Goal: Task Accomplishment & Management: Manage account settings

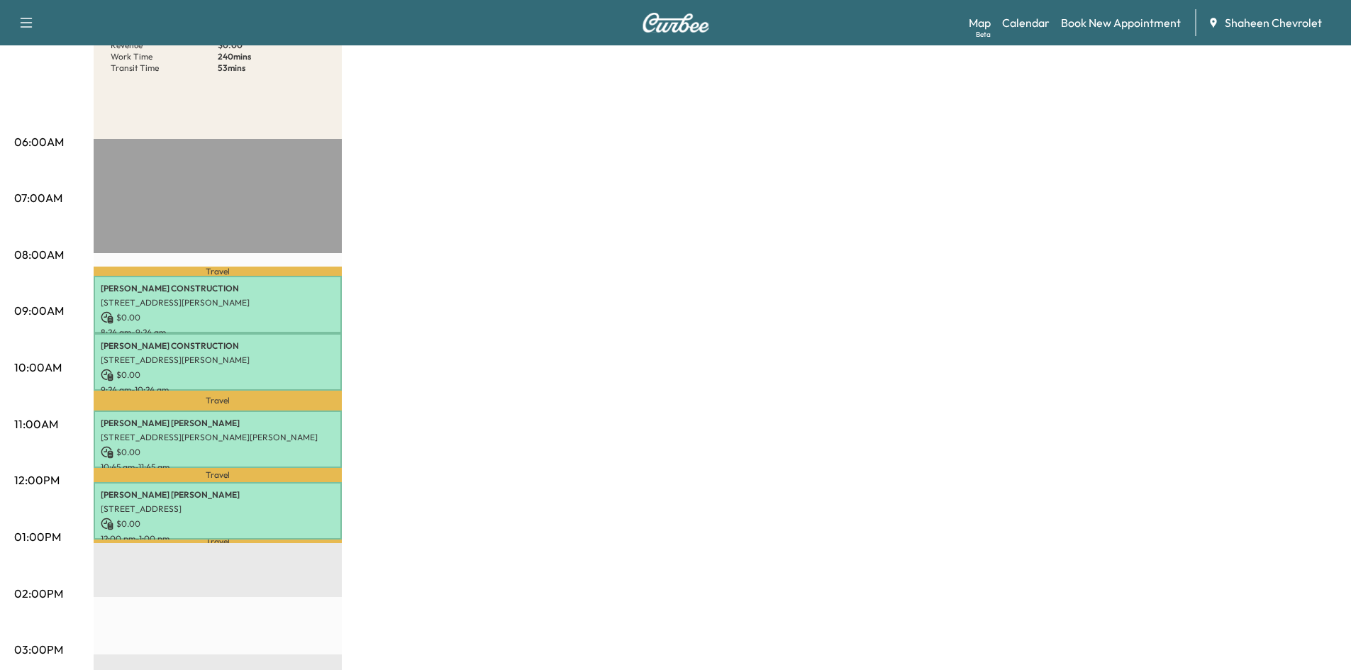
scroll to position [213, 0]
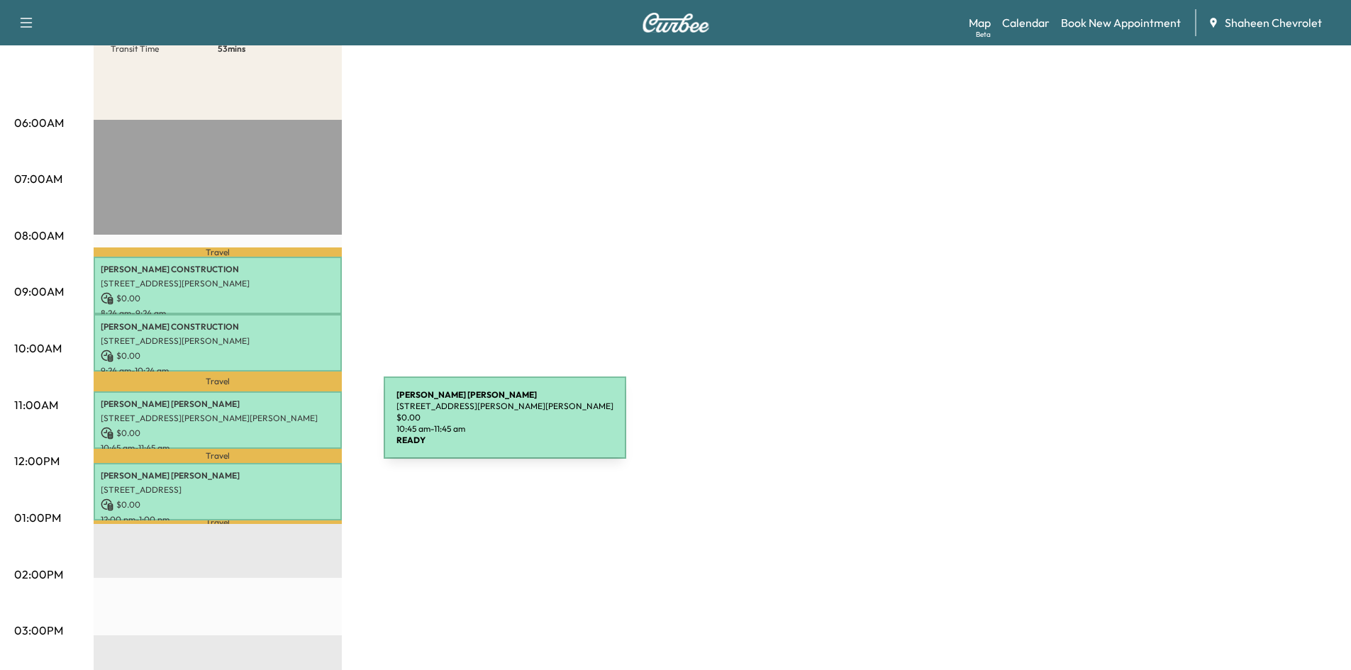
click at [277, 427] on p "$ 0.00" at bounding box center [218, 433] width 234 height 13
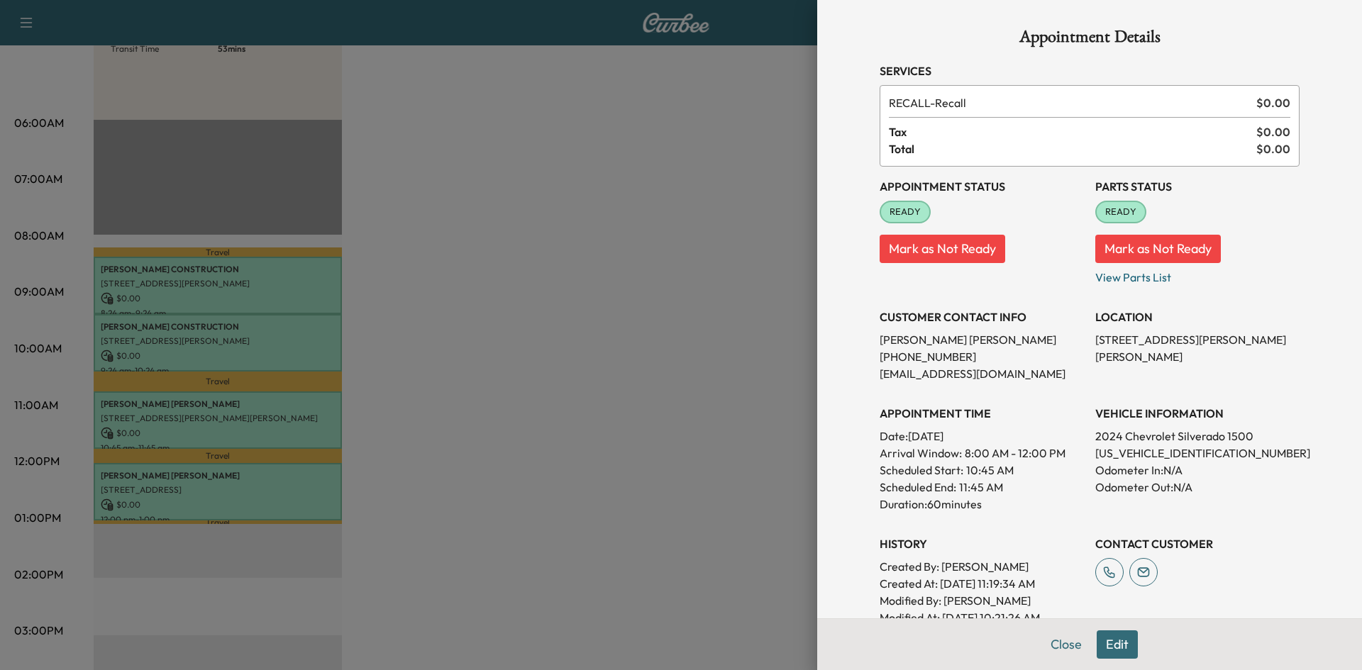
click at [630, 350] on div at bounding box center [681, 335] width 1362 height 670
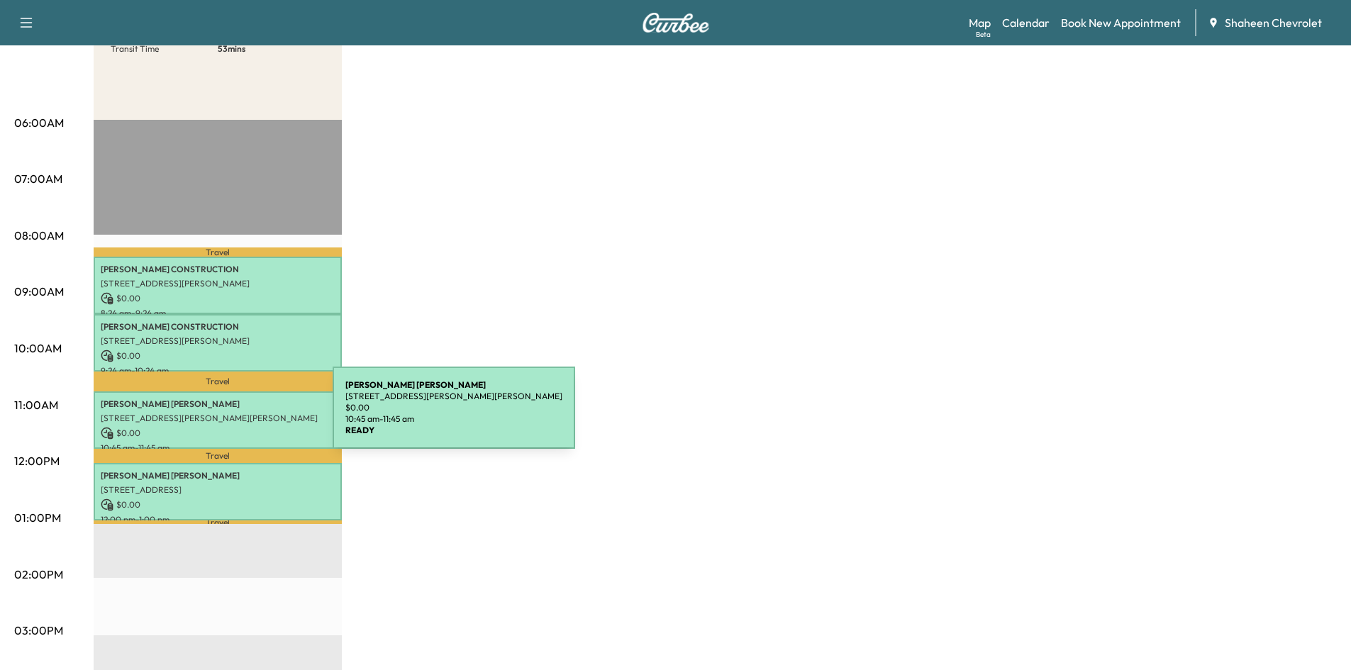
click at [226, 416] on p "[STREET_ADDRESS][PERSON_NAME][PERSON_NAME]" at bounding box center [218, 418] width 234 height 11
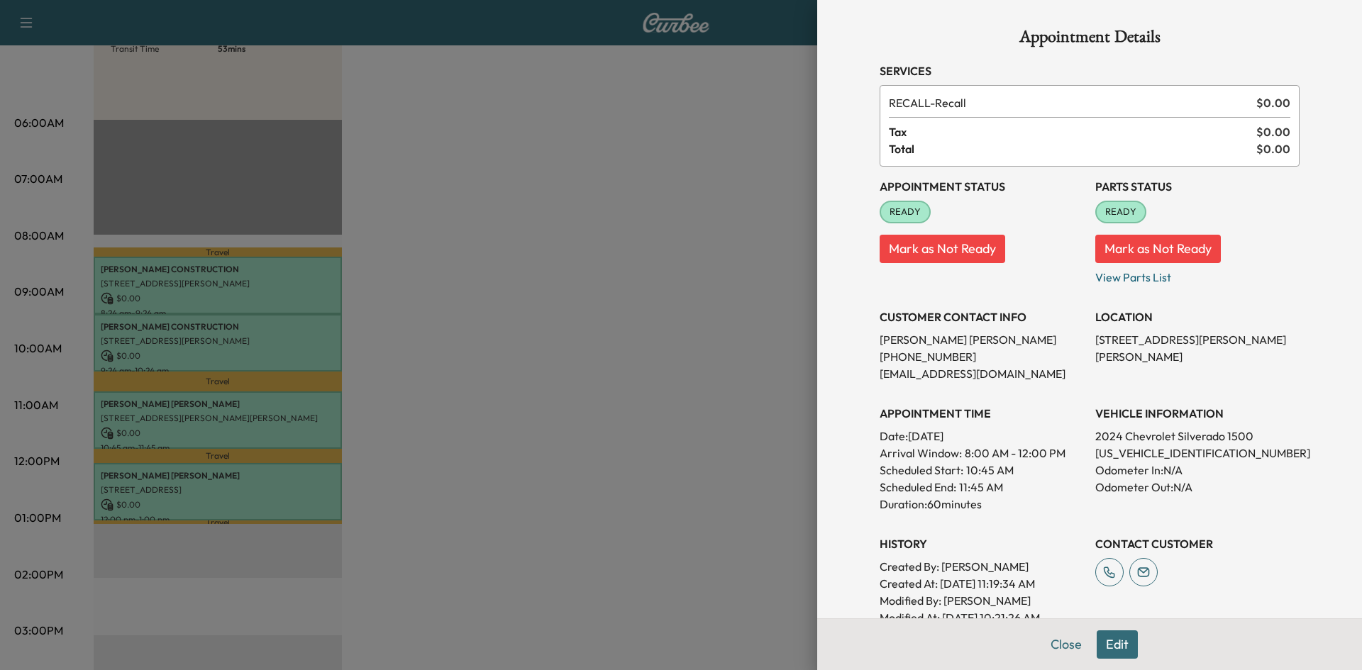
click at [560, 311] on div at bounding box center [681, 335] width 1362 height 670
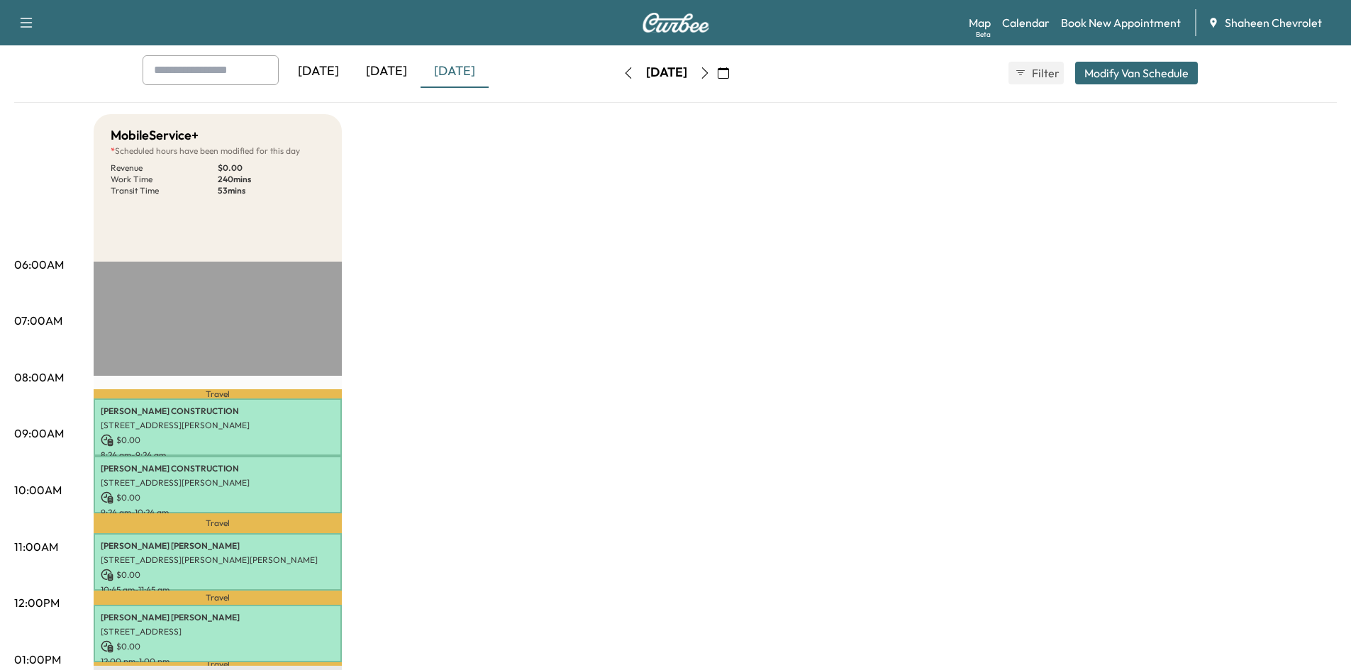
scroll to position [0, 0]
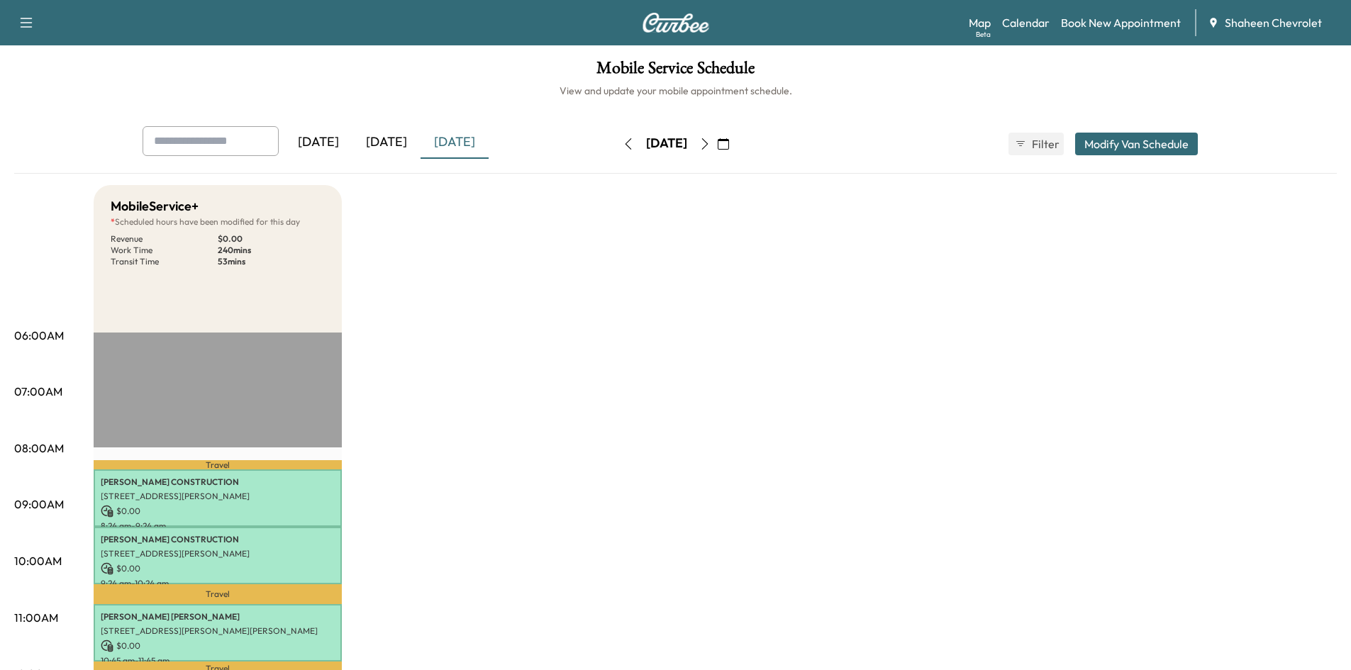
click at [711, 146] on icon "button" at bounding box center [704, 143] width 11 height 11
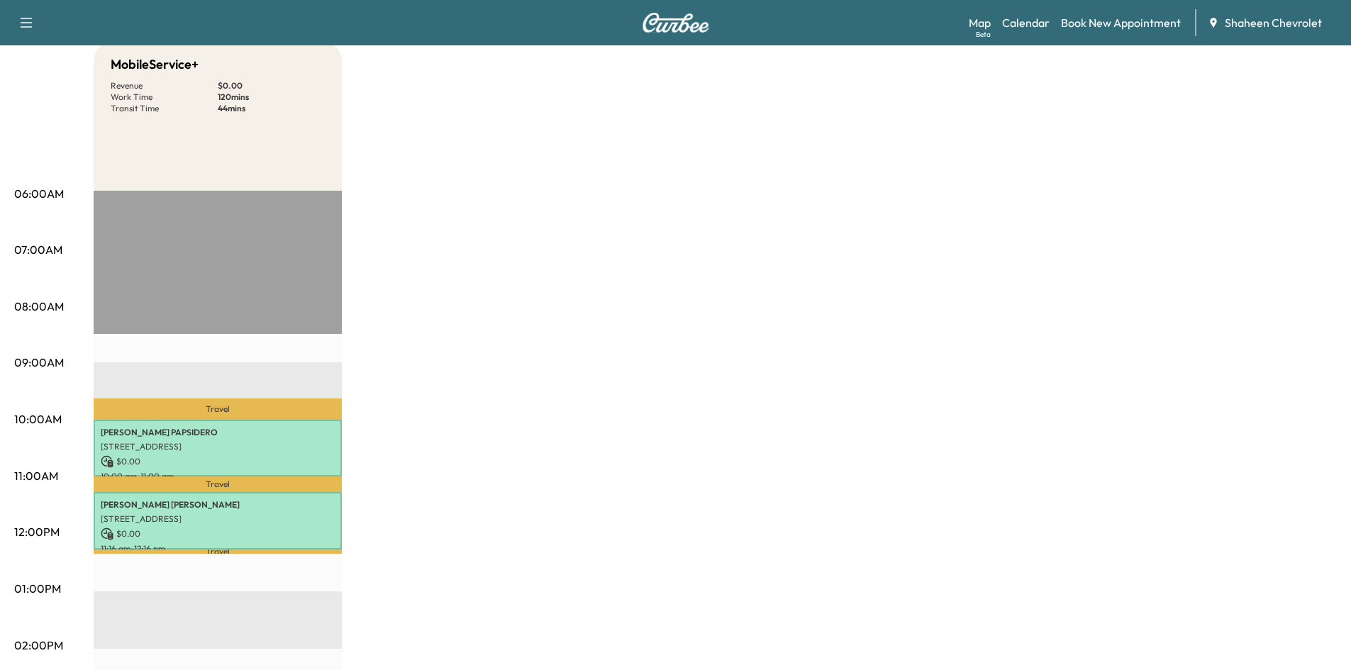
scroll to position [71, 0]
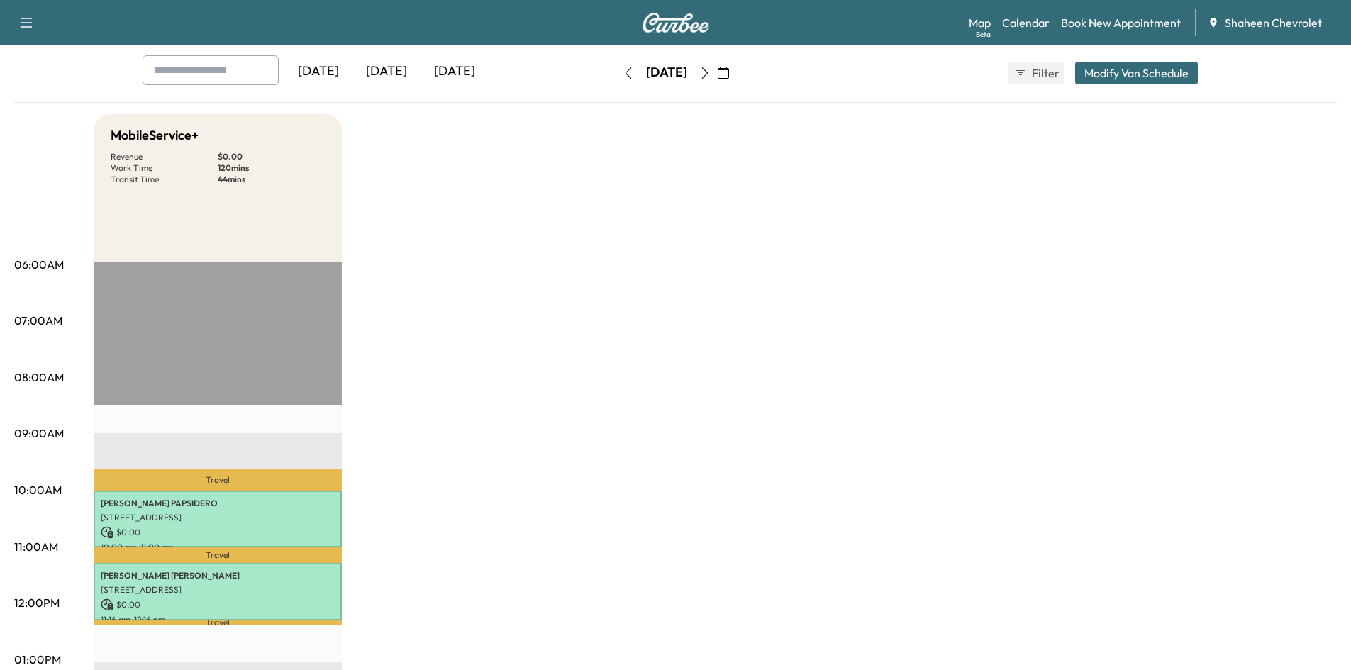
click at [711, 71] on icon "button" at bounding box center [704, 72] width 11 height 11
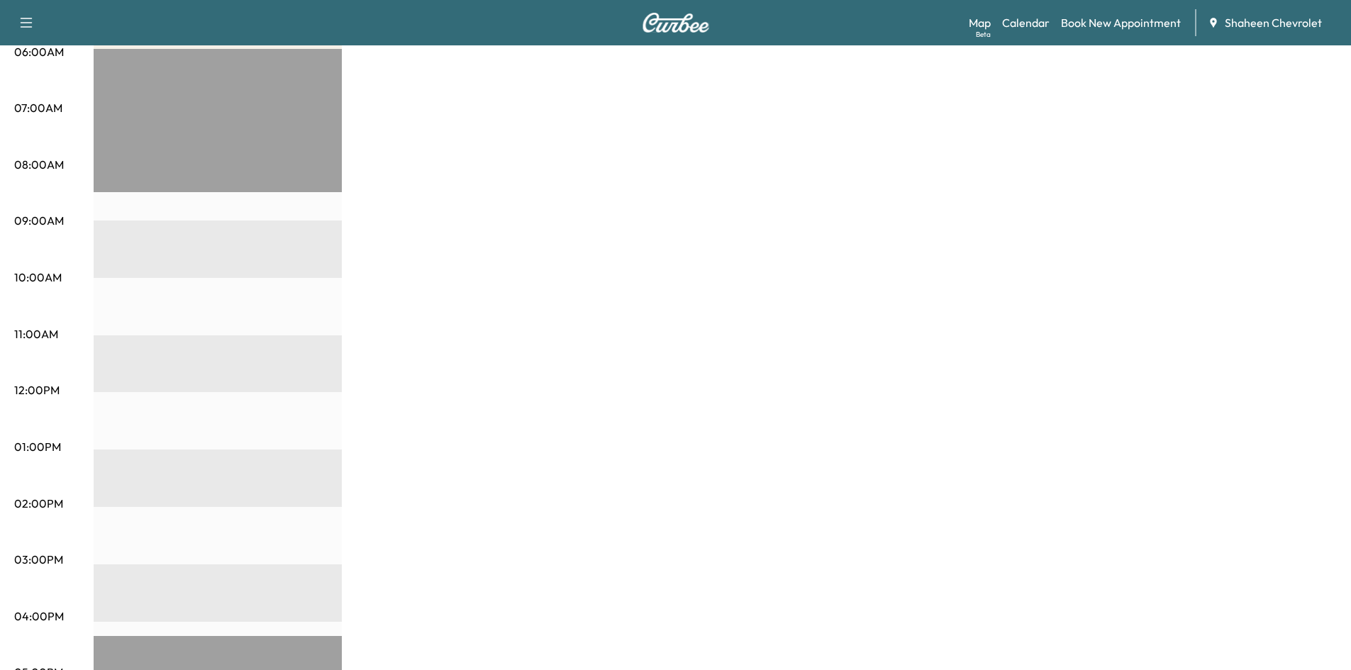
scroll to position [213, 0]
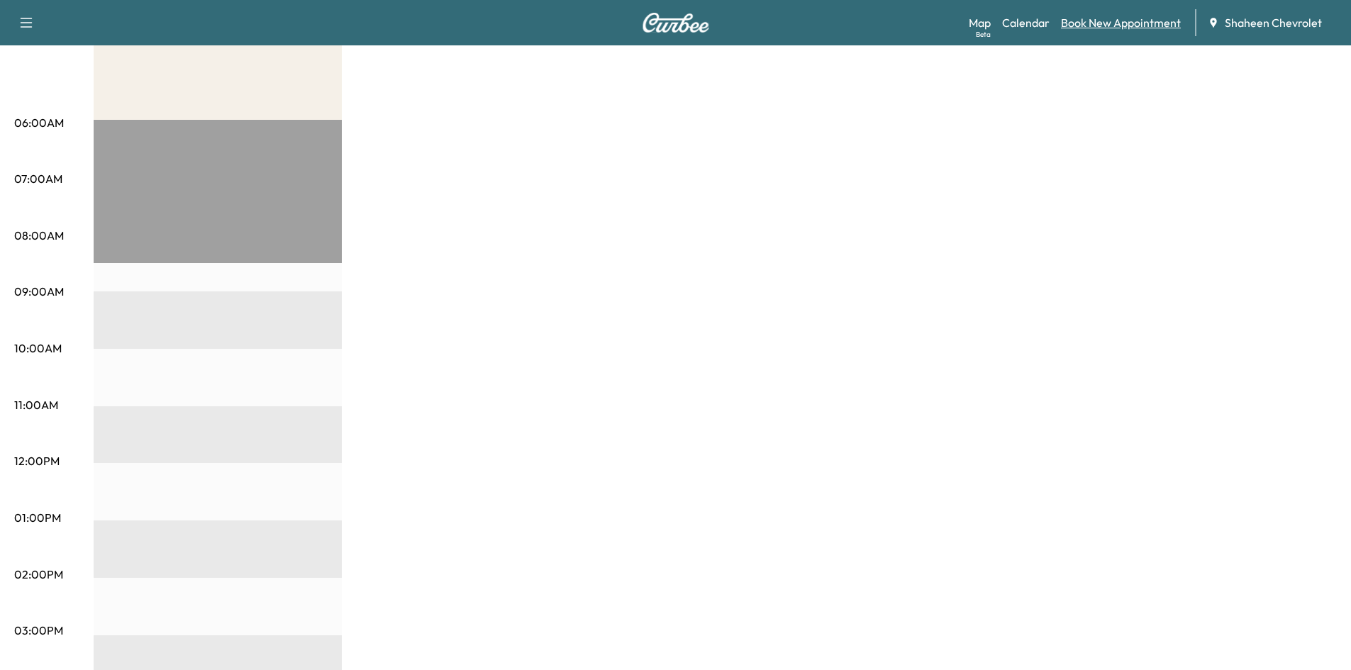
click at [1129, 25] on link "Book New Appointment" at bounding box center [1121, 22] width 120 height 17
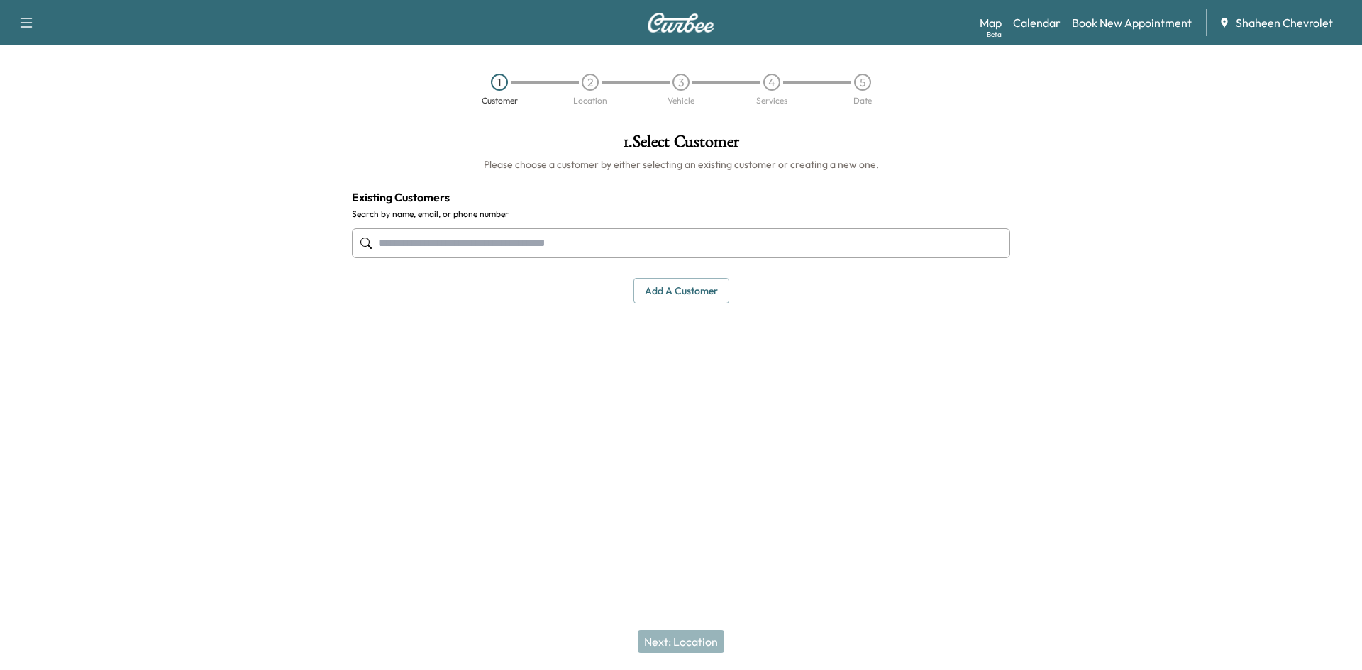
click at [679, 296] on button "Add a customer" at bounding box center [681, 291] width 96 height 26
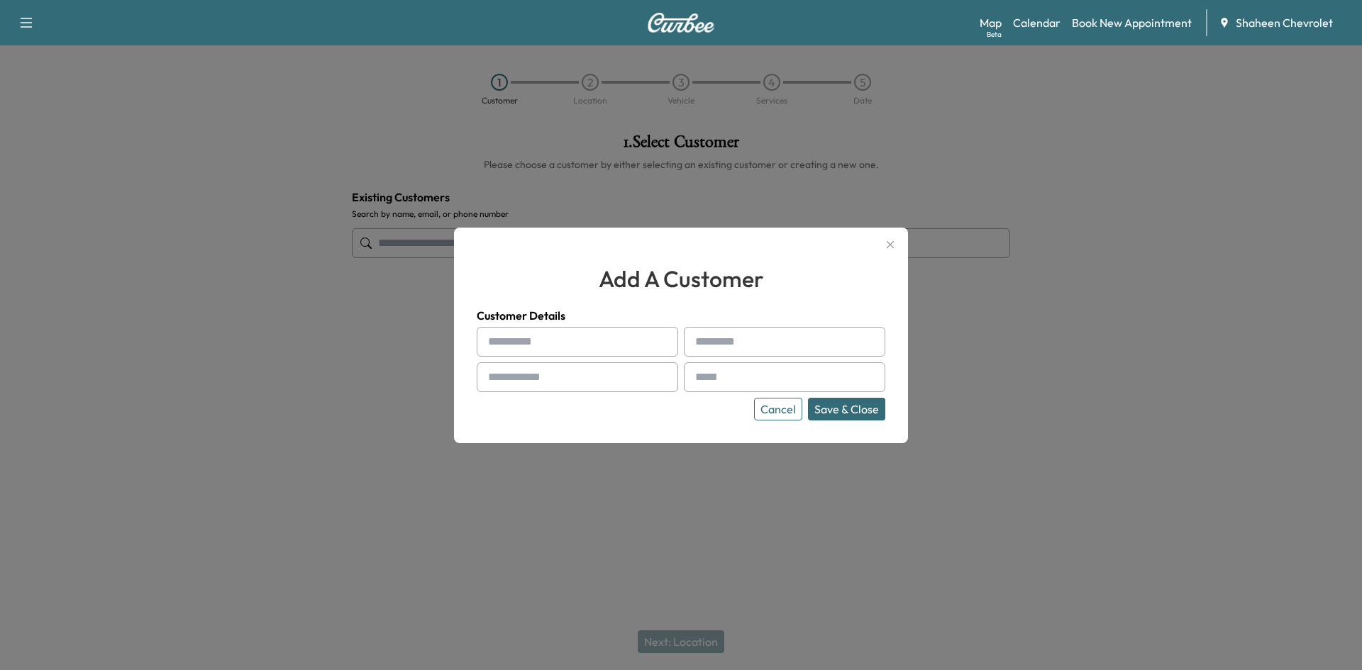
click at [538, 346] on input "text" at bounding box center [577, 342] width 201 height 30
type input "*"
type input "******"
click at [499, 379] on input "text" at bounding box center [577, 377] width 201 height 30
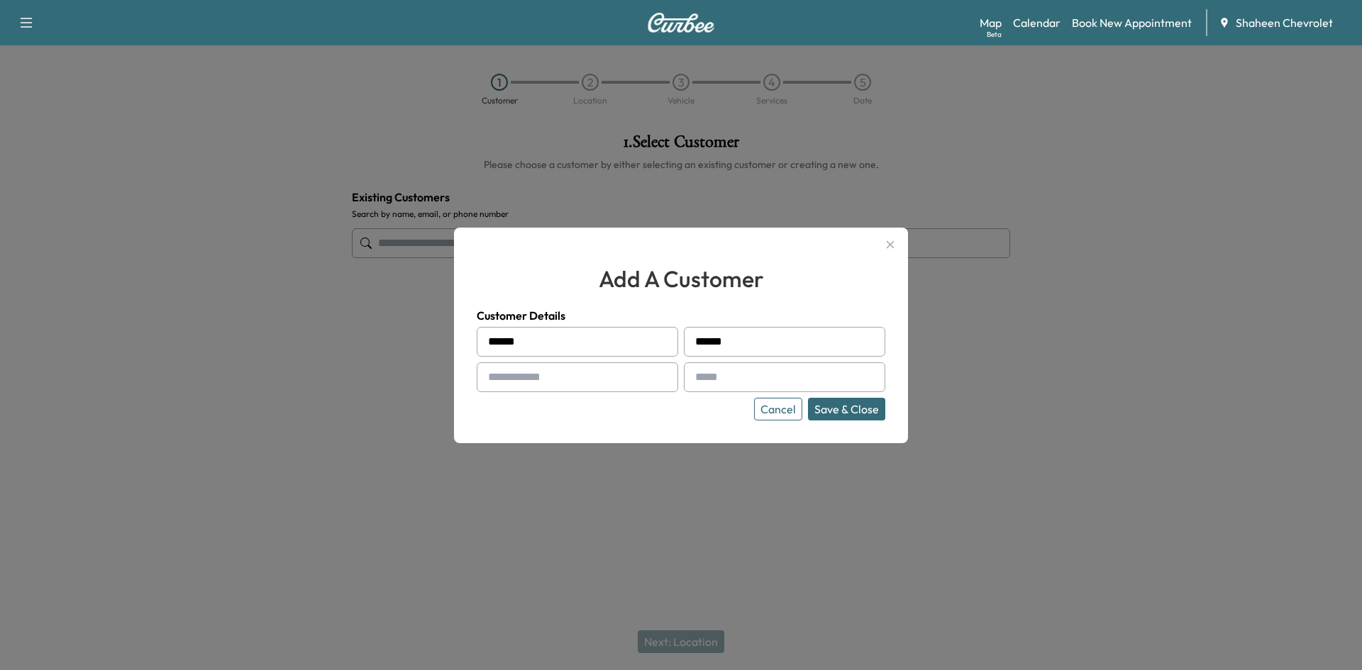
click at [579, 379] on input "text" at bounding box center [577, 377] width 201 height 30
type input "**********"
click at [744, 372] on input "text" at bounding box center [784, 377] width 201 height 30
click at [785, 380] on input "text" at bounding box center [784, 377] width 201 height 30
type input "**********"
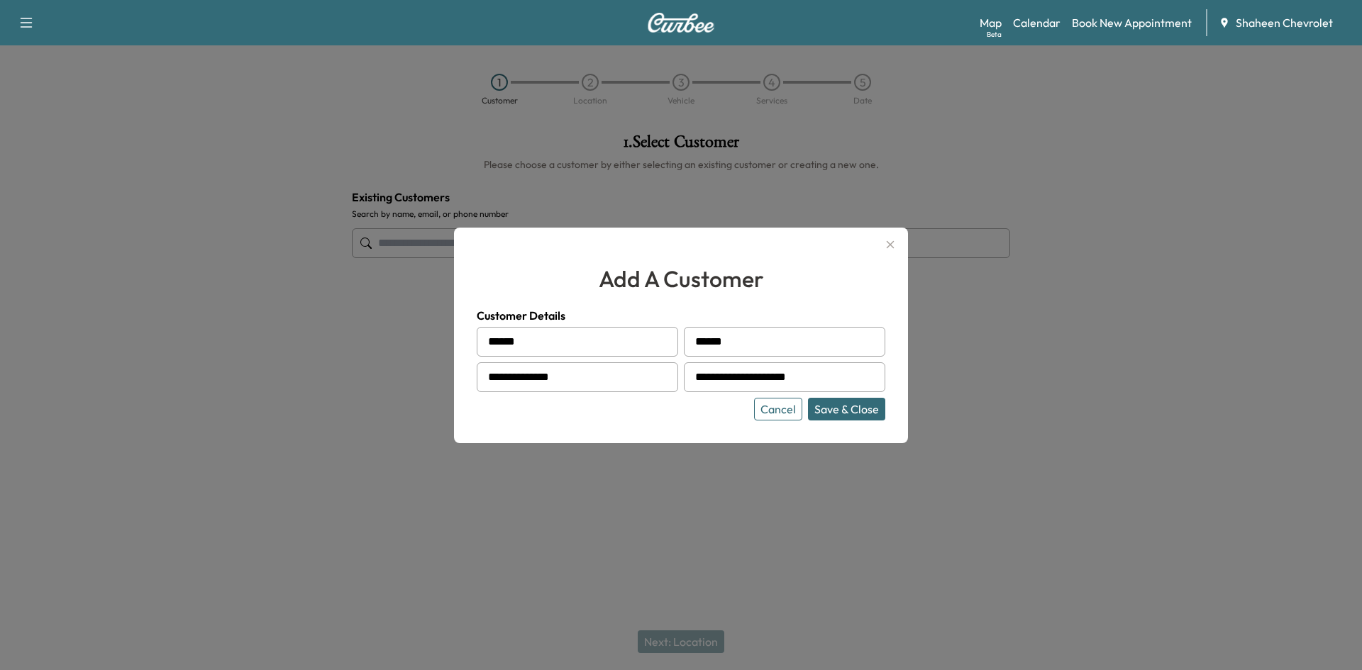
click at [887, 245] on icon "button" at bounding box center [890, 244] width 17 height 17
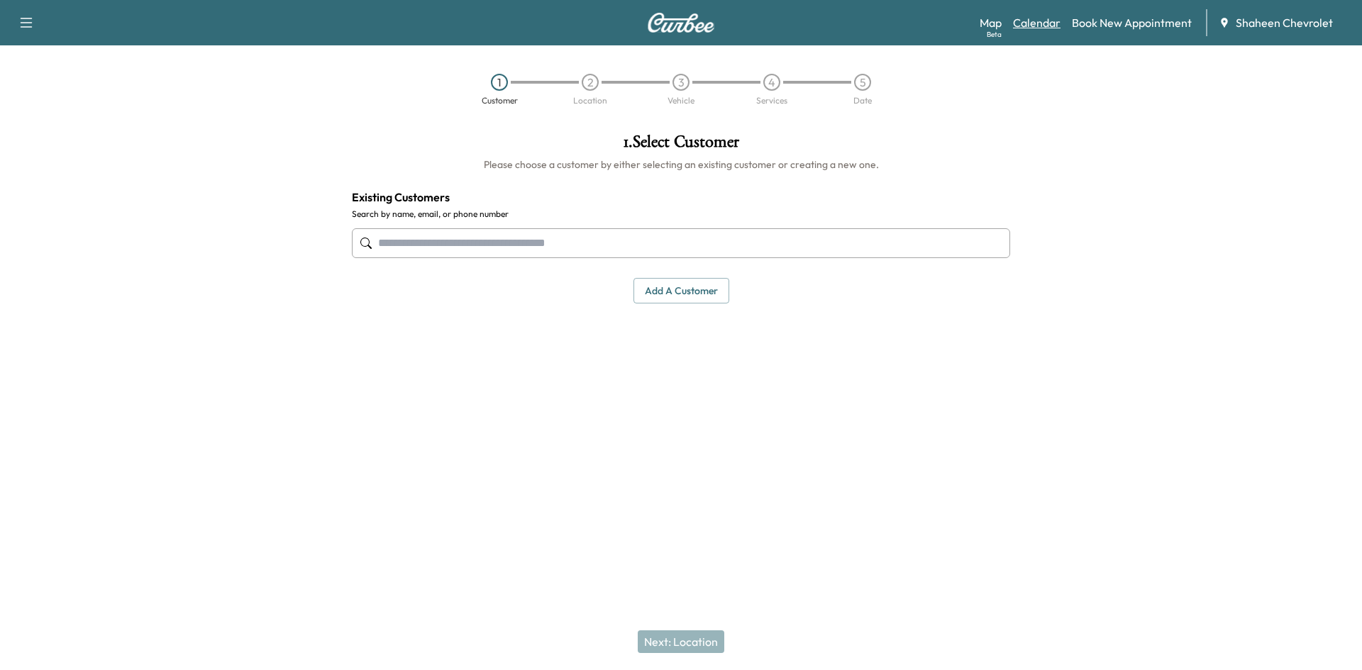
click at [1034, 18] on link "Calendar" at bounding box center [1037, 22] width 48 height 17
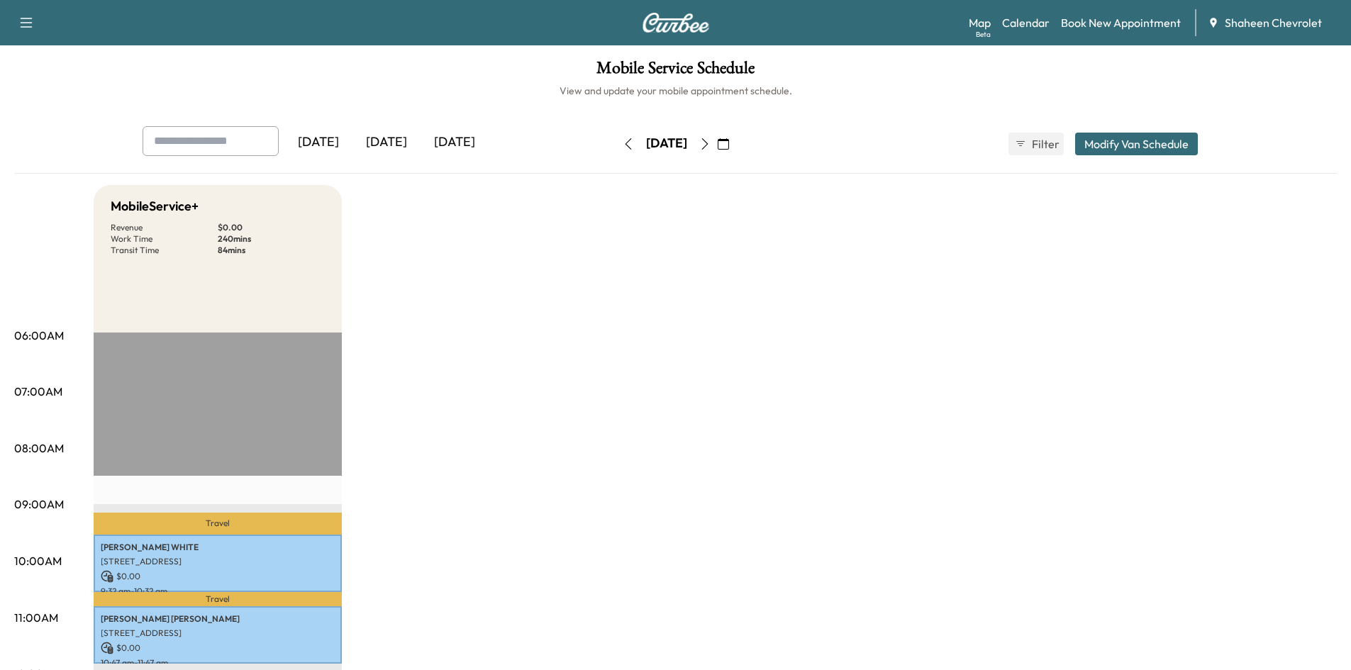
click at [711, 141] on icon "button" at bounding box center [704, 143] width 11 height 11
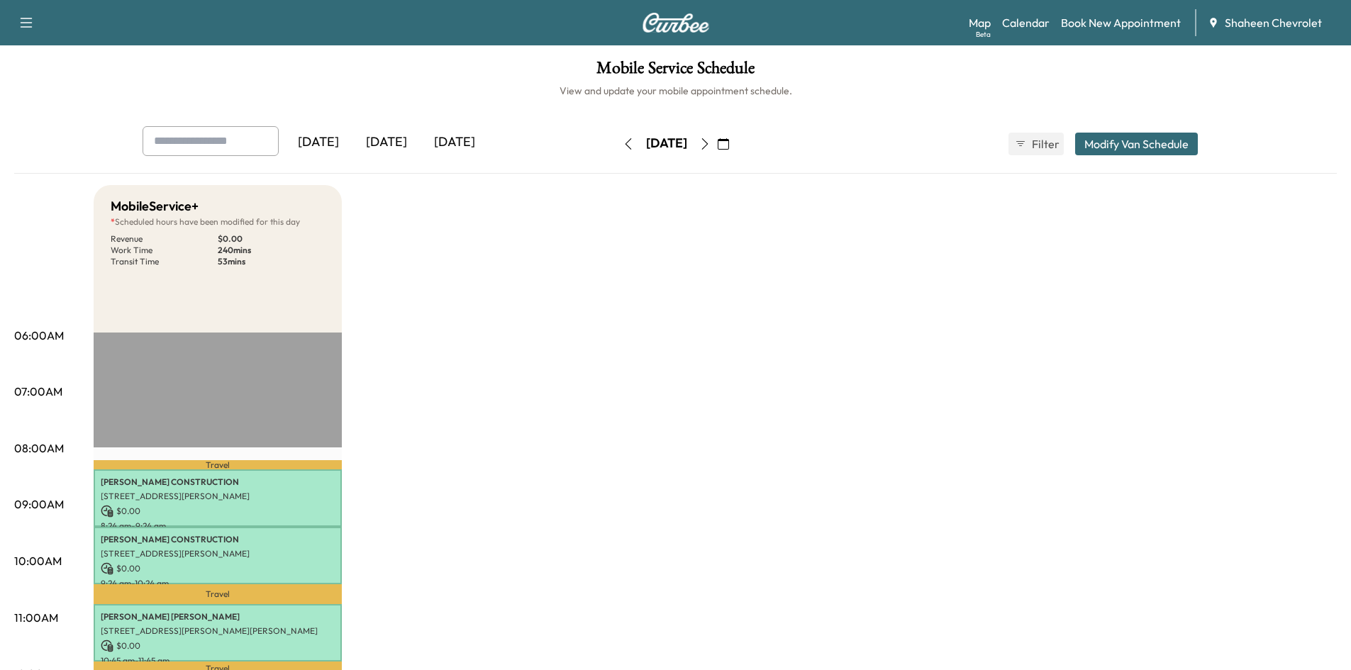
click at [711, 145] on icon "button" at bounding box center [704, 143] width 11 height 11
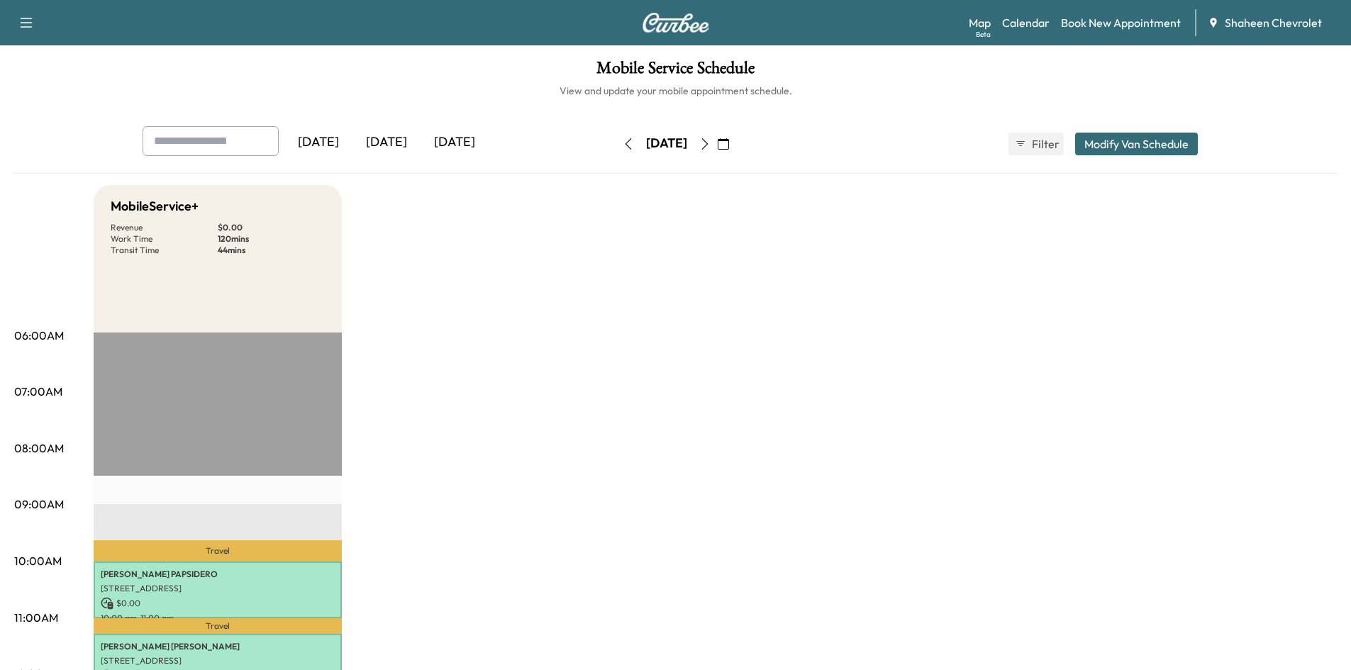
click at [717, 145] on button "button" at bounding box center [705, 144] width 24 height 23
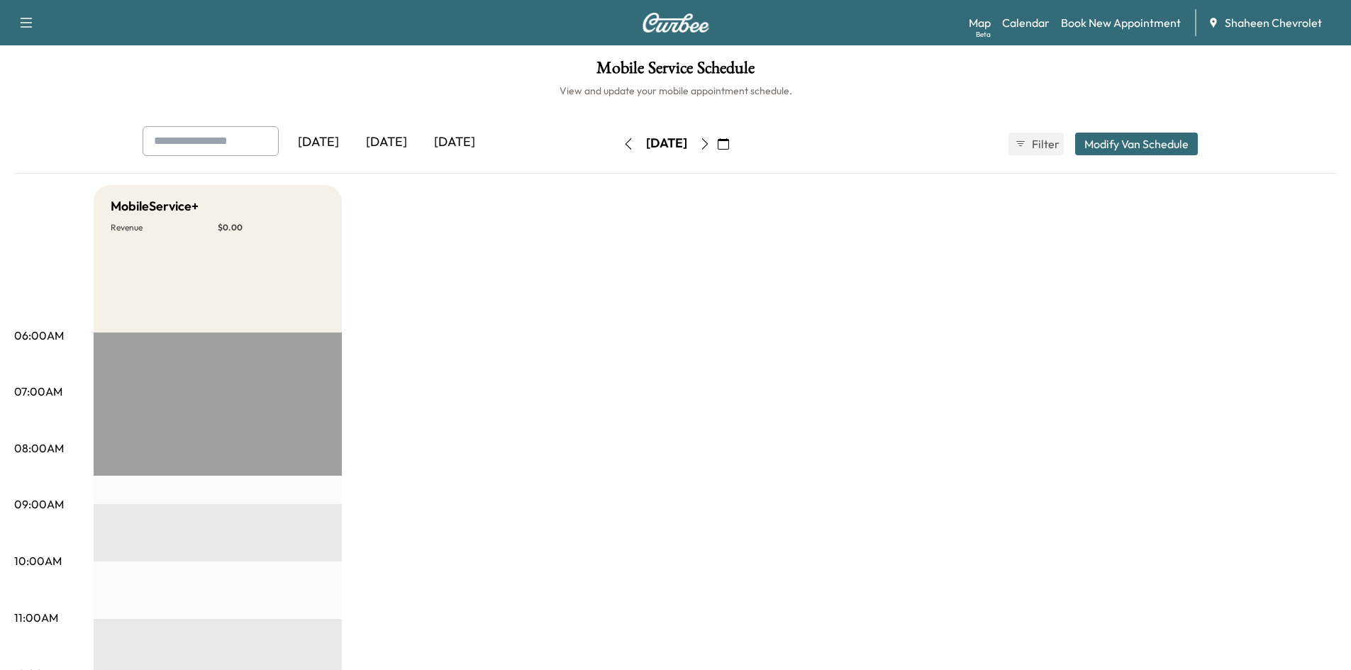
click at [711, 145] on icon "button" at bounding box center [704, 143] width 11 height 11
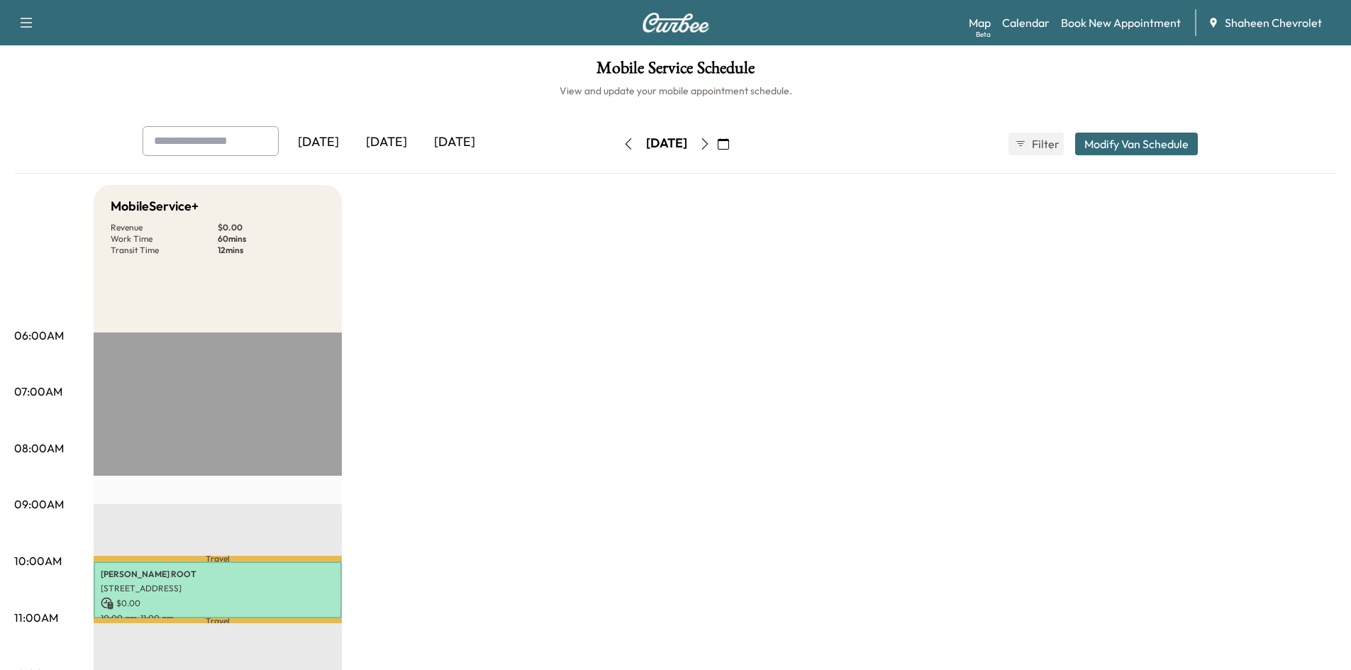
click at [623, 149] on icon "button" at bounding box center [628, 143] width 11 height 11
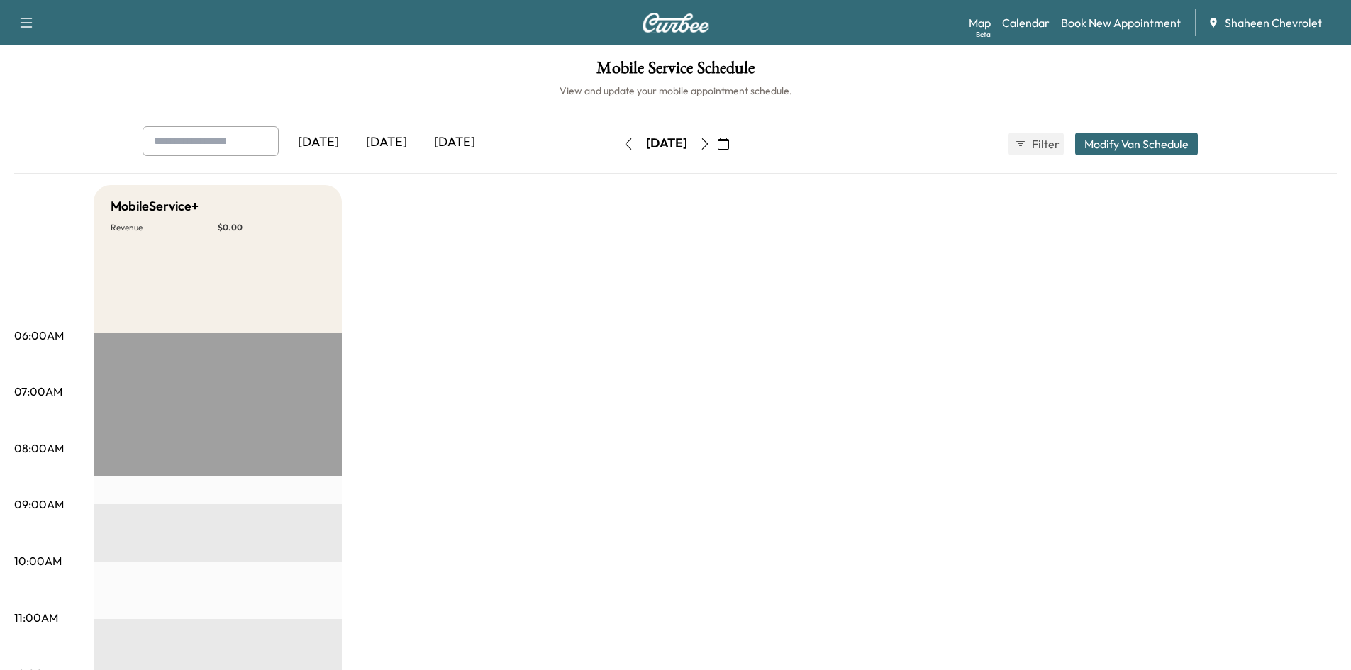
click at [625, 143] on icon "button" at bounding box center [628, 143] width 6 height 11
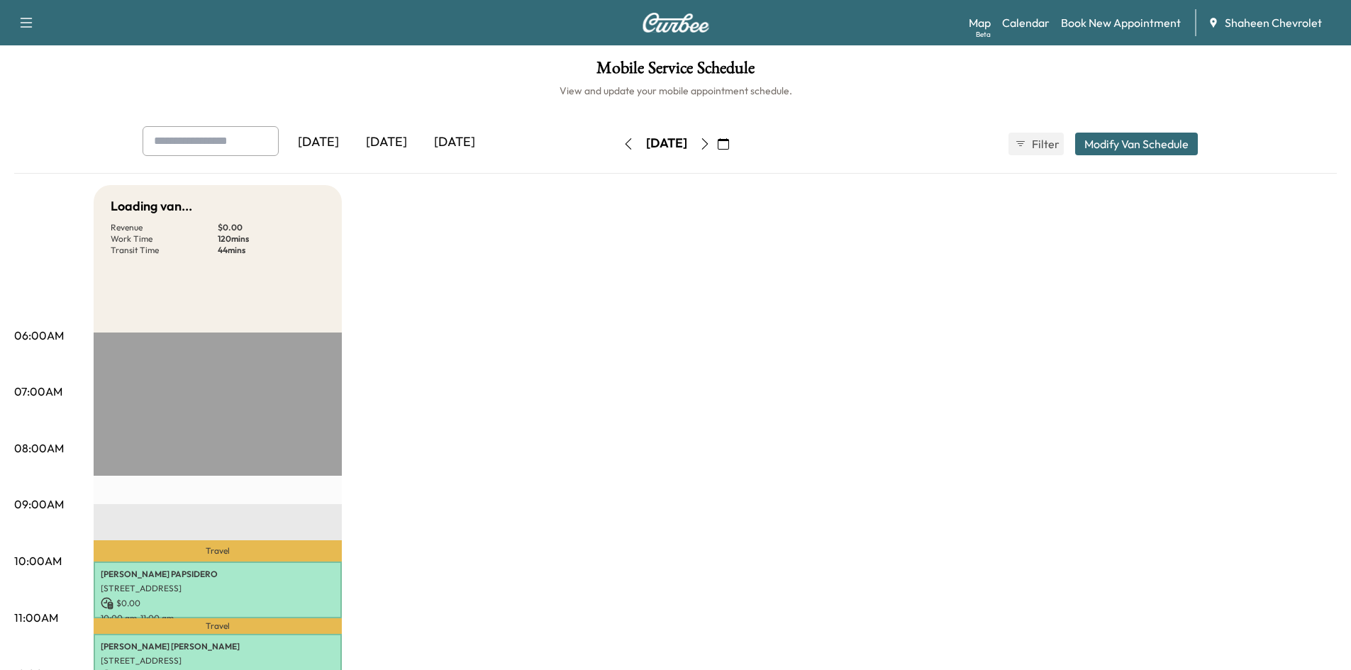
click at [616, 143] on button "button" at bounding box center [628, 144] width 24 height 23
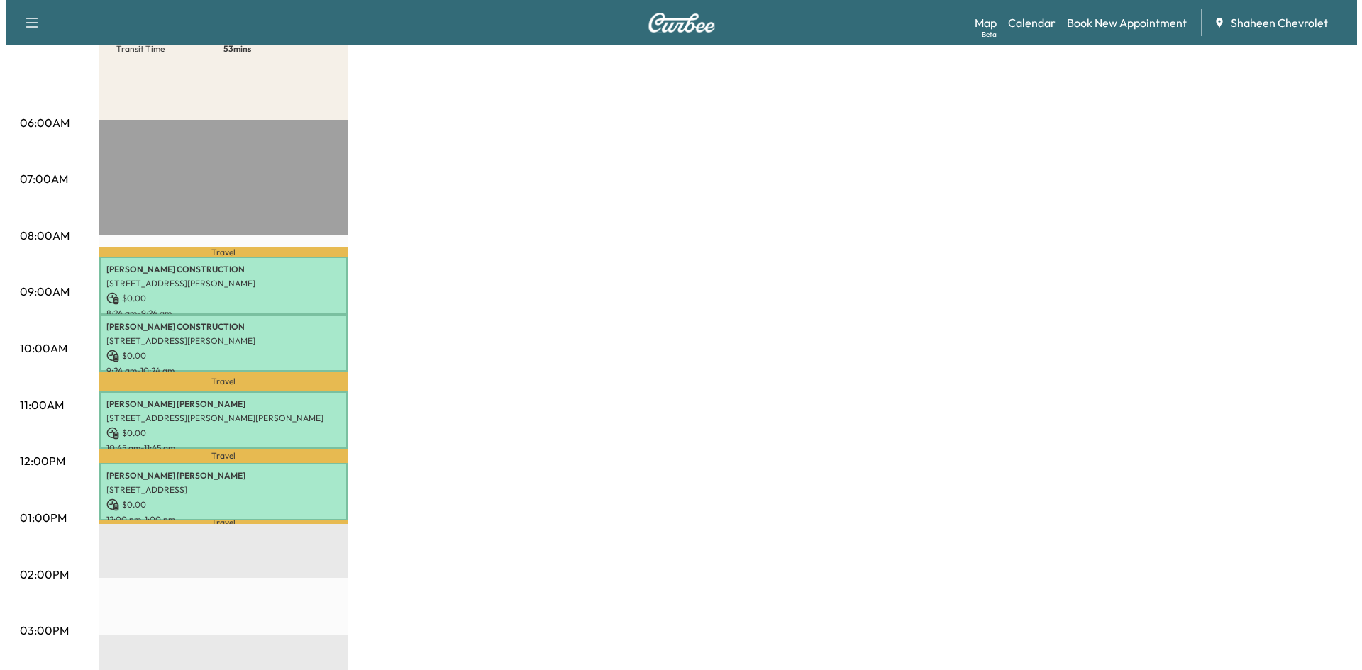
scroll to position [284, 0]
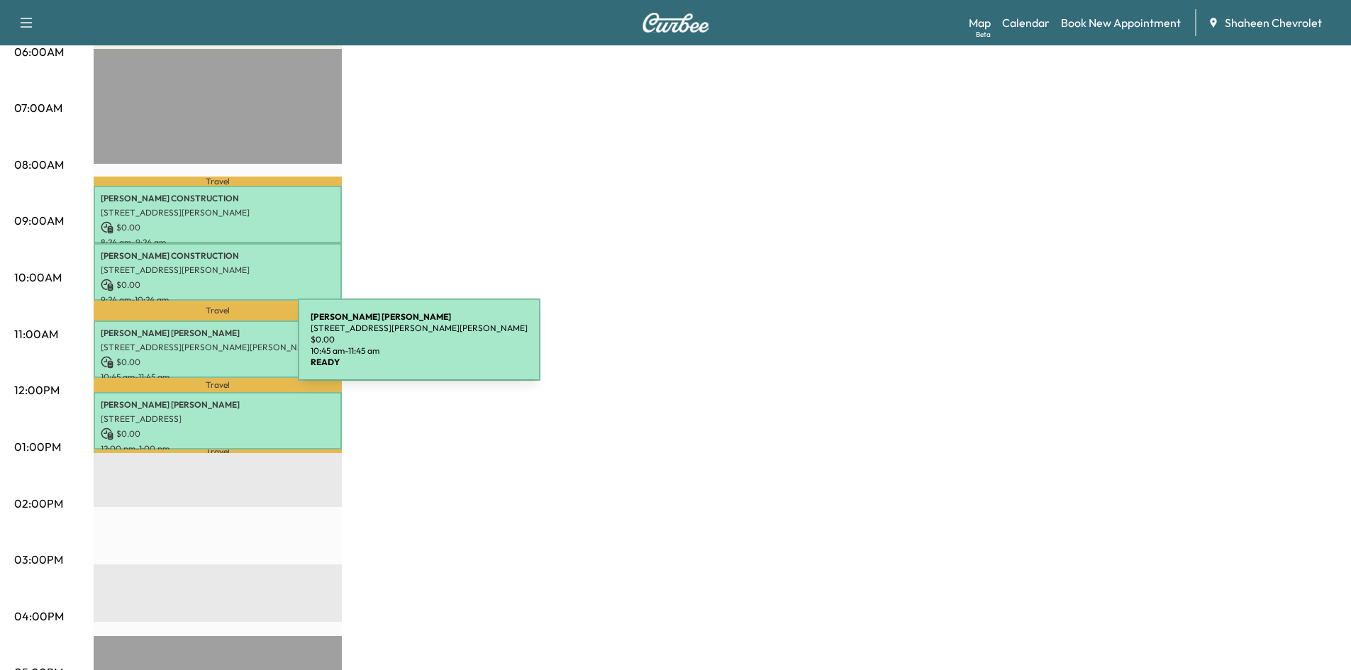
click at [192, 348] on p "[STREET_ADDRESS][PERSON_NAME][PERSON_NAME]" at bounding box center [218, 347] width 234 height 11
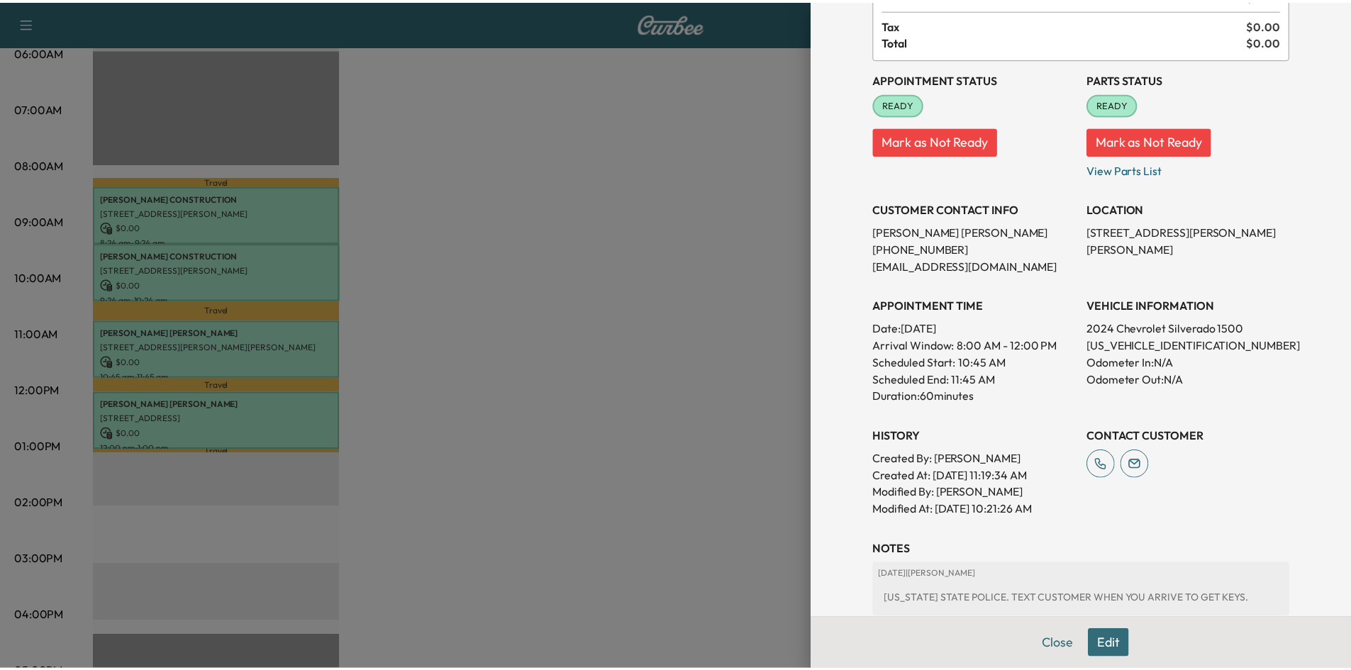
scroll to position [0, 0]
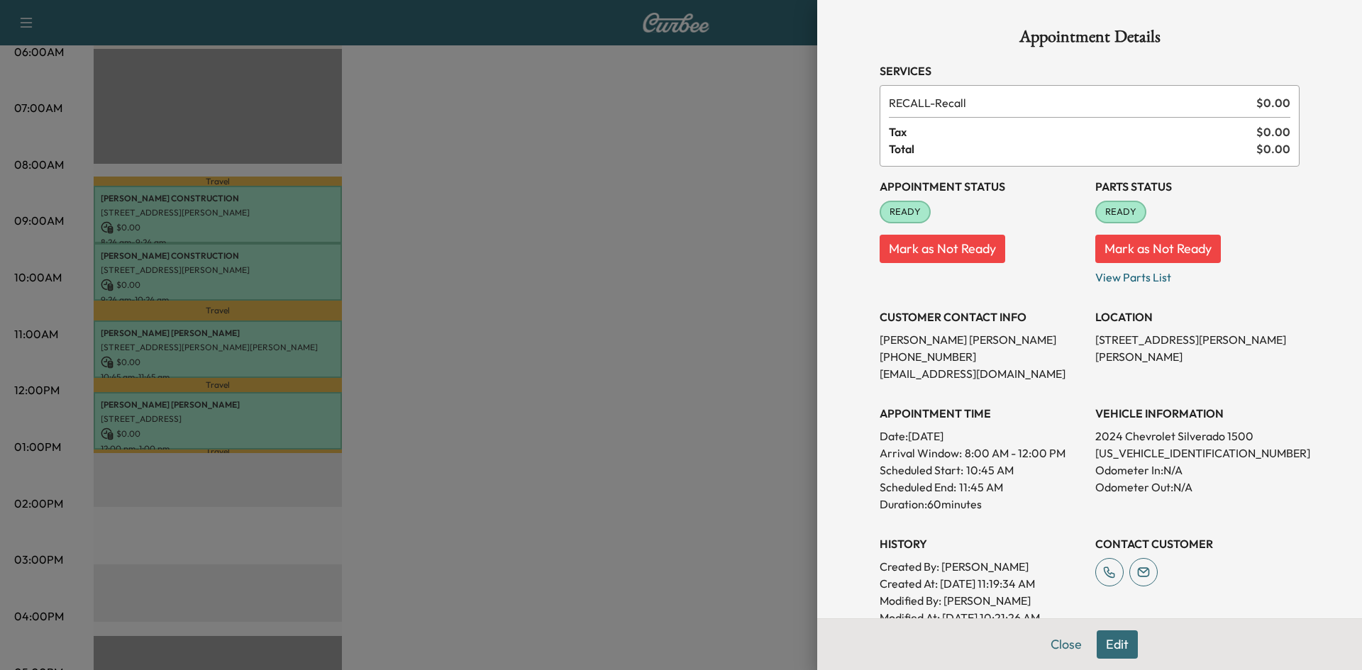
click at [486, 235] on div at bounding box center [681, 335] width 1362 height 670
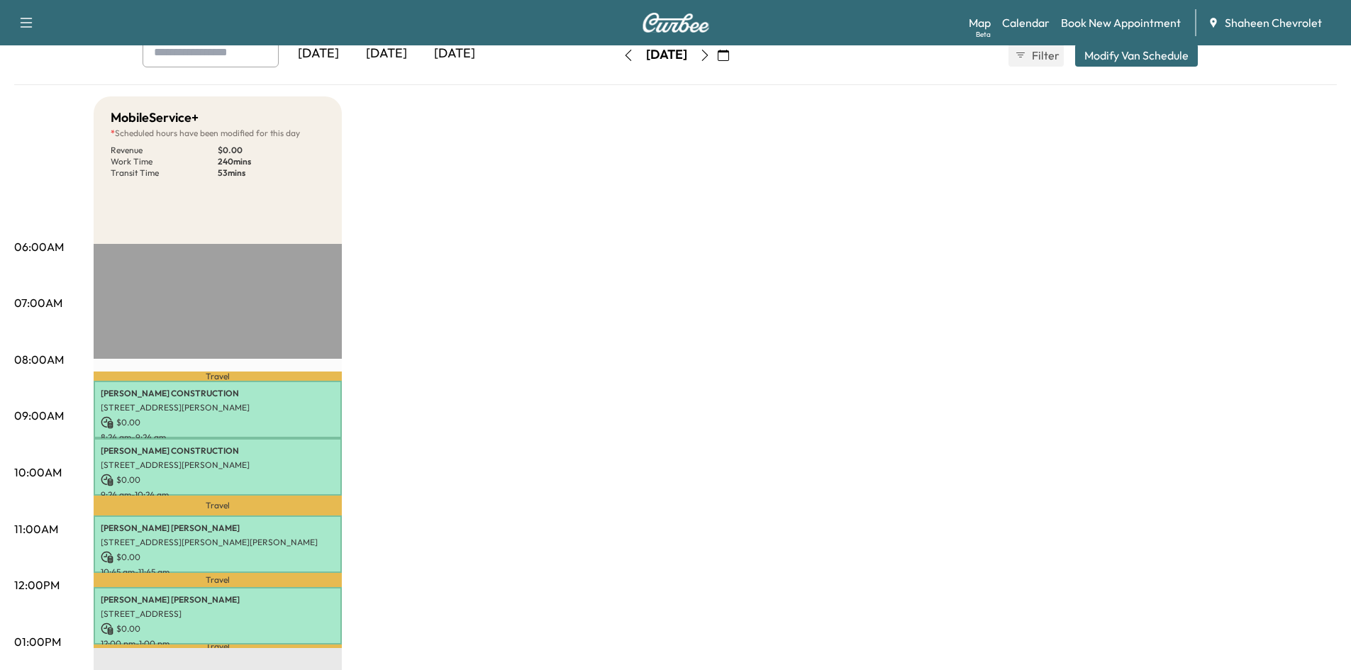
scroll to position [71, 0]
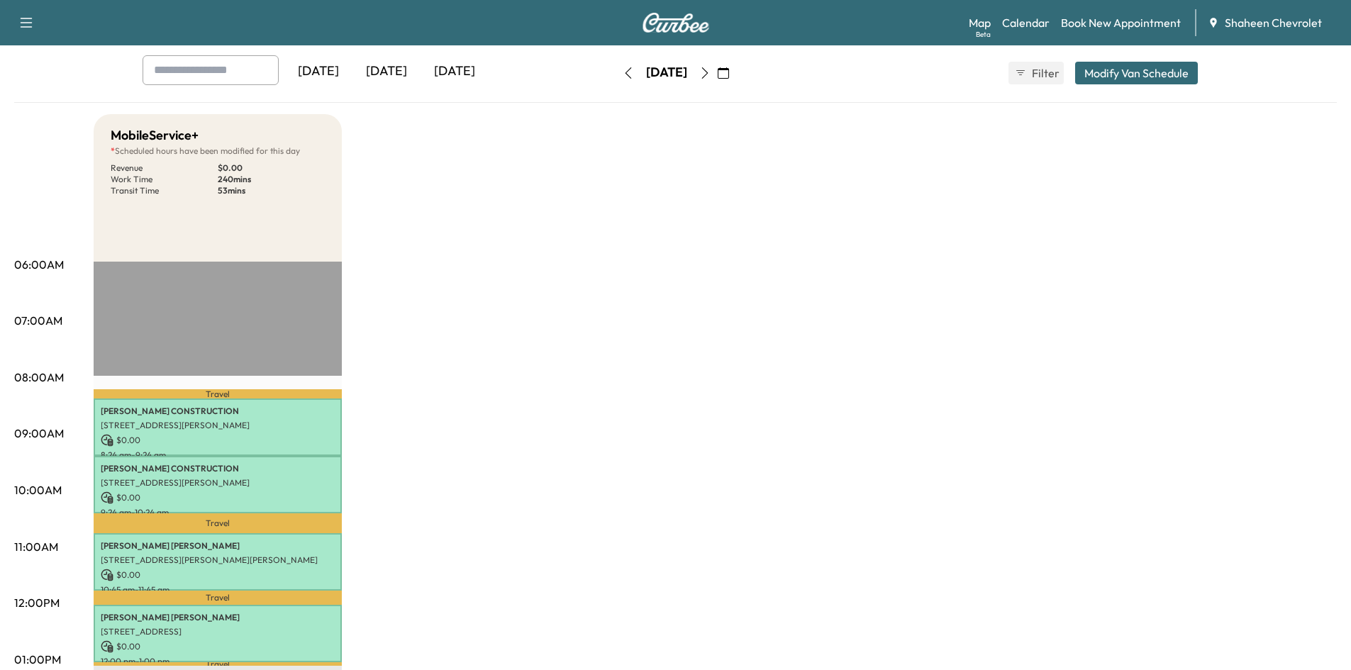
click at [711, 70] on icon "button" at bounding box center [704, 72] width 11 height 11
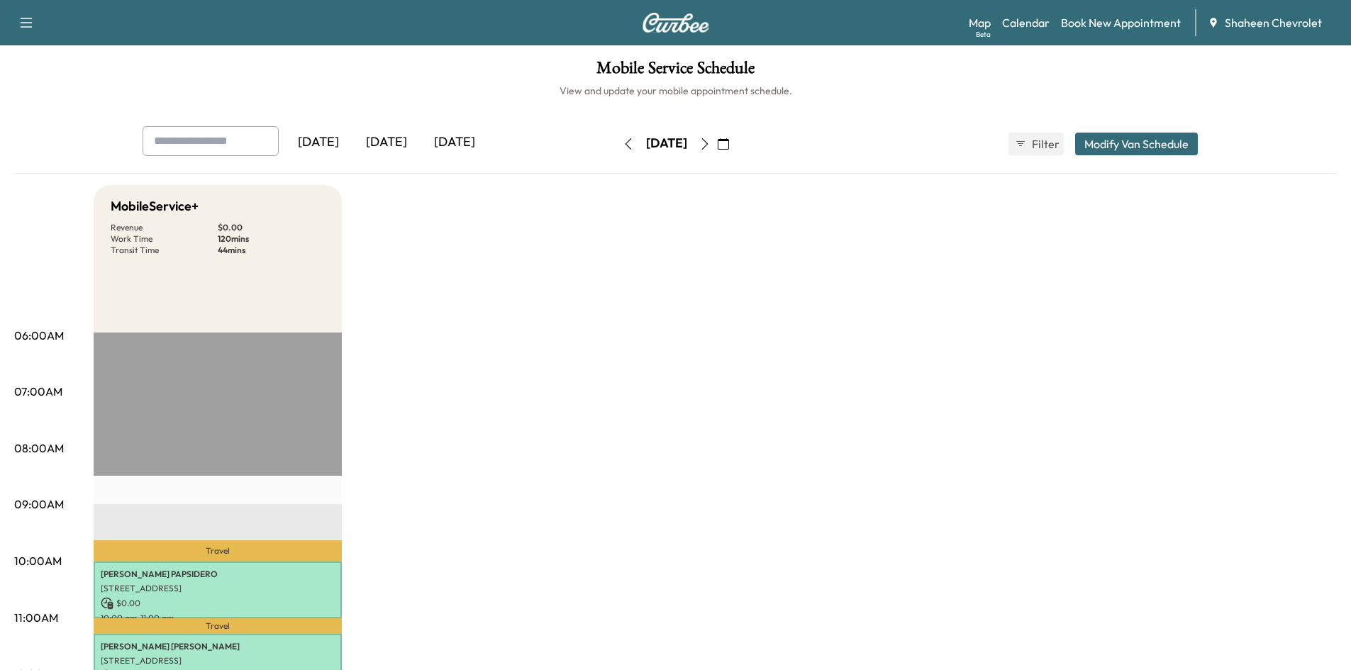
click at [736, 140] on button "button" at bounding box center [723, 144] width 24 height 23
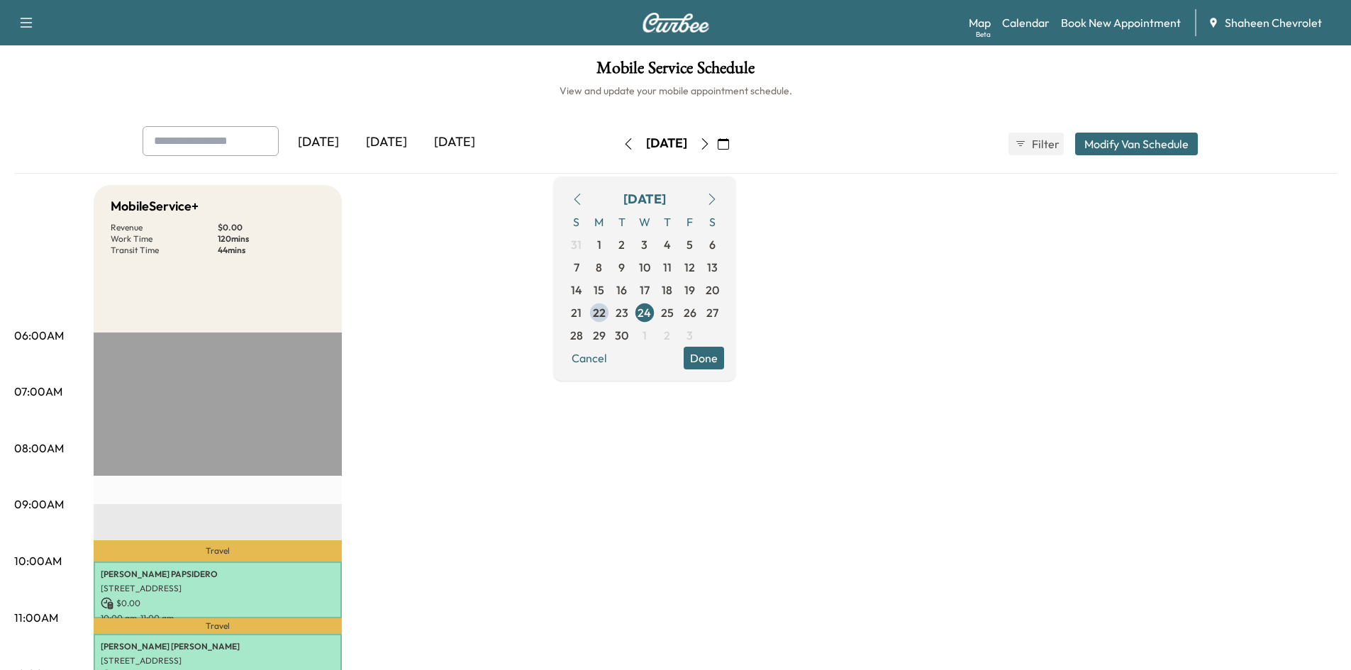
click at [711, 143] on icon "button" at bounding box center [704, 143] width 11 height 11
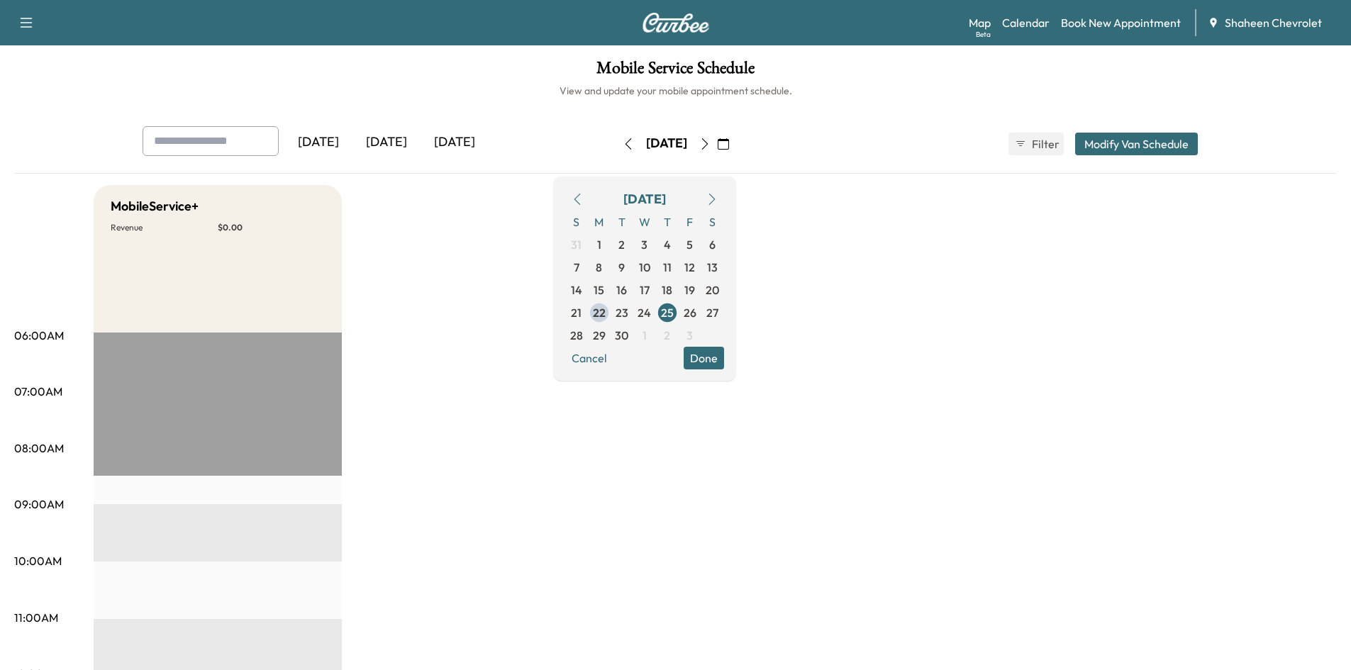
click at [711, 143] on icon "button" at bounding box center [704, 143] width 11 height 11
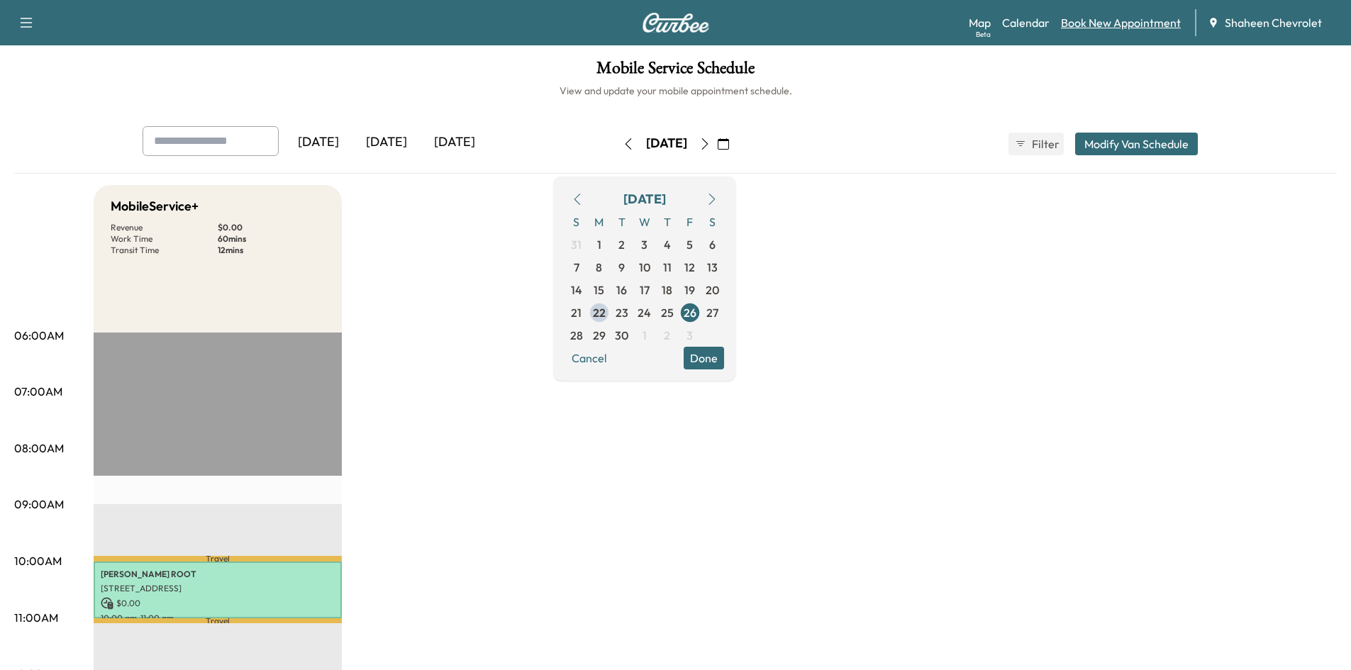
click at [1119, 22] on link "Book New Appointment" at bounding box center [1121, 22] width 120 height 17
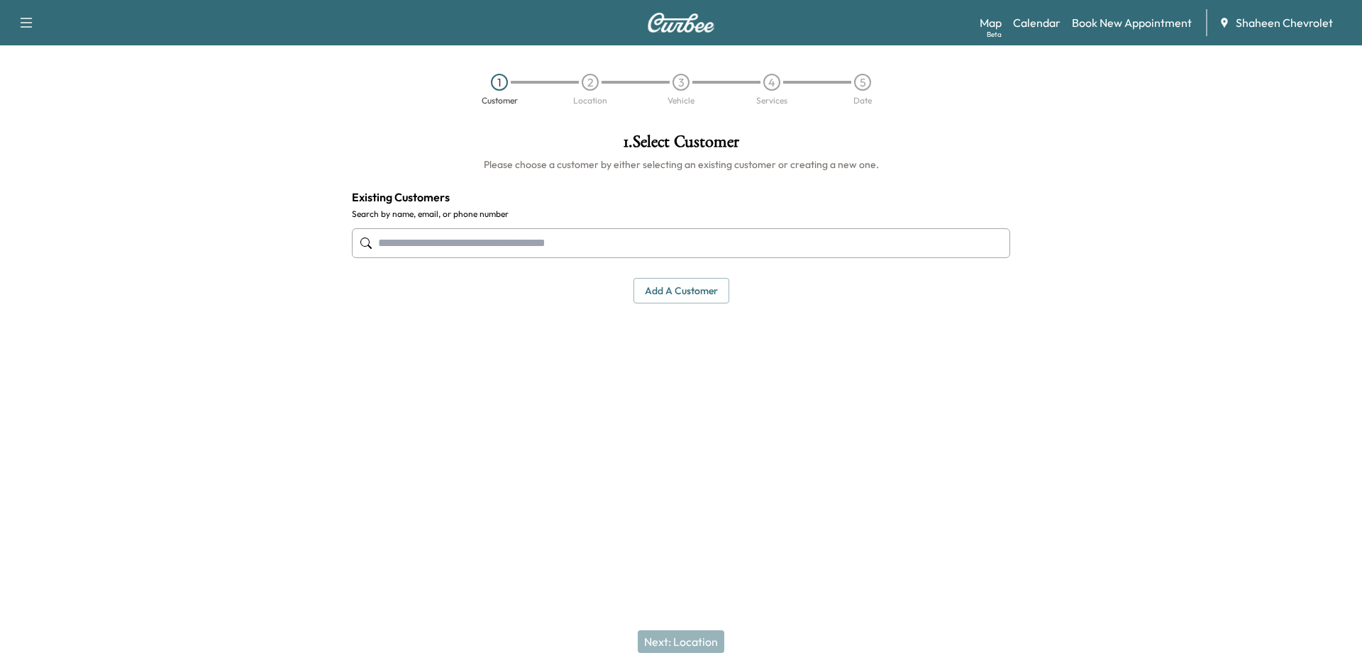
drag, startPoint x: 679, startPoint y: 291, endPoint x: 682, endPoint y: 284, distance: 7.3
click at [682, 288] on button "Add a customer" at bounding box center [681, 291] width 96 height 26
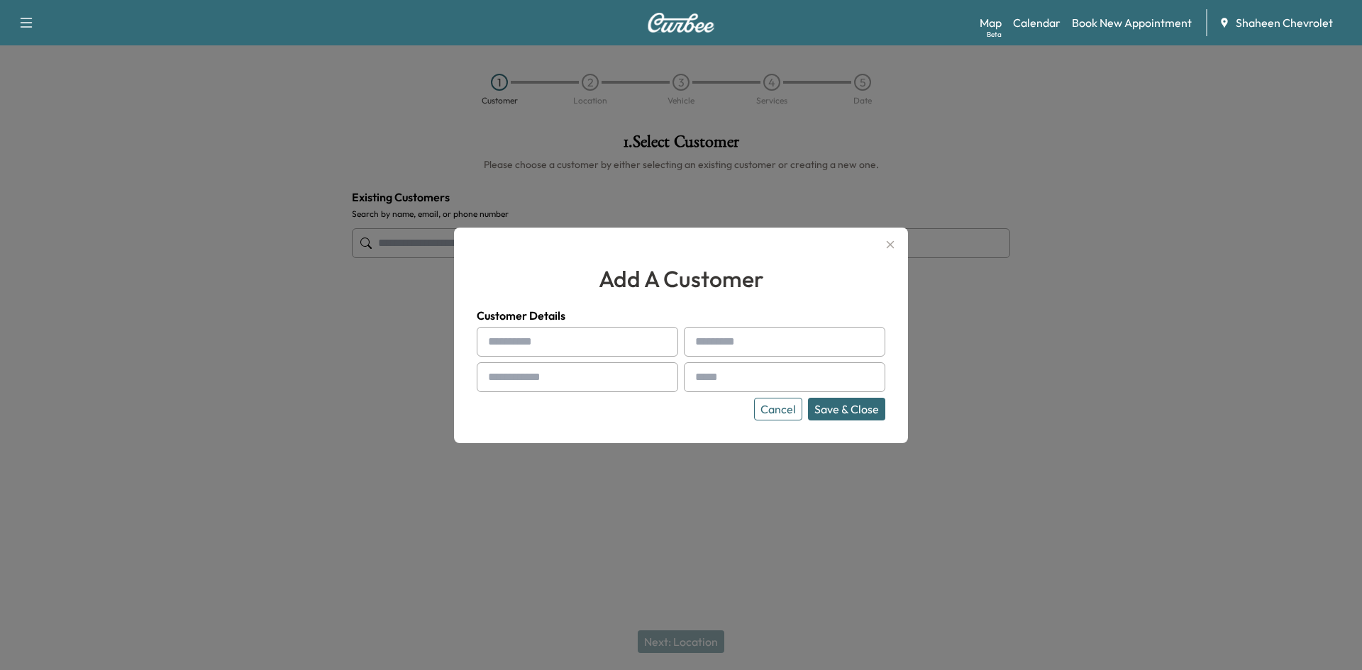
click at [546, 336] on input "text" at bounding box center [577, 342] width 201 height 30
type input "*"
type input "******"
click at [710, 347] on input "text" at bounding box center [784, 342] width 201 height 30
type input "******"
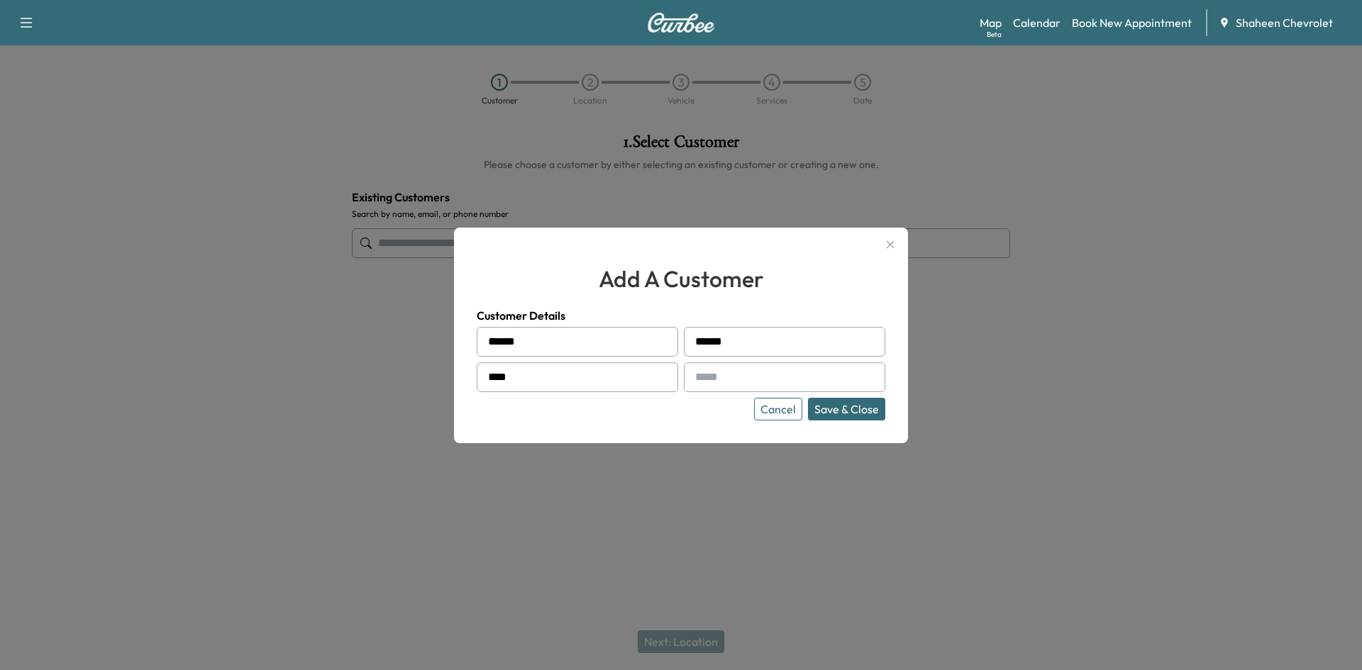
click at [528, 379] on input "****" at bounding box center [577, 377] width 201 height 30
type input "**********"
click at [734, 379] on input "text" at bounding box center [784, 377] width 201 height 30
type input "**********"
click at [850, 407] on button "Save & Close" at bounding box center [846, 409] width 77 height 23
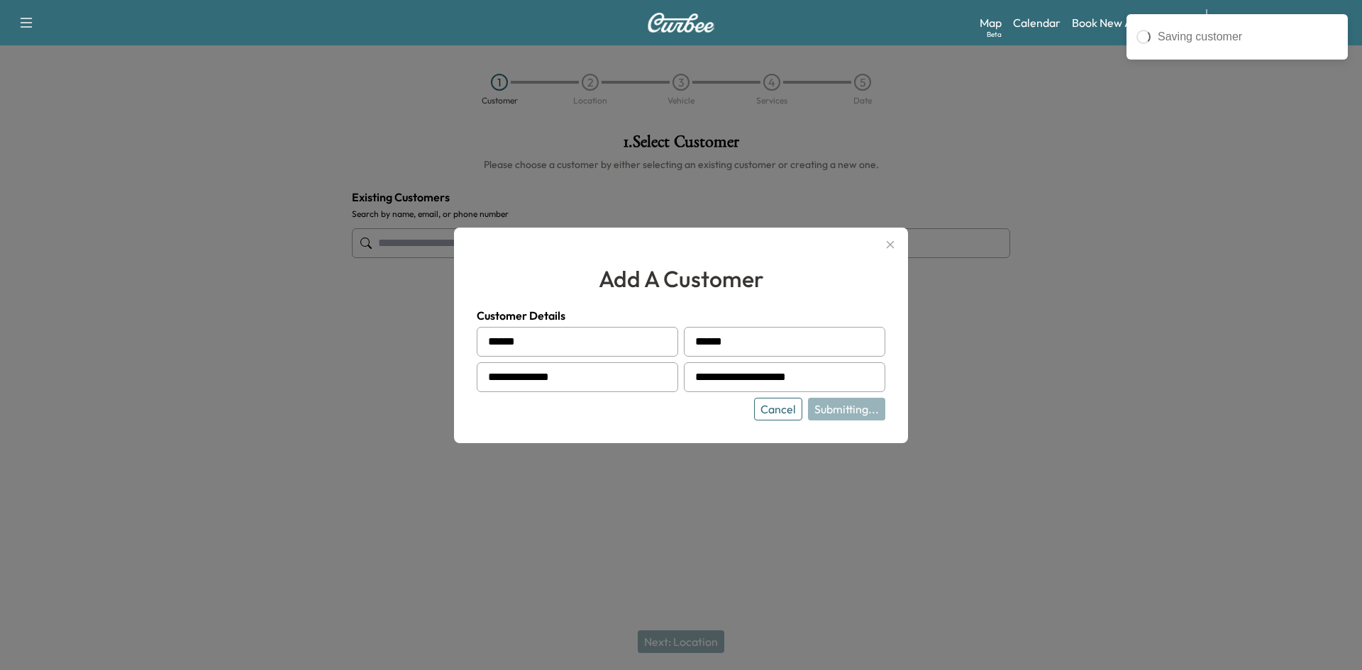
type input "**********"
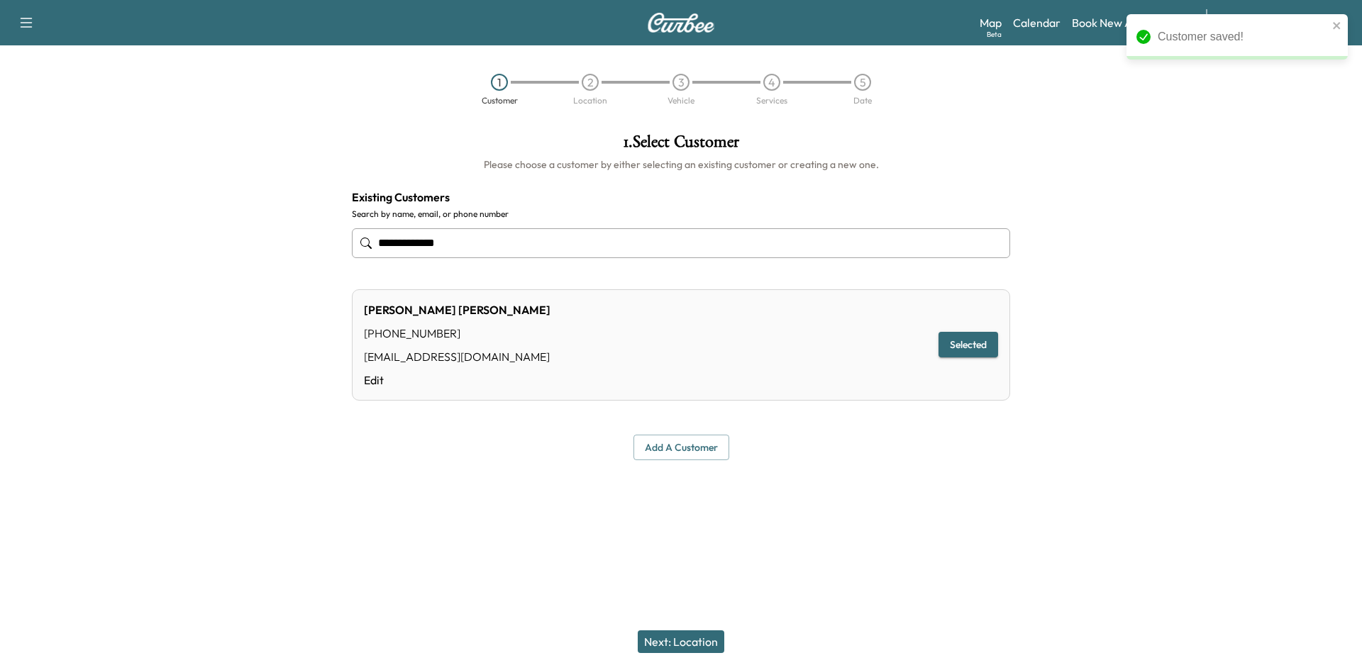
click at [709, 641] on button "Next: Location" at bounding box center [681, 642] width 87 height 23
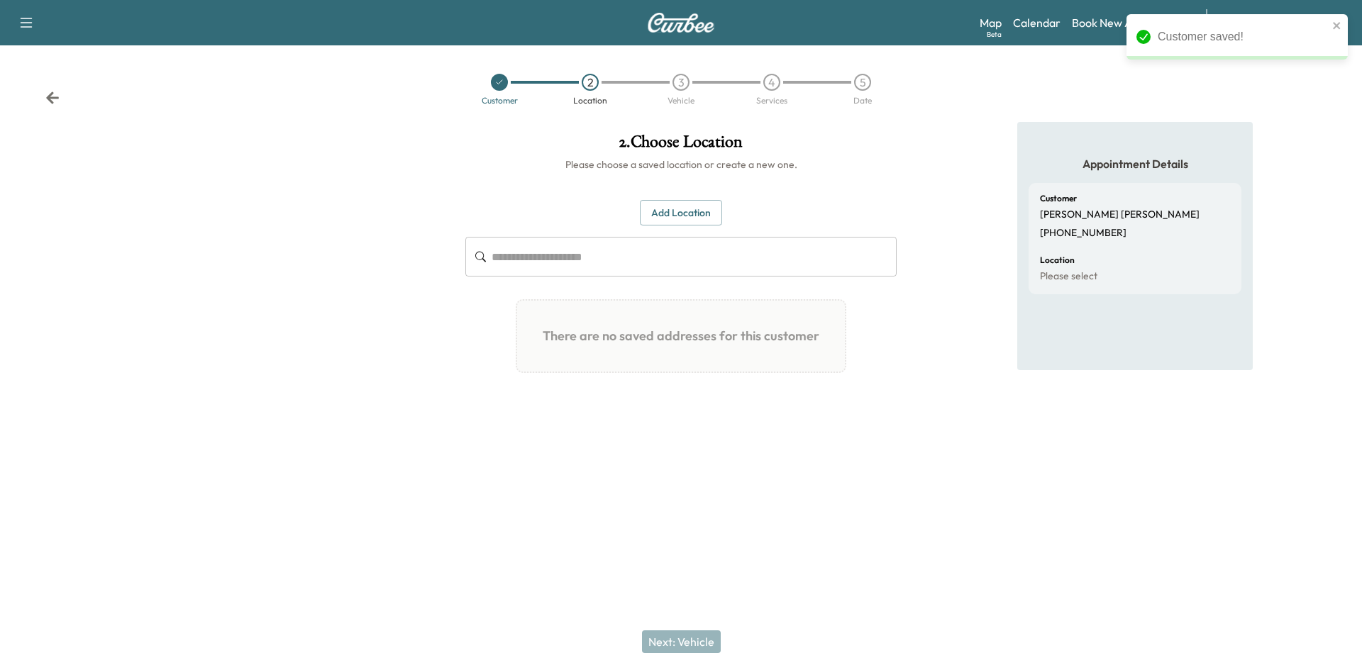
click at [662, 206] on button "Add Location" at bounding box center [681, 213] width 82 height 26
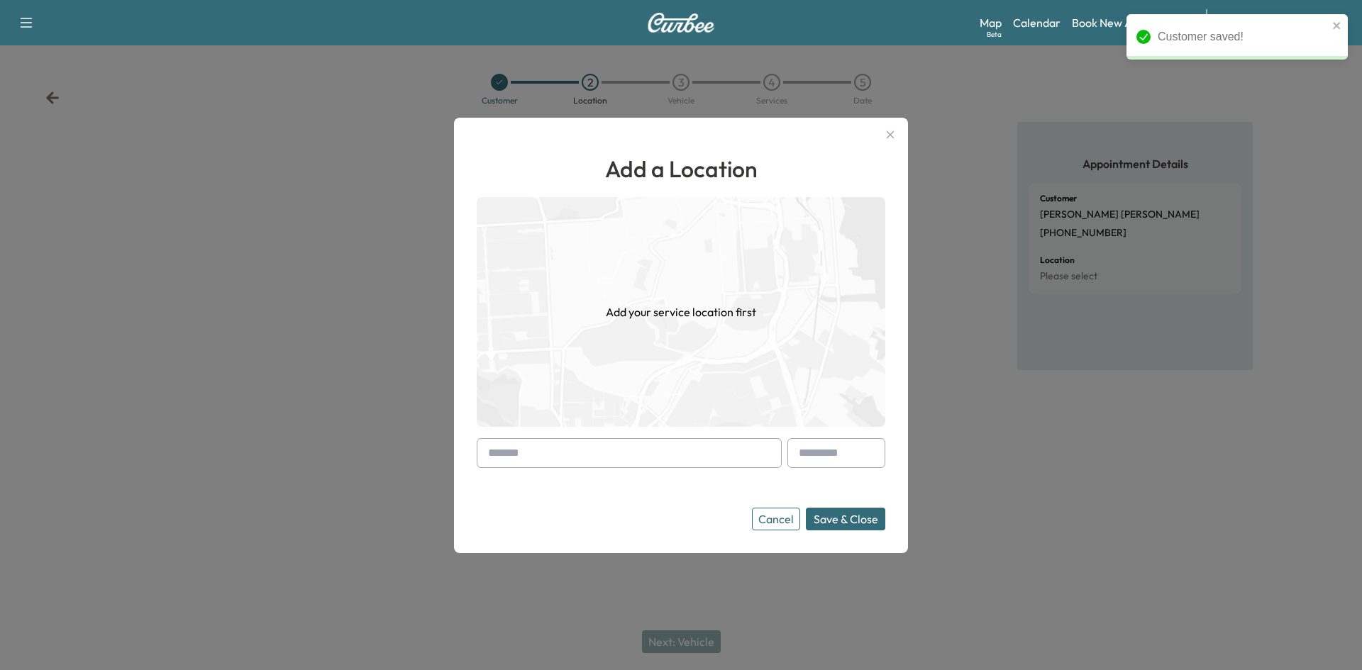
click at [632, 462] on input "text" at bounding box center [629, 453] width 305 height 30
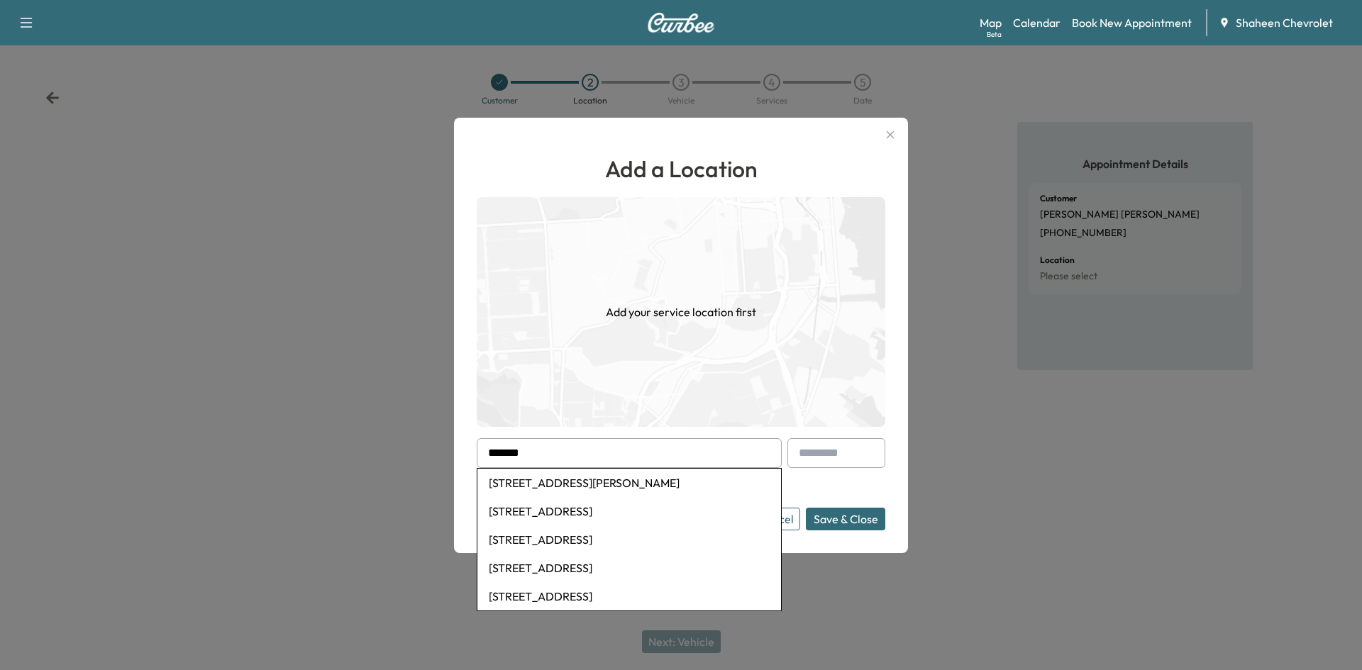
click at [596, 482] on li "[STREET_ADDRESS][PERSON_NAME]" at bounding box center [629, 483] width 304 height 28
type input "**********"
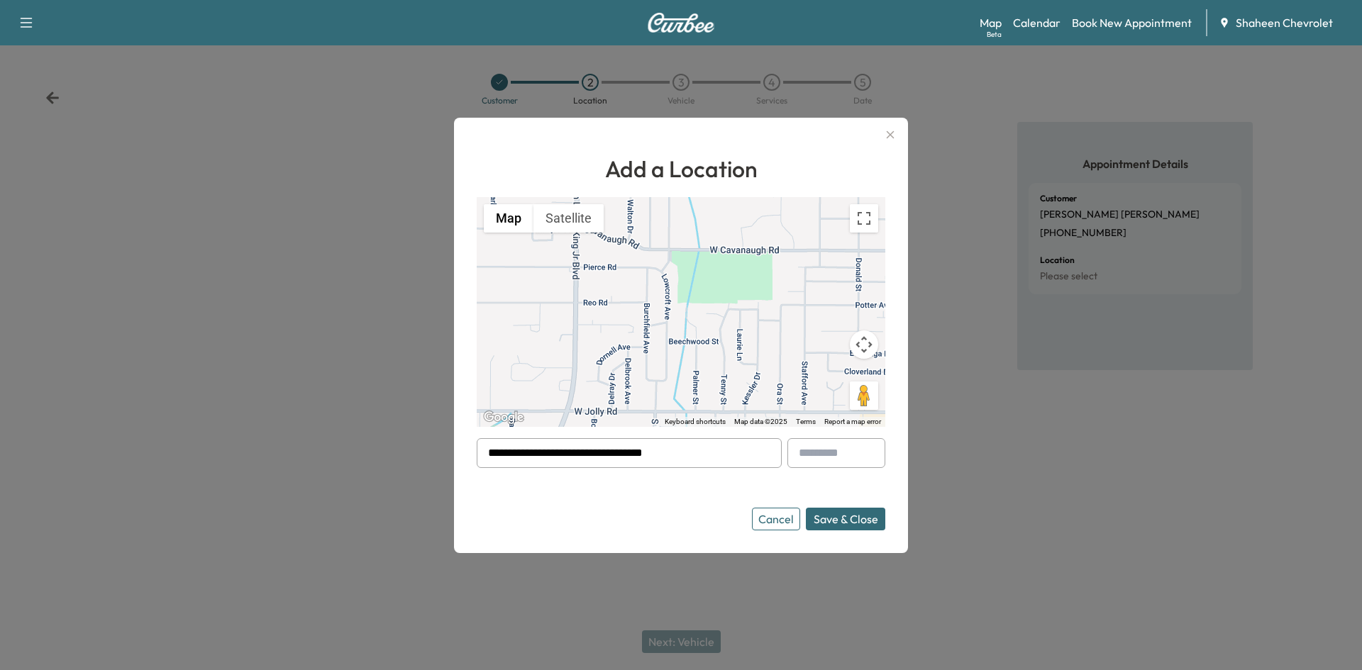
click at [846, 512] on button "Save & Close" at bounding box center [845, 519] width 79 height 23
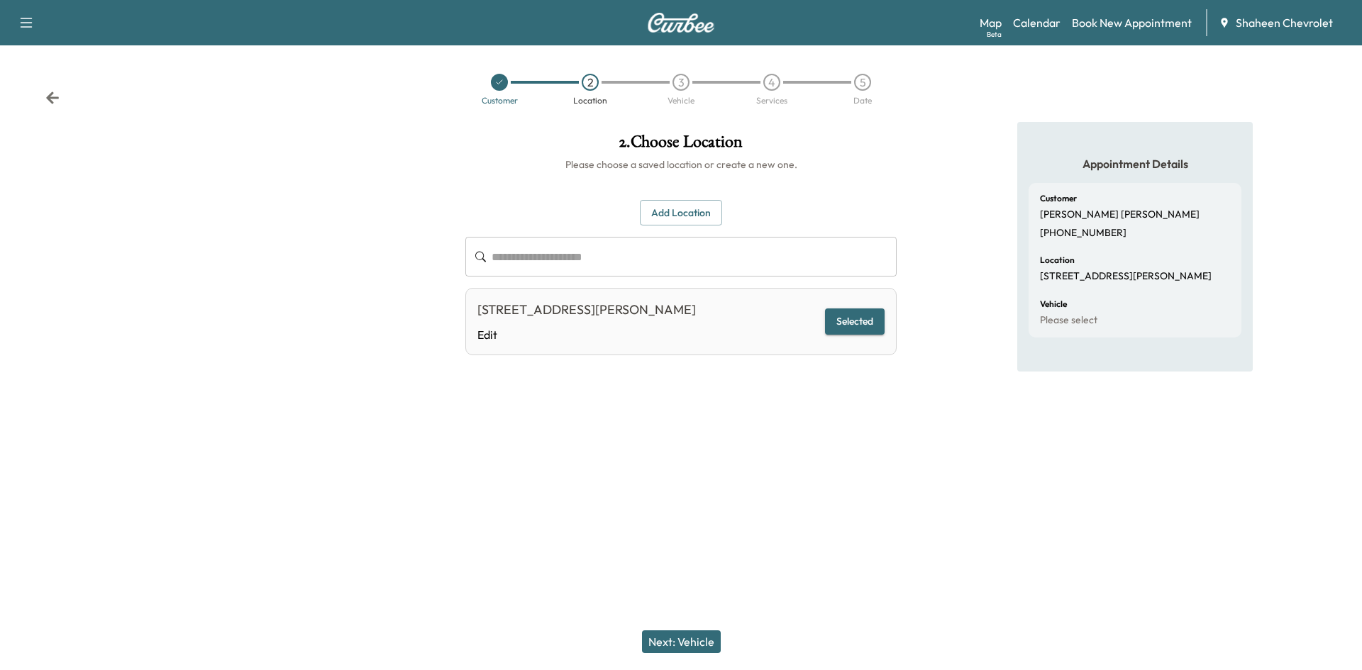
click at [695, 648] on button "Next: Vehicle" at bounding box center [681, 642] width 79 height 23
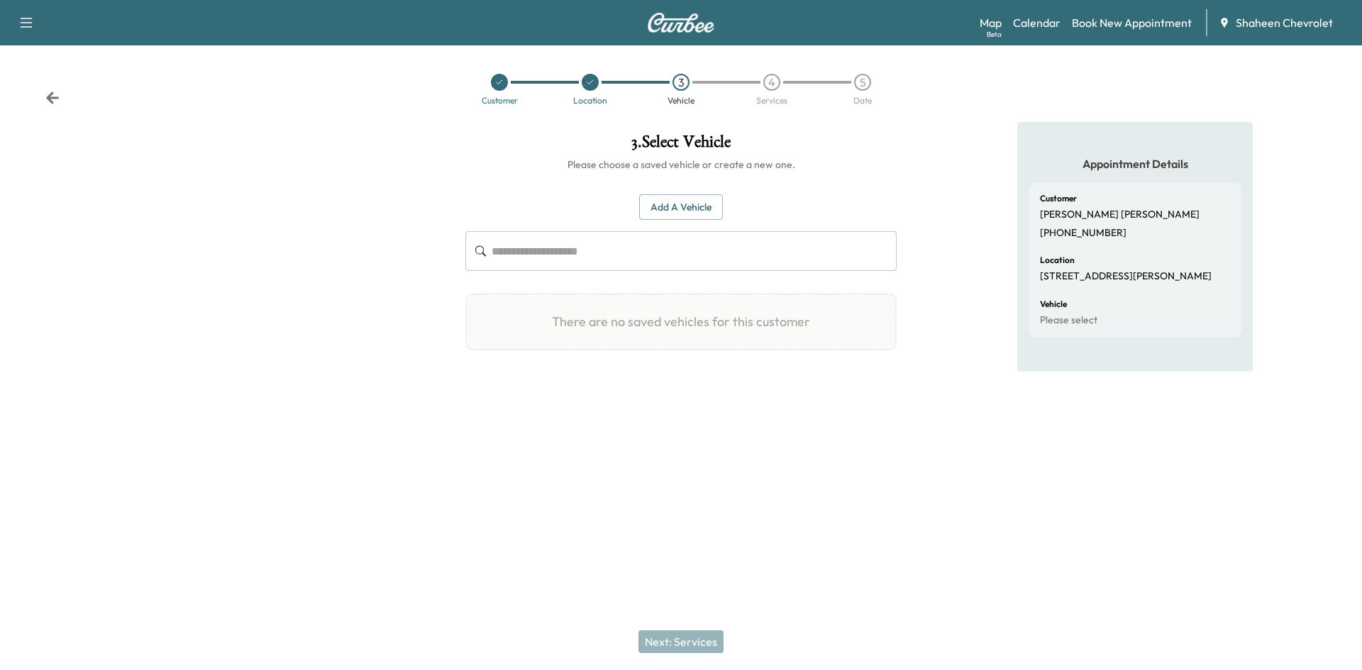
click at [679, 206] on button "Add a Vehicle" at bounding box center [681, 207] width 84 height 26
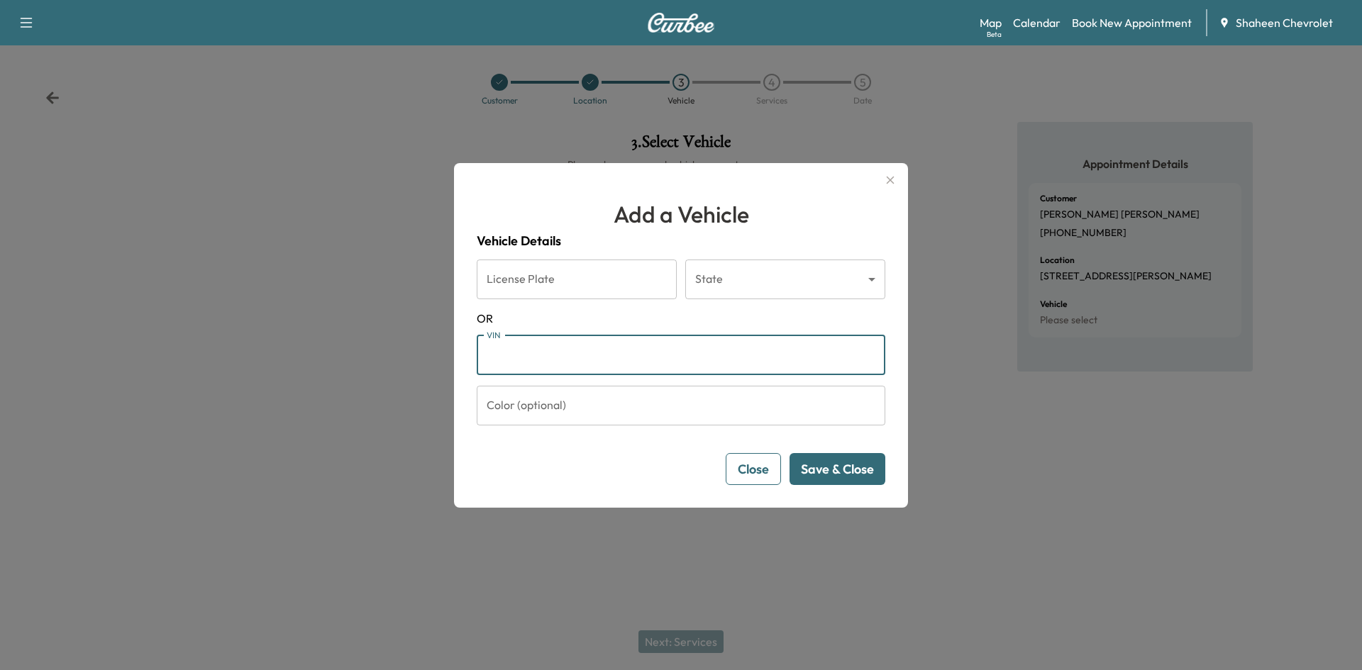
paste input "**********"
type input "**********"
click at [831, 476] on button "Save & Close" at bounding box center [837, 469] width 96 height 32
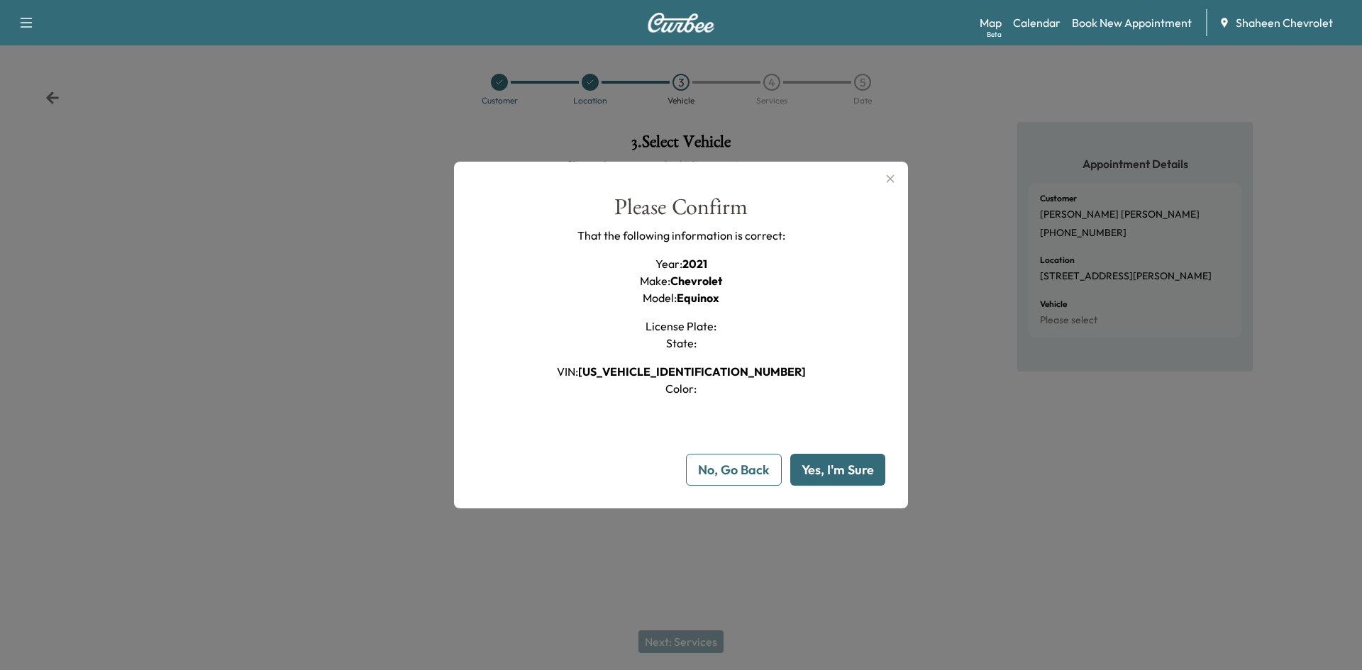
click at [828, 477] on button "Yes, I'm Sure" at bounding box center [837, 470] width 95 height 32
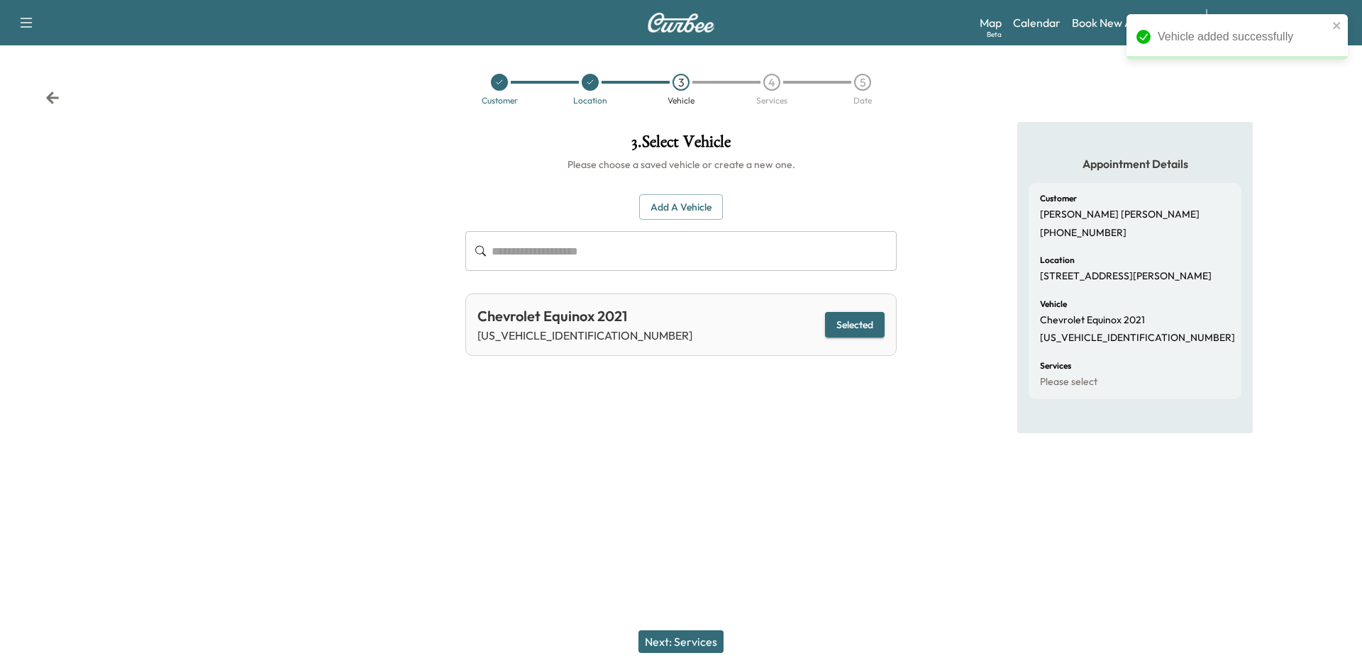
click at [677, 634] on button "Next: Services" at bounding box center [680, 642] width 85 height 23
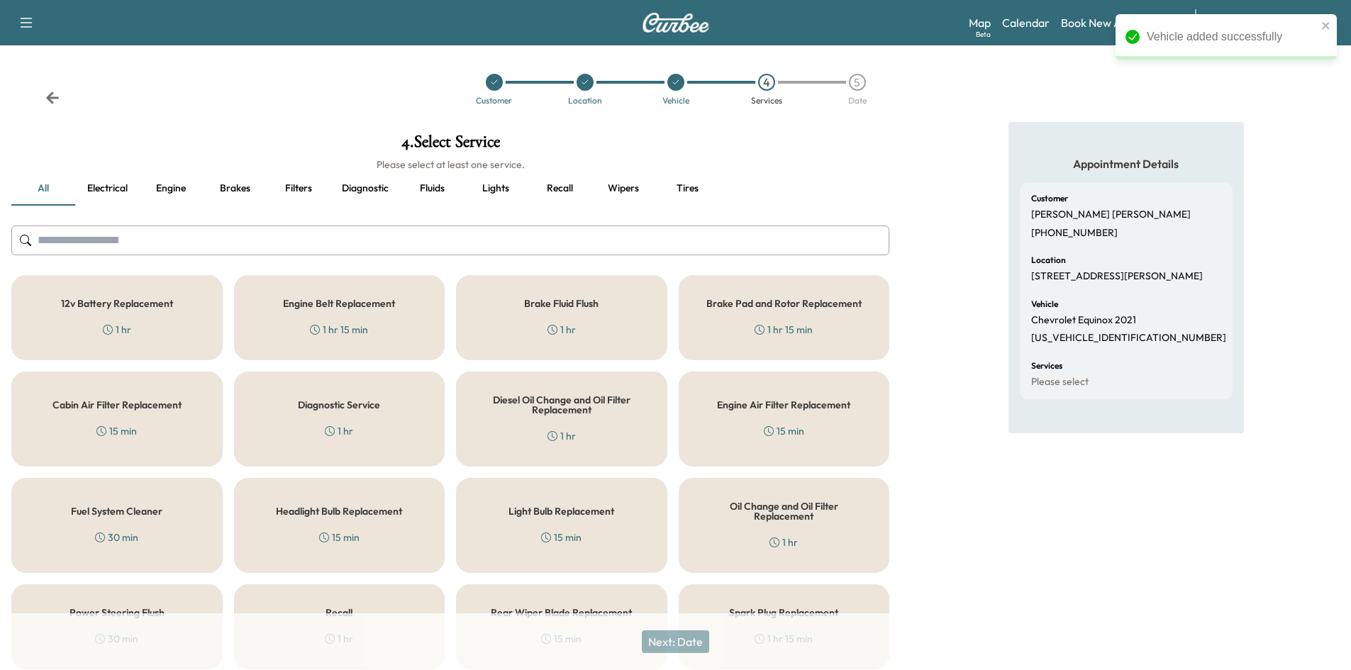
click at [342, 228] on input "text" at bounding box center [450, 241] width 878 height 30
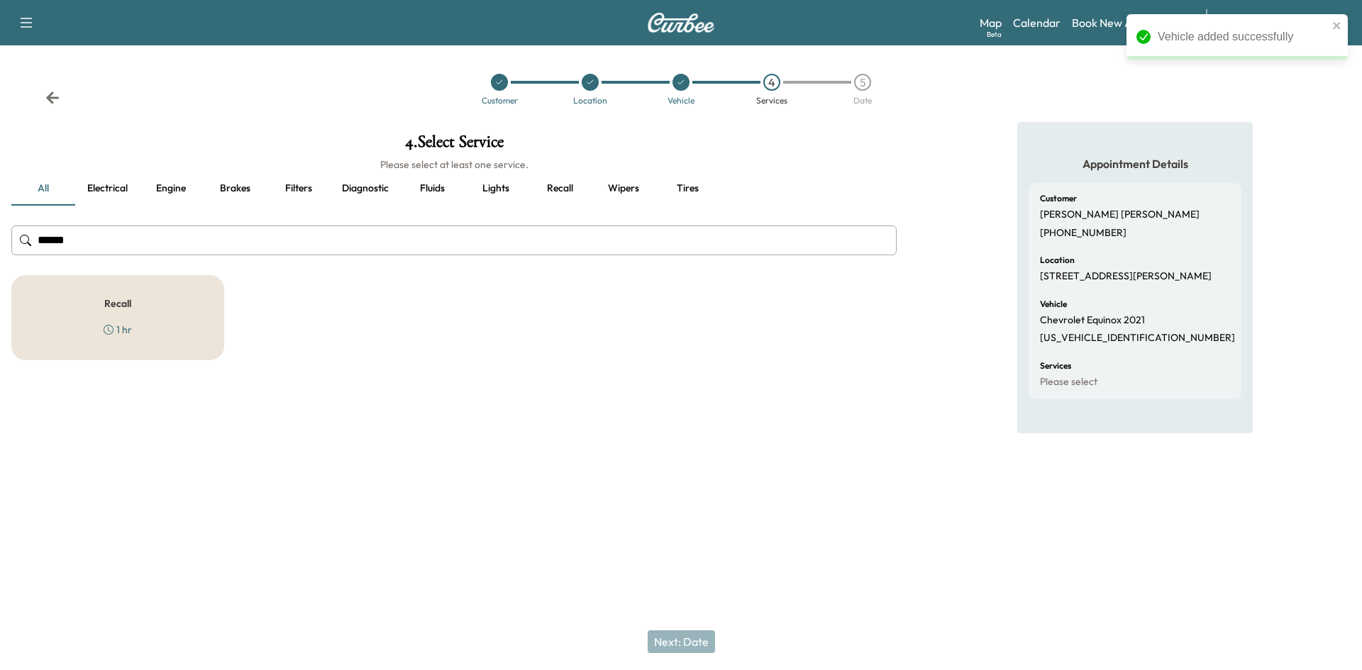
type input "******"
click at [188, 308] on div "Recall 1 hr" at bounding box center [117, 317] width 213 height 85
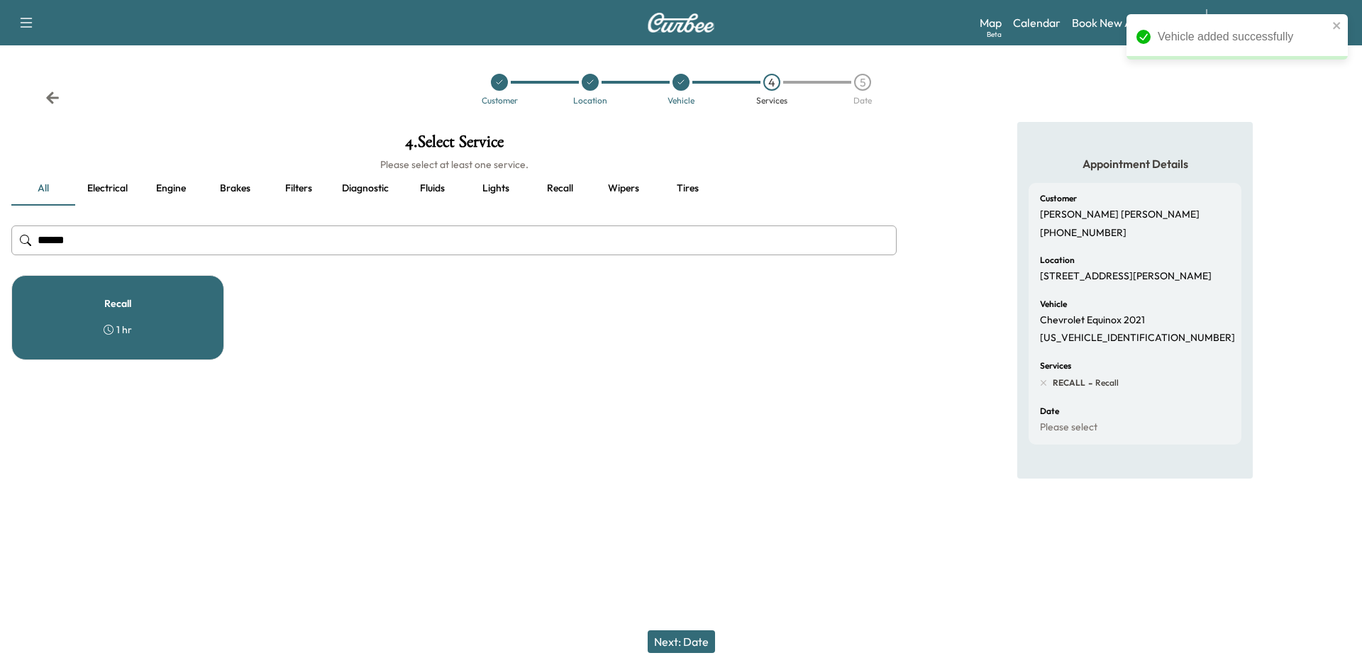
click at [693, 643] on button "Next: Date" at bounding box center [681, 642] width 67 height 23
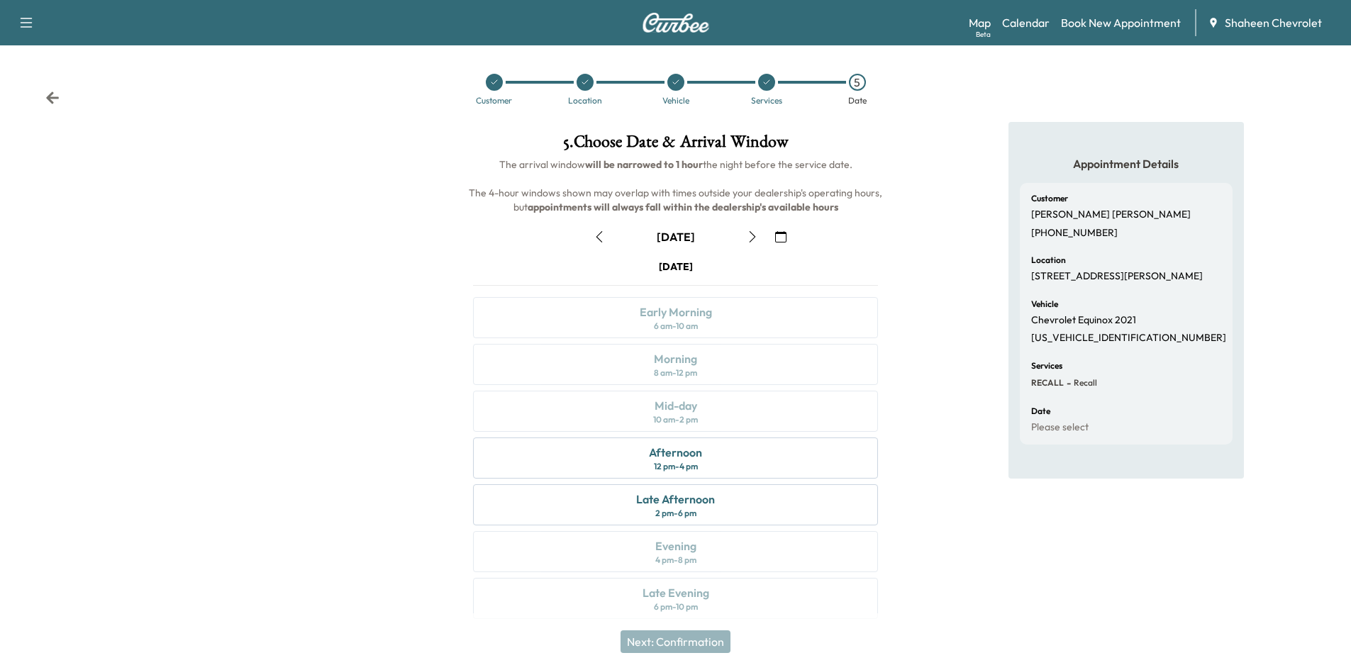
click at [751, 237] on icon "button" at bounding box center [752, 236] width 11 height 11
click at [753, 235] on icon "button" at bounding box center [752, 236] width 6 height 11
click at [767, 365] on div "Morning 8 am - 12 pm" at bounding box center [675, 364] width 405 height 41
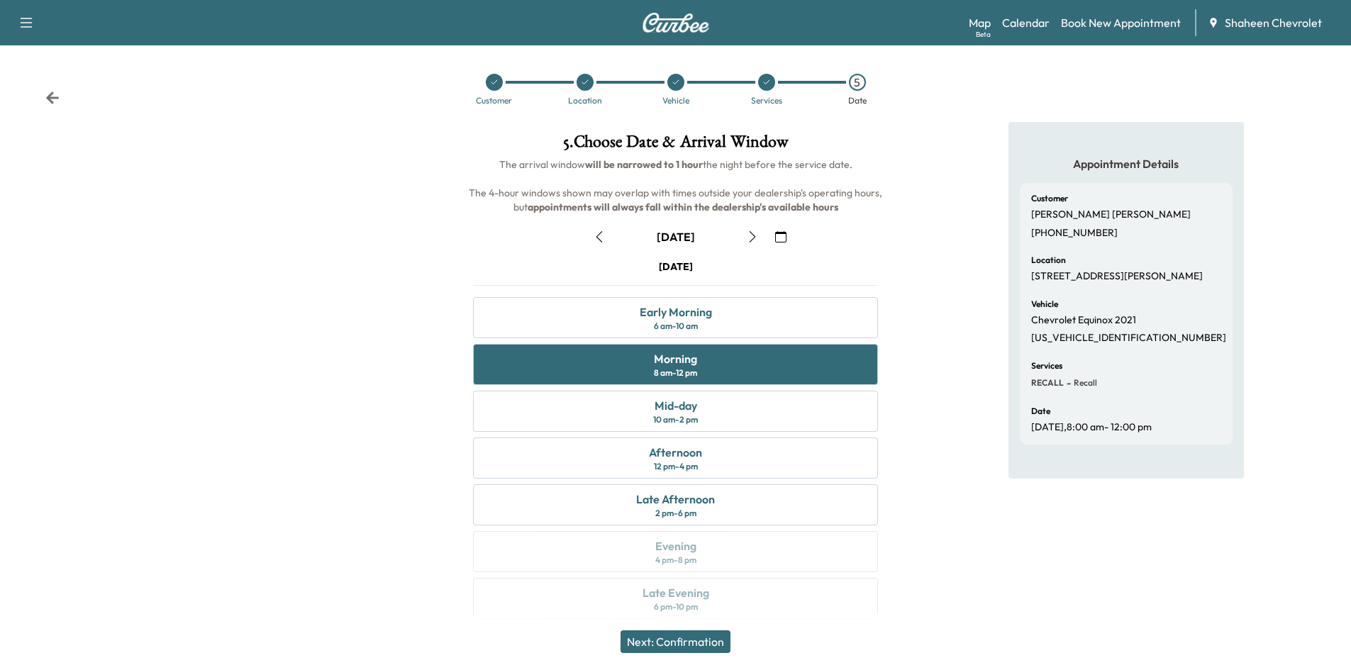
click at [709, 643] on button "Next: Confirmation" at bounding box center [676, 642] width 110 height 23
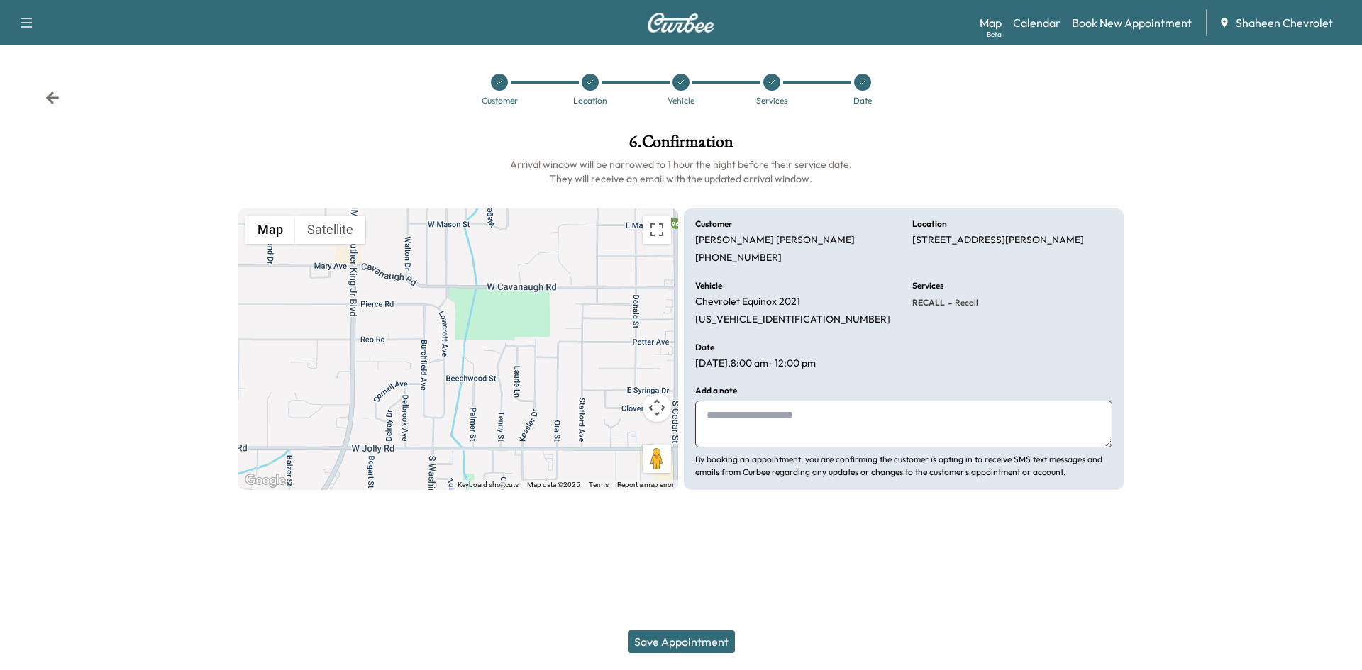
click at [708, 636] on button "Save Appointment" at bounding box center [681, 642] width 107 height 23
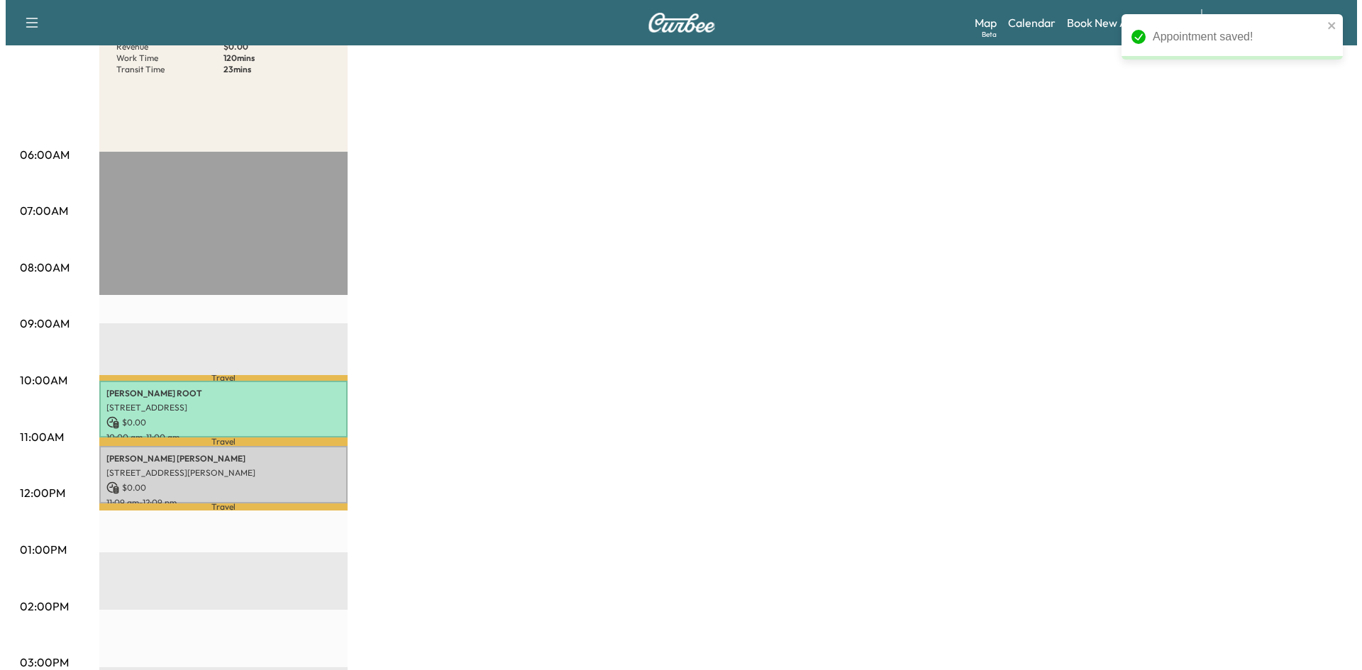
scroll to position [213, 0]
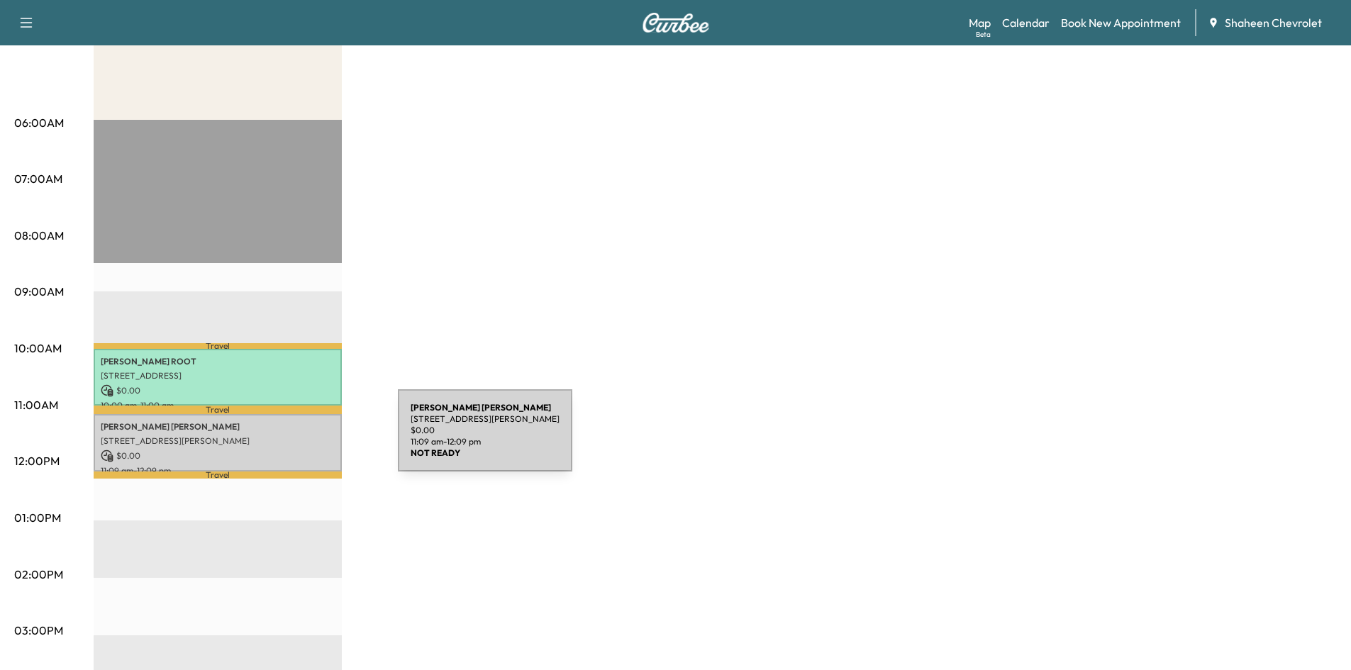
click at [292, 439] on p "[STREET_ADDRESS][PERSON_NAME]" at bounding box center [218, 441] width 234 height 11
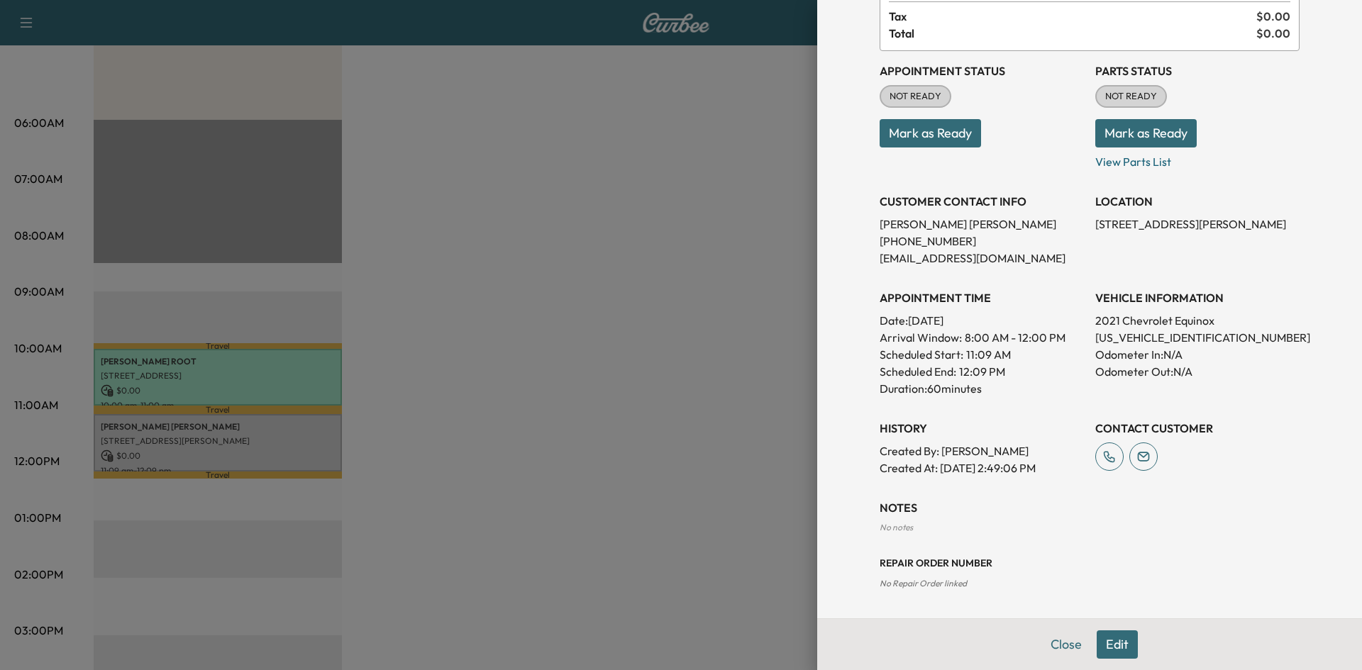
click at [1109, 643] on button "Edit" at bounding box center [1117, 645] width 41 height 28
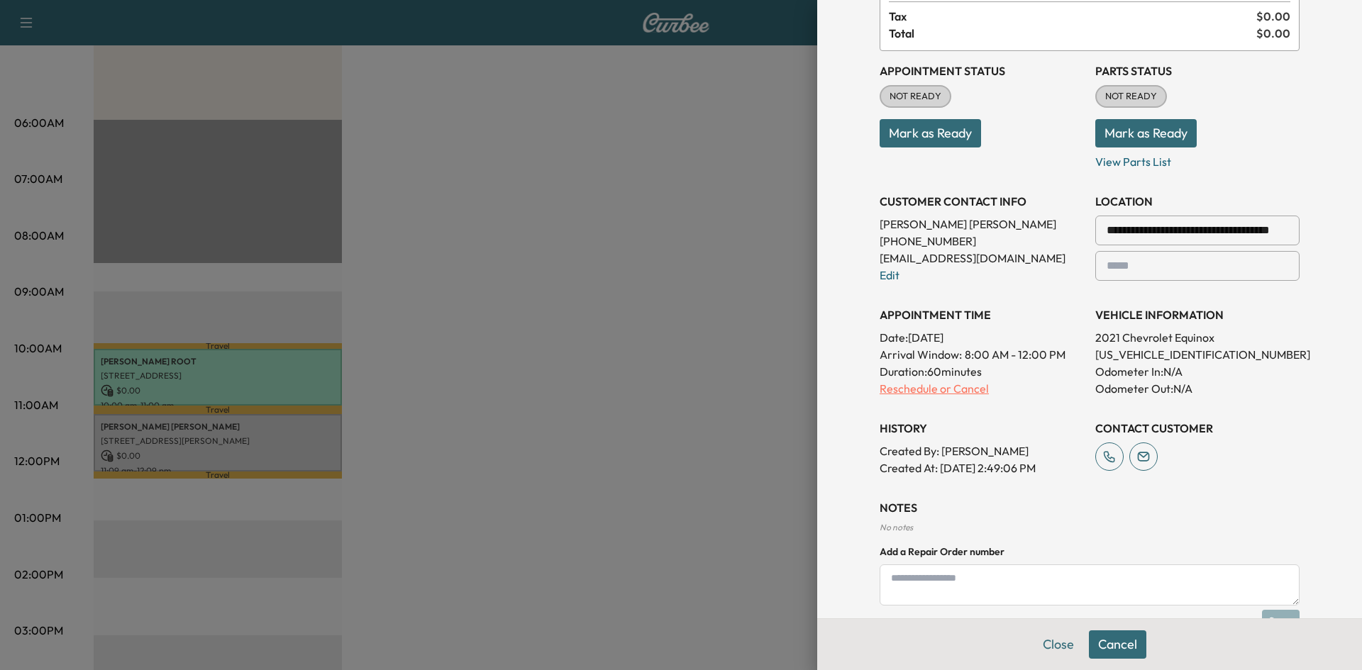
click at [913, 389] on p "Reschedule or Cancel" at bounding box center [982, 388] width 204 height 17
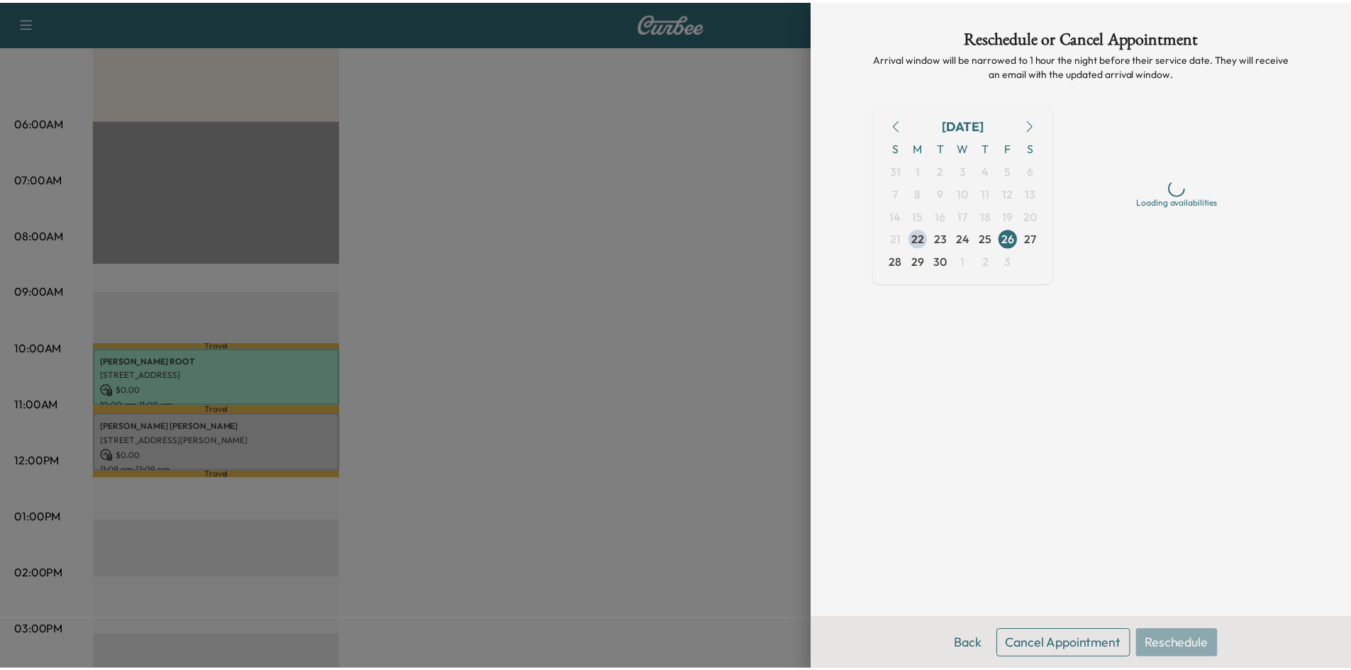
scroll to position [0, 0]
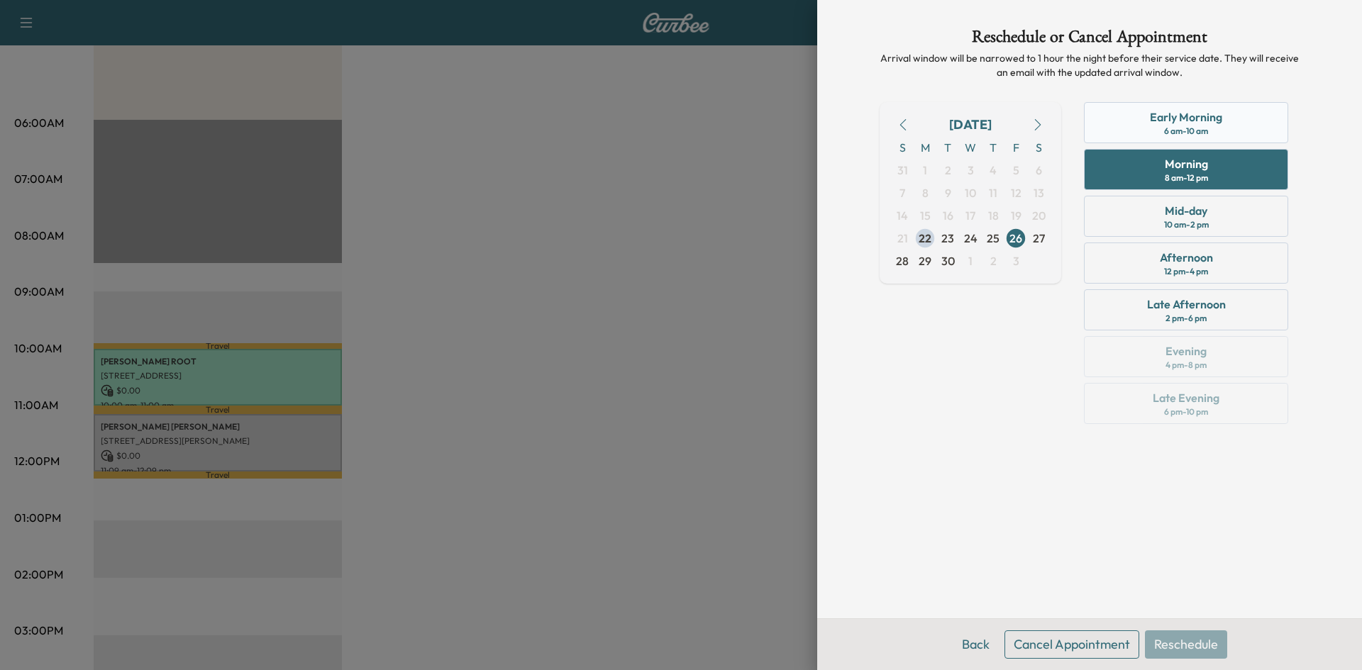
click at [1170, 128] on div "6 am - 10 am" at bounding box center [1186, 131] width 44 height 11
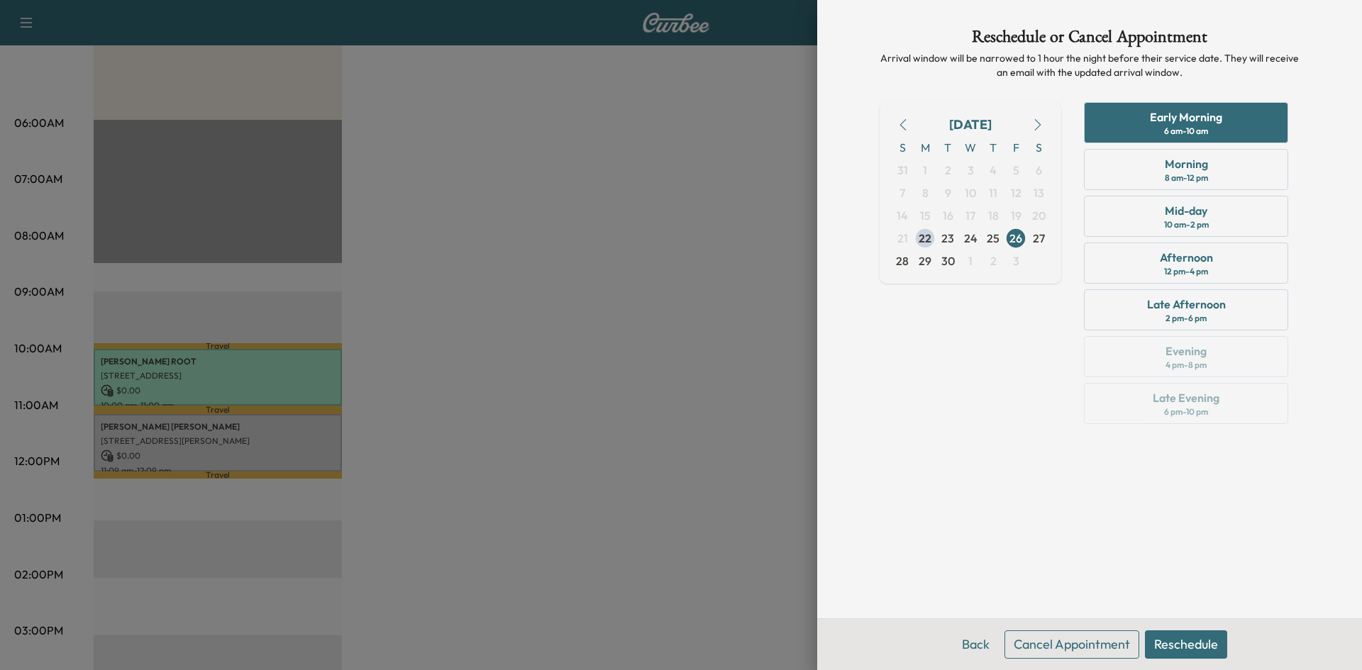
click at [1189, 645] on button "Reschedule" at bounding box center [1186, 645] width 82 height 28
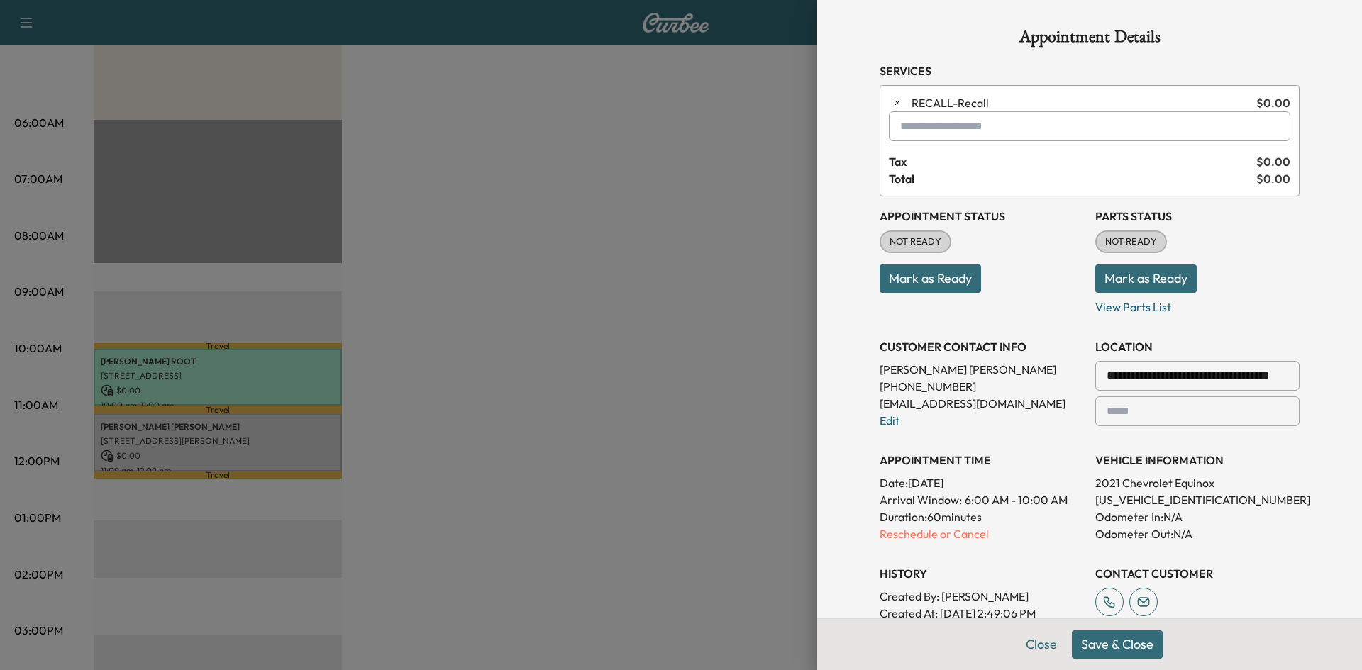
click at [1079, 638] on button "Save & Close" at bounding box center [1117, 645] width 91 height 28
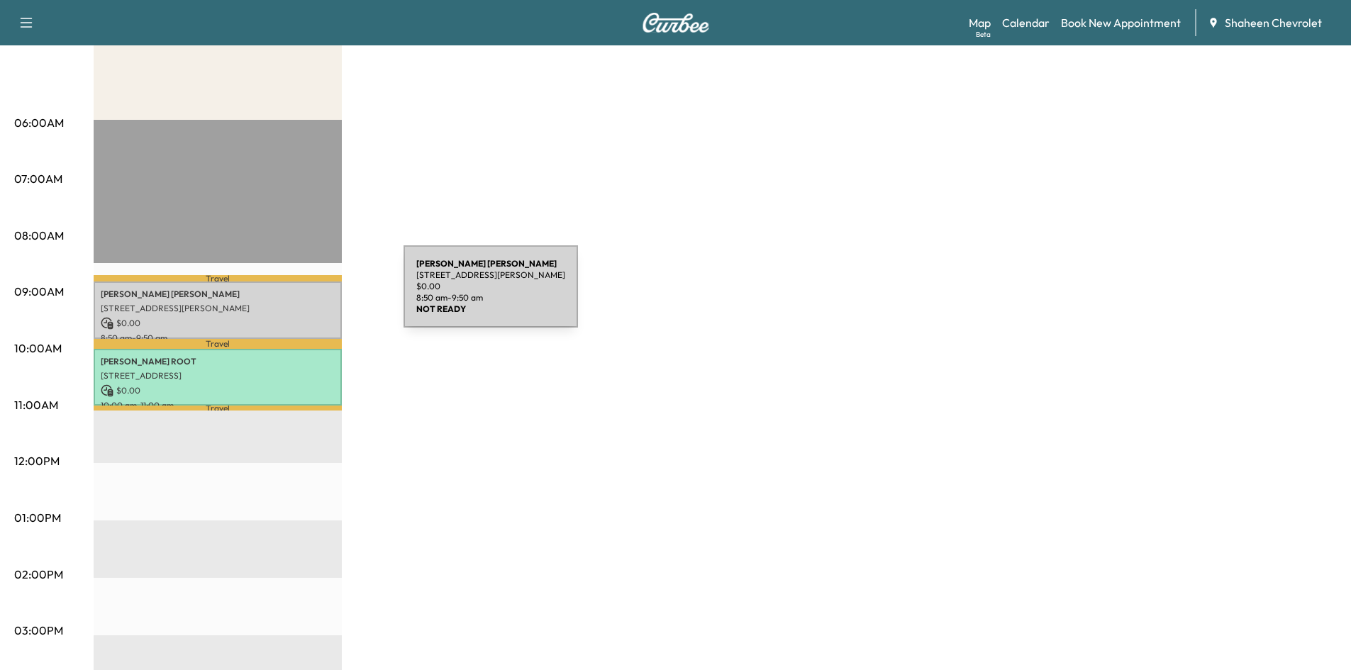
click at [297, 295] on p "[PERSON_NAME]" at bounding box center [218, 294] width 234 height 11
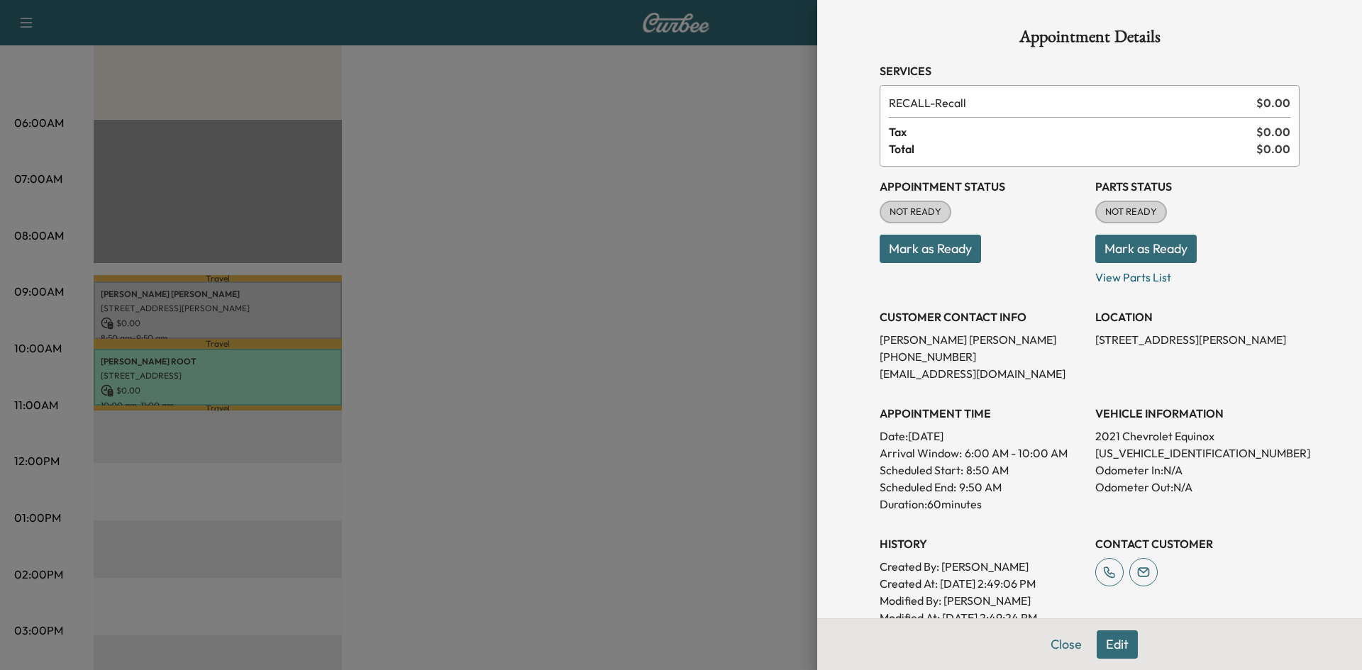
click at [638, 331] on div at bounding box center [681, 335] width 1362 height 670
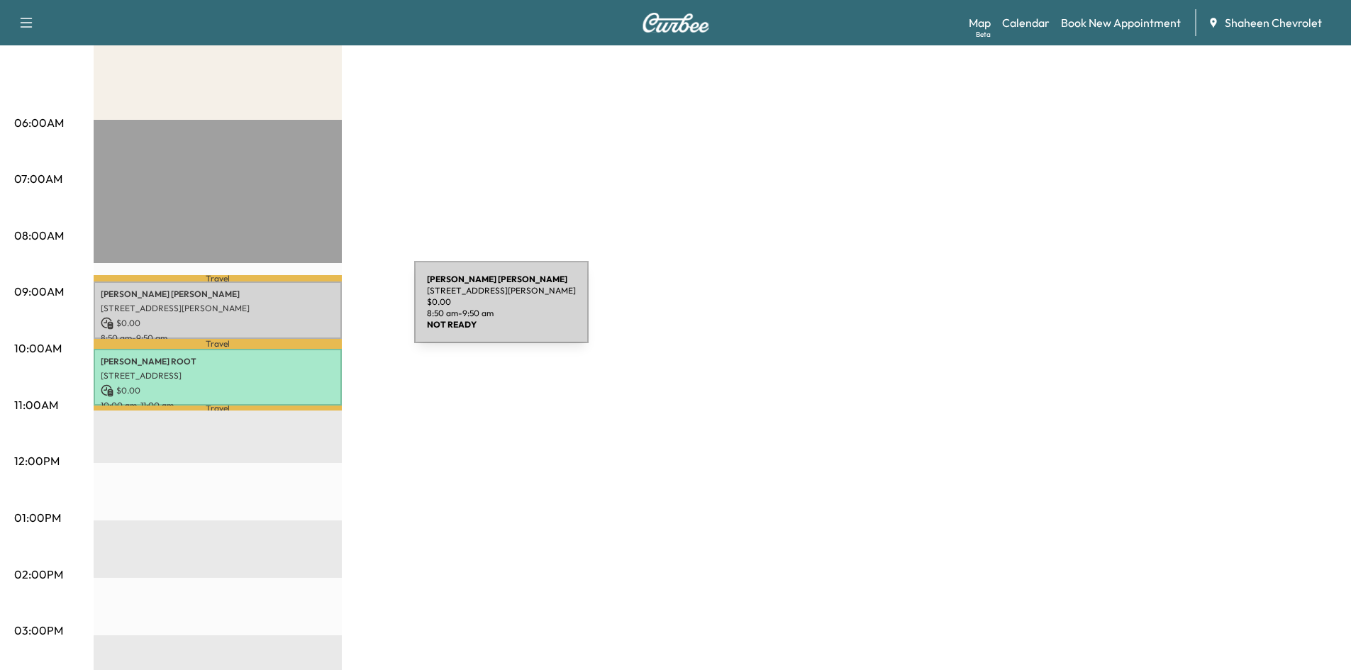
click at [307, 310] on p "[STREET_ADDRESS][PERSON_NAME]" at bounding box center [218, 308] width 234 height 11
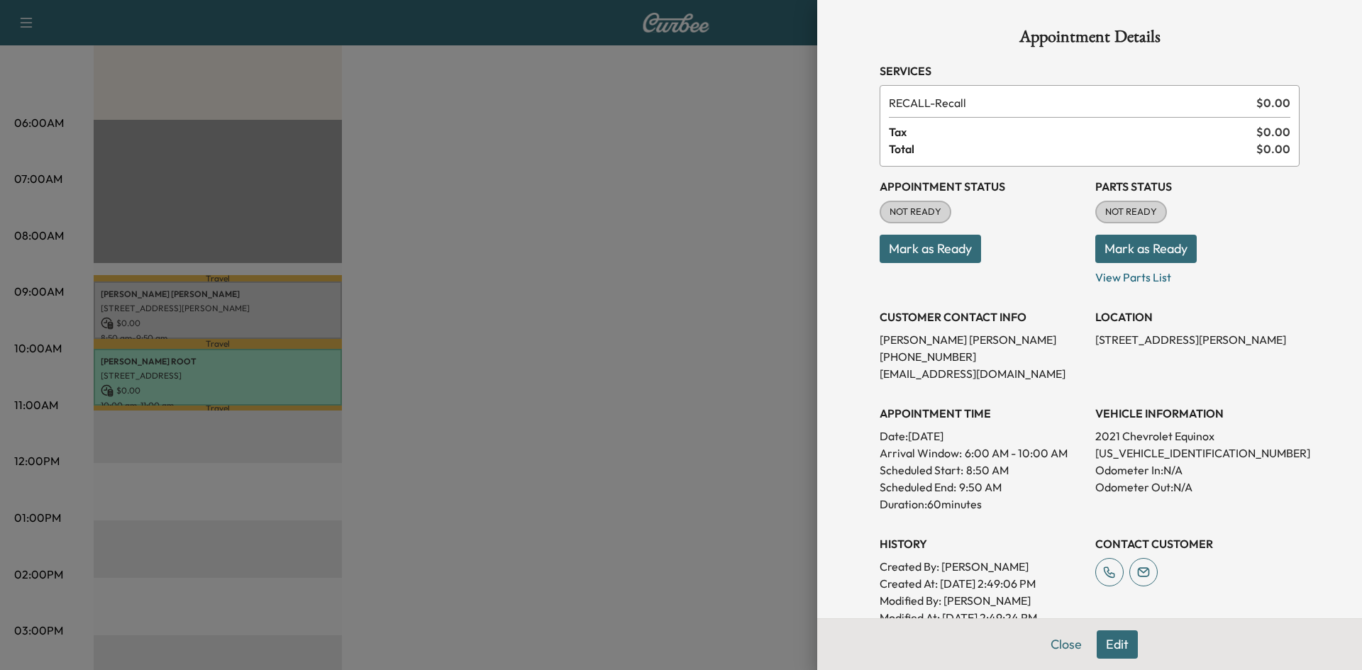
click at [922, 239] on button "Mark as Ready" at bounding box center [930, 249] width 101 height 28
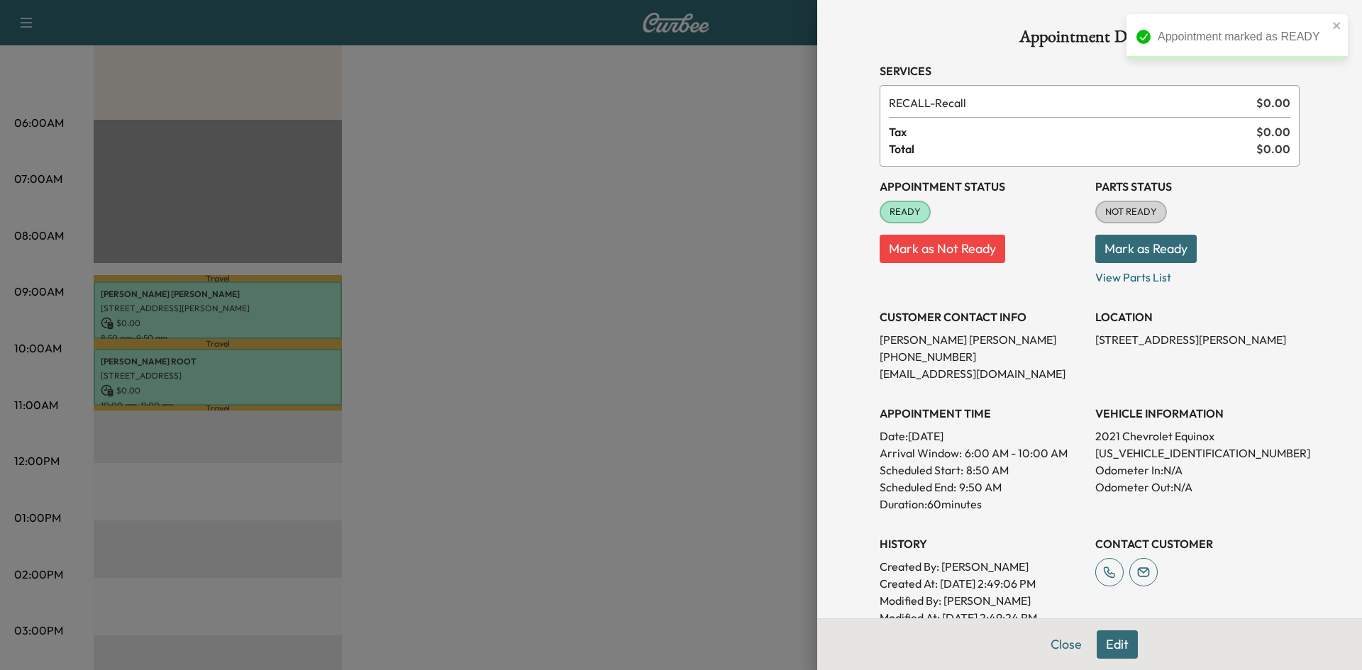
click at [1161, 253] on button "Mark as Ready" at bounding box center [1145, 249] width 101 height 28
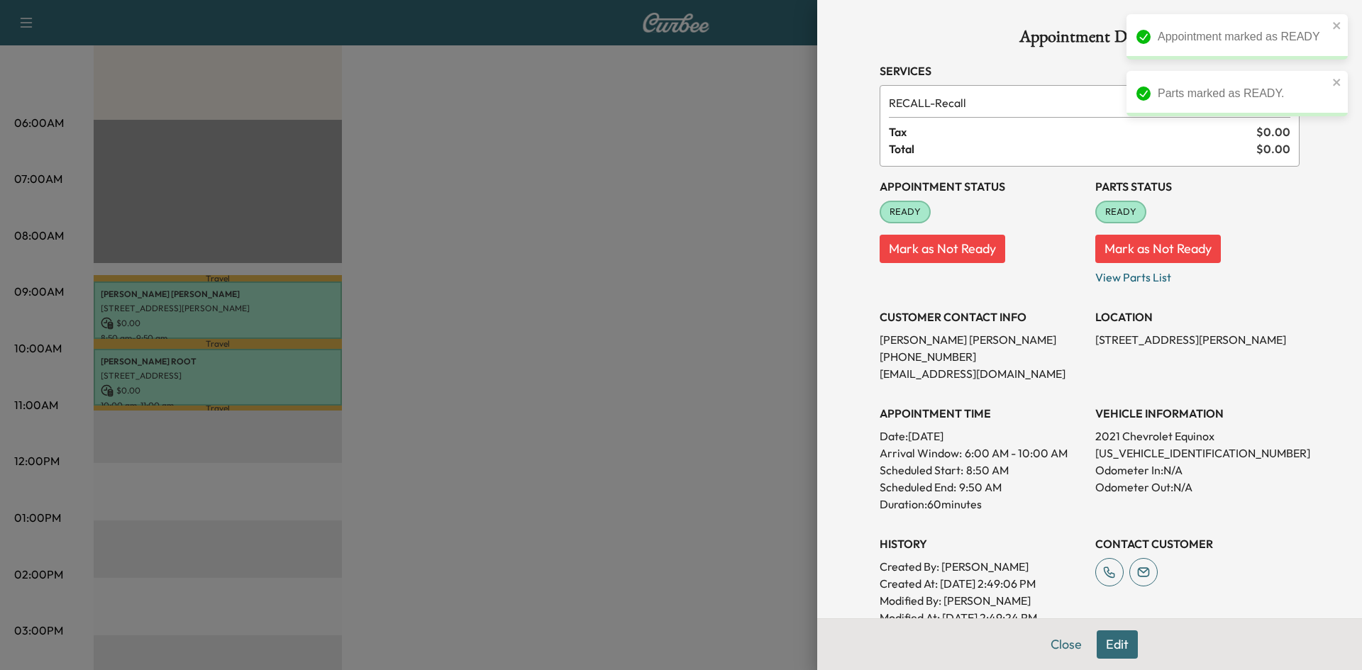
click at [673, 325] on div at bounding box center [681, 335] width 1362 height 670
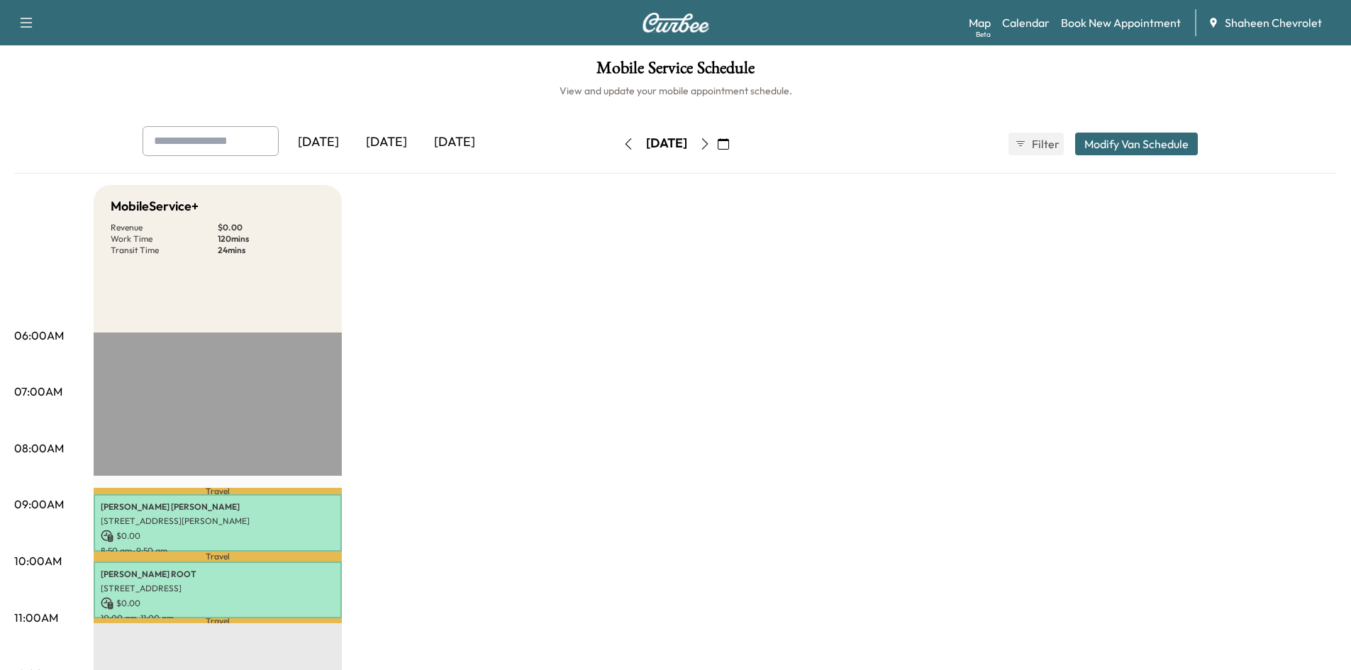
click at [1111, 148] on button "Modify Van Schedule" at bounding box center [1136, 144] width 123 height 23
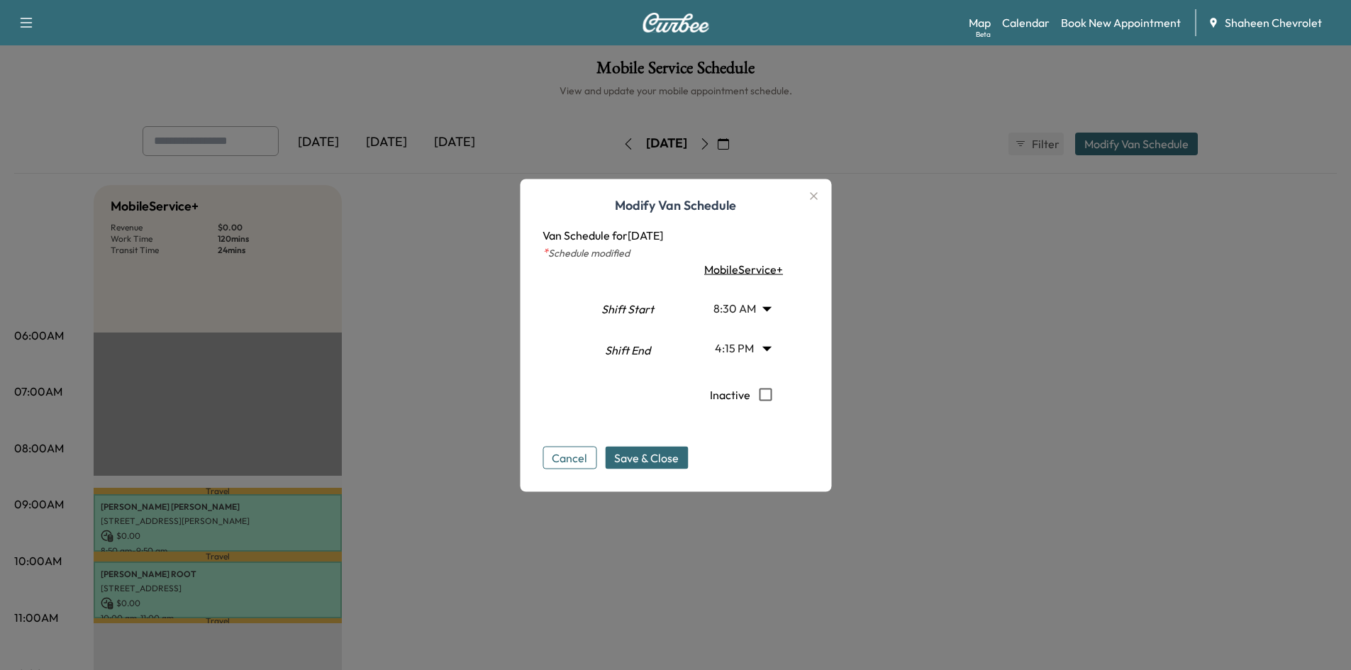
click at [774, 348] on body "Support Log Out Map Beta Calendar Book New Appointment Shaheen Chevrolet Mobile…" at bounding box center [675, 335] width 1351 height 670
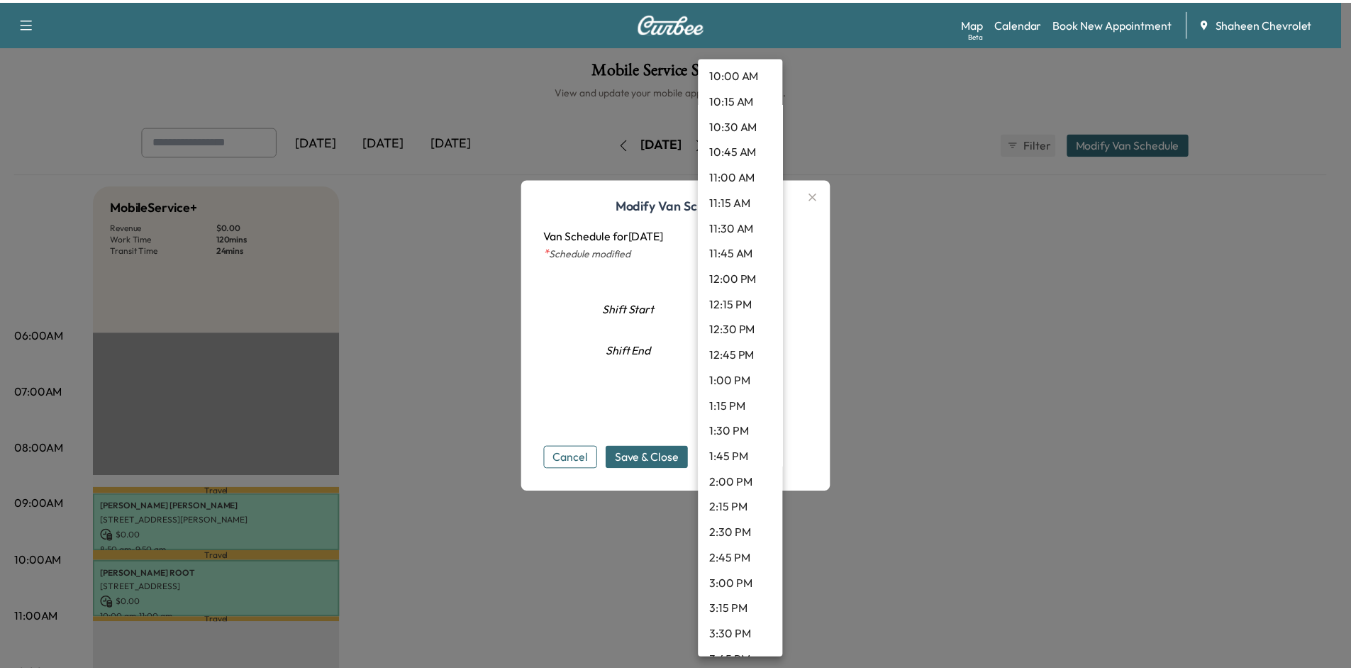
scroll to position [977, 0]
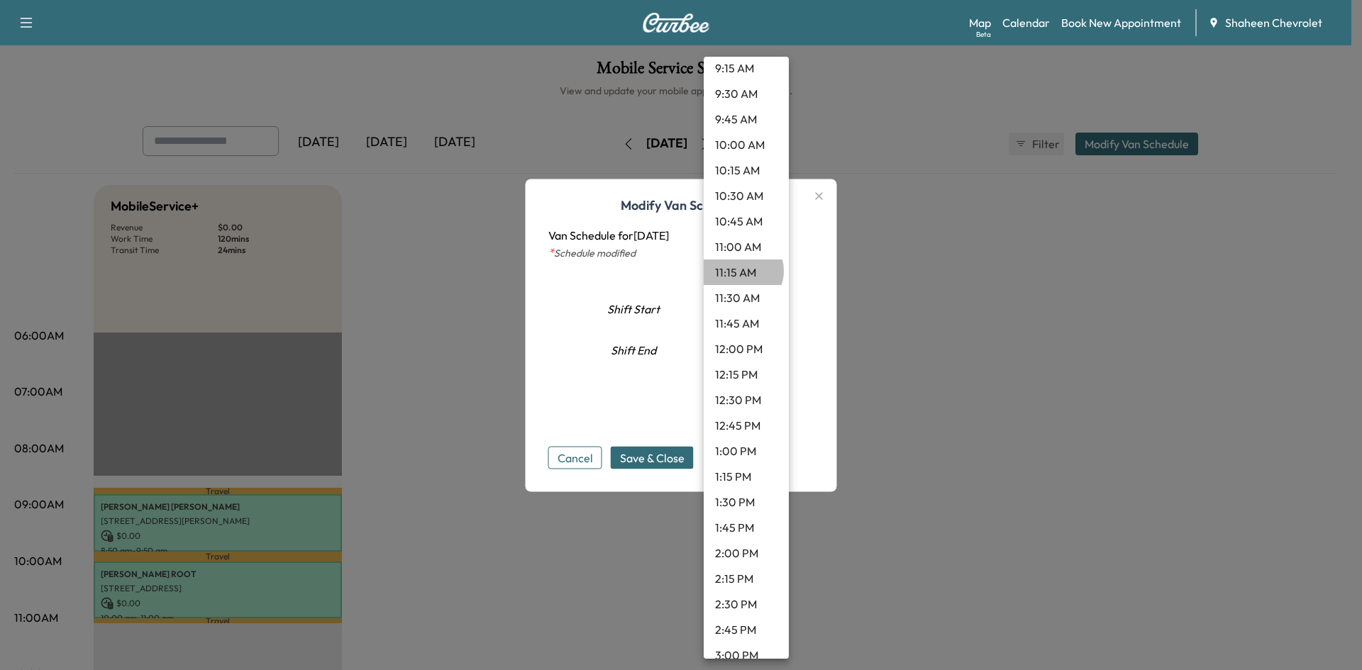
click at [742, 271] on li "11:15 AM" at bounding box center [746, 273] width 85 height 26
type input "*****"
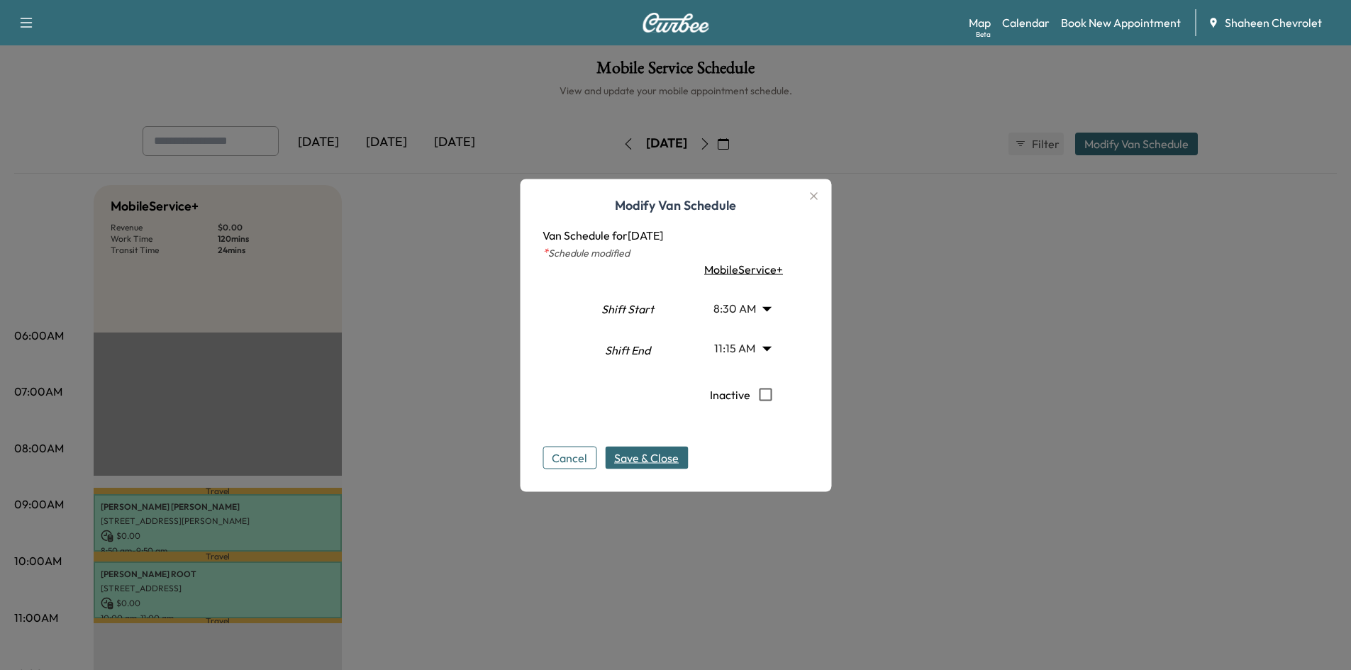
click at [666, 463] on span "Save & Close" at bounding box center [646, 457] width 65 height 17
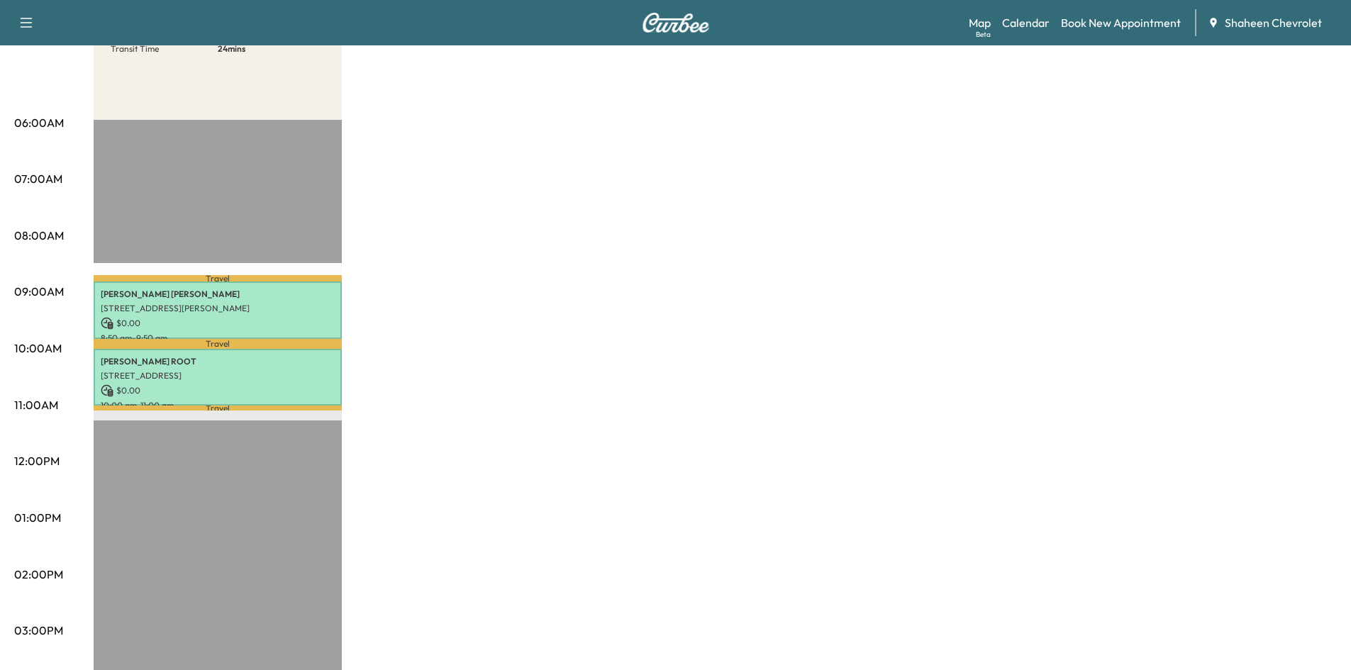
scroll to position [142, 0]
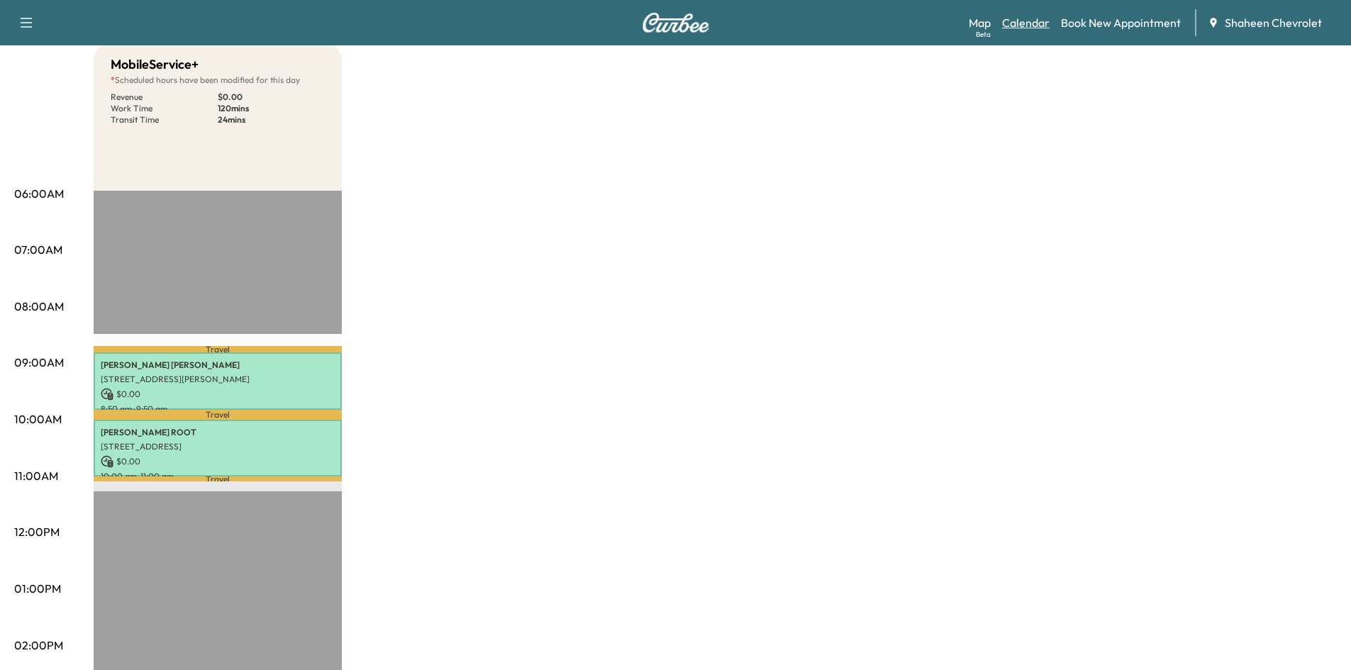
click at [1026, 21] on link "Calendar" at bounding box center [1026, 22] width 48 height 17
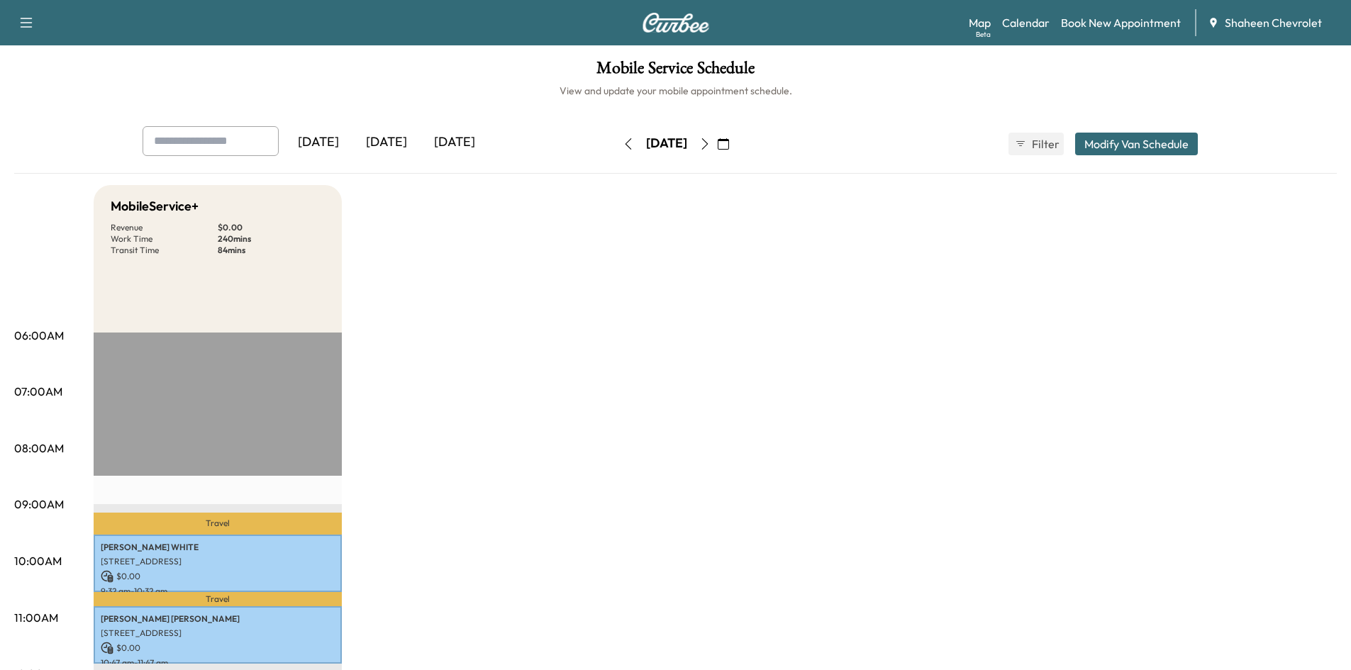
click at [616, 144] on button "button" at bounding box center [628, 144] width 24 height 23
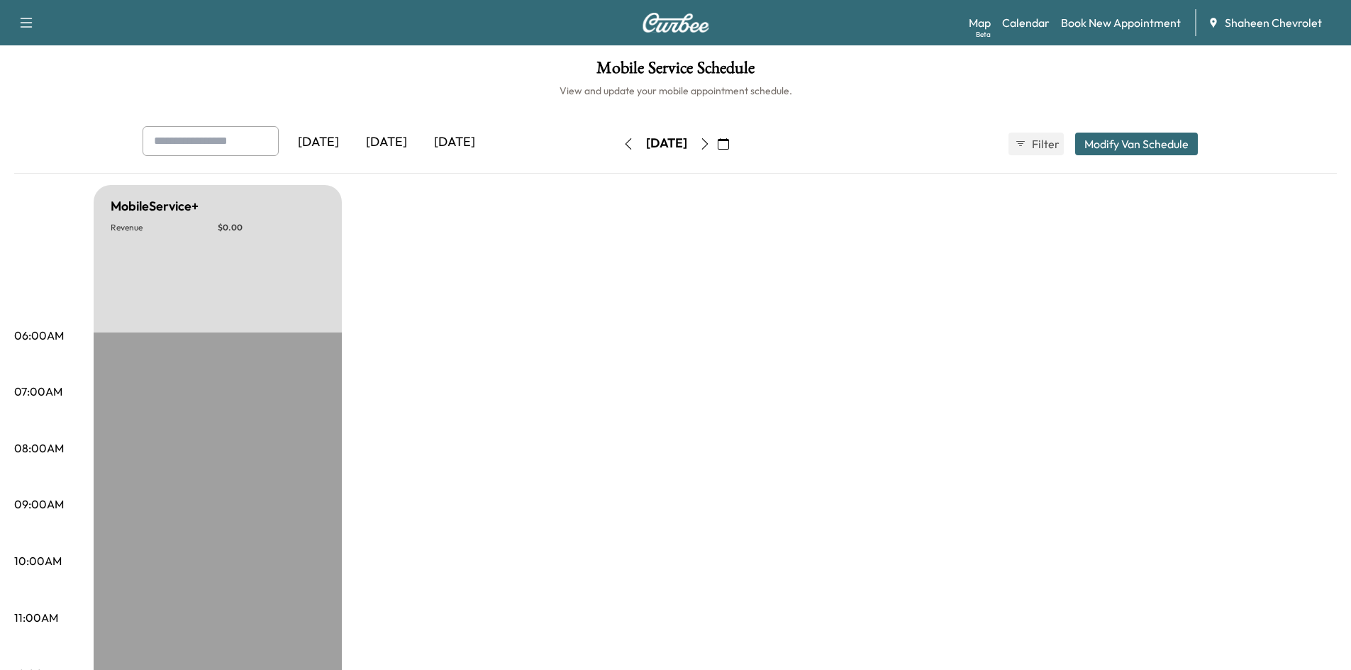
click at [623, 144] on icon "button" at bounding box center [628, 143] width 11 height 11
click at [616, 144] on button "button" at bounding box center [628, 144] width 24 height 23
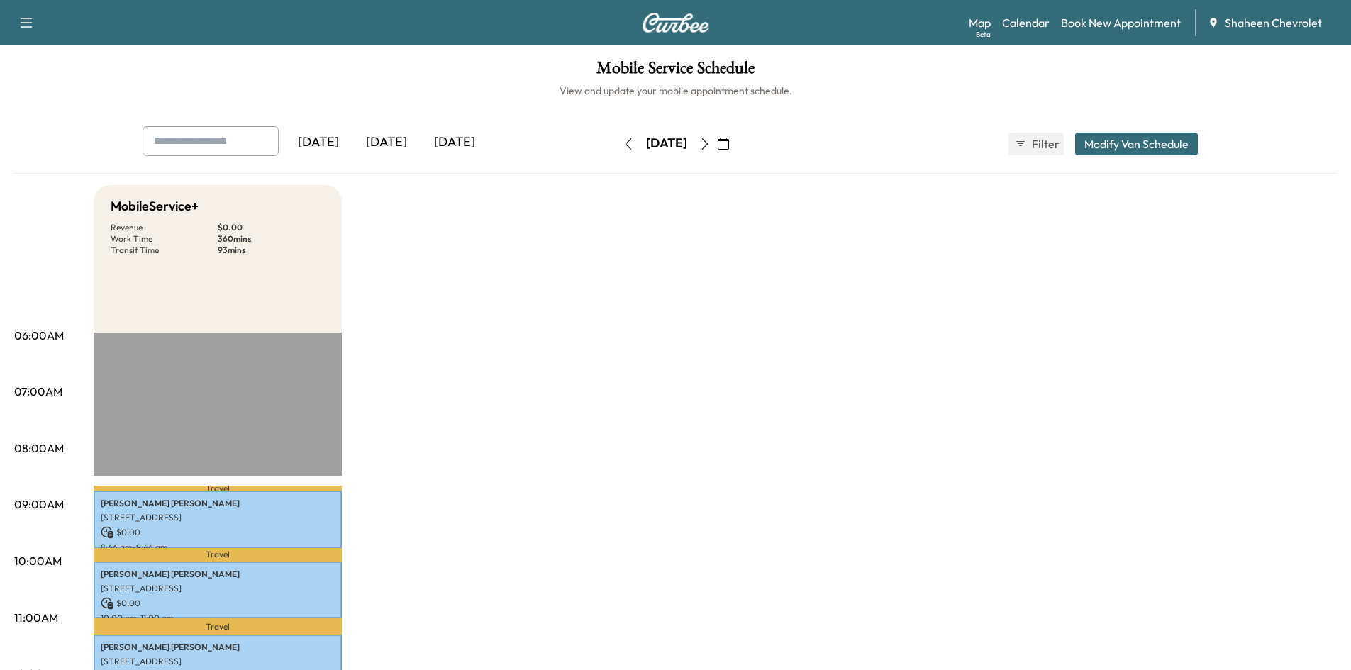
click at [623, 140] on icon "button" at bounding box center [628, 143] width 11 height 11
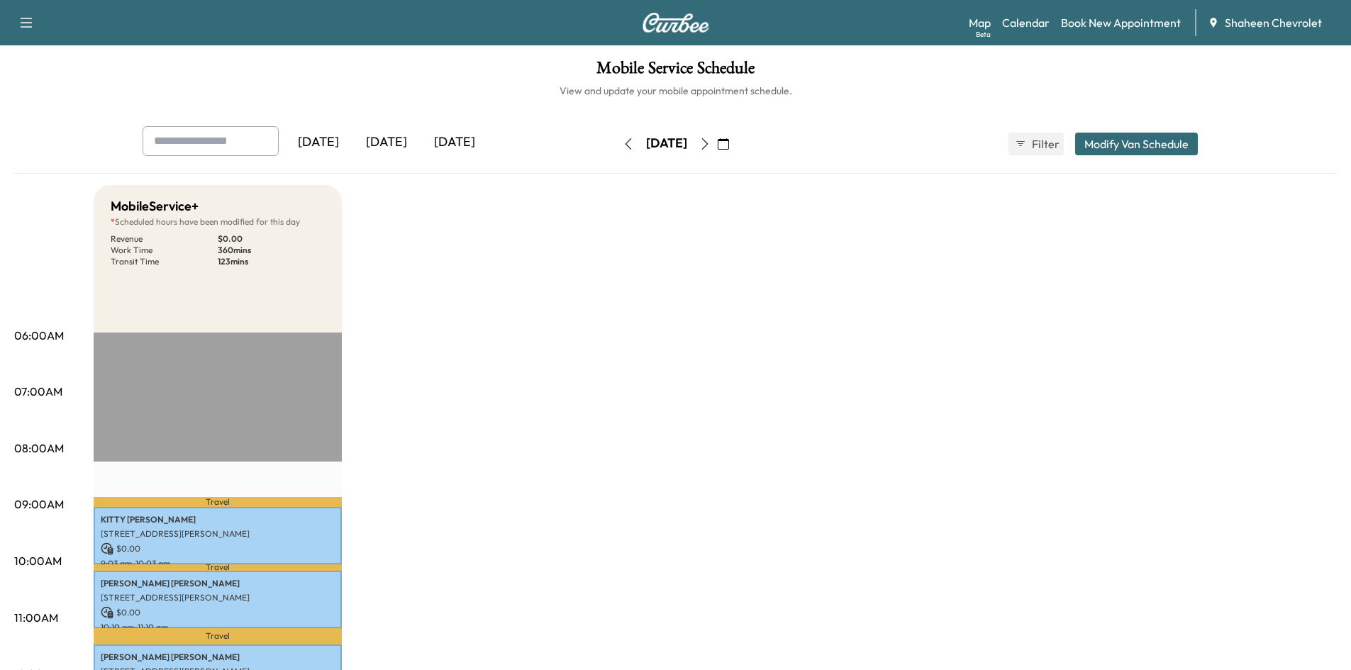
click at [623, 140] on icon "button" at bounding box center [628, 143] width 11 height 11
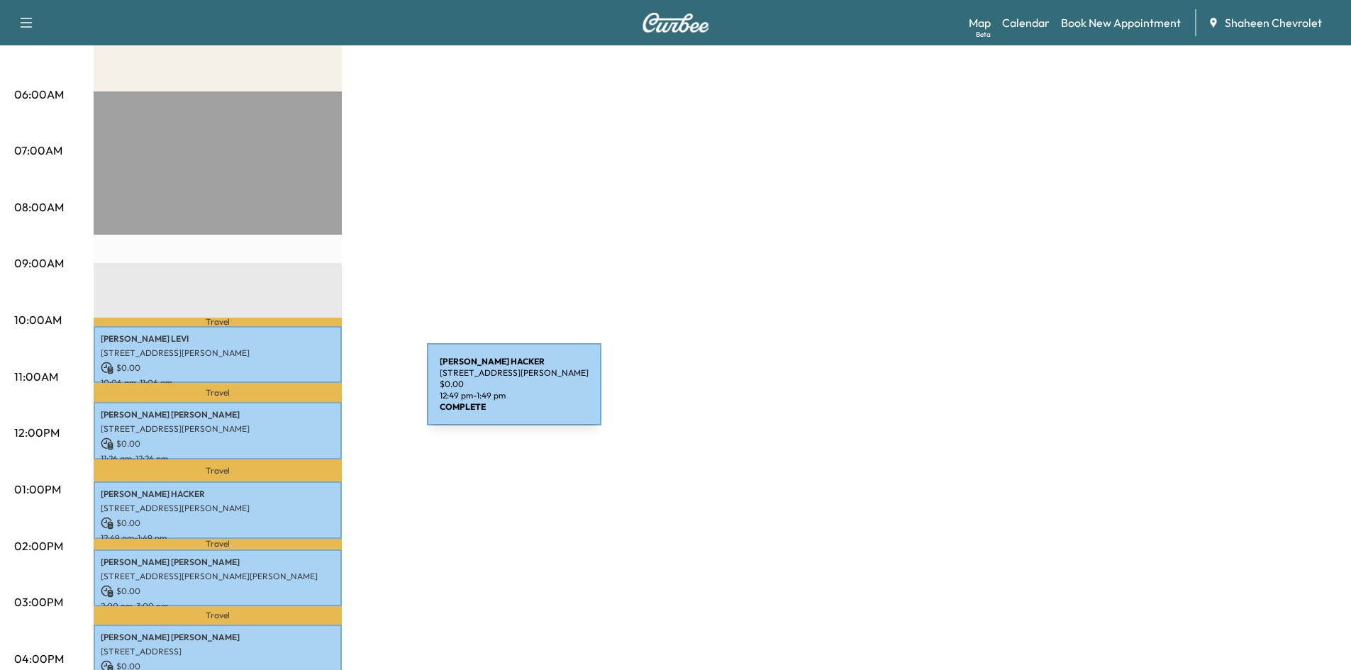
scroll to position [71, 0]
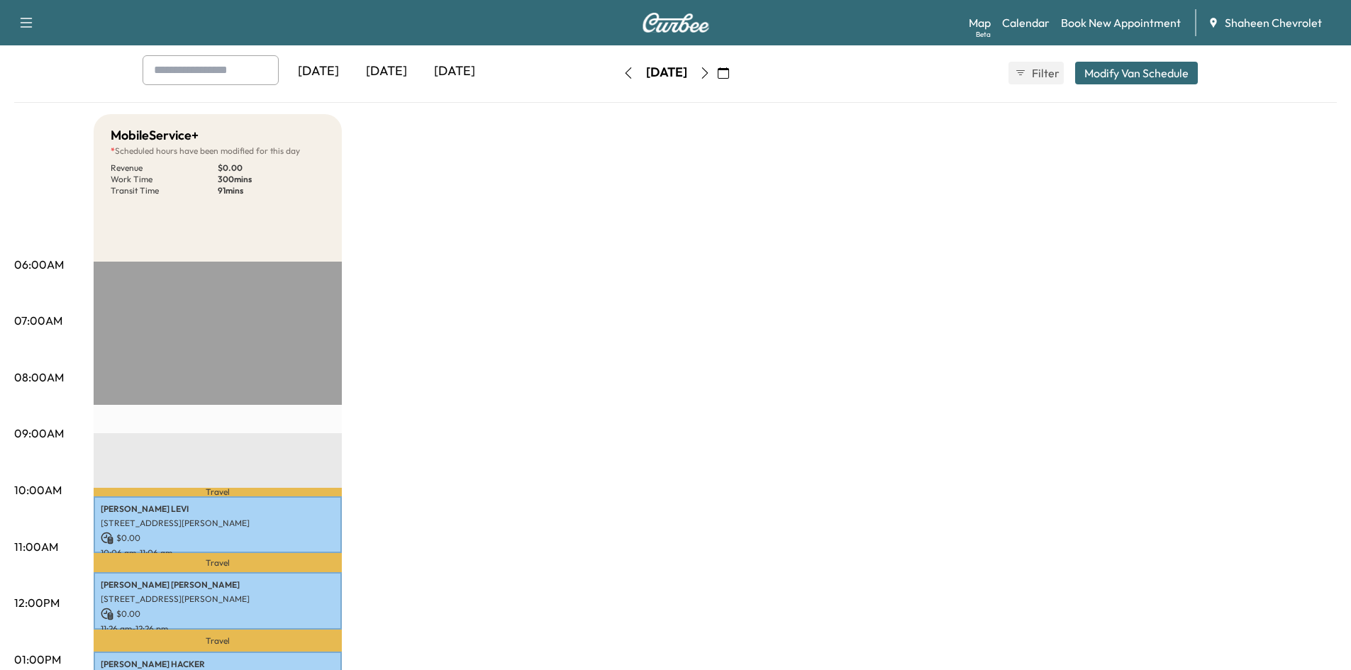
click at [623, 77] on icon "button" at bounding box center [628, 72] width 11 height 11
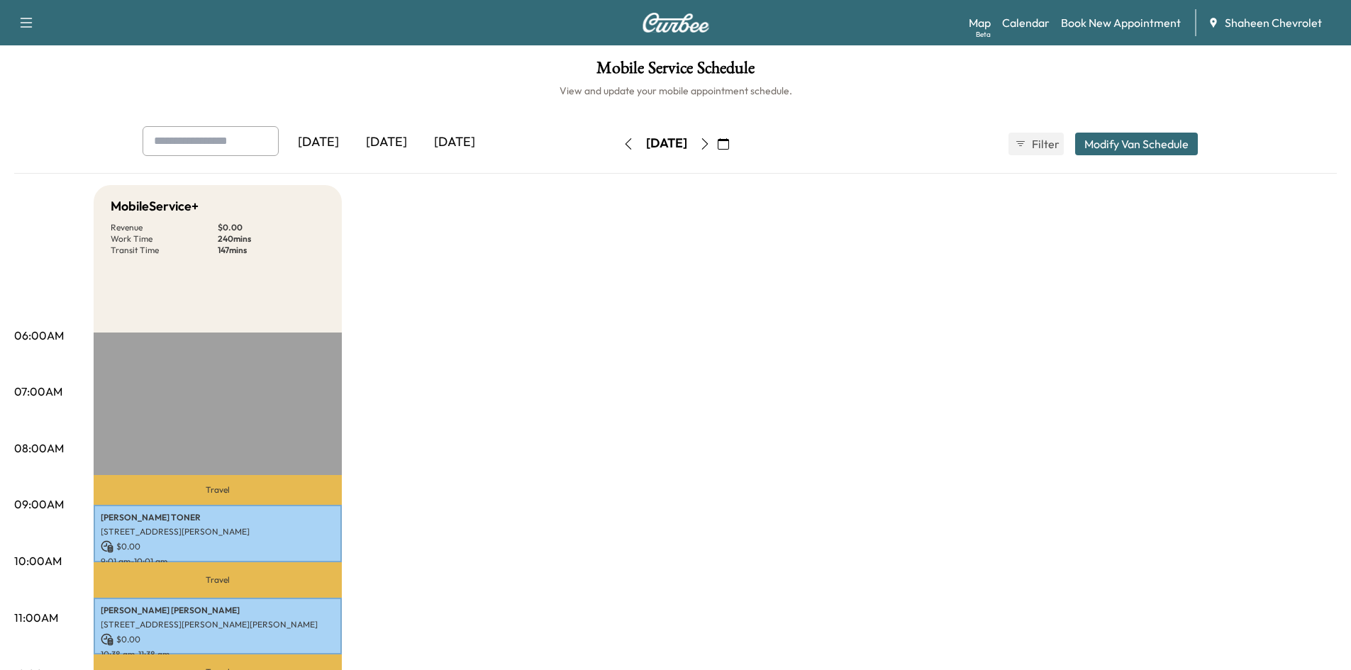
click at [717, 144] on button "button" at bounding box center [705, 144] width 24 height 23
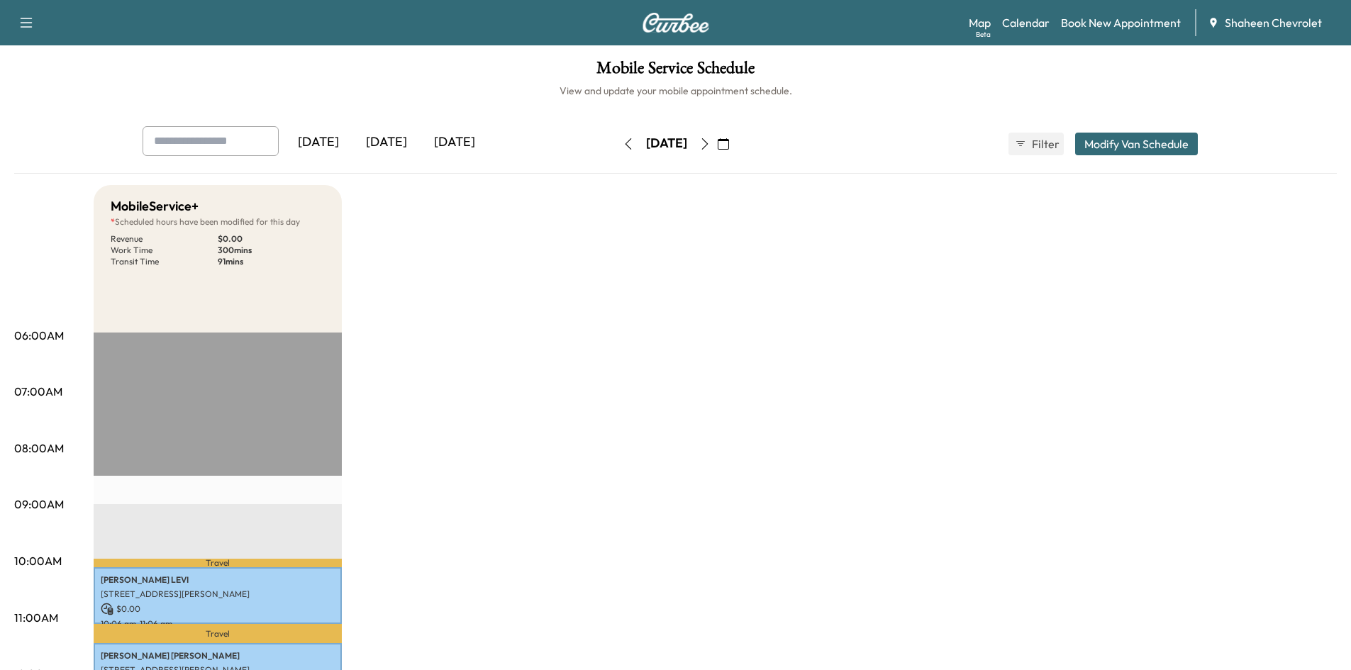
click at [711, 145] on icon "button" at bounding box center [704, 143] width 11 height 11
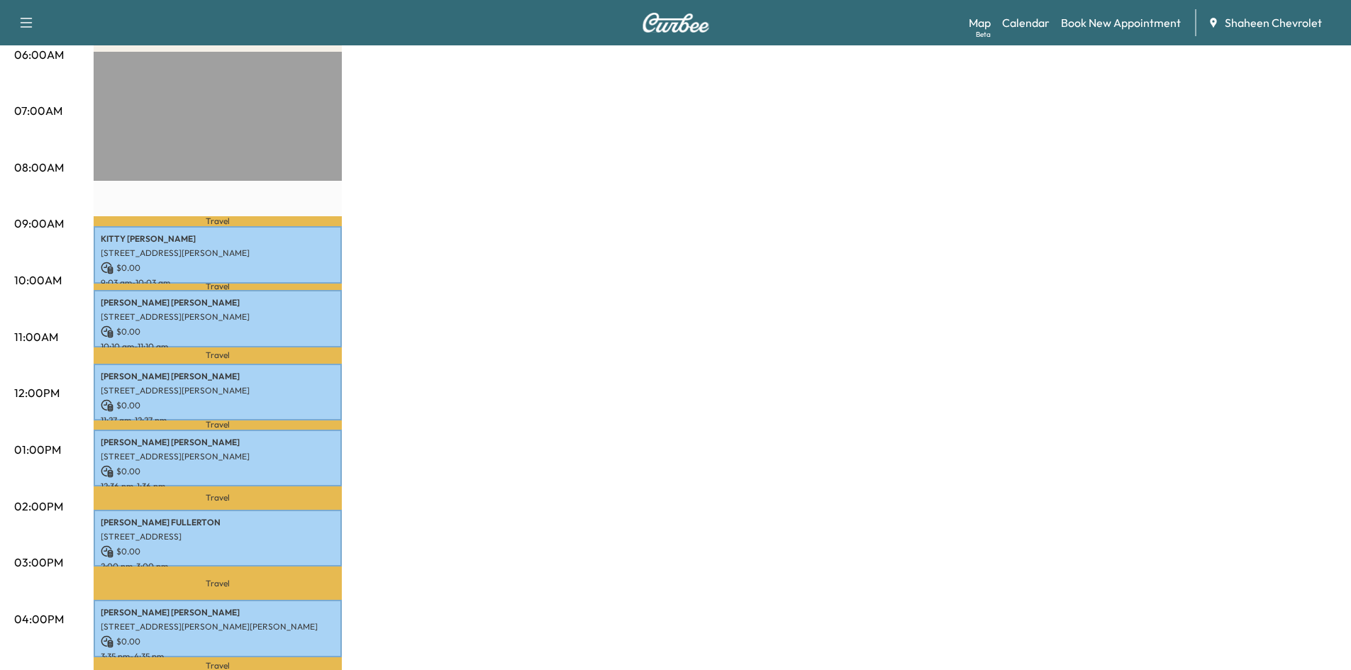
scroll to position [284, 0]
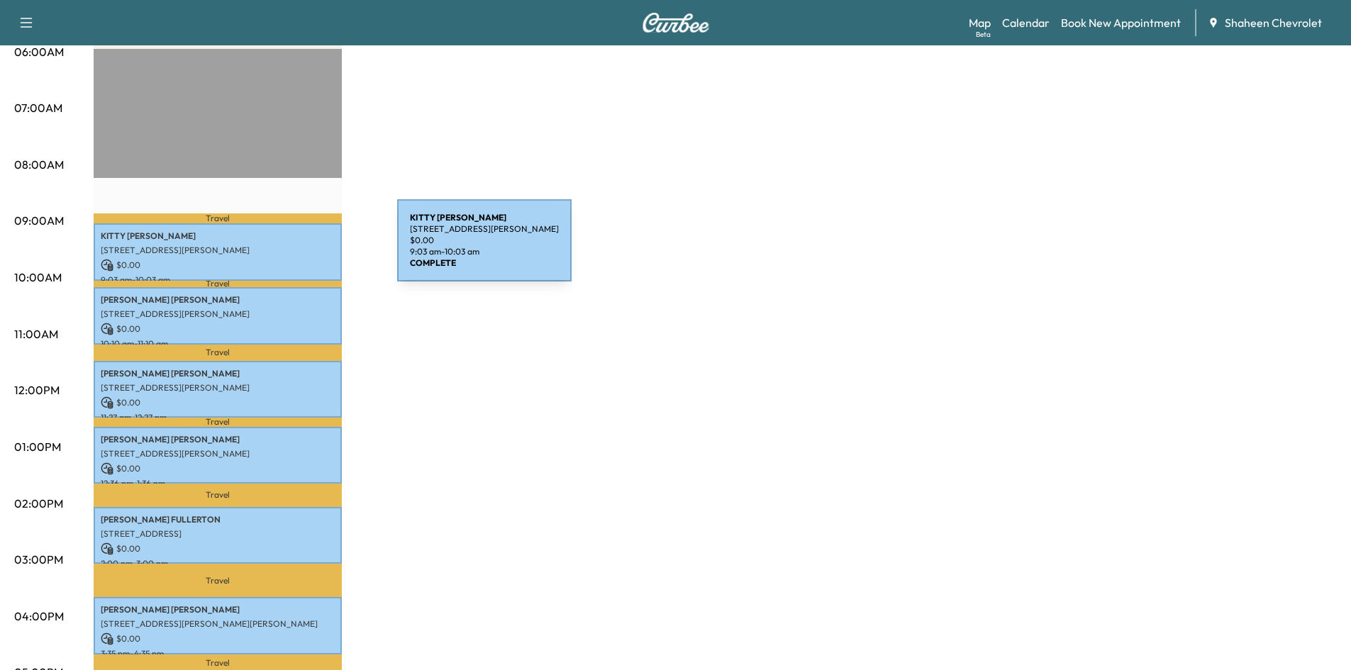
click at [291, 249] on p "[STREET_ADDRESS][PERSON_NAME]" at bounding box center [218, 250] width 234 height 11
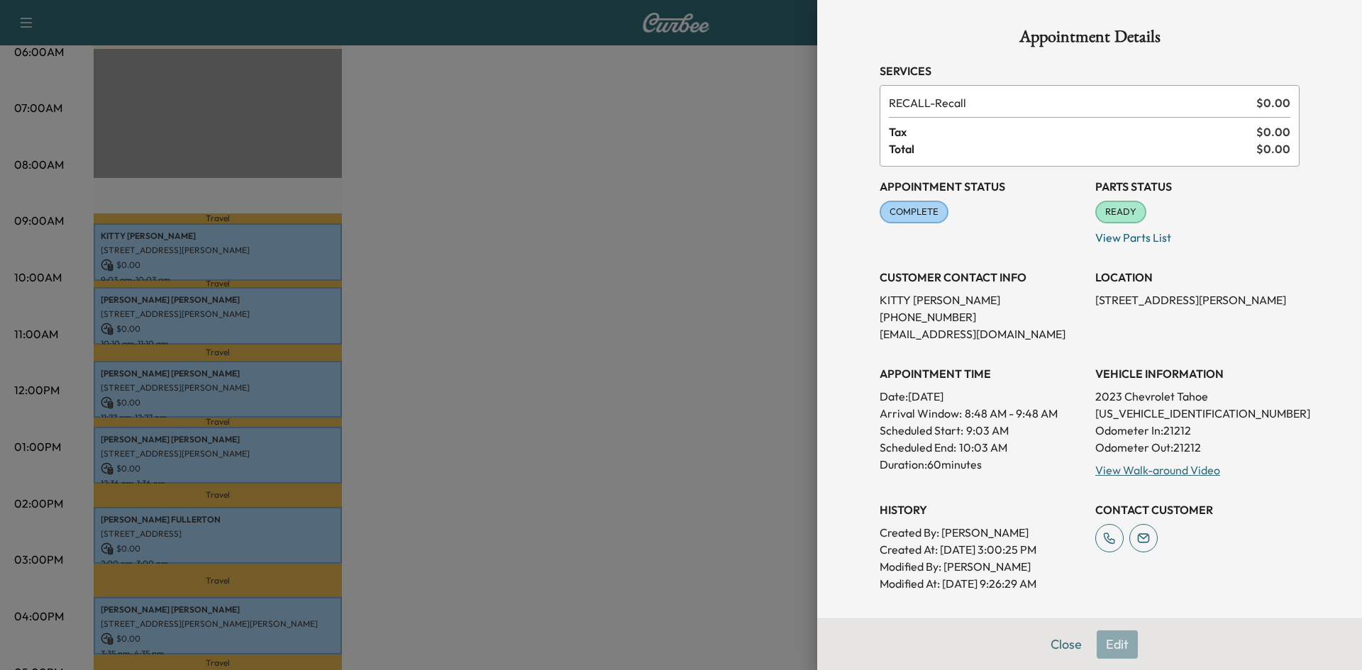
click at [558, 340] on div at bounding box center [681, 335] width 1362 height 670
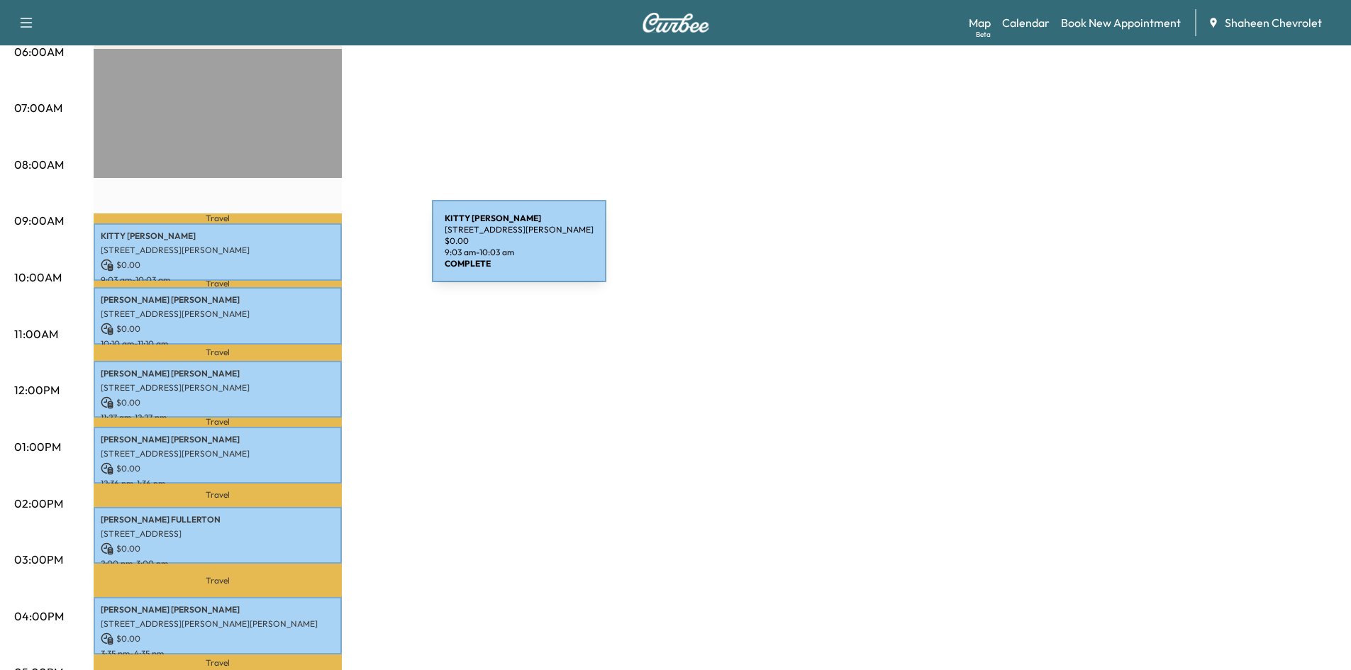
click at [326, 250] on p "[STREET_ADDRESS][PERSON_NAME]" at bounding box center [218, 250] width 234 height 11
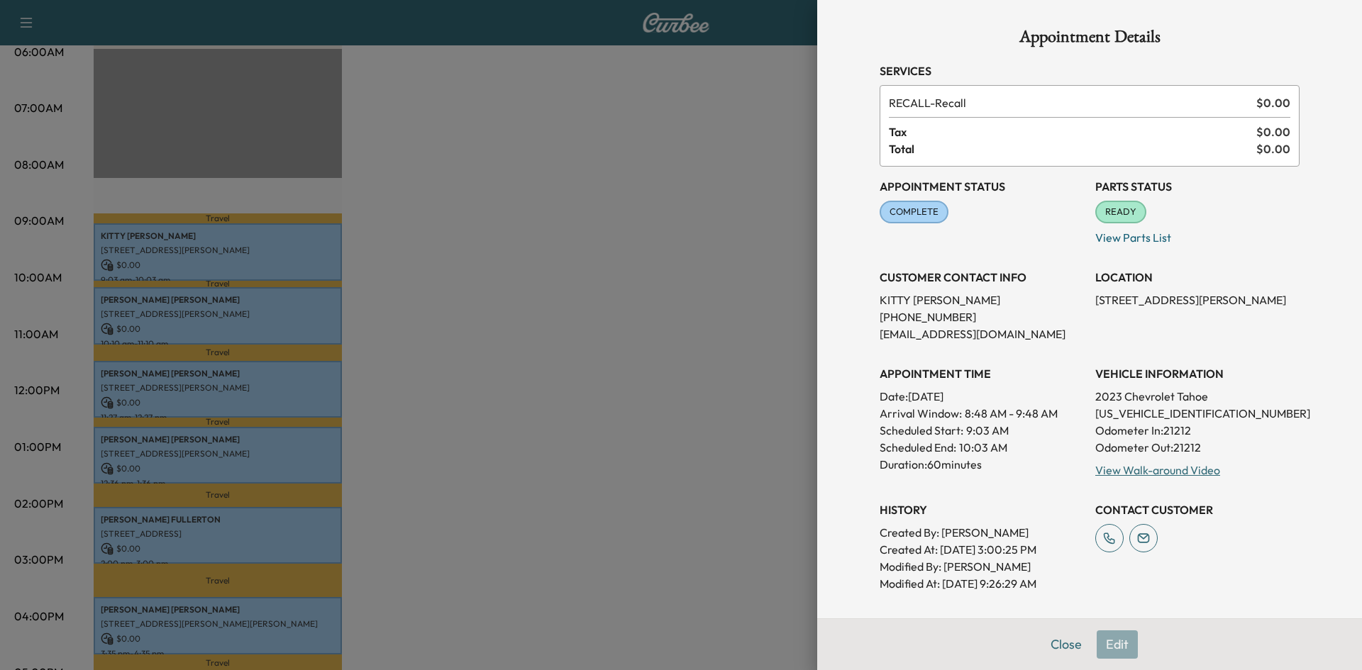
click at [425, 250] on div at bounding box center [681, 335] width 1362 height 670
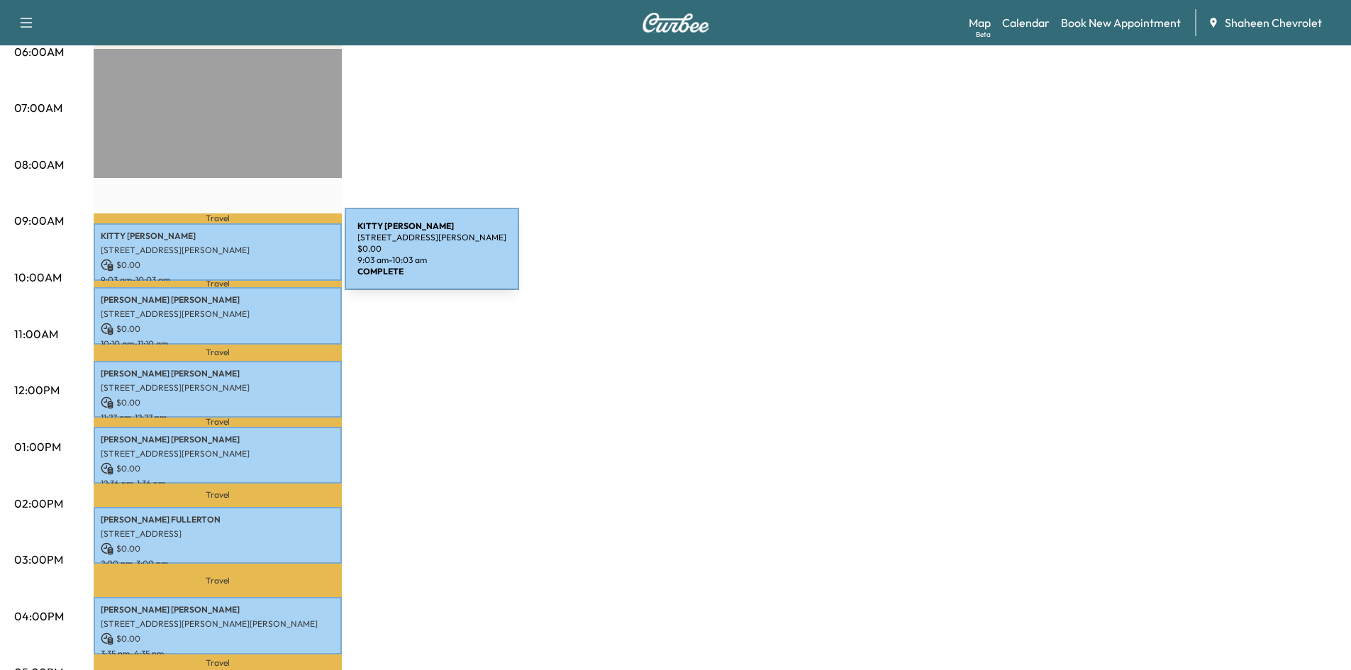
click at [238, 259] on p "$ 0.00" at bounding box center [218, 265] width 234 height 13
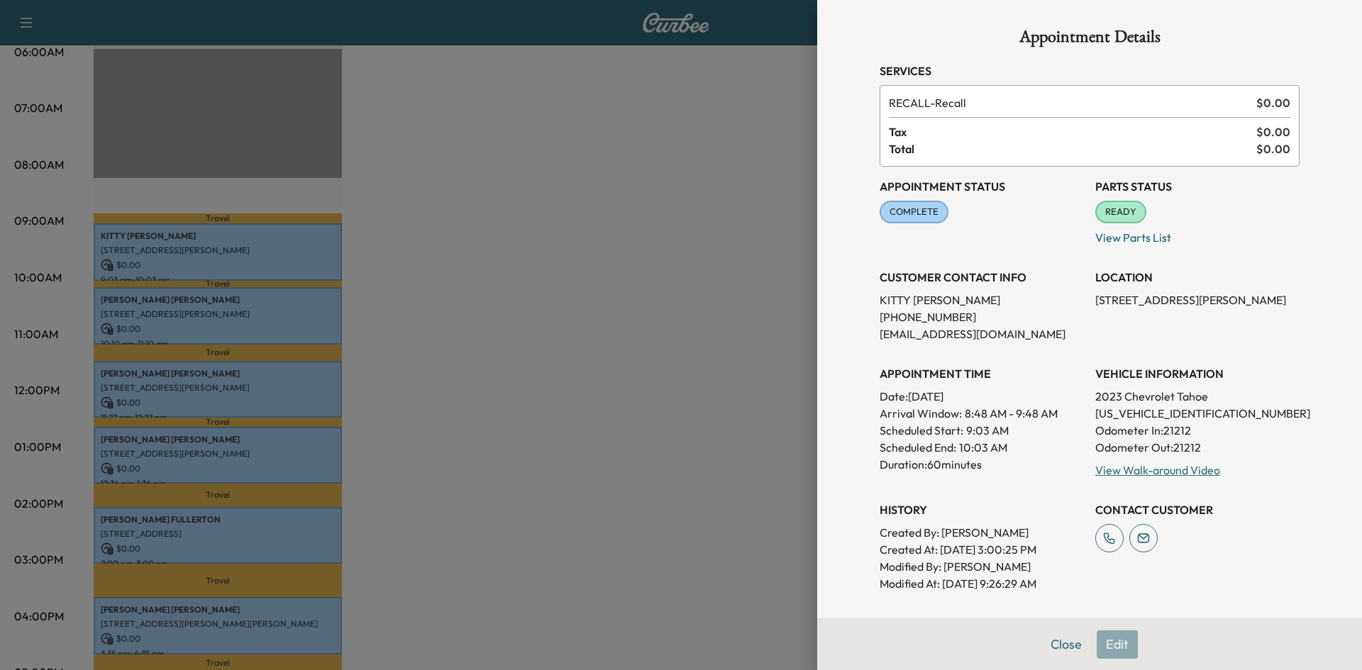
click at [511, 289] on div at bounding box center [681, 335] width 1362 height 670
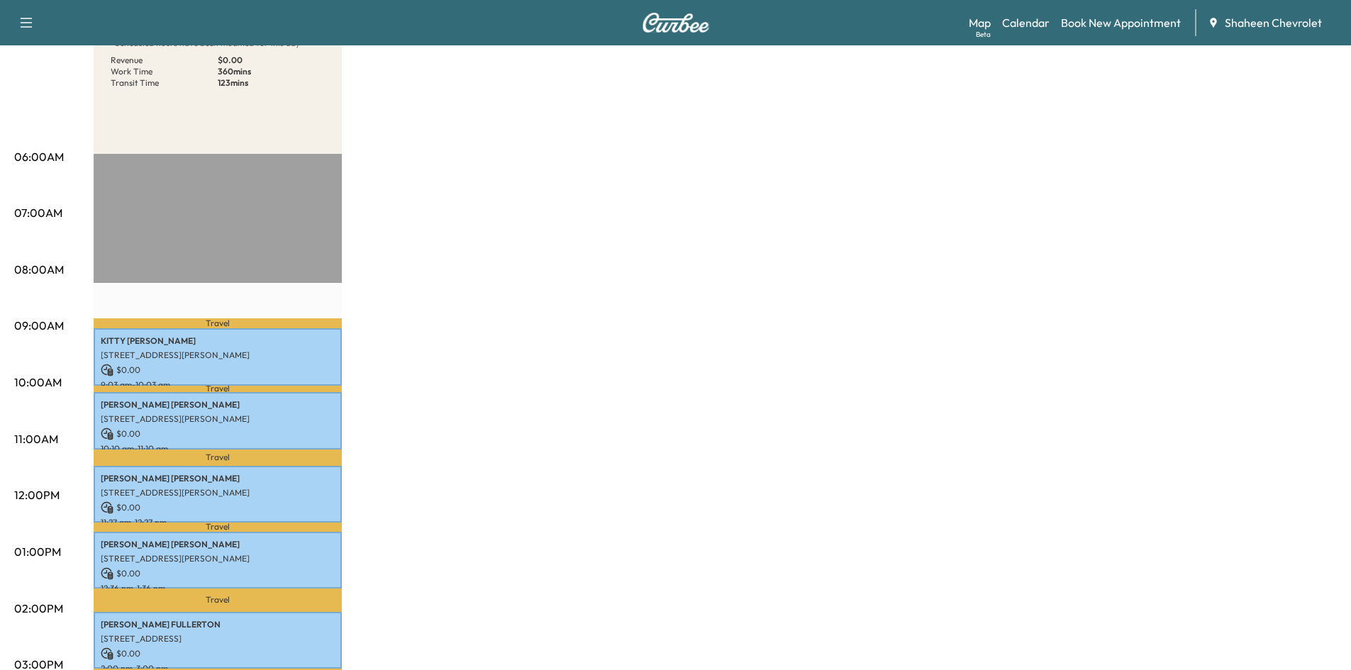
scroll to position [0, 0]
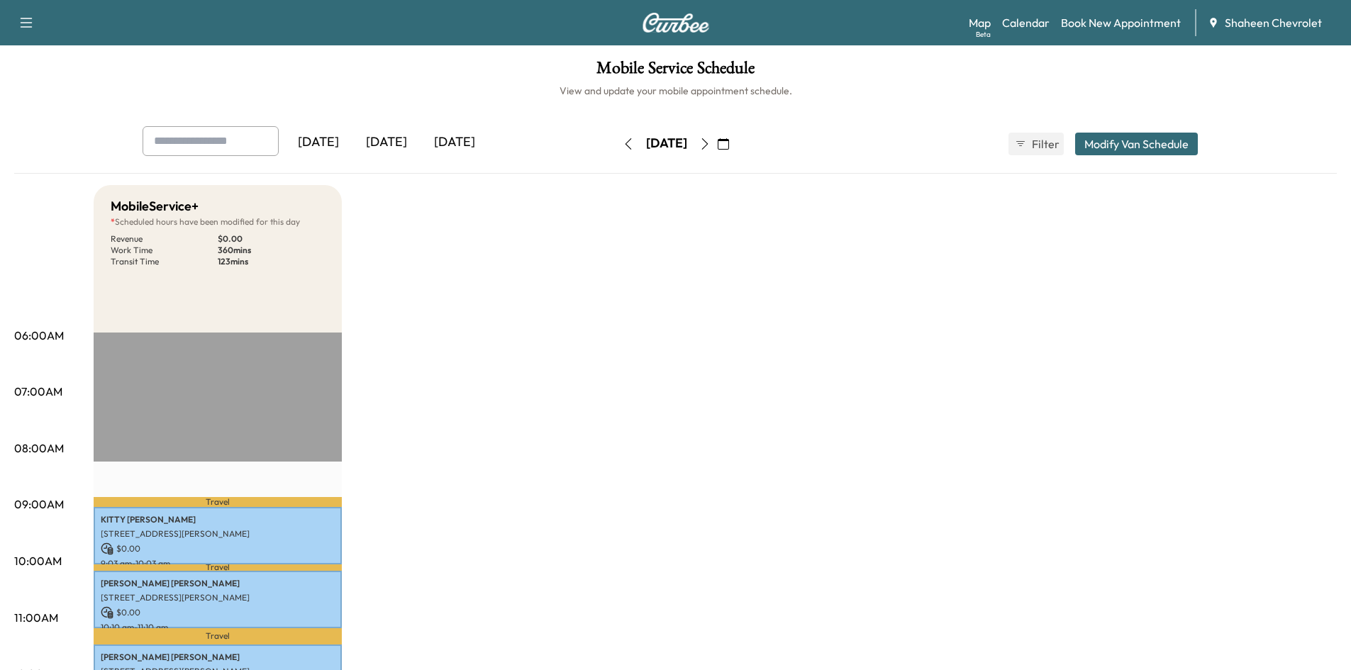
click at [711, 145] on icon "button" at bounding box center [704, 143] width 11 height 11
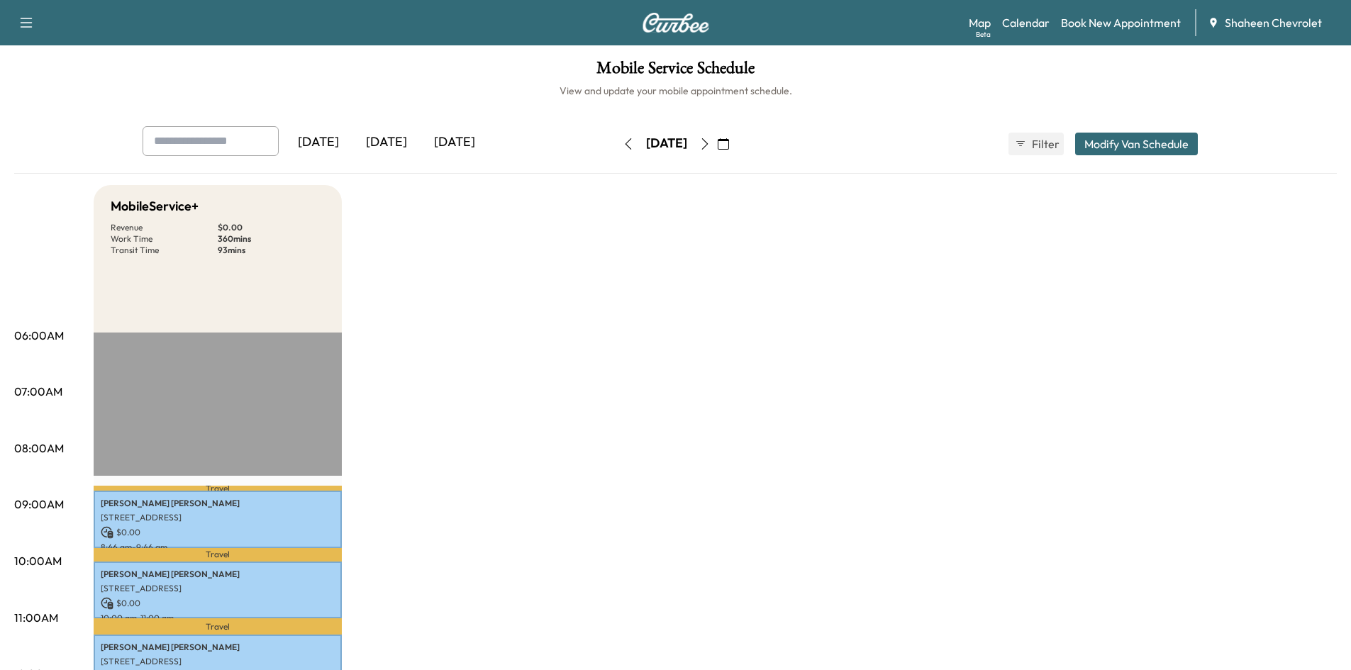
click at [736, 145] on button "button" at bounding box center [723, 144] width 24 height 23
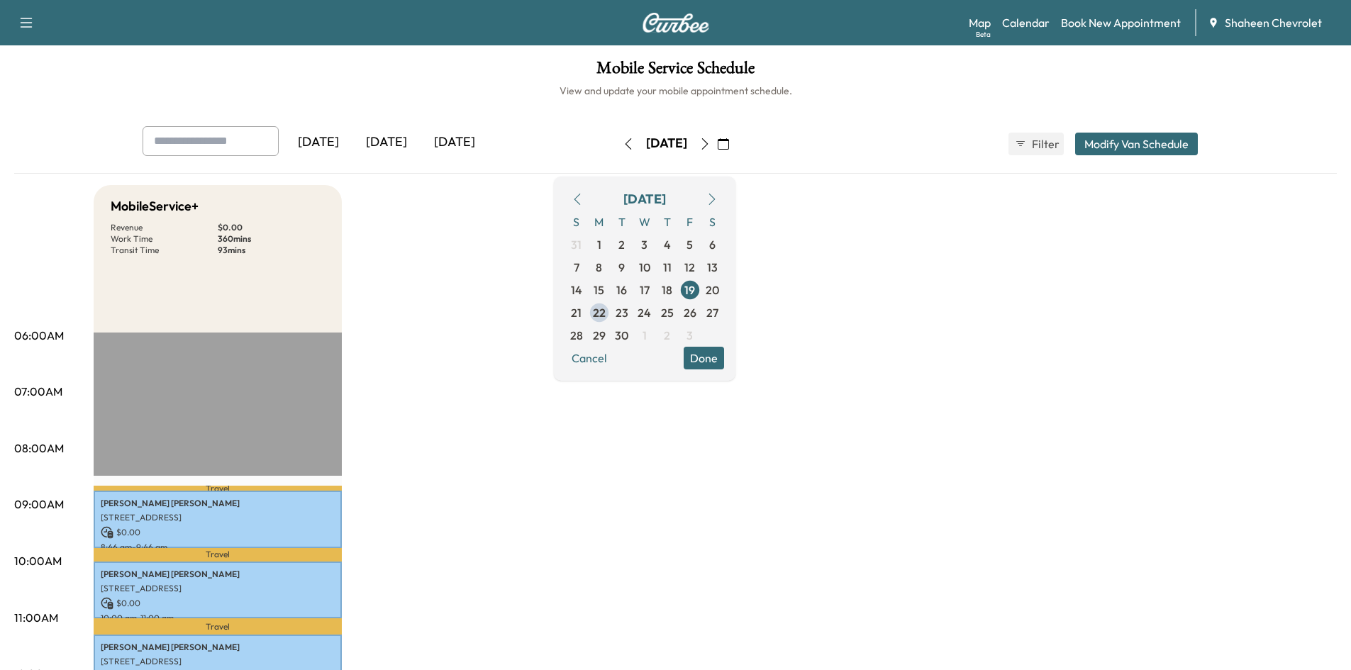
click at [711, 145] on icon "button" at bounding box center [704, 143] width 11 height 11
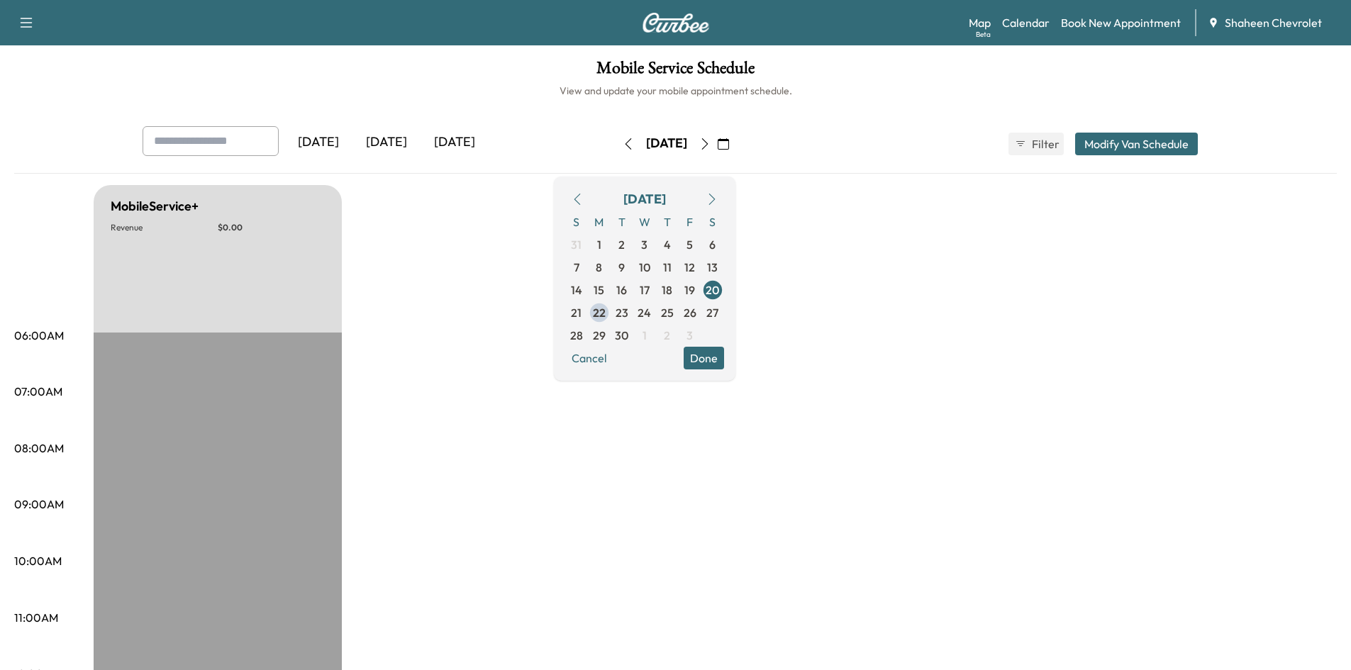
click at [717, 145] on button "button" at bounding box center [705, 144] width 24 height 23
click at [711, 148] on icon "button" at bounding box center [704, 143] width 11 height 11
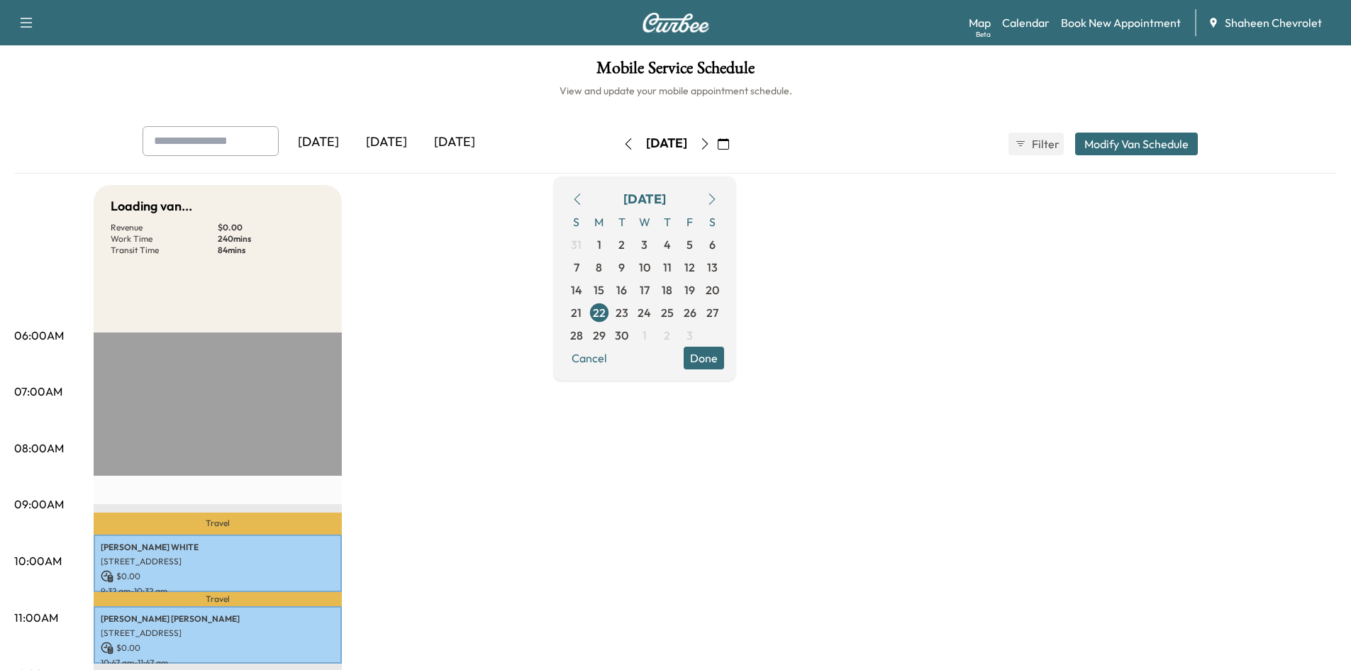
click at [711, 146] on icon "button" at bounding box center [704, 143] width 11 height 11
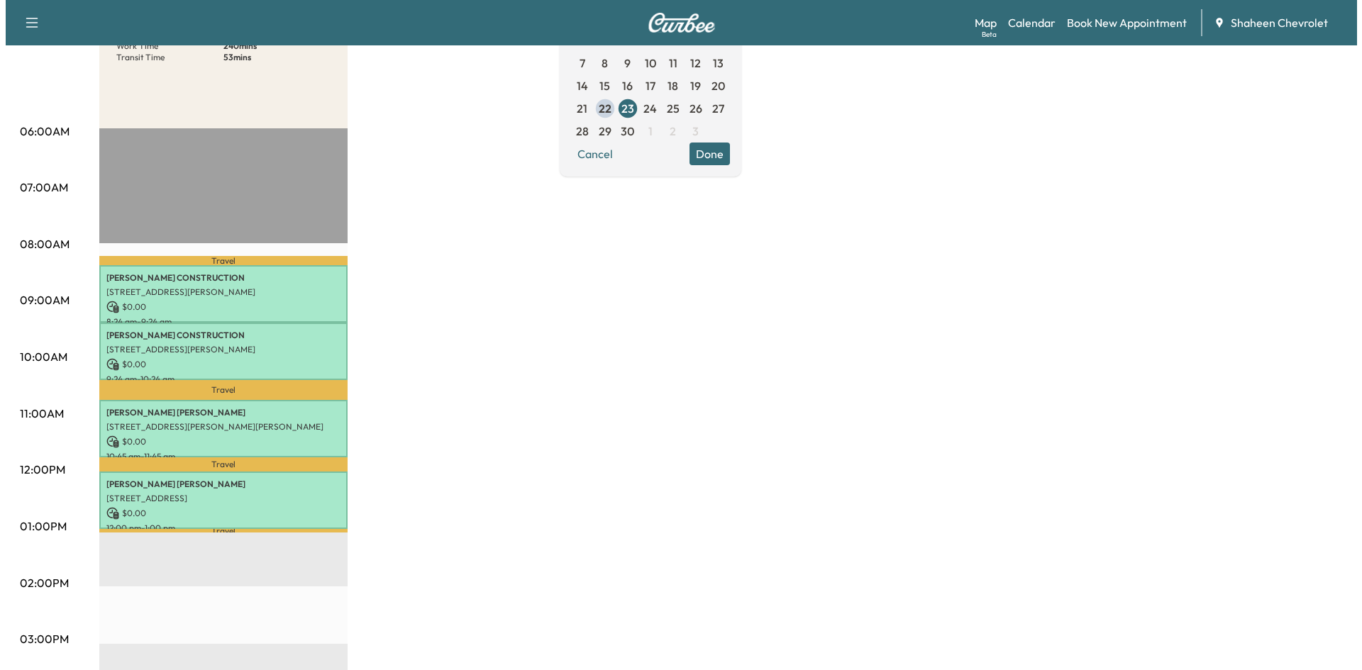
scroll to position [213, 0]
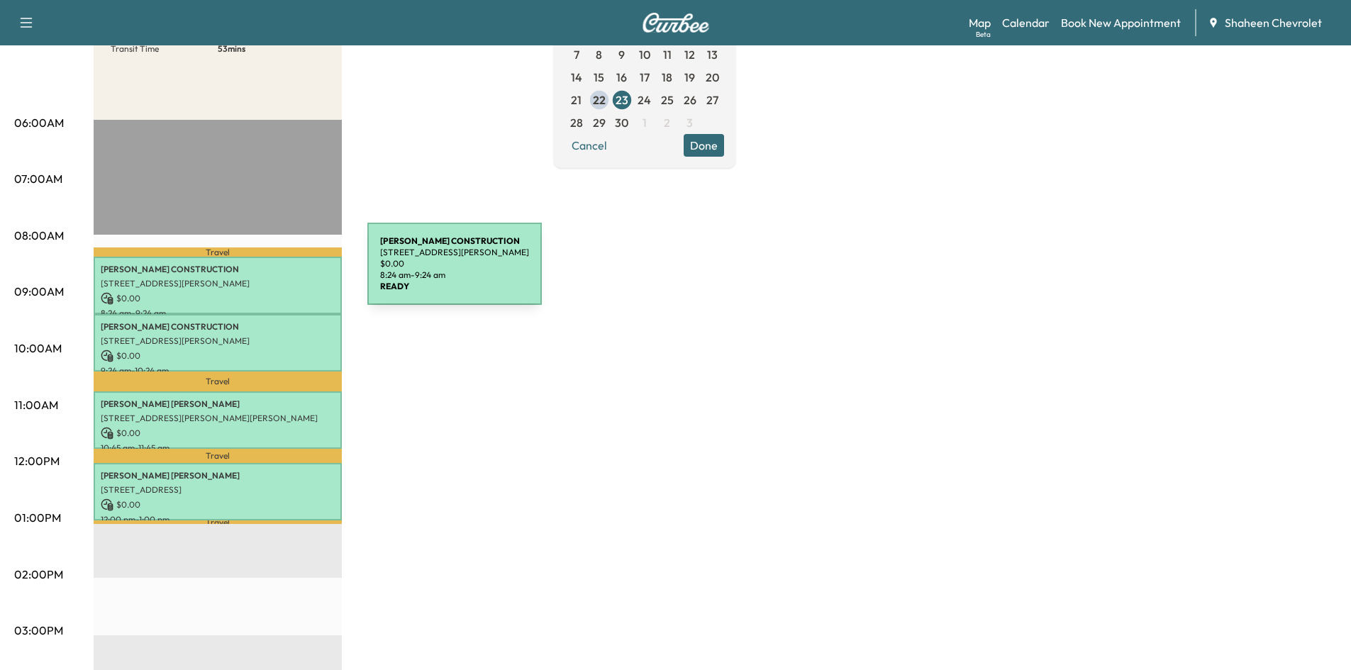
click at [261, 272] on p "[PERSON_NAME] CONSTRUCTION" at bounding box center [218, 269] width 234 height 11
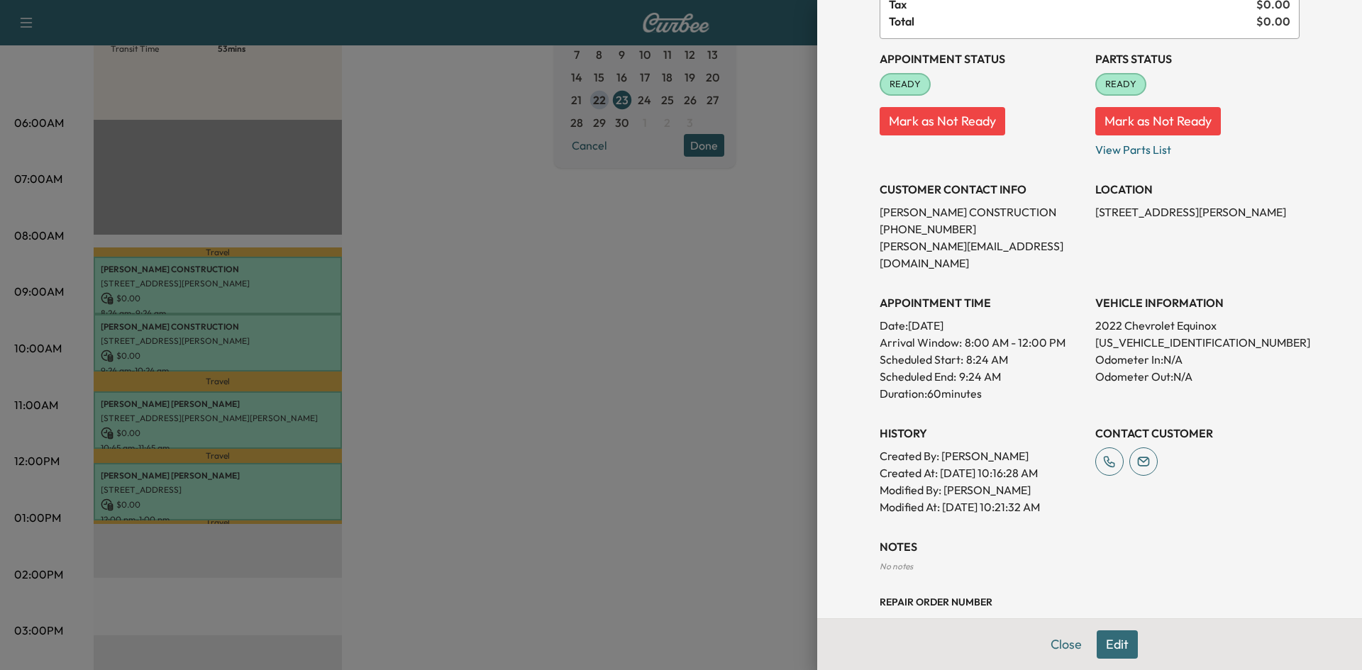
scroll to position [150, 0]
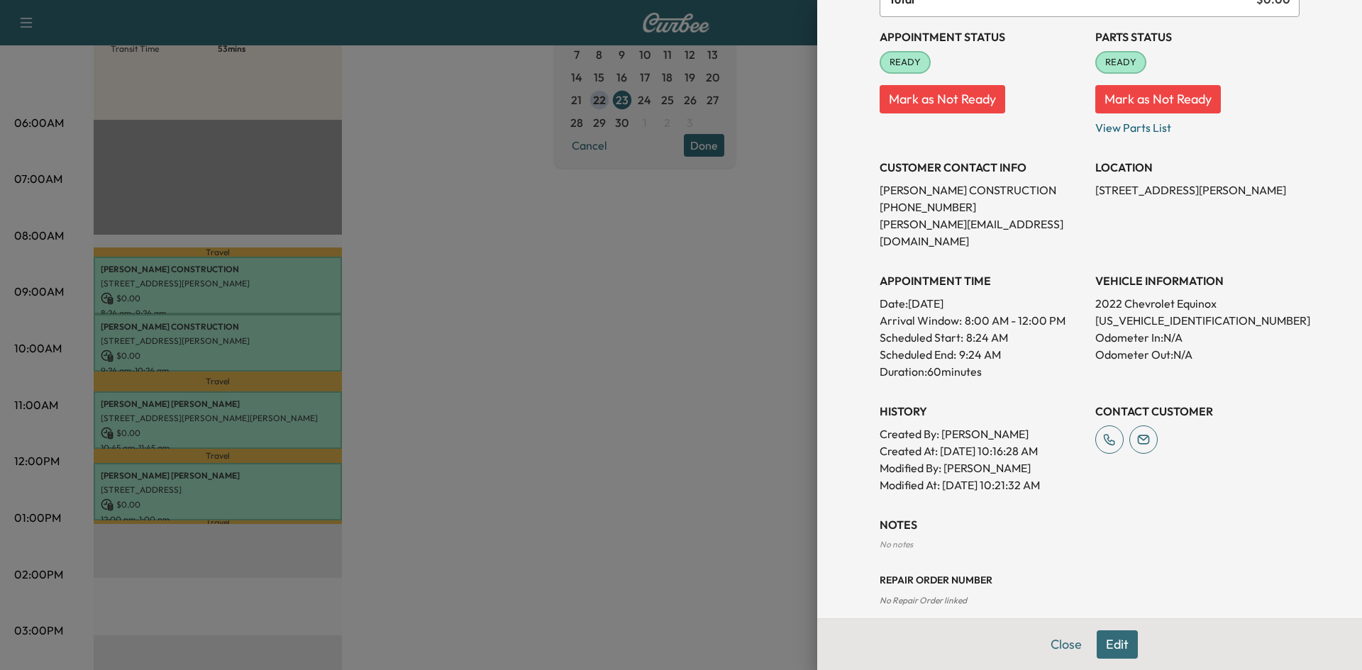
click at [1107, 644] on button "Edit" at bounding box center [1117, 645] width 41 height 28
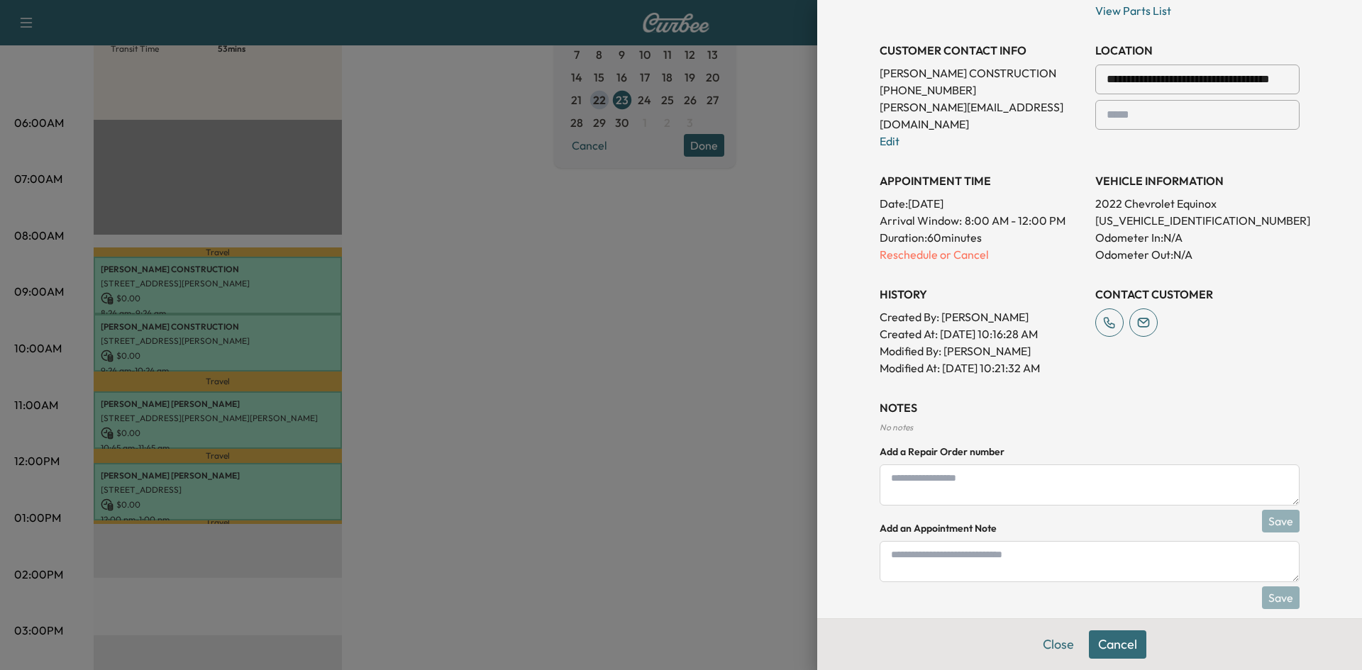
scroll to position [299, 0]
click at [994, 543] on textarea at bounding box center [1090, 559] width 420 height 41
type textarea "**********"
click at [1273, 584] on button "Save" at bounding box center [1281, 595] width 38 height 23
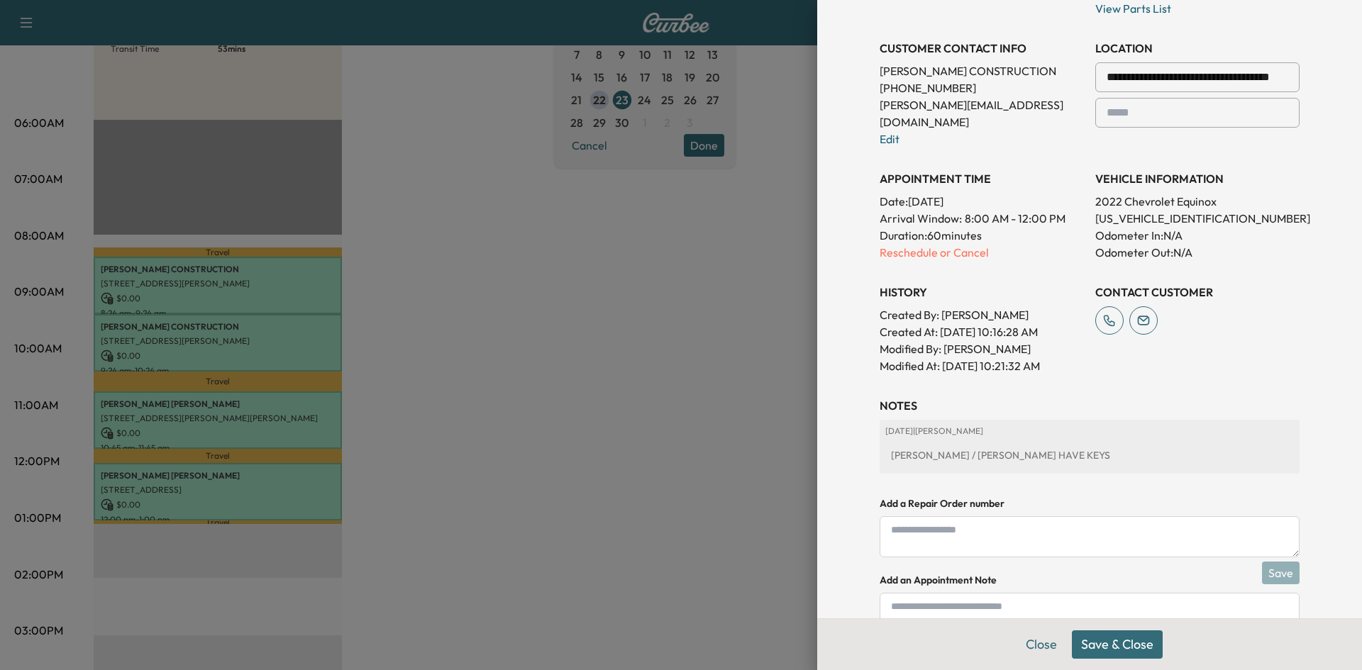
click at [1141, 643] on button "Save & Close" at bounding box center [1117, 645] width 91 height 28
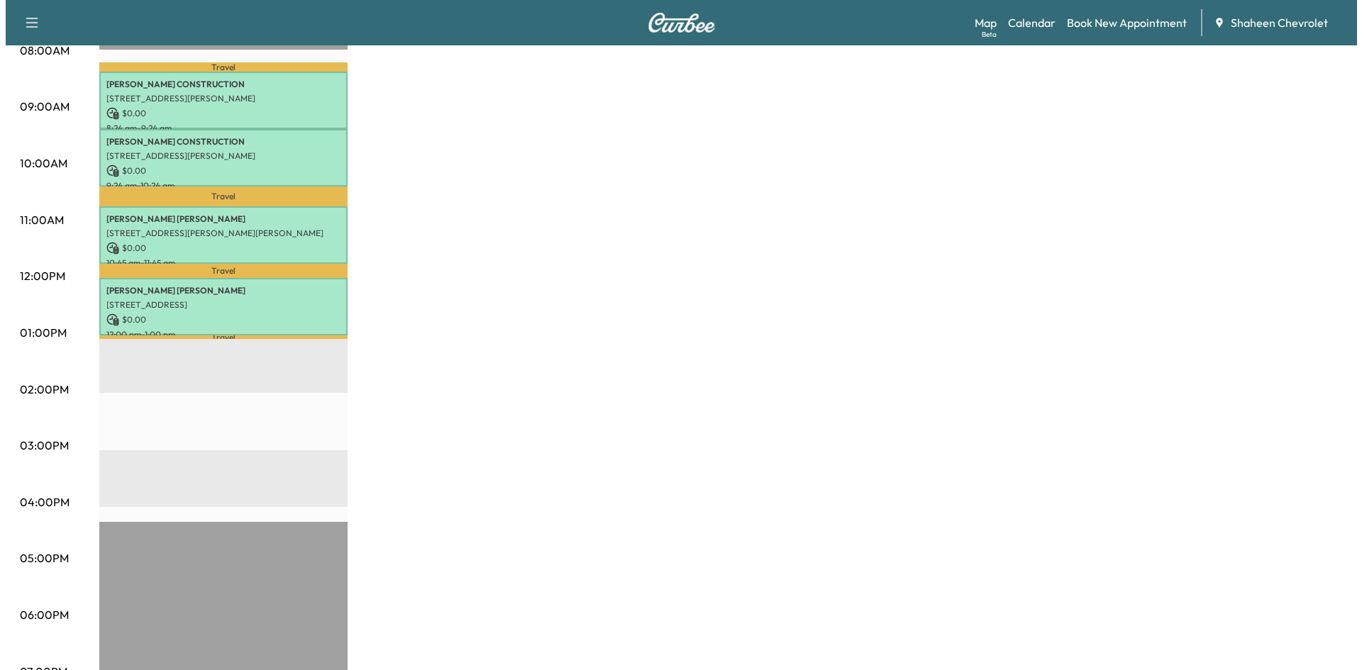
scroll to position [213, 0]
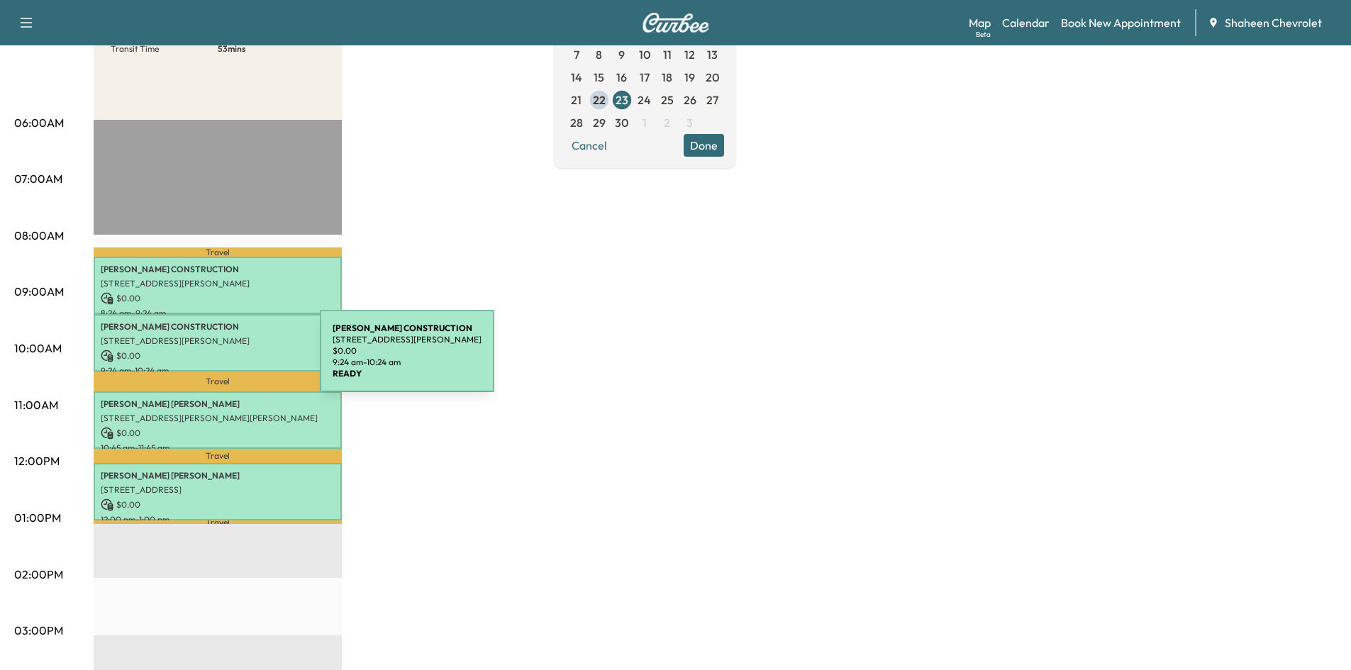
click at [214, 360] on p "$ 0.00" at bounding box center [218, 356] width 234 height 13
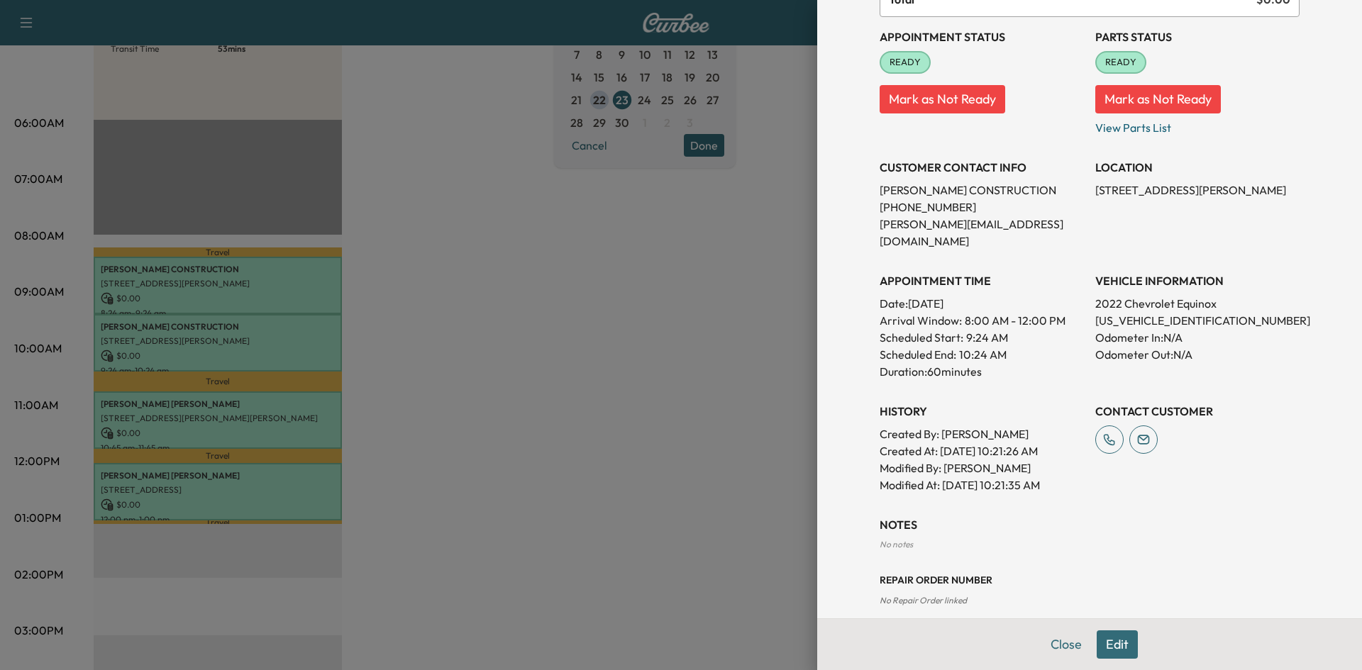
click at [1107, 641] on button "Edit" at bounding box center [1117, 645] width 41 height 28
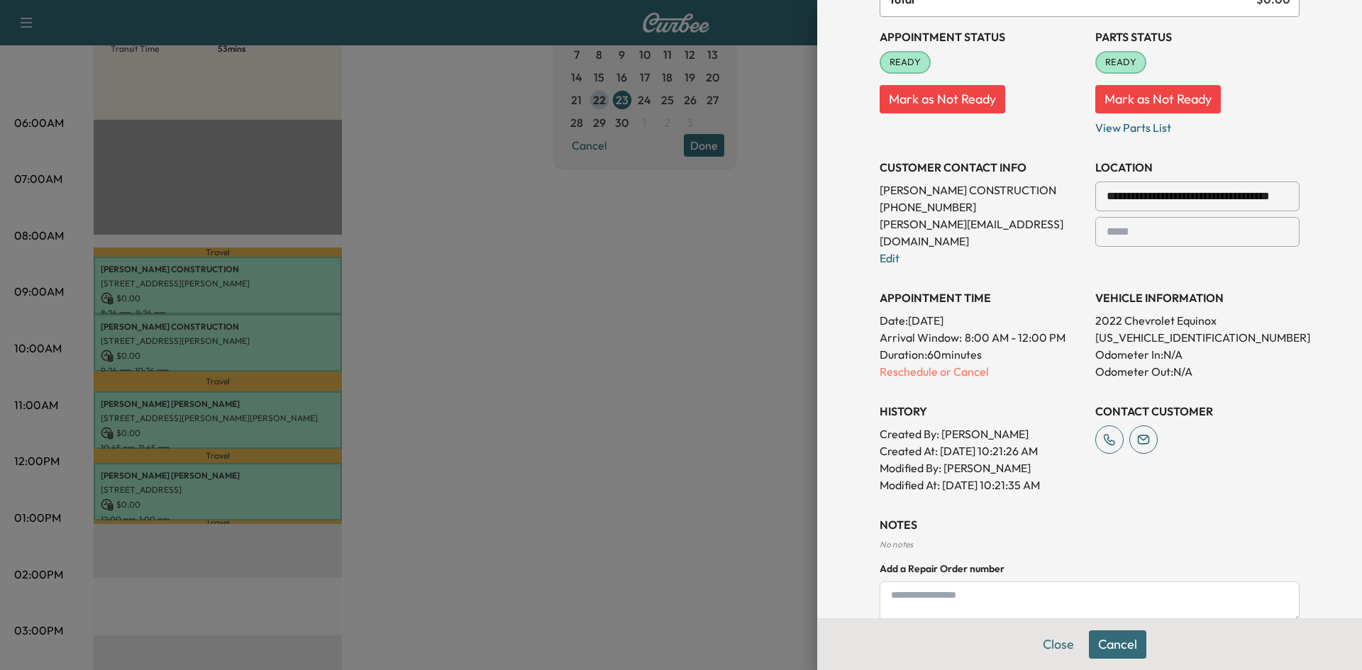
click at [993, 592] on textarea at bounding box center [1090, 602] width 420 height 41
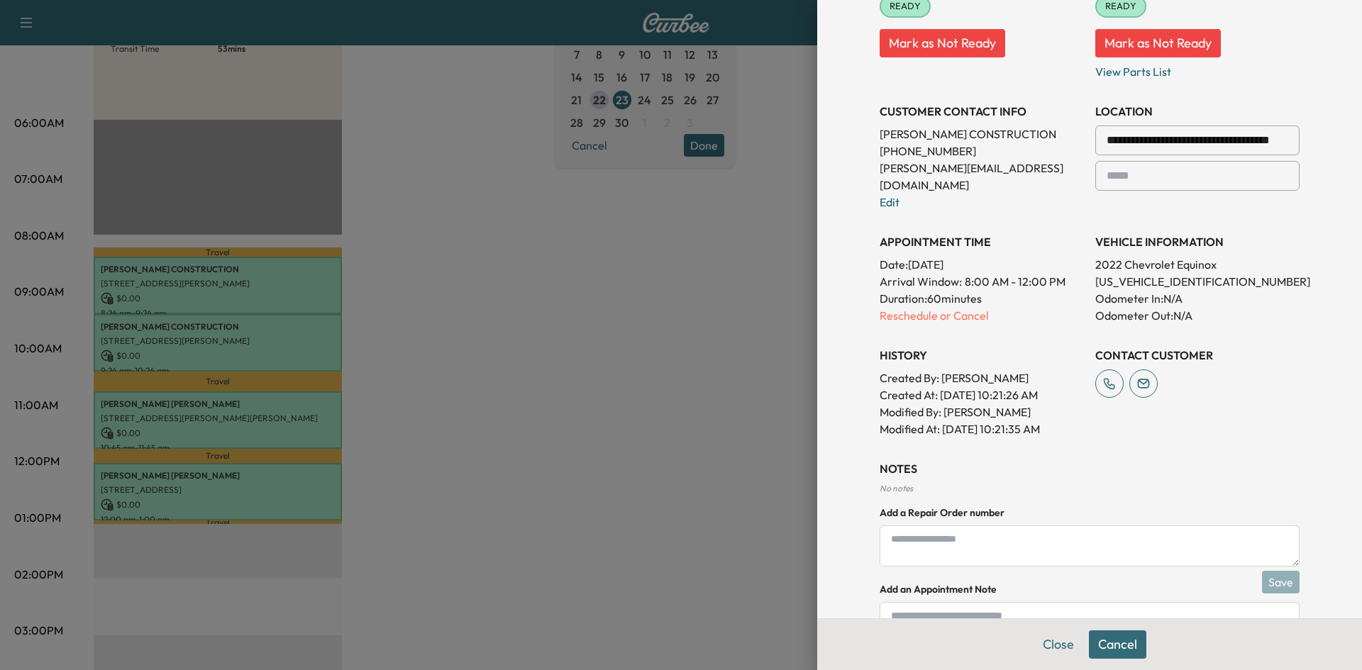
scroll to position [299, 0]
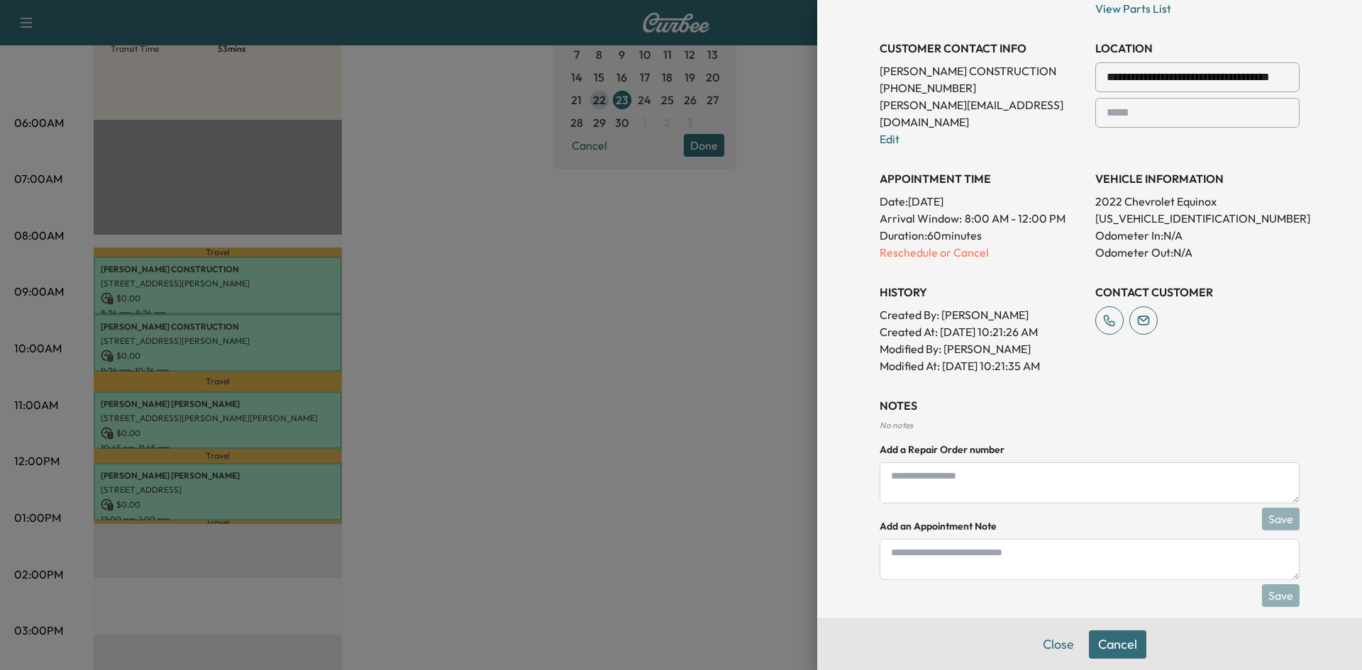
click at [987, 554] on textarea at bounding box center [1090, 559] width 420 height 41
type textarea "**********"
click at [1280, 584] on button "Save" at bounding box center [1281, 595] width 38 height 23
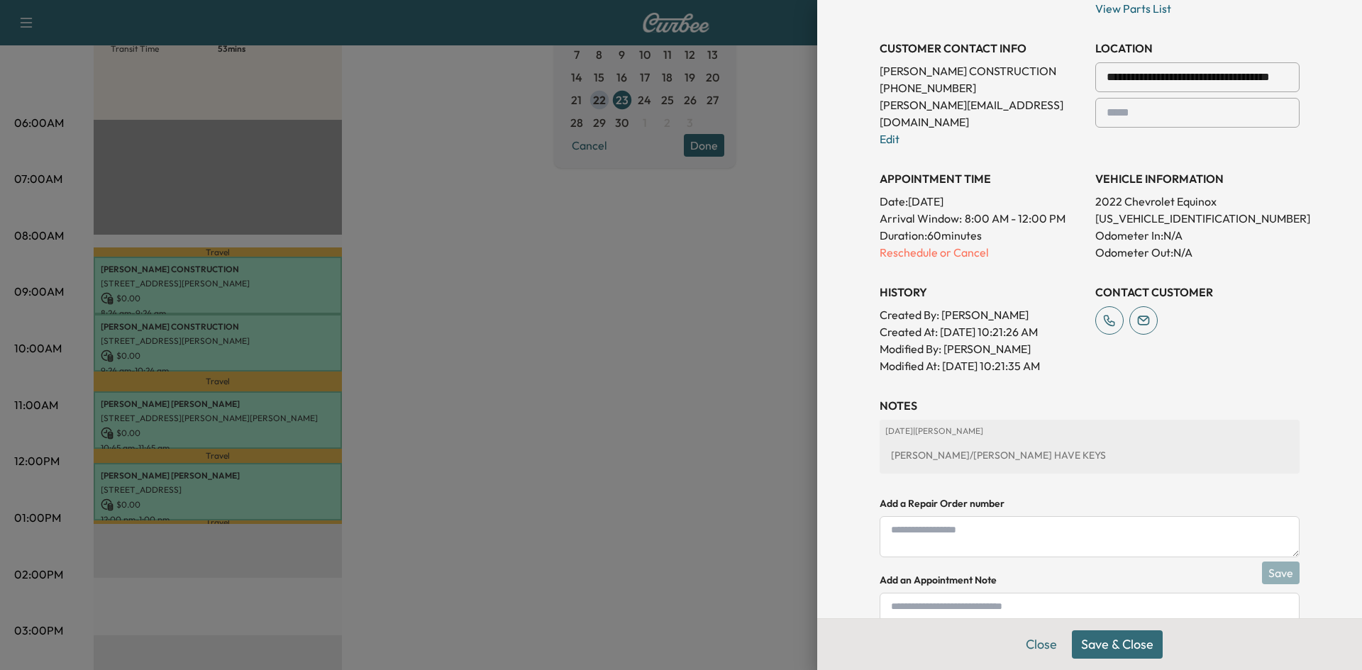
click at [1138, 650] on button "Save & Close" at bounding box center [1117, 645] width 91 height 28
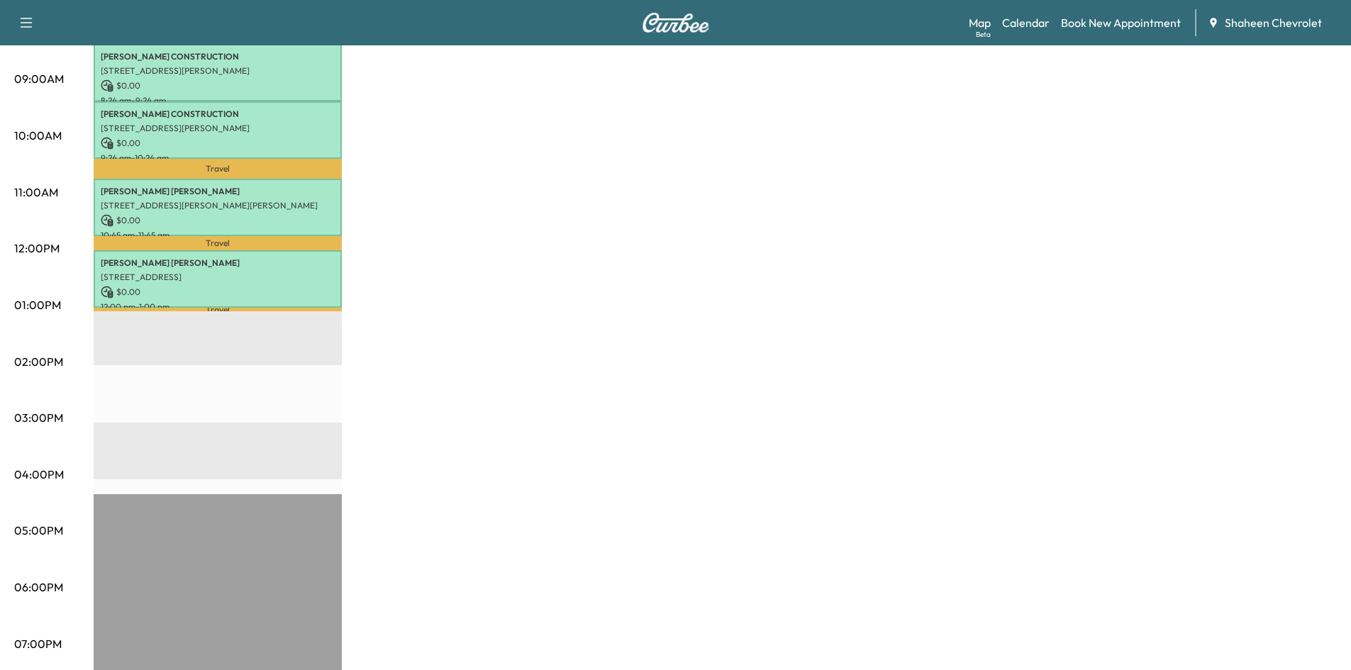
scroll to position [355, 0]
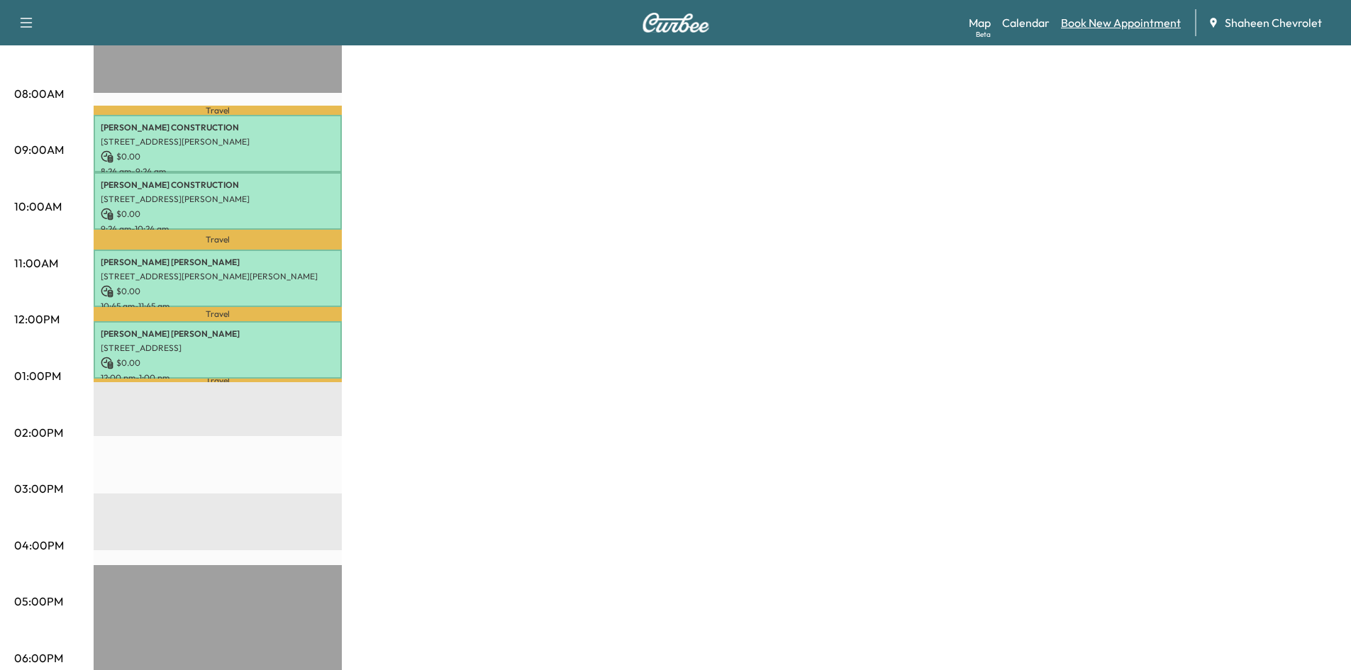
click at [1124, 26] on link "Book New Appointment" at bounding box center [1121, 22] width 120 height 17
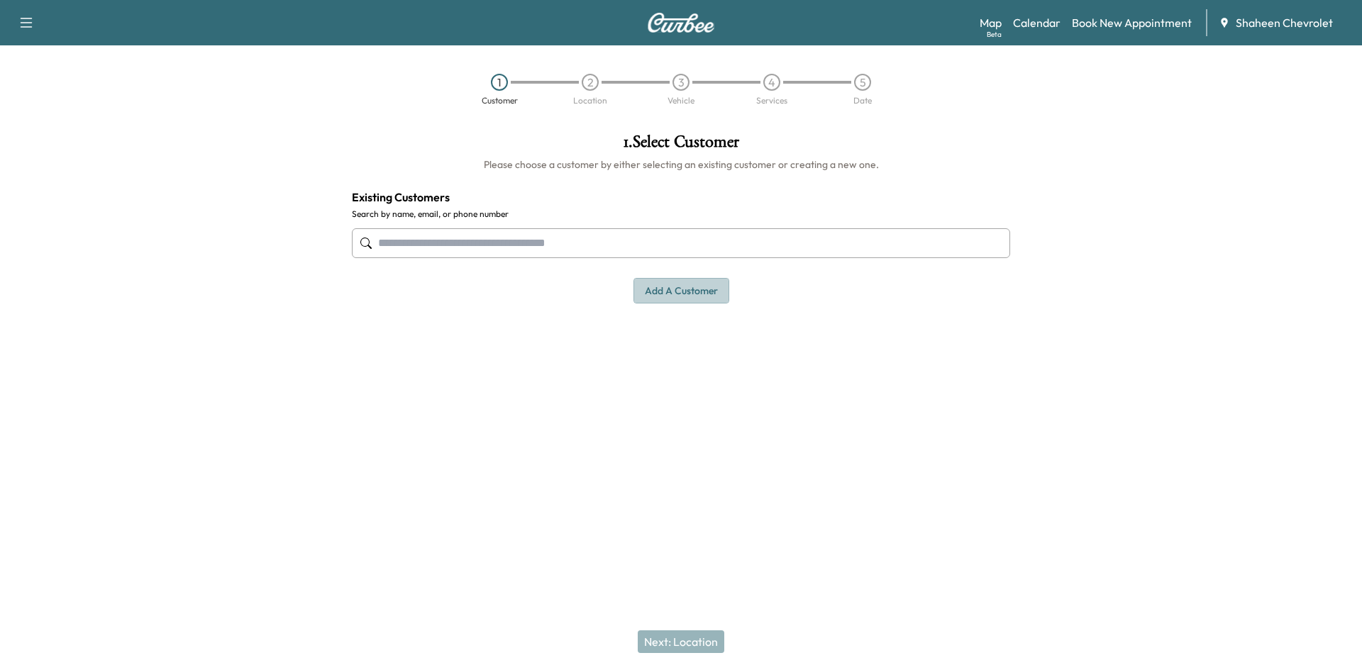
click at [682, 291] on button "Add a customer" at bounding box center [681, 291] width 96 height 26
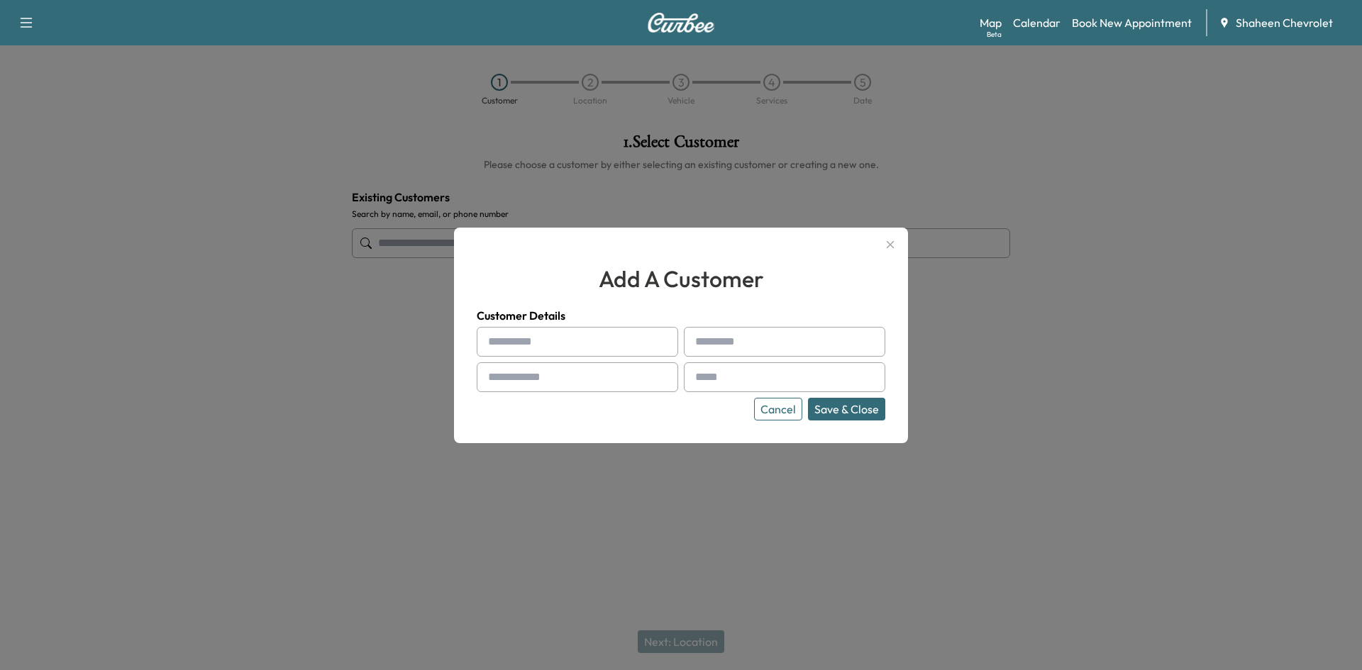
click at [543, 345] on input "text" at bounding box center [577, 342] width 201 height 30
type input "*******"
click at [545, 372] on input "text" at bounding box center [577, 377] width 201 height 30
type input "**********"
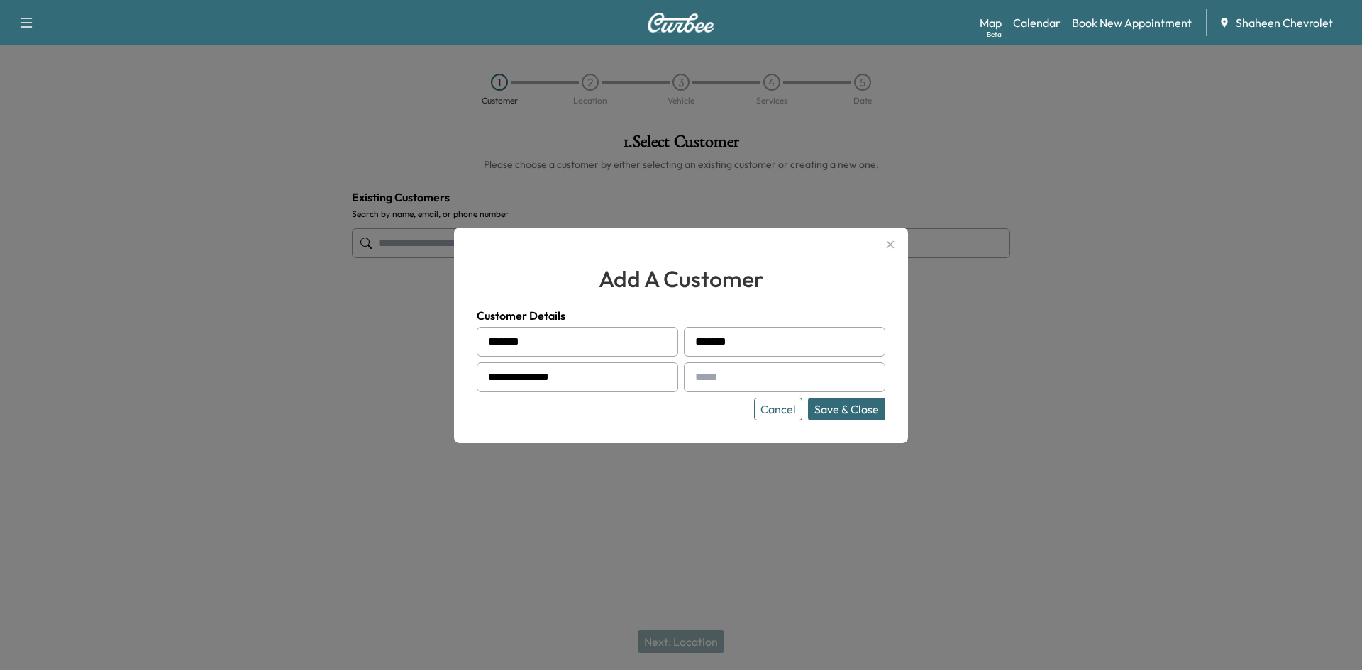
click at [757, 363] on input "text" at bounding box center [784, 377] width 201 height 30
type input "**********"
click at [861, 409] on button "Save & Close" at bounding box center [846, 409] width 77 height 23
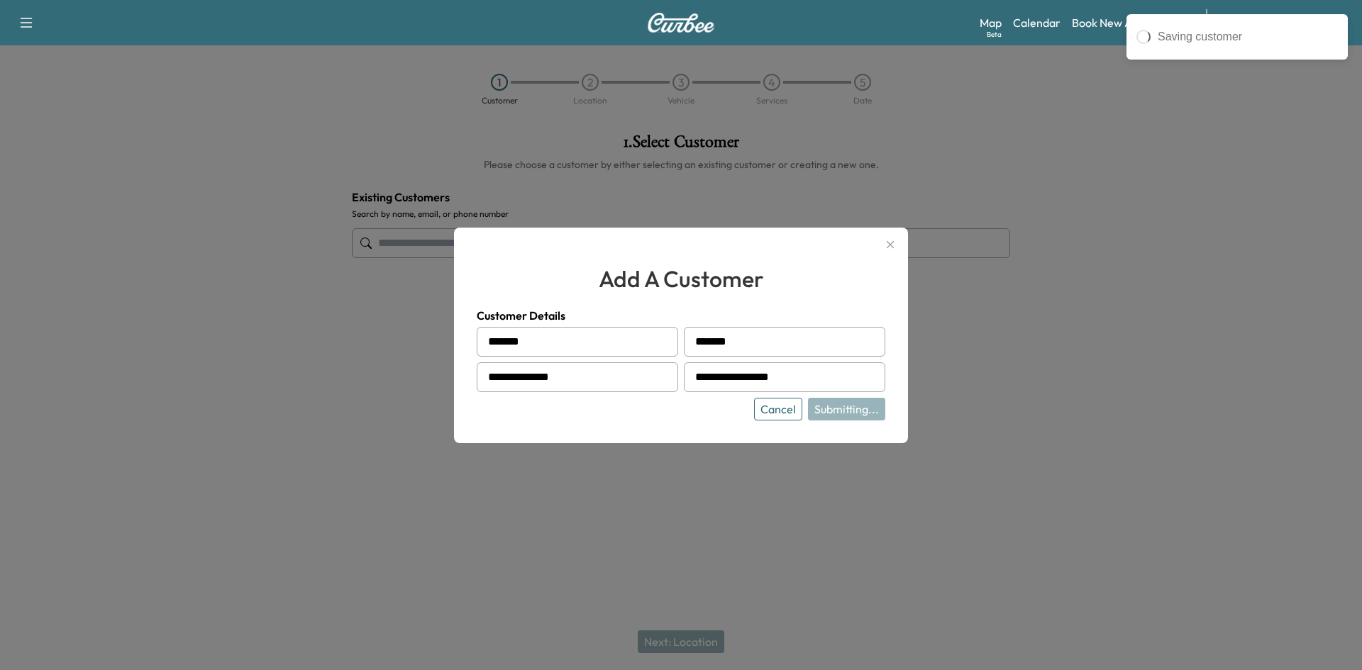
type input "**********"
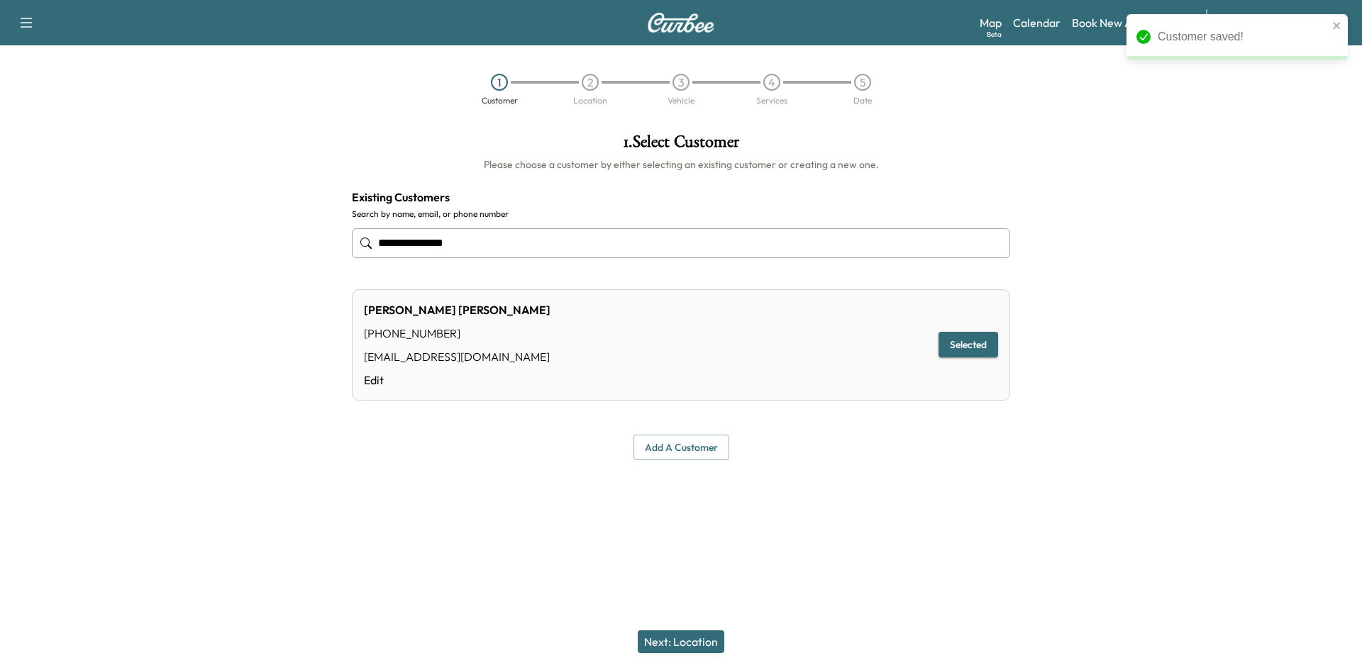
click at [666, 638] on button "Next: Location" at bounding box center [681, 642] width 87 height 23
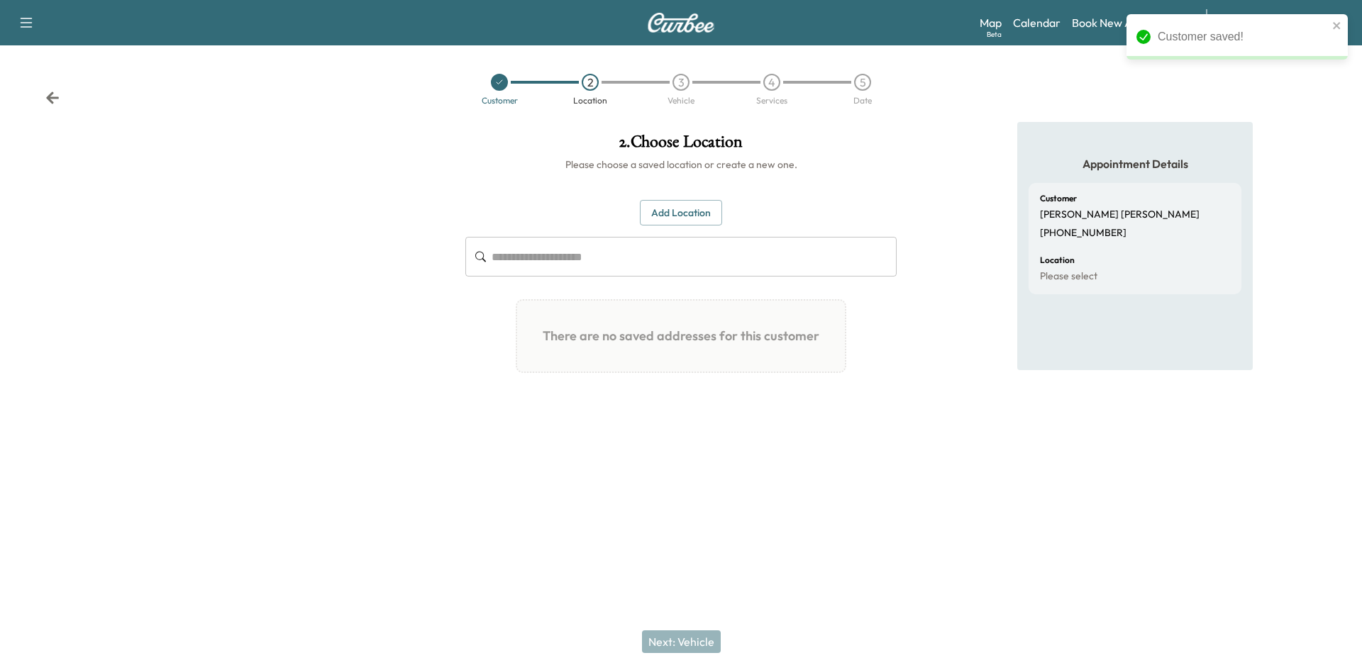
click at [656, 215] on button "Add Location" at bounding box center [681, 213] width 82 height 26
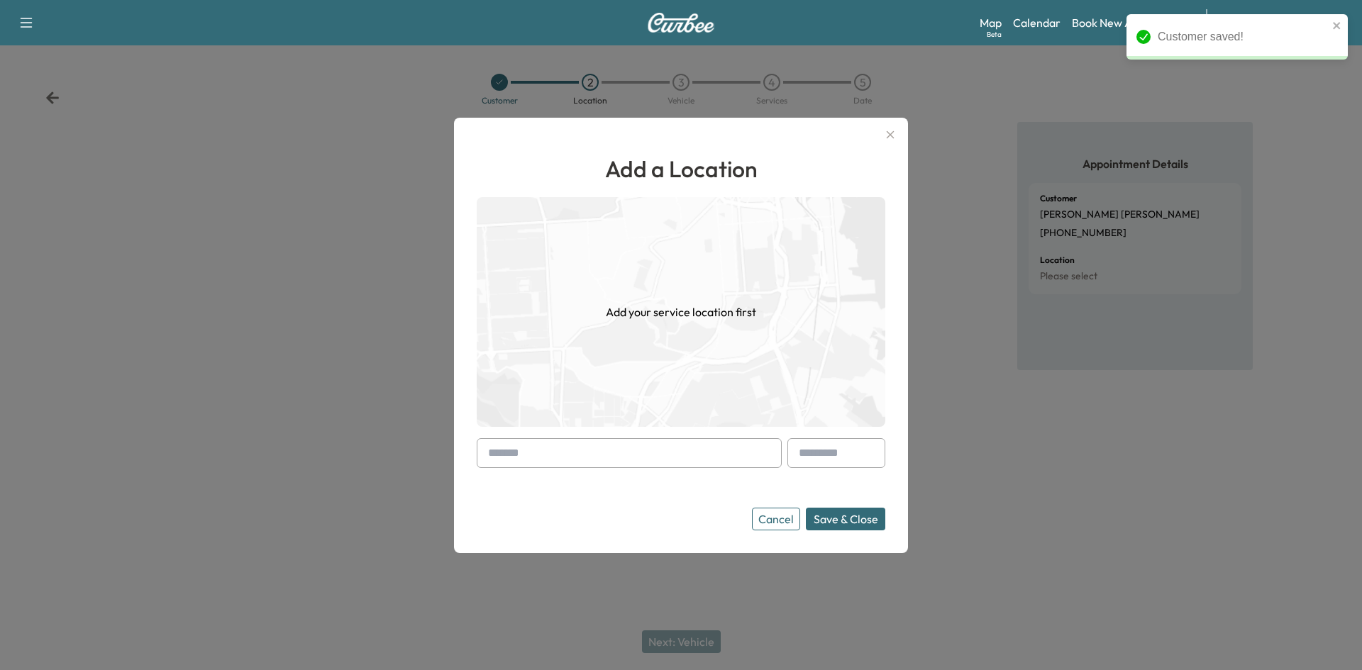
click at [519, 462] on input "text" at bounding box center [629, 453] width 305 height 30
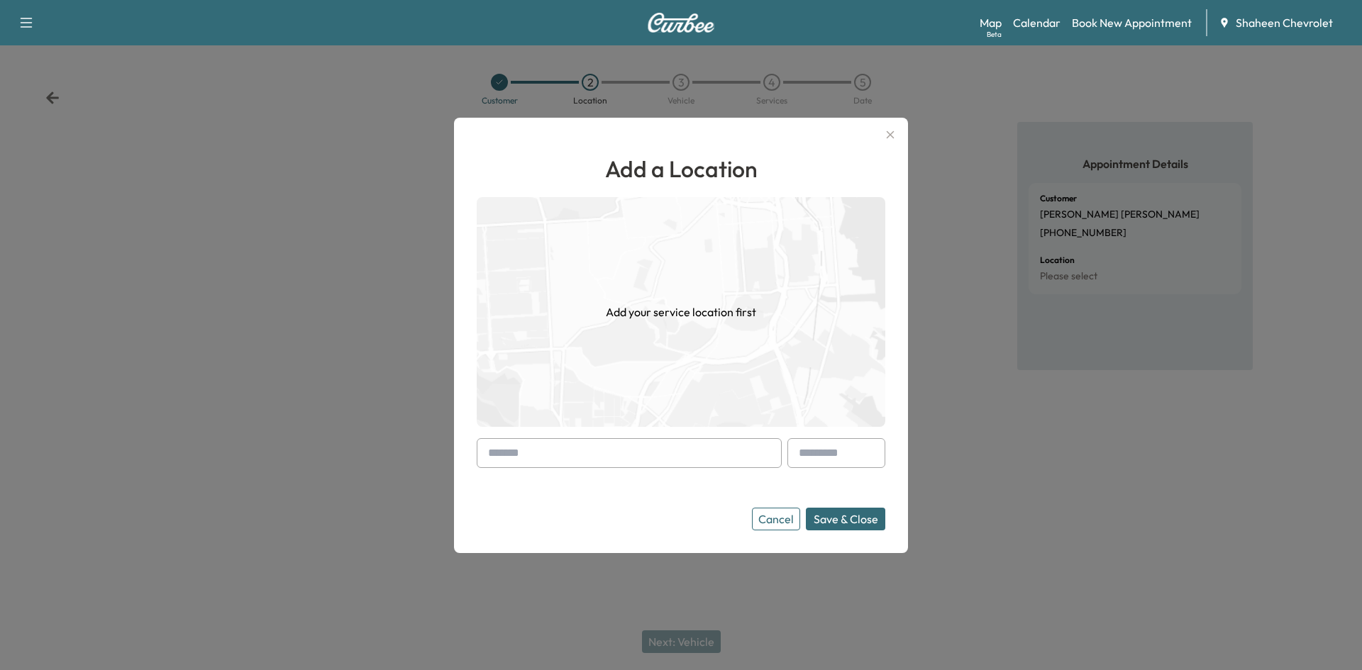
click at [645, 443] on input "text" at bounding box center [629, 453] width 305 height 30
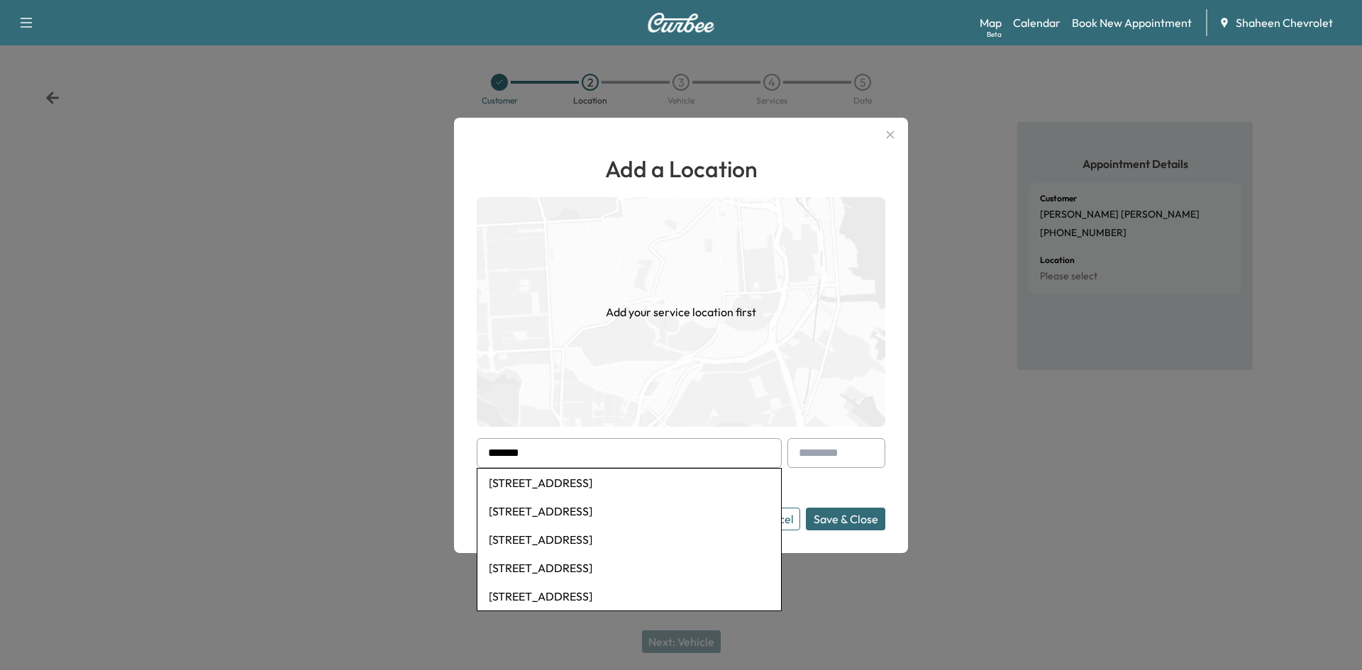
click at [614, 519] on li "[STREET_ADDRESS]" at bounding box center [629, 511] width 304 height 28
type input "**********"
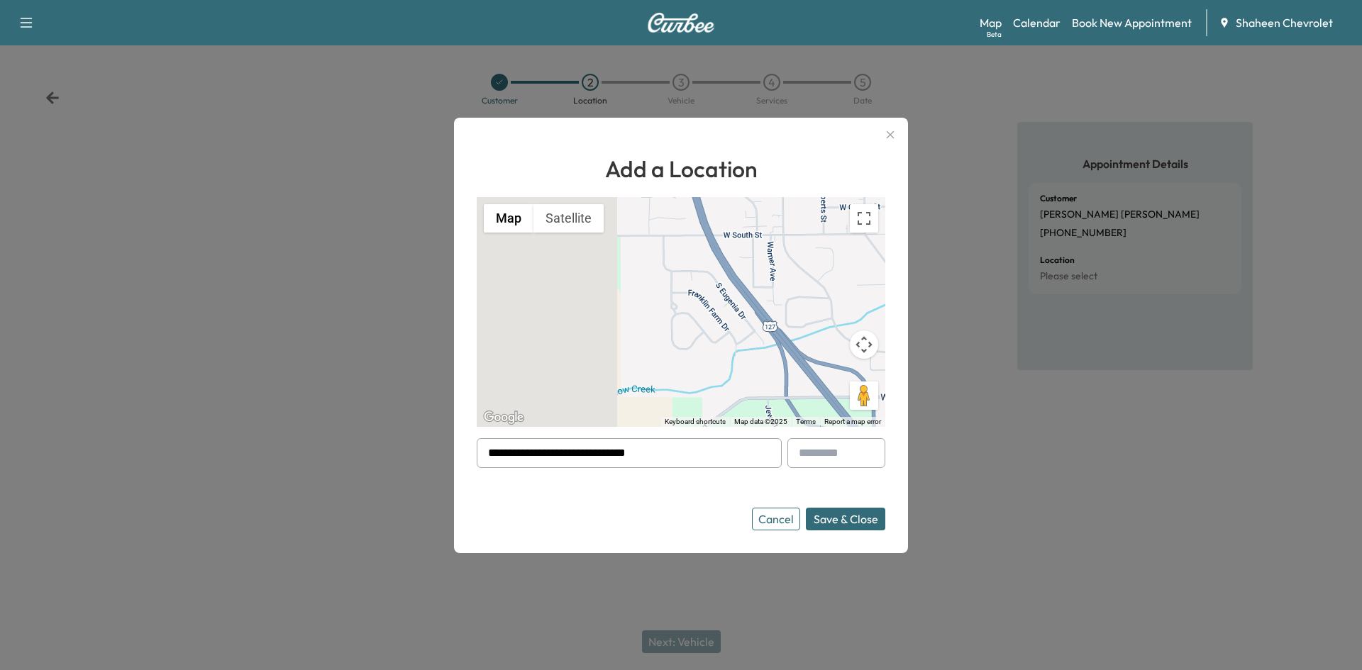
click at [843, 512] on button "Save & Close" at bounding box center [845, 519] width 79 height 23
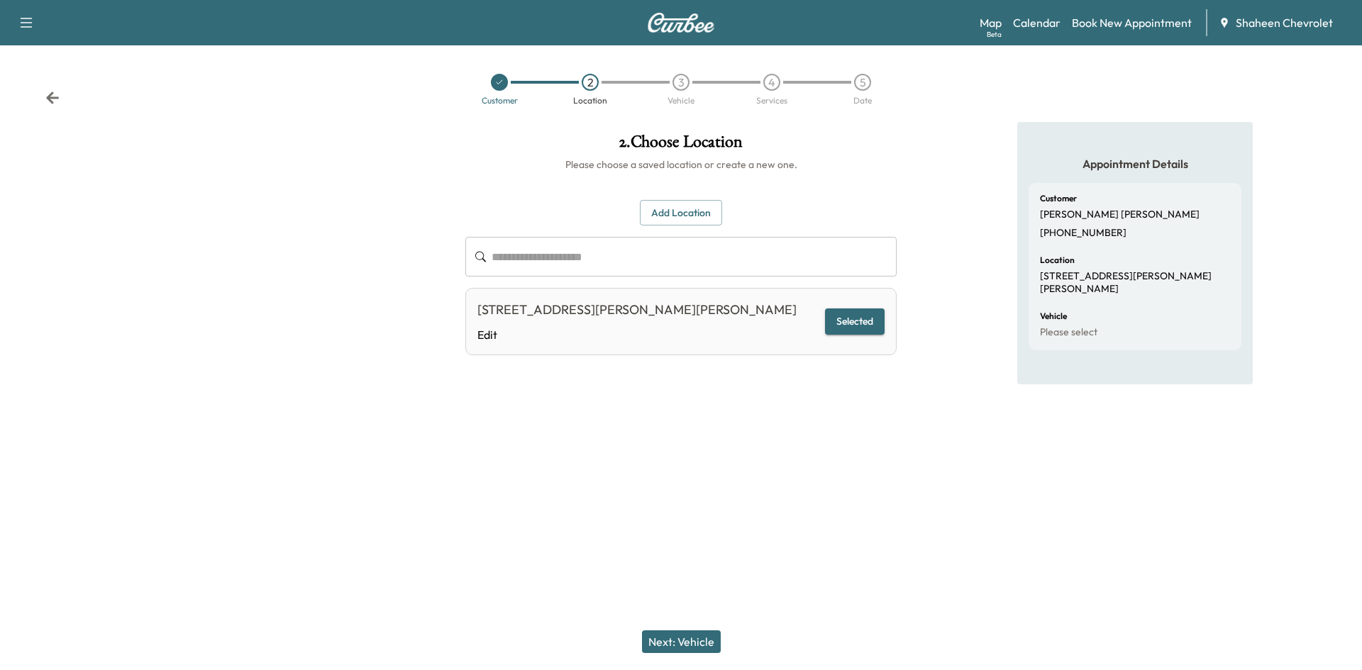
click at [672, 646] on button "Next: Vehicle" at bounding box center [681, 642] width 79 height 23
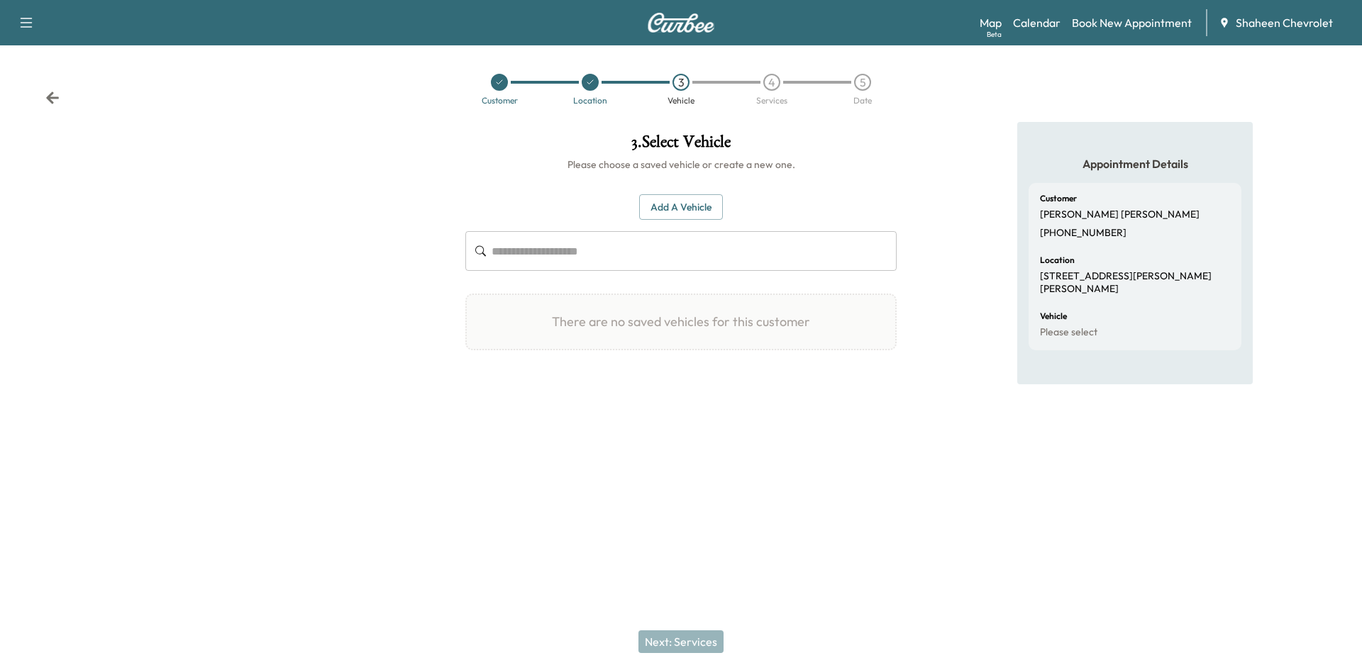
click at [672, 206] on button "Add a Vehicle" at bounding box center [681, 207] width 84 height 26
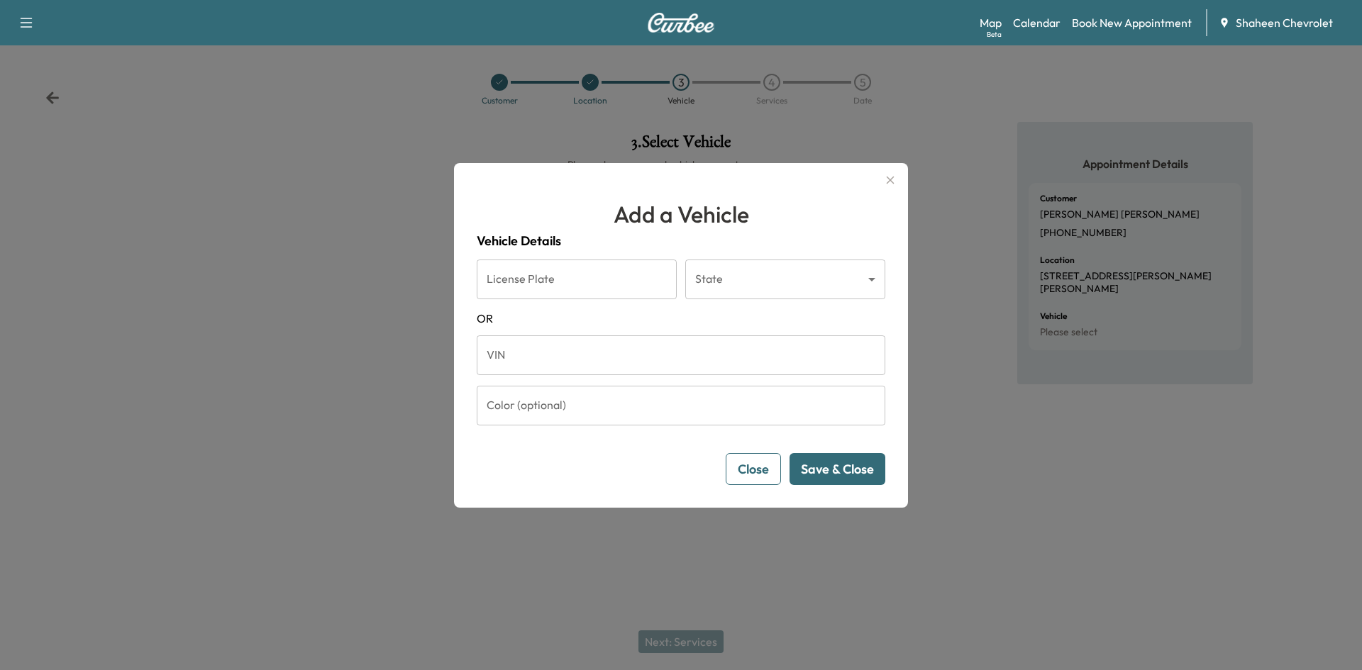
drag, startPoint x: 584, startPoint y: 341, endPoint x: 568, endPoint y: 355, distance: 21.2
click at [584, 341] on input "VIN" at bounding box center [681, 356] width 409 height 40
paste input "**********"
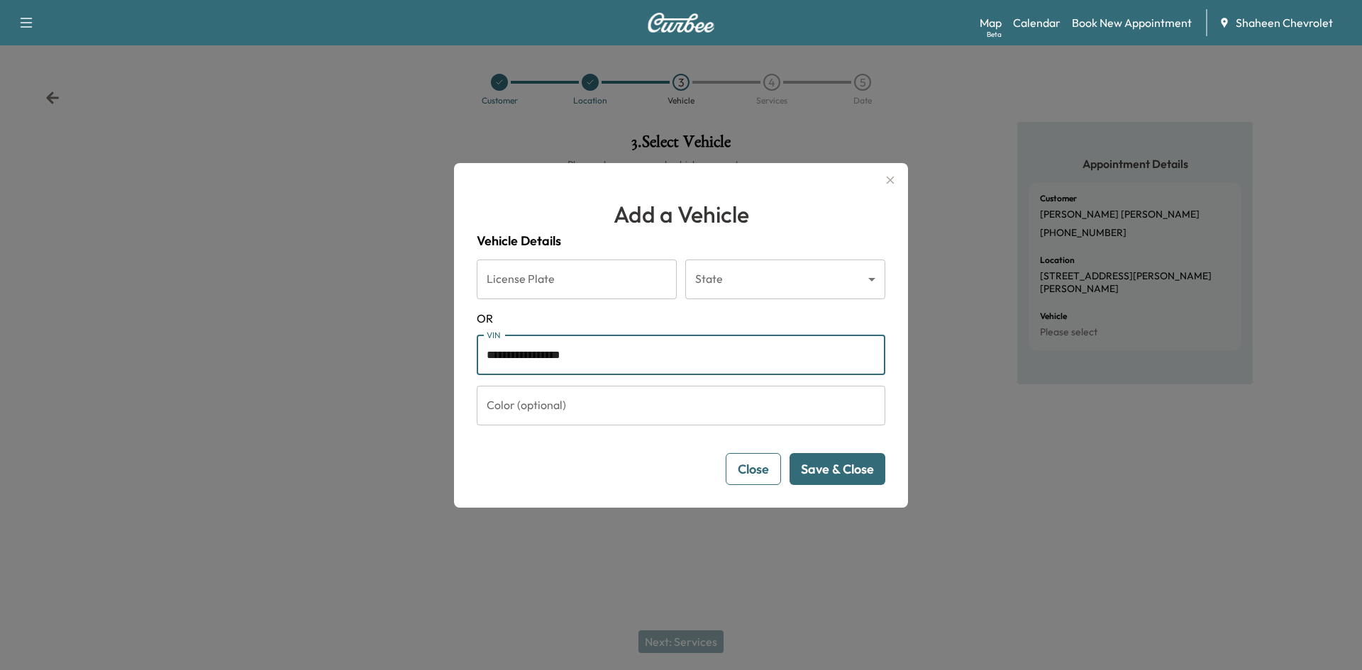
type input "**********"
click at [814, 473] on button "Save & Close" at bounding box center [837, 469] width 96 height 32
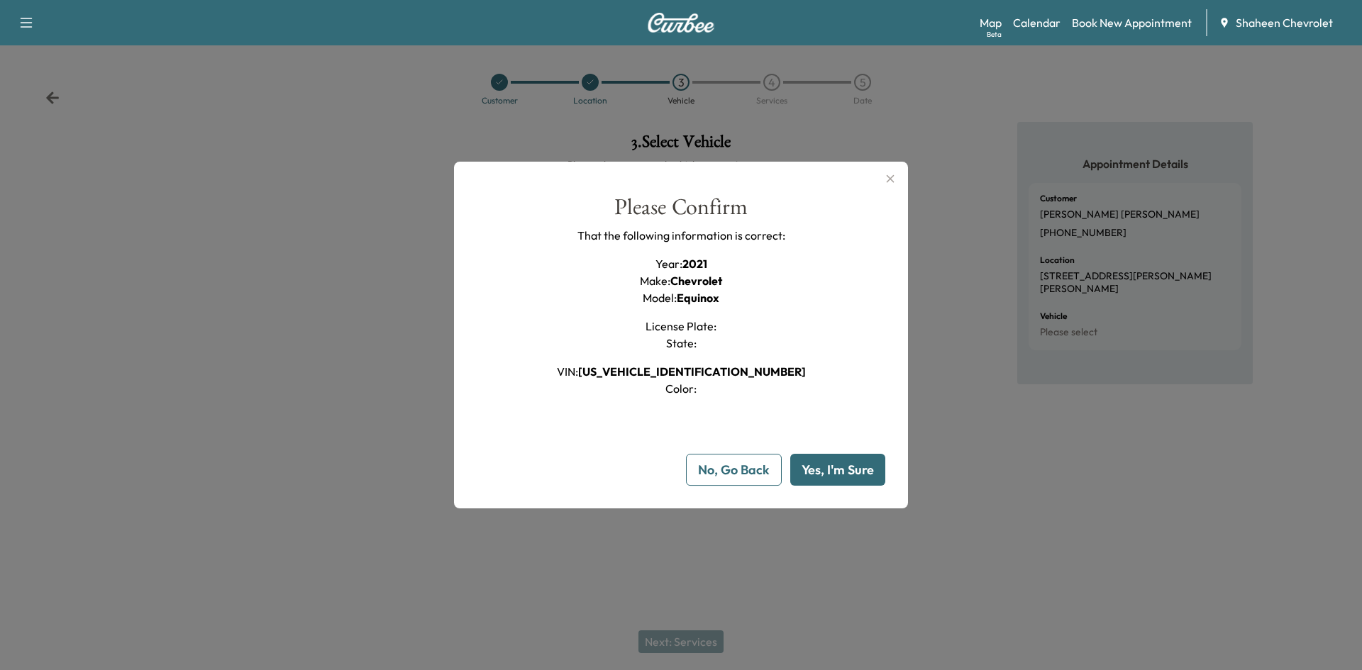
click at [820, 464] on button "Yes, I'm Sure" at bounding box center [837, 470] width 95 height 32
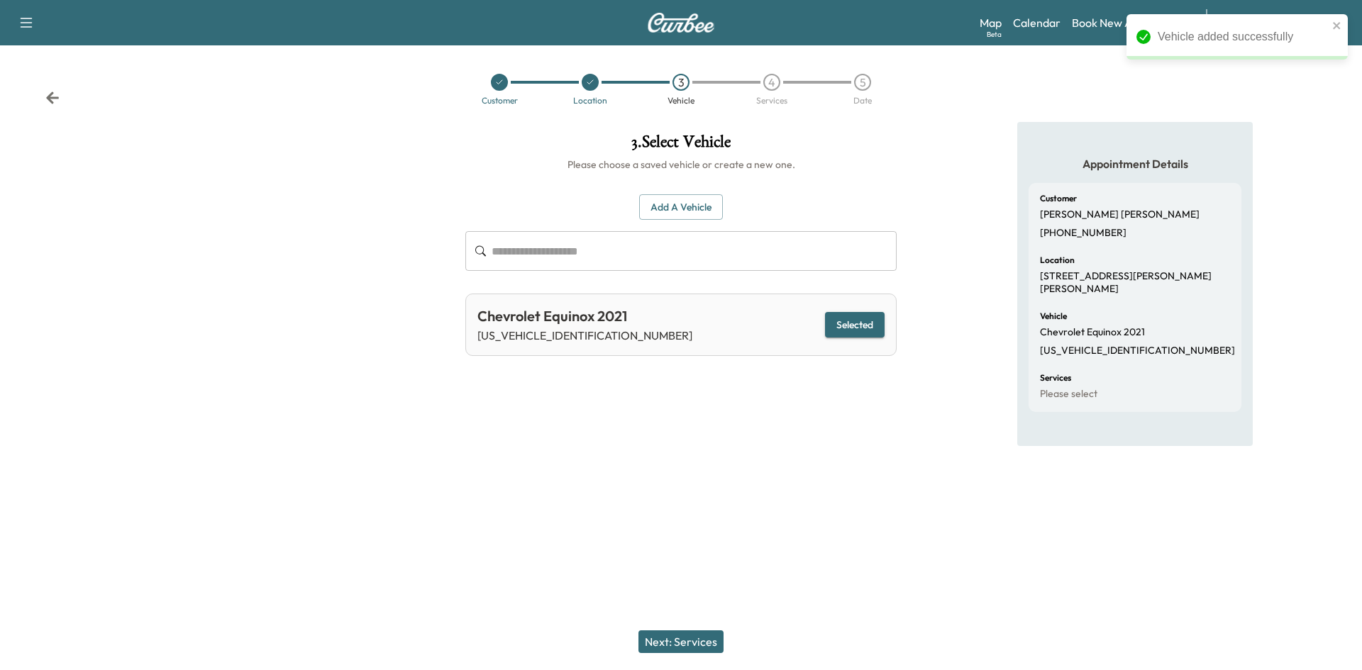
click at [669, 635] on button "Next: Services" at bounding box center [680, 642] width 85 height 23
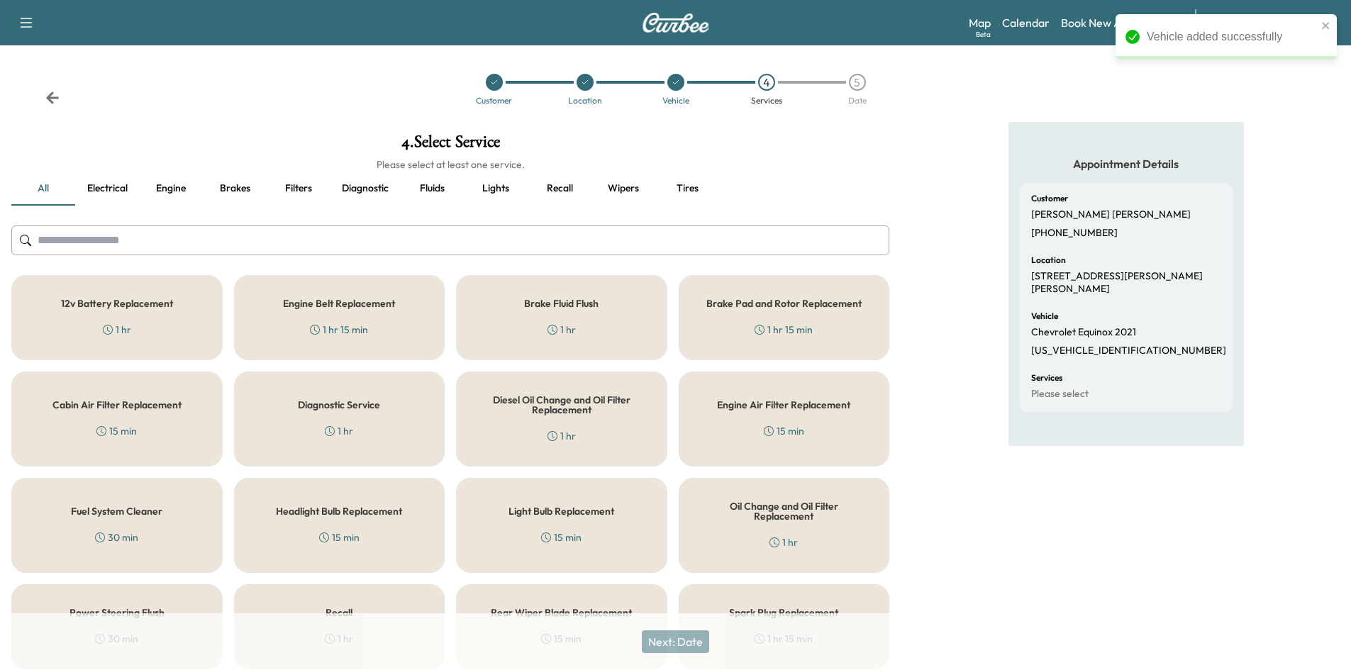
click at [128, 238] on input "text" at bounding box center [450, 241] width 878 height 30
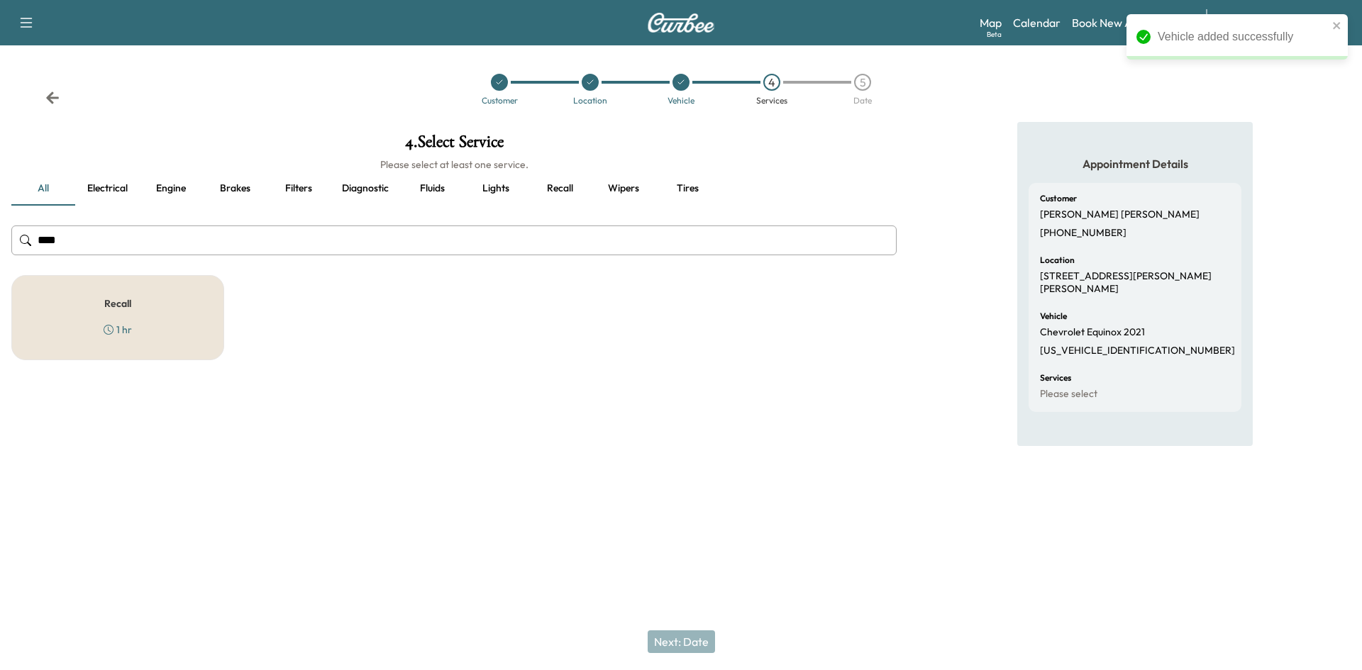
type input "****"
click at [167, 306] on div "Recall 1 hr" at bounding box center [117, 317] width 213 height 85
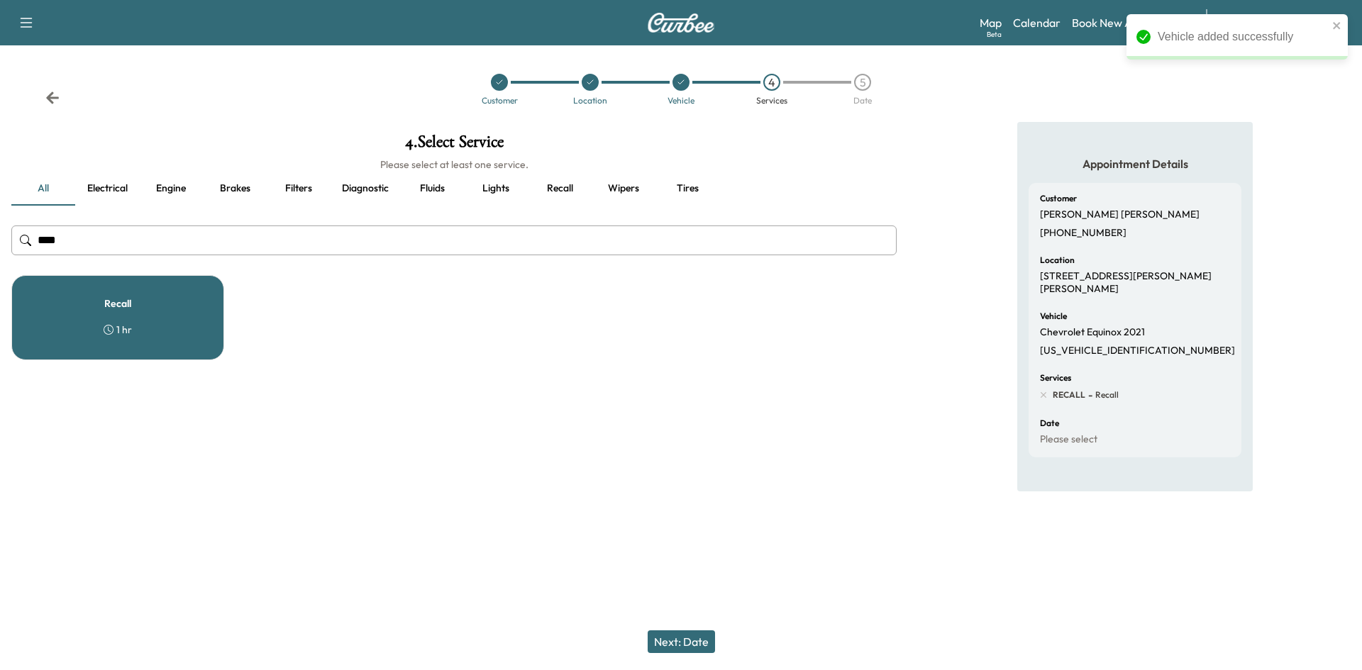
click at [687, 648] on button "Next: Date" at bounding box center [681, 642] width 67 height 23
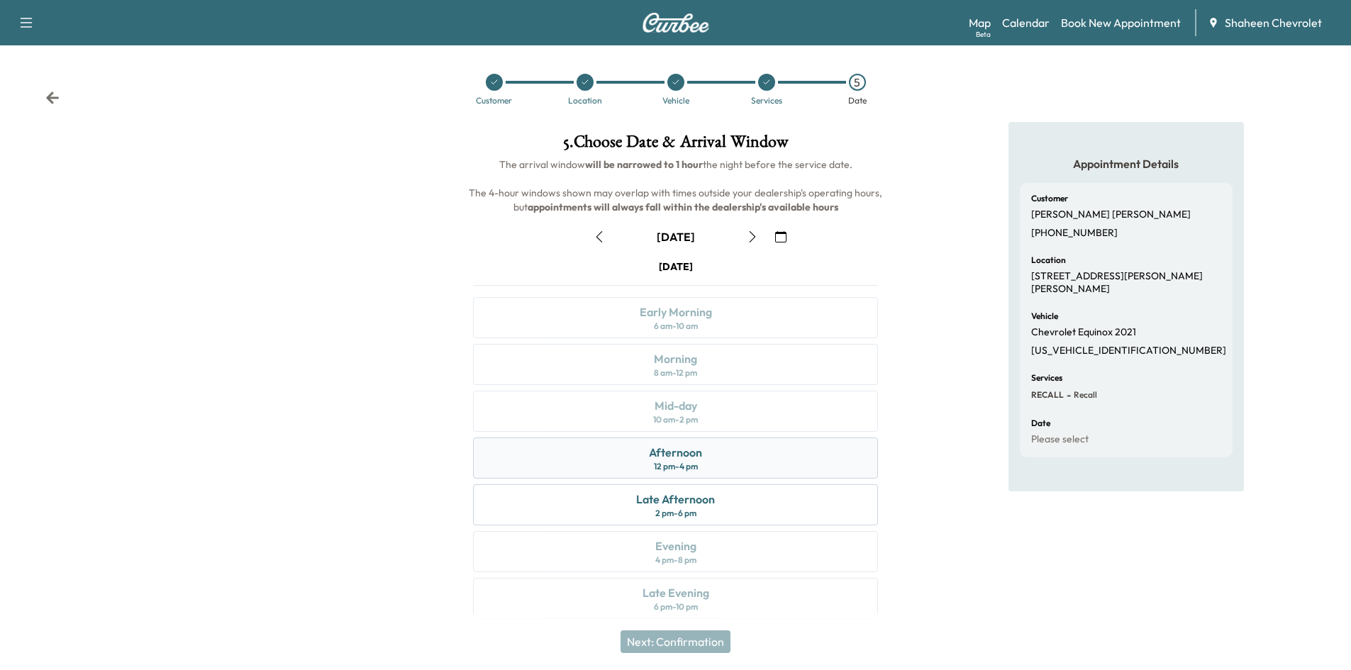
click at [806, 465] on div "Afternoon 12 pm - 4 pm" at bounding box center [675, 458] width 405 height 41
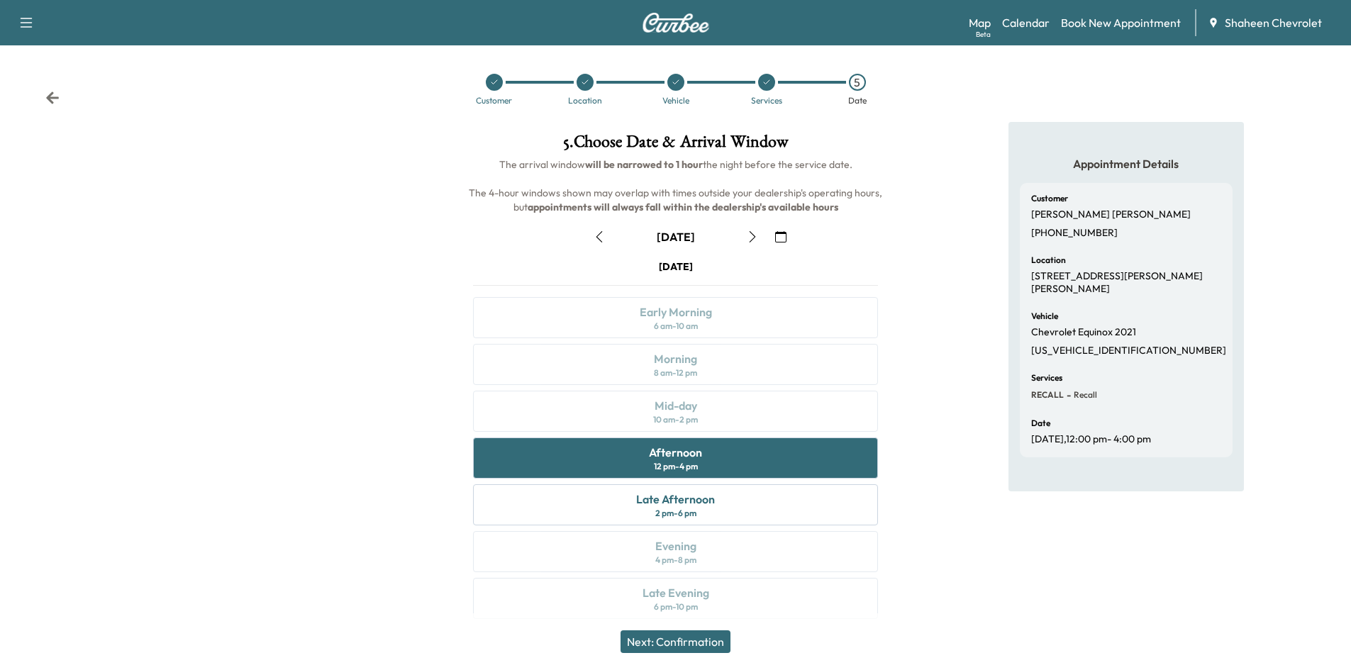
click at [716, 647] on button "Next: Confirmation" at bounding box center [676, 642] width 110 height 23
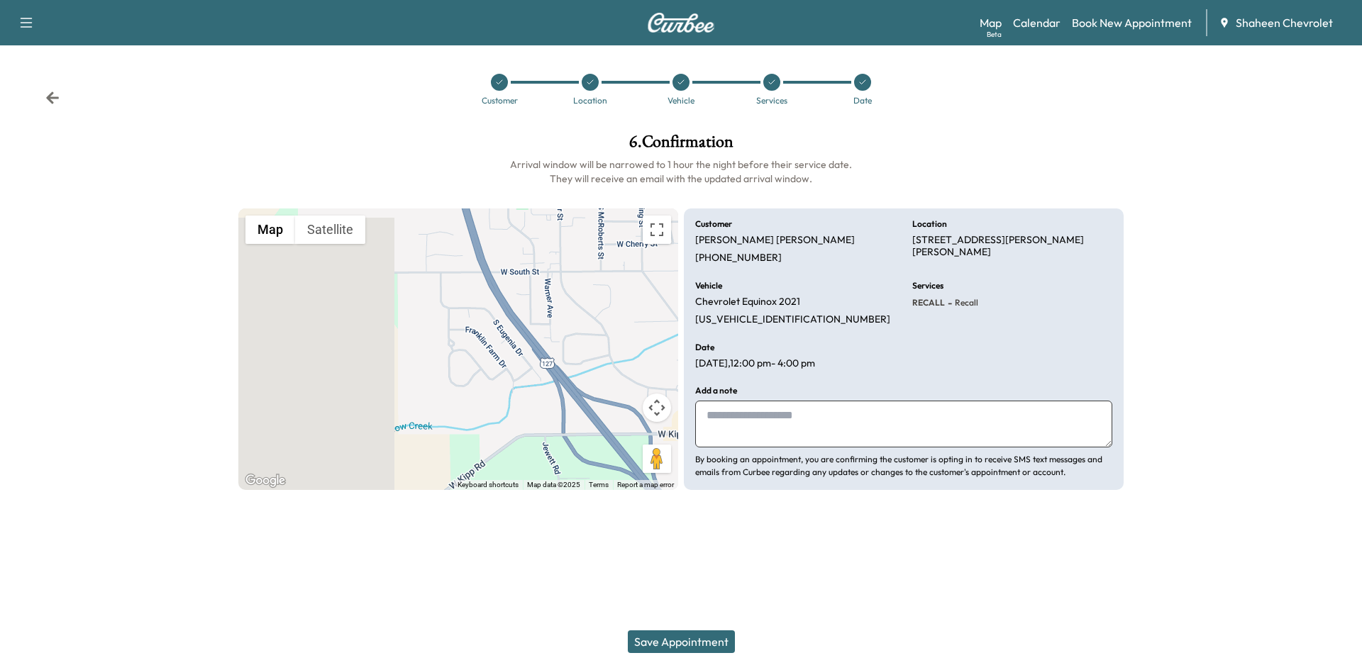
click at [813, 409] on textarea at bounding box center [903, 424] width 417 height 47
type textarea "**********"
click at [692, 643] on button "Save Appointment" at bounding box center [681, 642] width 107 height 23
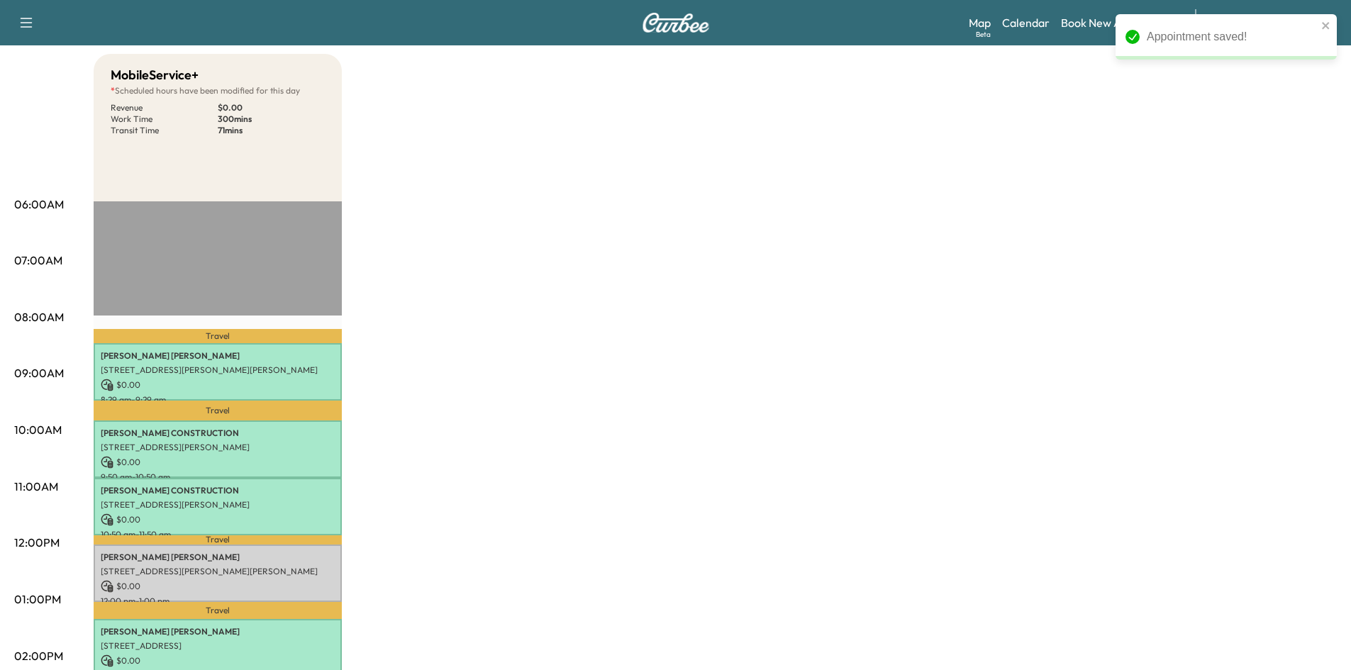
scroll to position [355, 0]
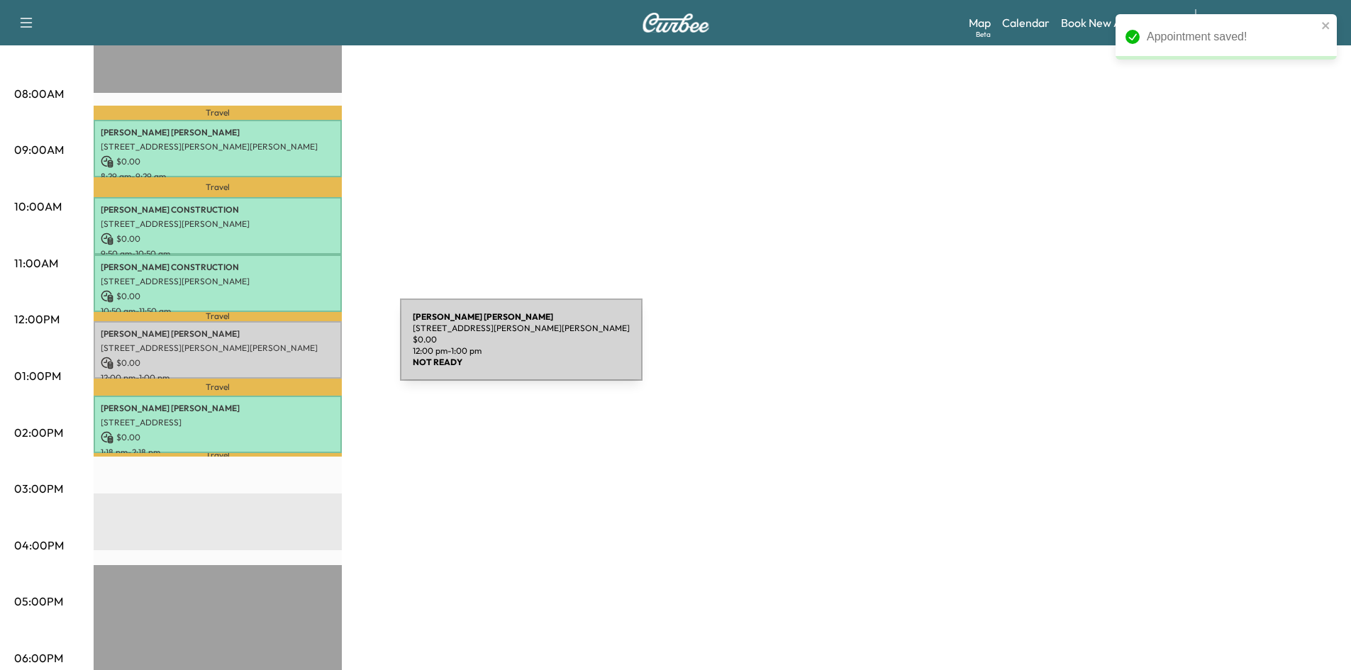
click at [294, 348] on p "[STREET_ADDRESS][PERSON_NAME][PERSON_NAME]" at bounding box center [218, 348] width 234 height 11
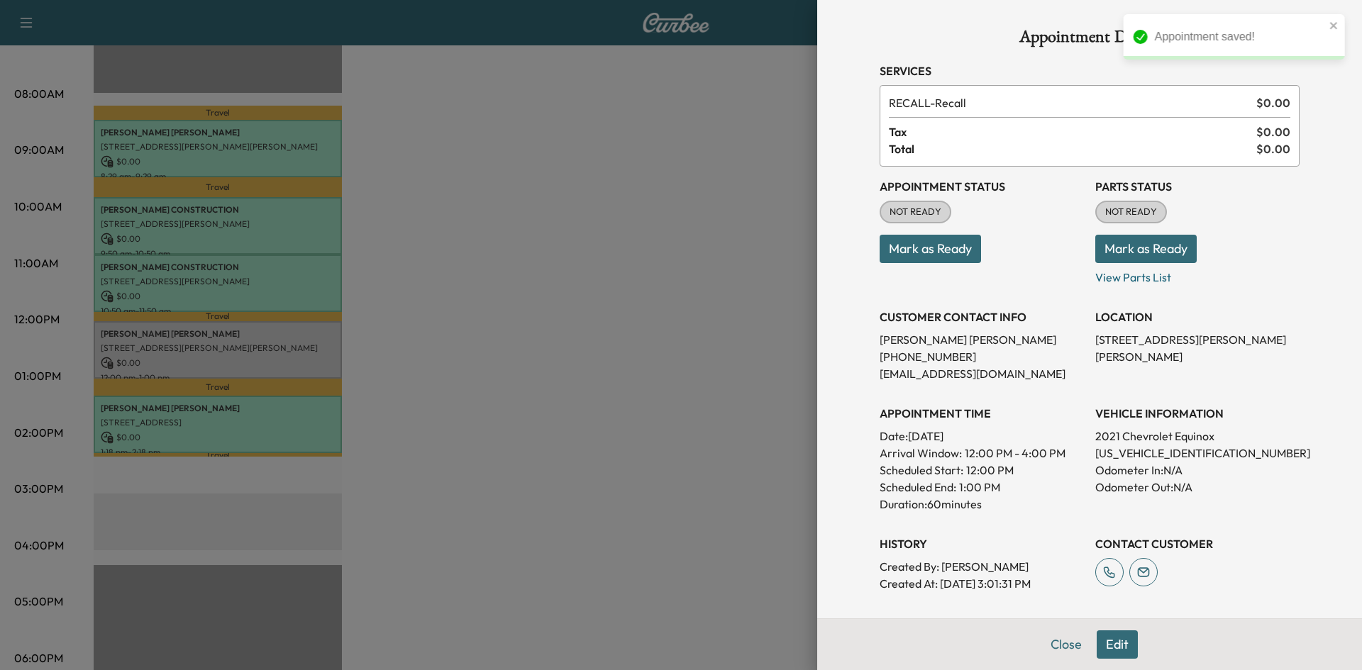
click at [935, 250] on button "Mark as Ready" at bounding box center [930, 249] width 101 height 28
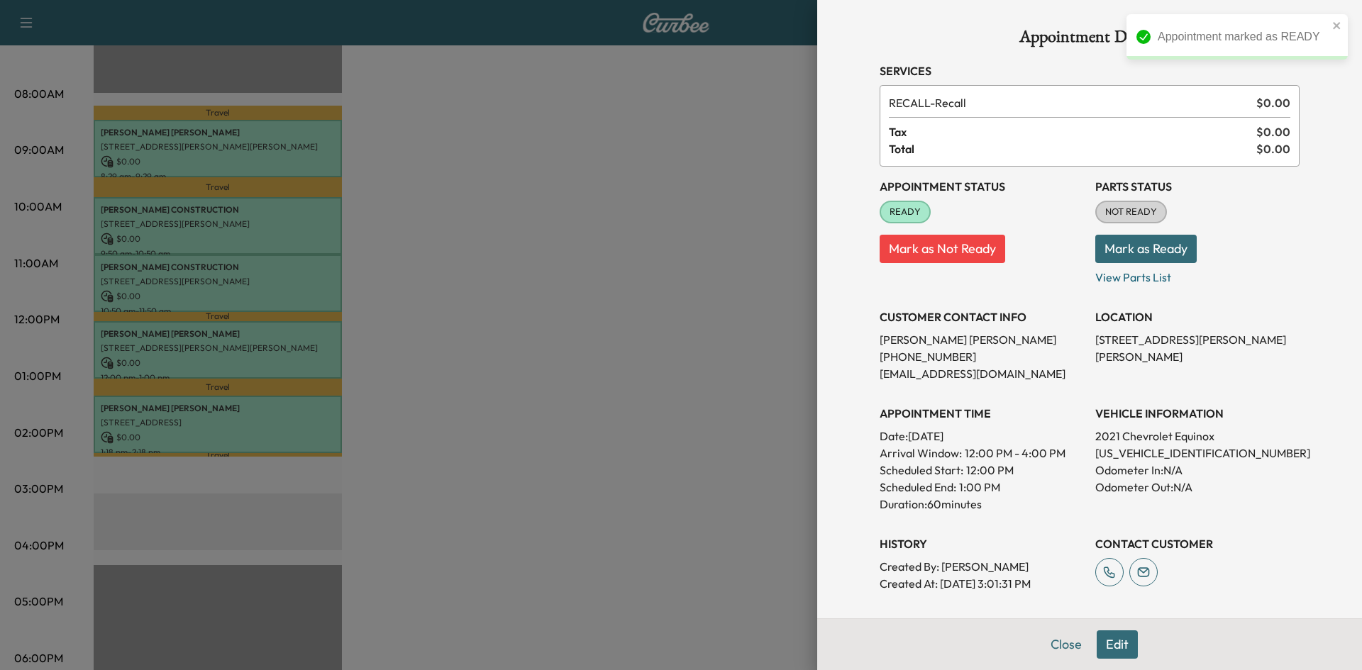
click at [1180, 250] on button "Mark as Ready" at bounding box center [1145, 249] width 101 height 28
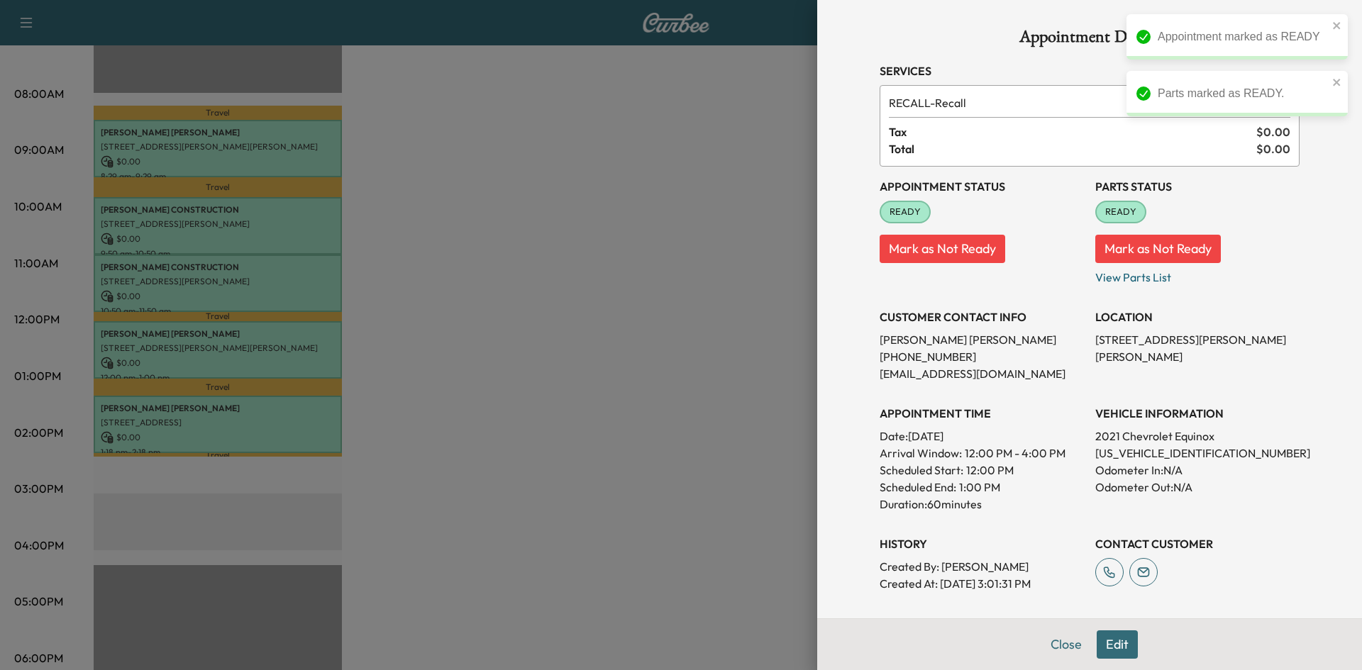
click at [596, 320] on div at bounding box center [681, 335] width 1362 height 670
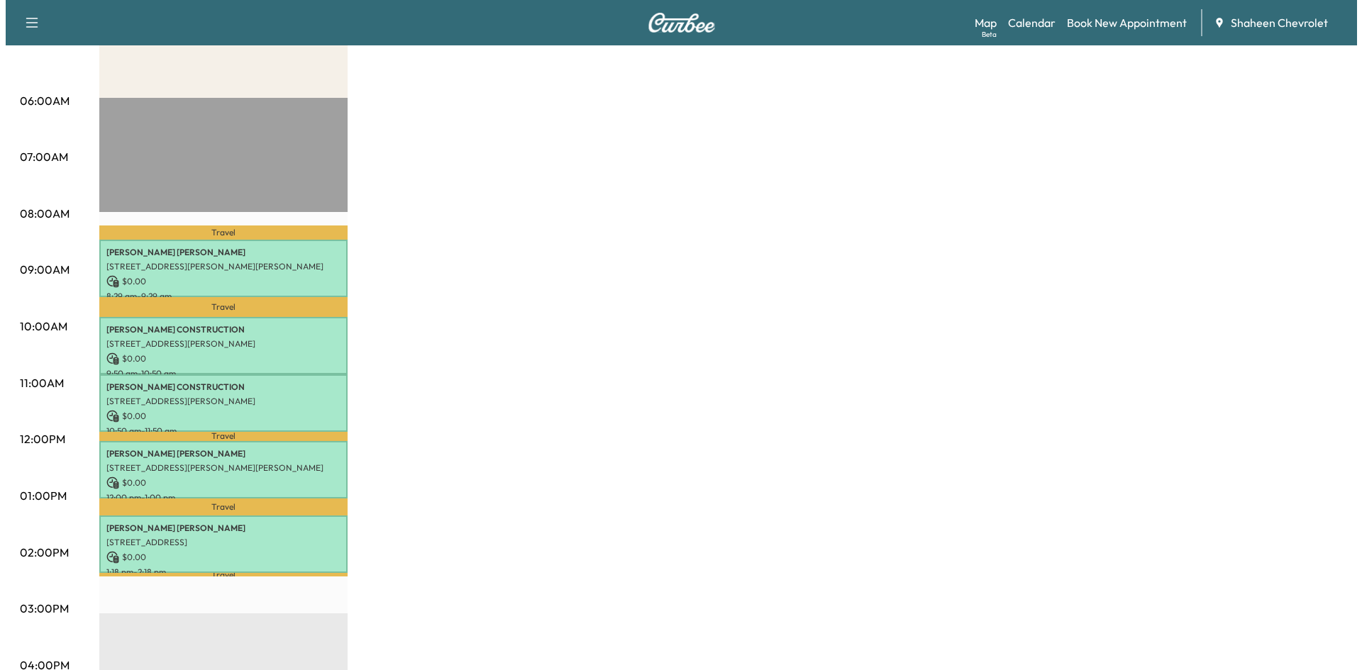
scroll to position [213, 0]
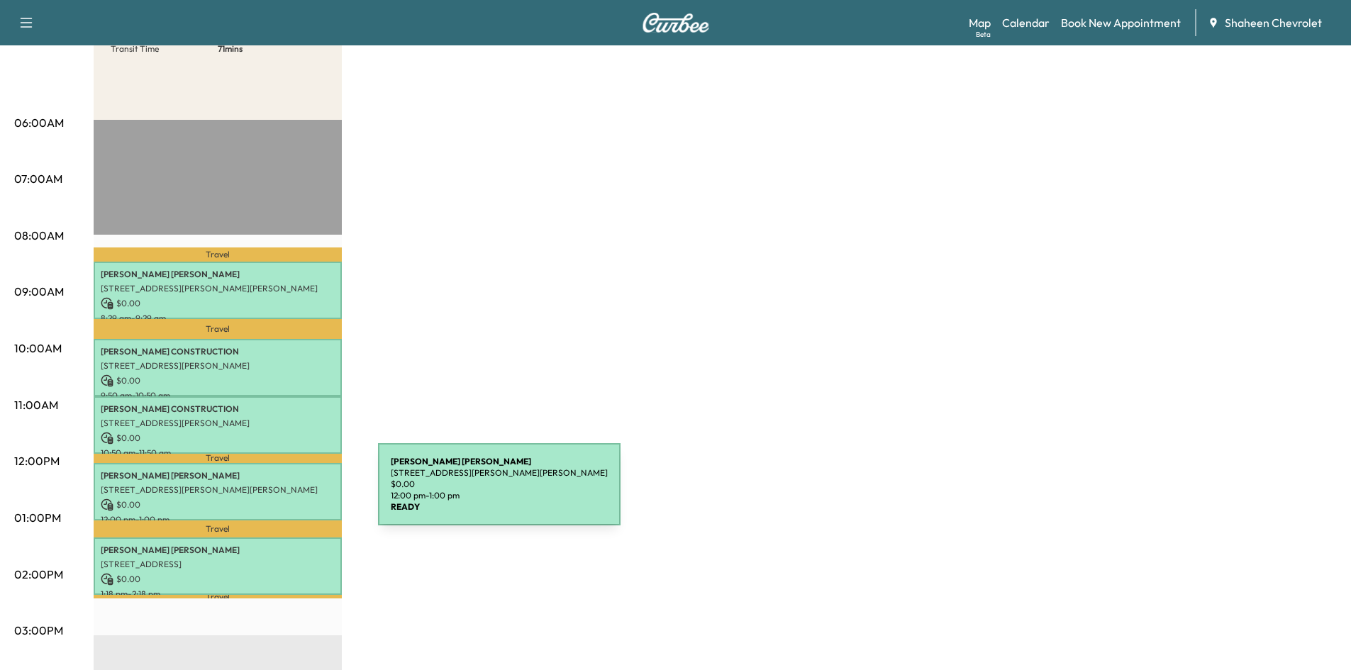
click at [272, 493] on div "[PERSON_NAME] [STREET_ADDRESS][PERSON_NAME][PERSON_NAME] $ 0.00 12:00 pm - 1:00…" at bounding box center [218, 491] width 248 height 57
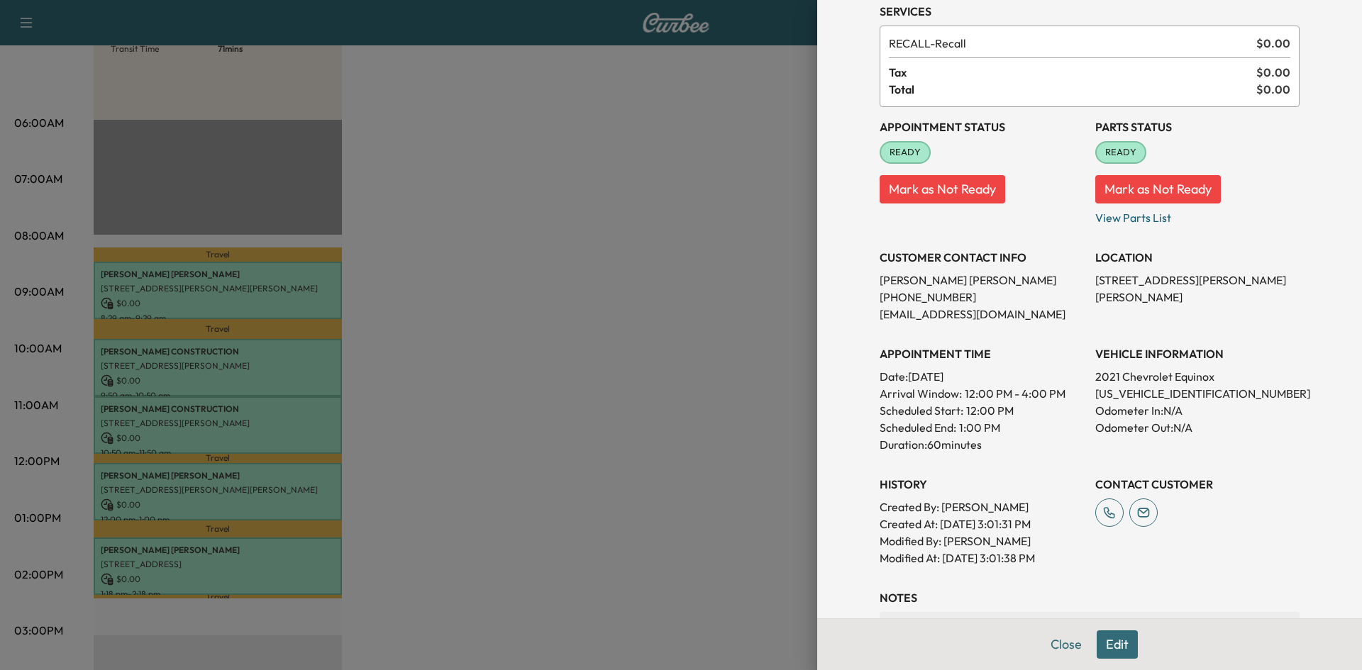
scroll to position [204, 0]
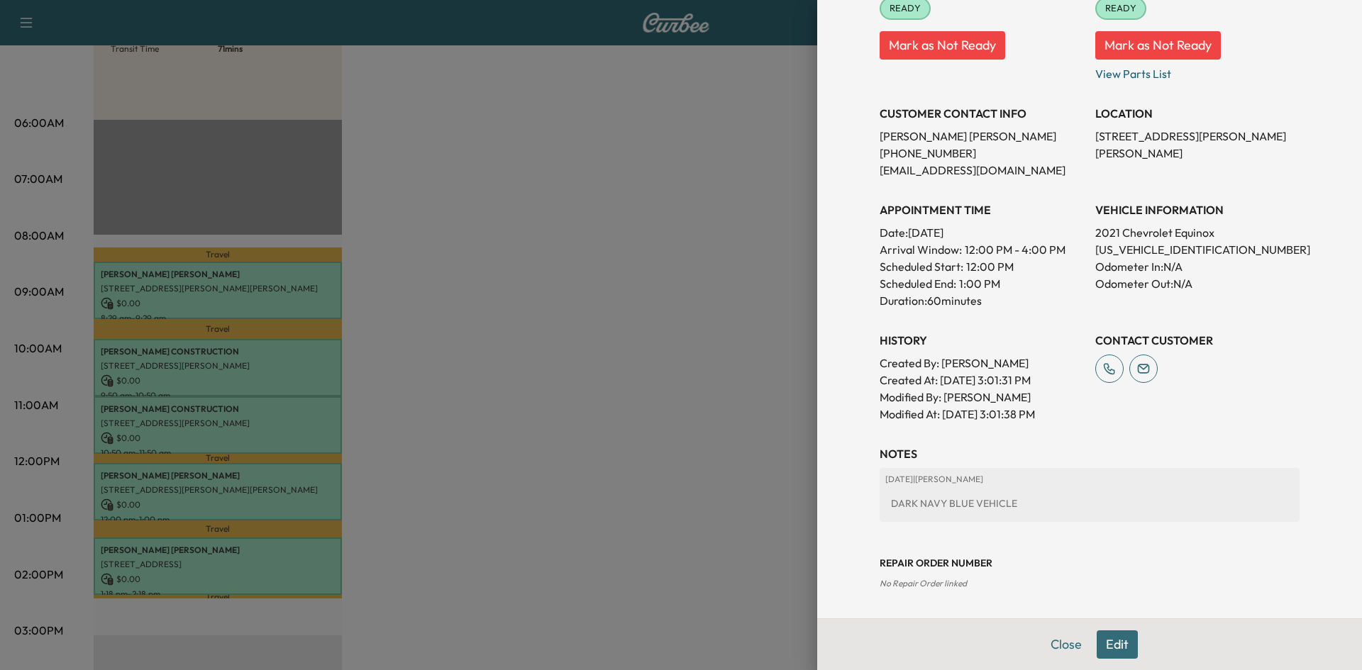
click at [1107, 619] on div "Appointment Details Services RECALL - Recall $ 0.00 Tax $ 0.00 Total $ 0.00 App…" at bounding box center [1090, 207] width 454 height 822
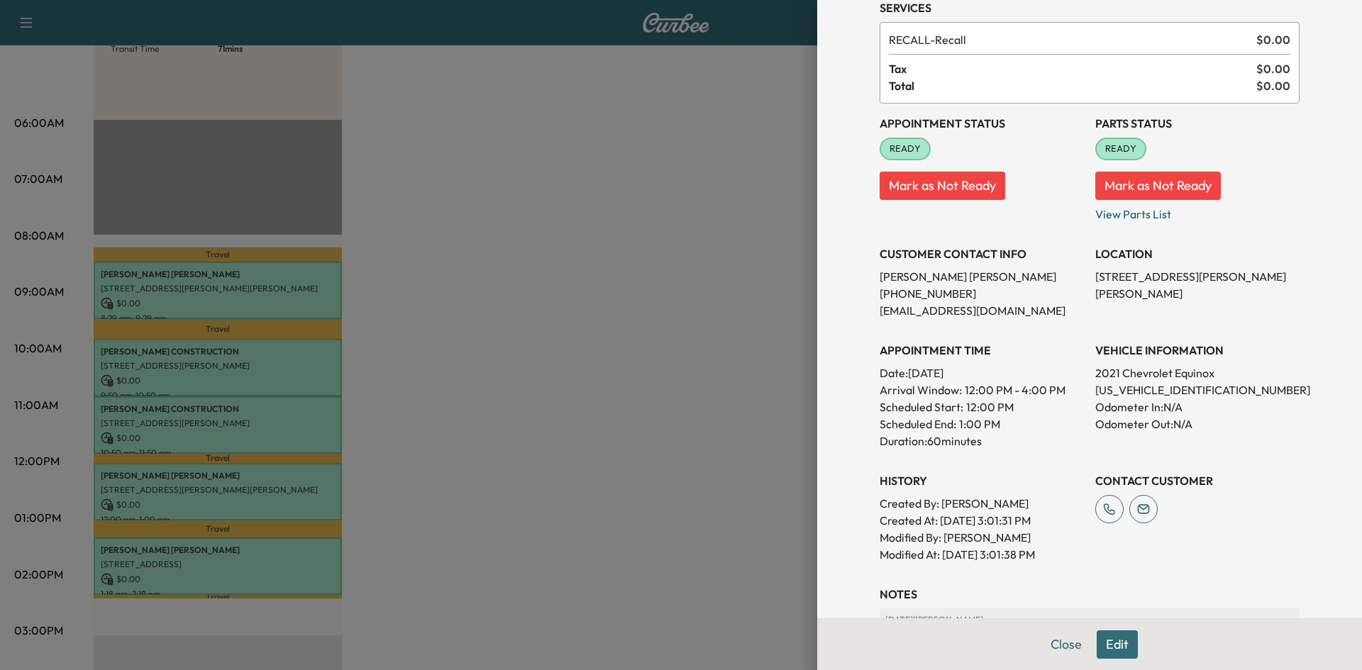
scroll to position [62, 0]
click at [1102, 635] on button "Edit" at bounding box center [1117, 645] width 41 height 28
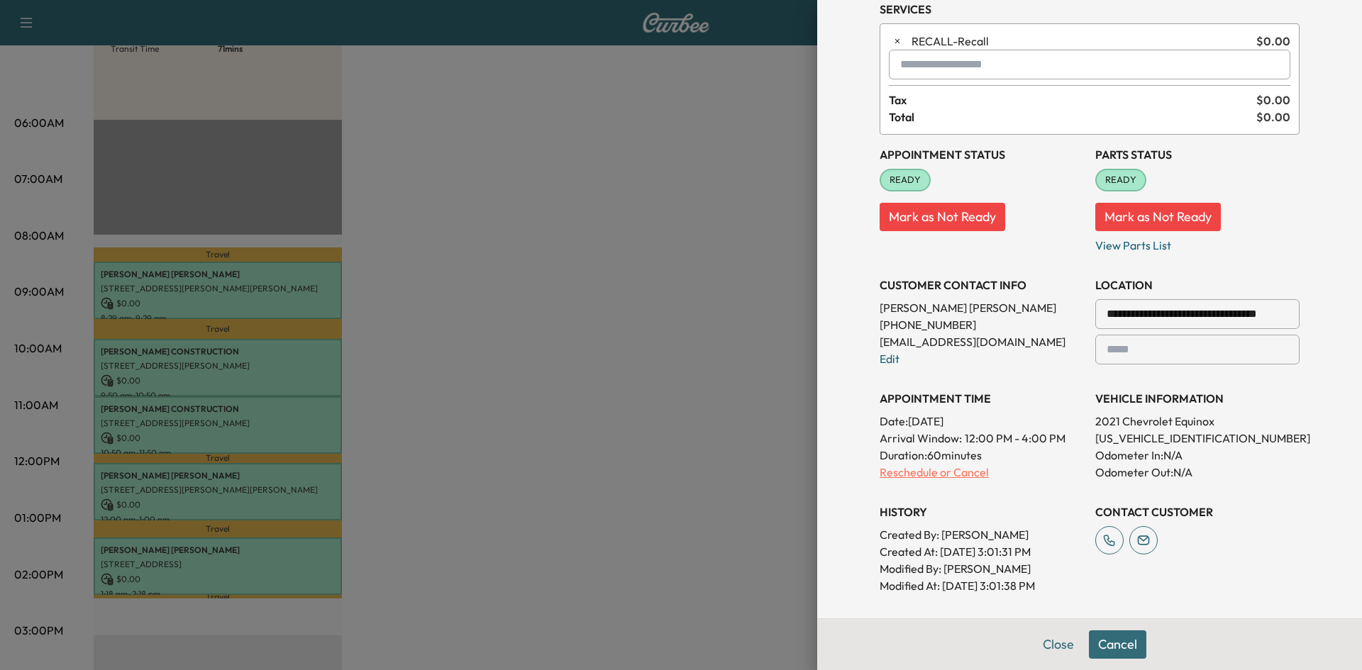
click at [921, 472] on p "Reschedule or Cancel" at bounding box center [982, 472] width 204 height 17
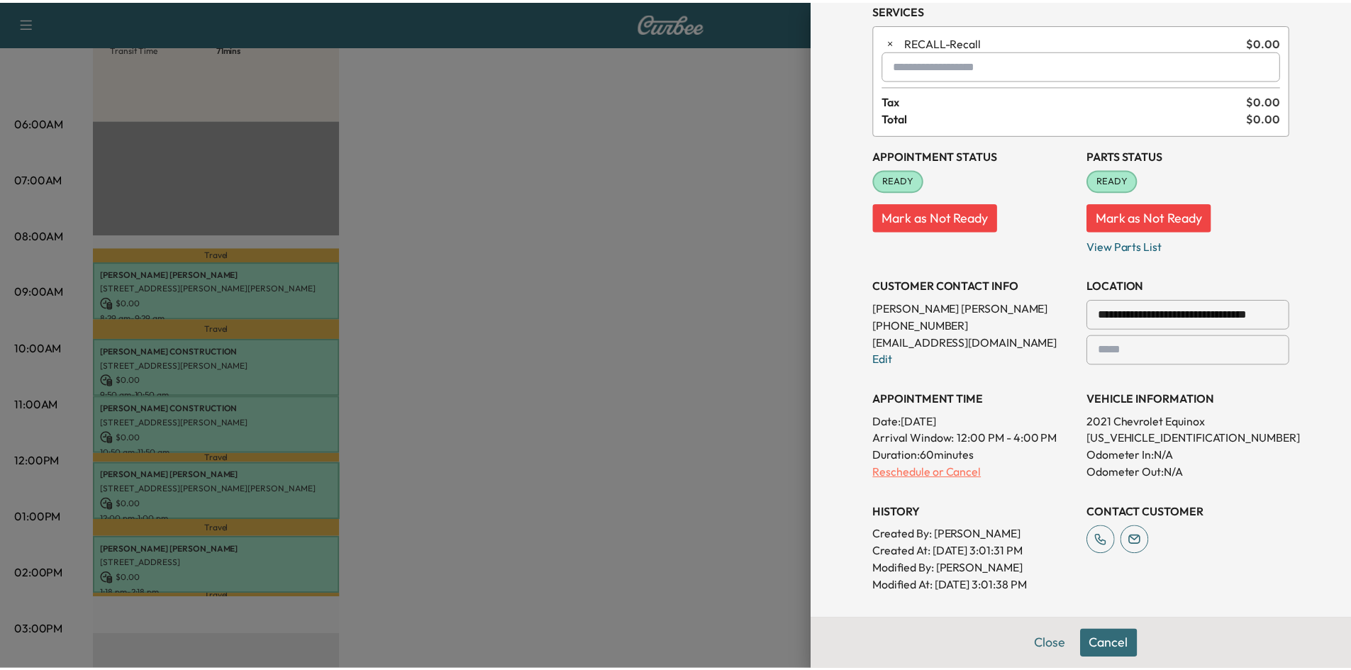
scroll to position [0, 0]
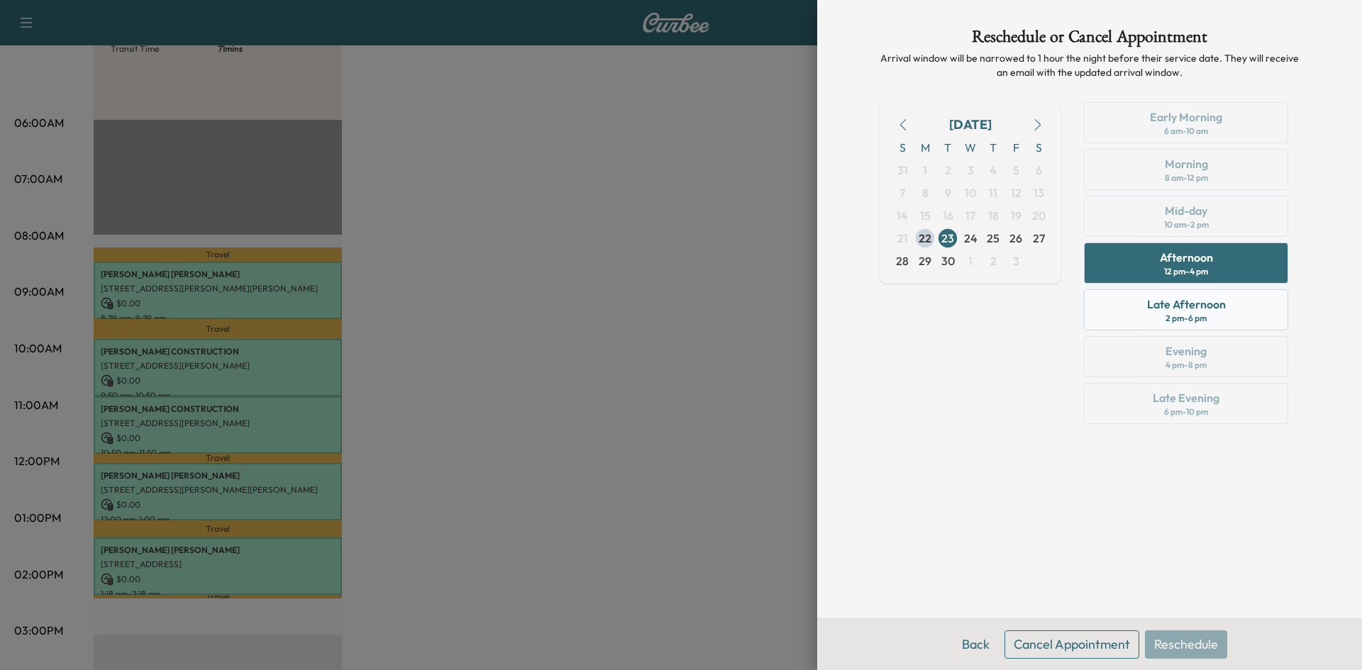
click at [1155, 308] on div "Late Afternoon" at bounding box center [1186, 304] width 79 height 17
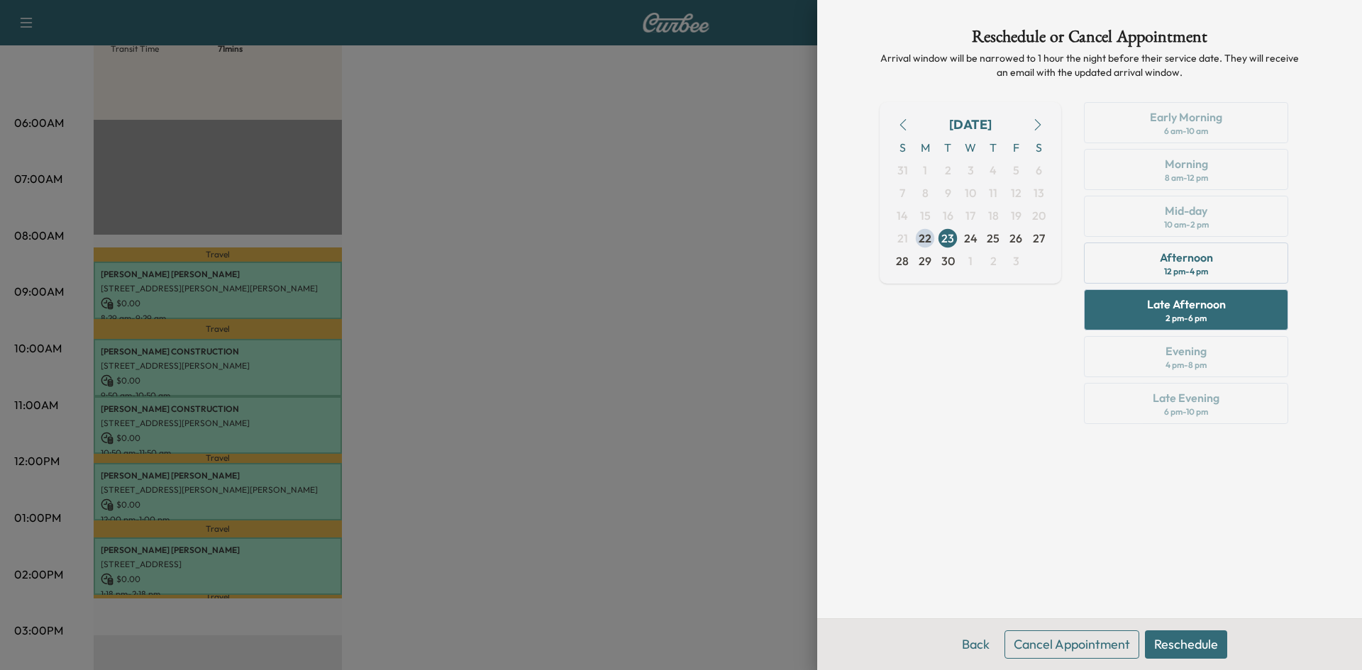
click at [1168, 645] on button "Reschedule" at bounding box center [1186, 645] width 82 height 28
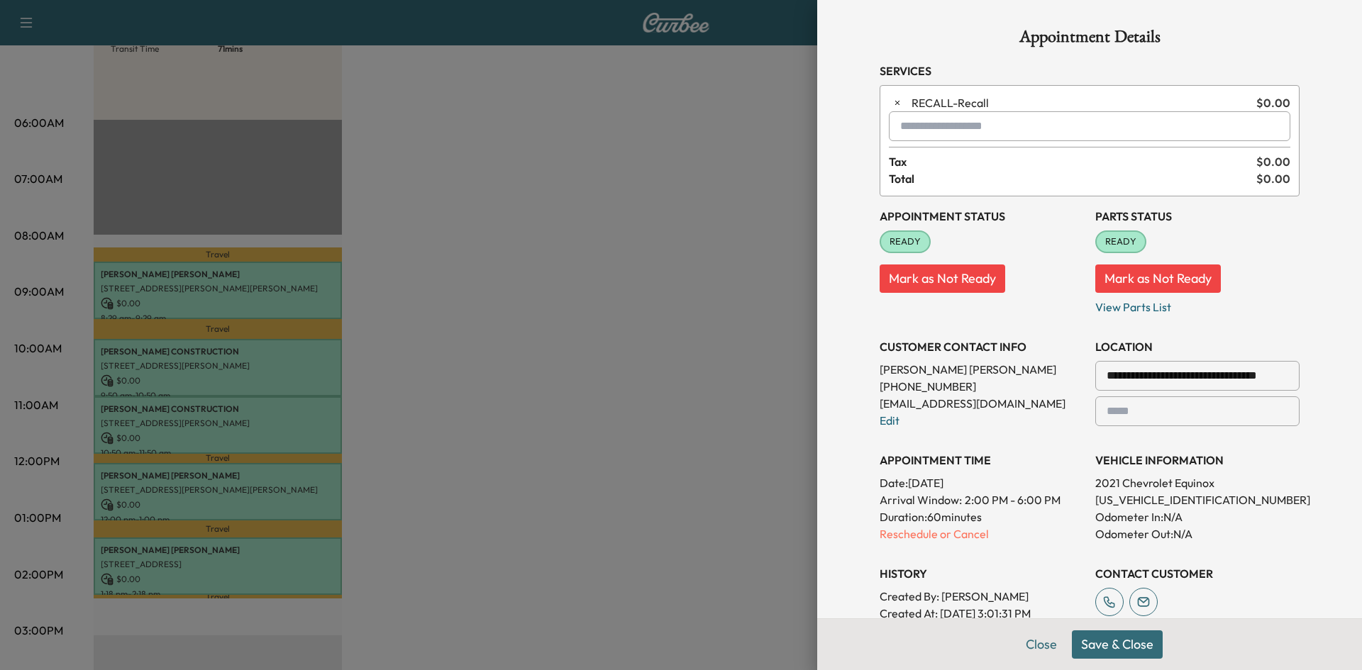
click at [1113, 638] on button "Save & Close" at bounding box center [1117, 645] width 91 height 28
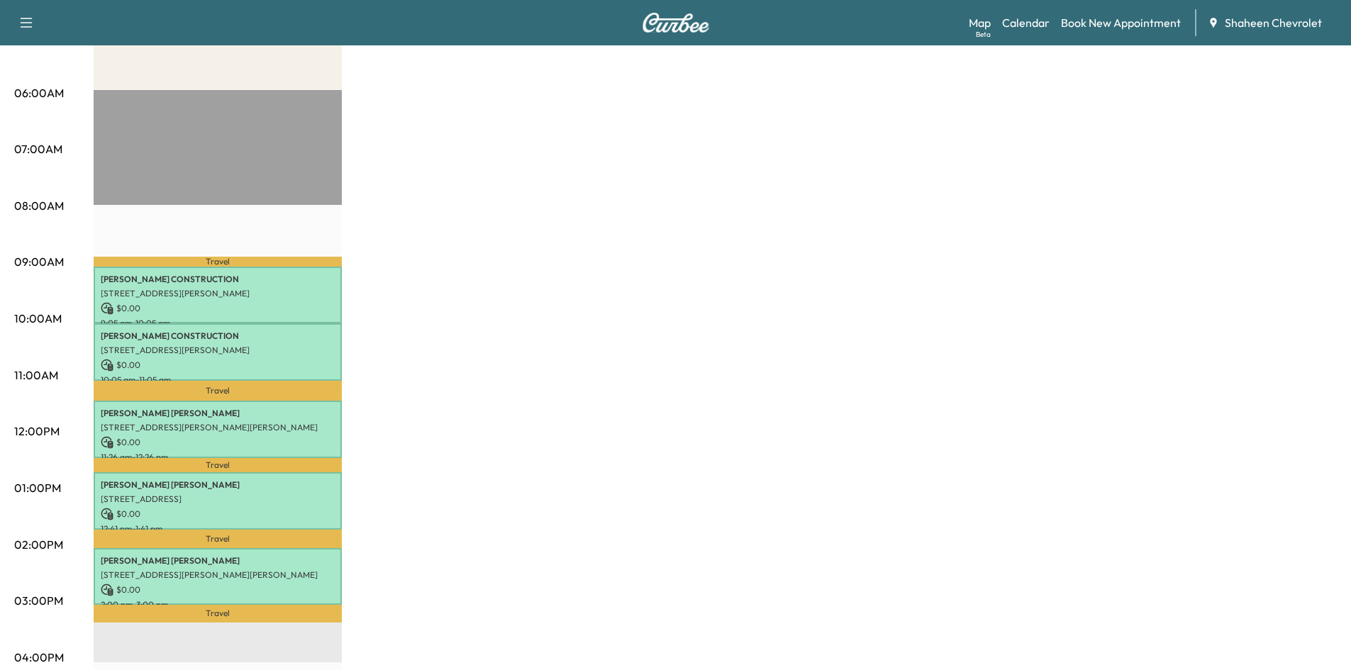
scroll to position [213, 0]
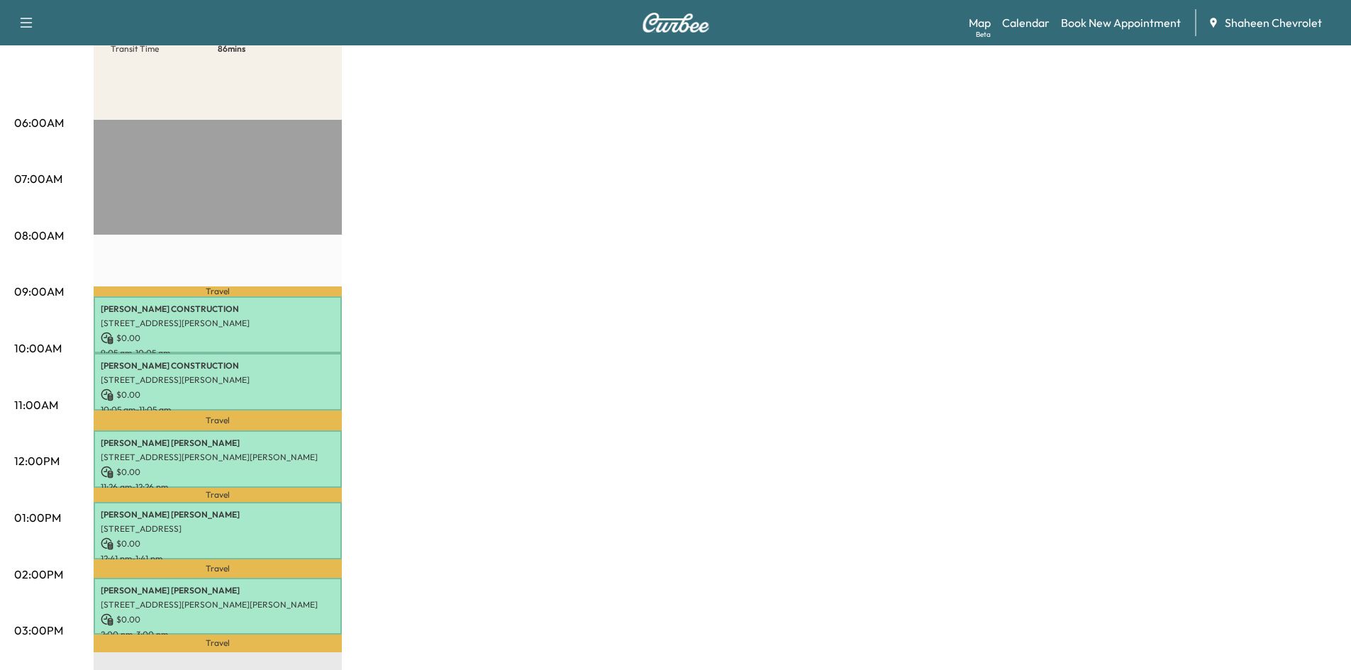
drag, startPoint x: 641, startPoint y: 272, endPoint x: 599, endPoint y: 399, distance: 134.4
click at [633, 290] on div "MobileService+ * Scheduled hours have been modified for this day Revenue $ 0.00…" at bounding box center [715, 504] width 1243 height 1064
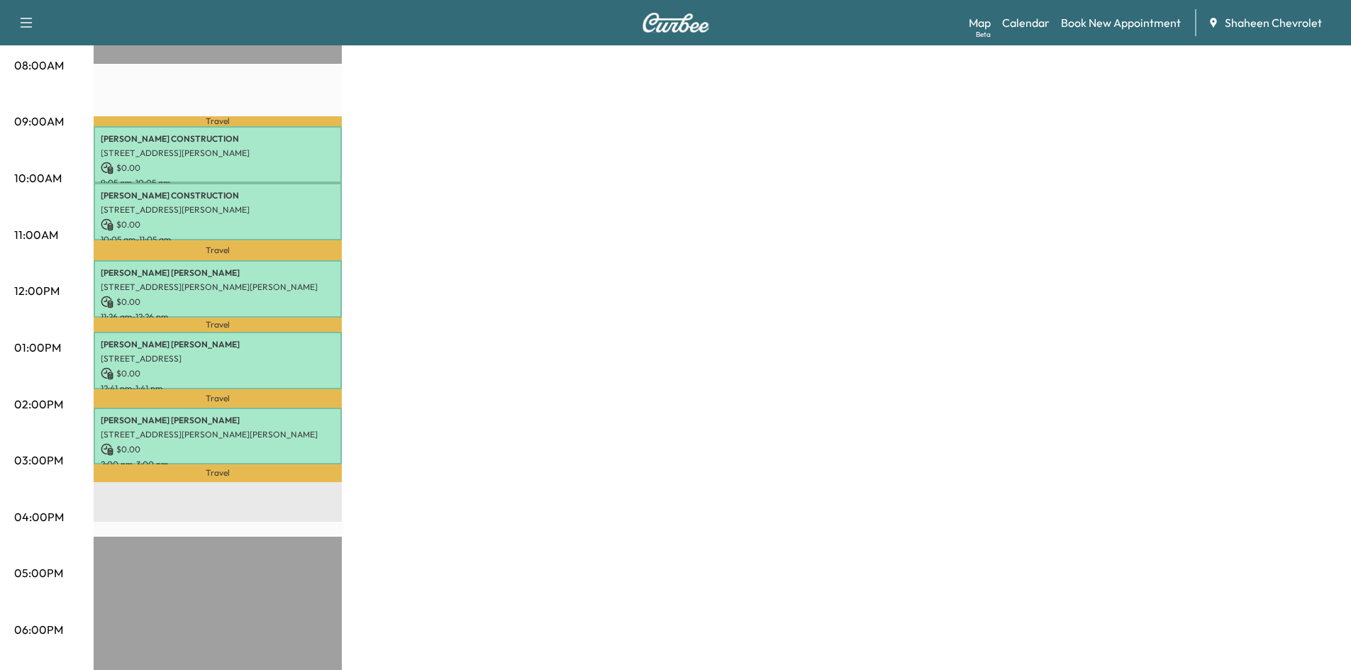
scroll to position [426, 0]
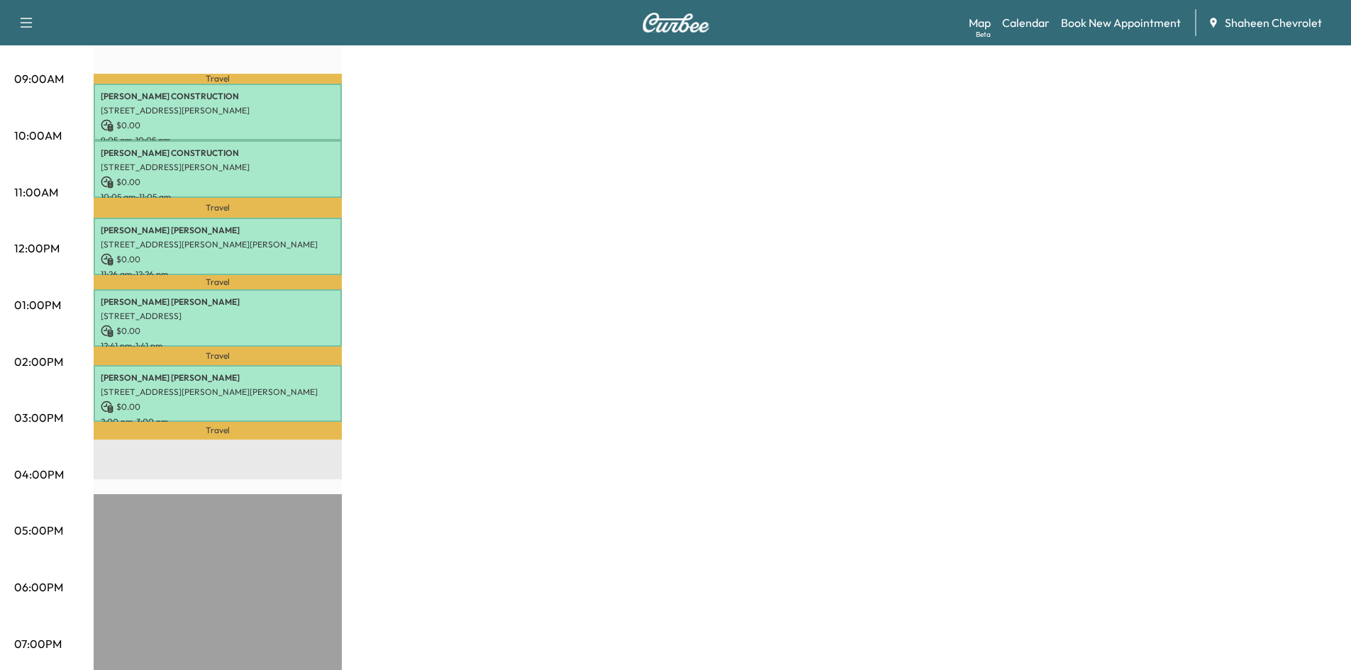
click at [1118, 316] on div "MobileService+ * Scheduled hours have been modified for this day Revenue $ 0.00…" at bounding box center [715, 292] width 1243 height 1064
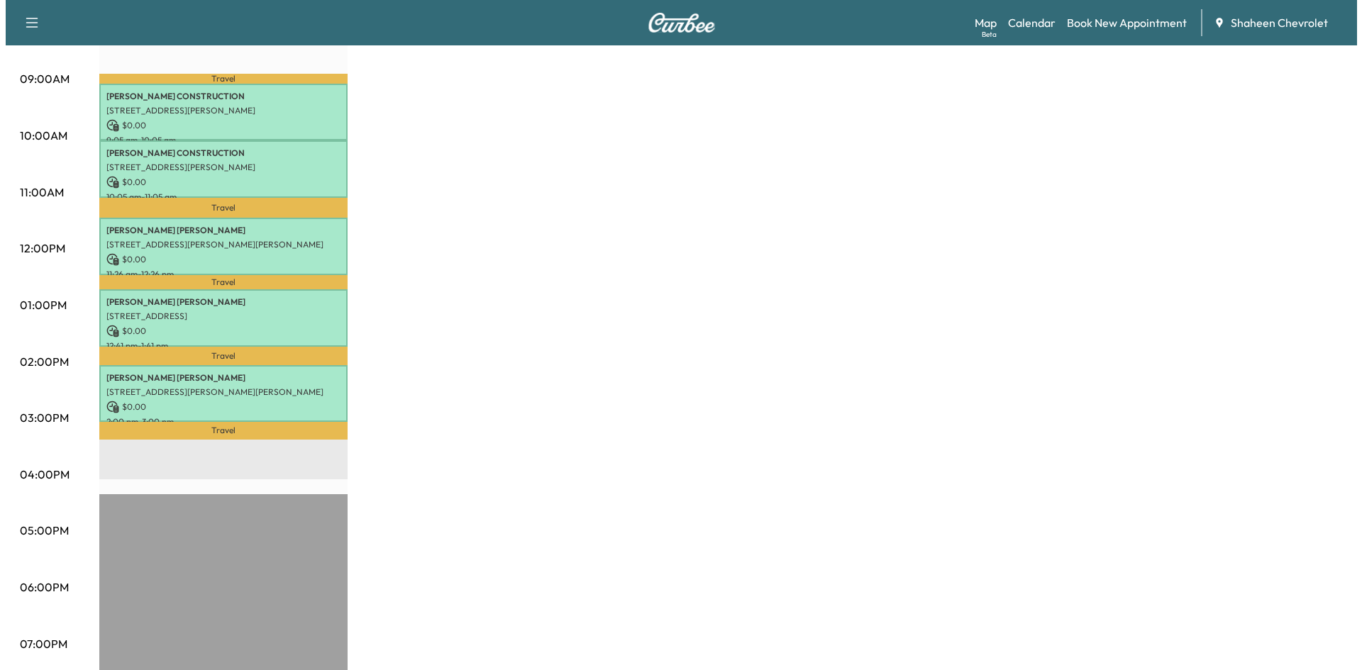
scroll to position [355, 0]
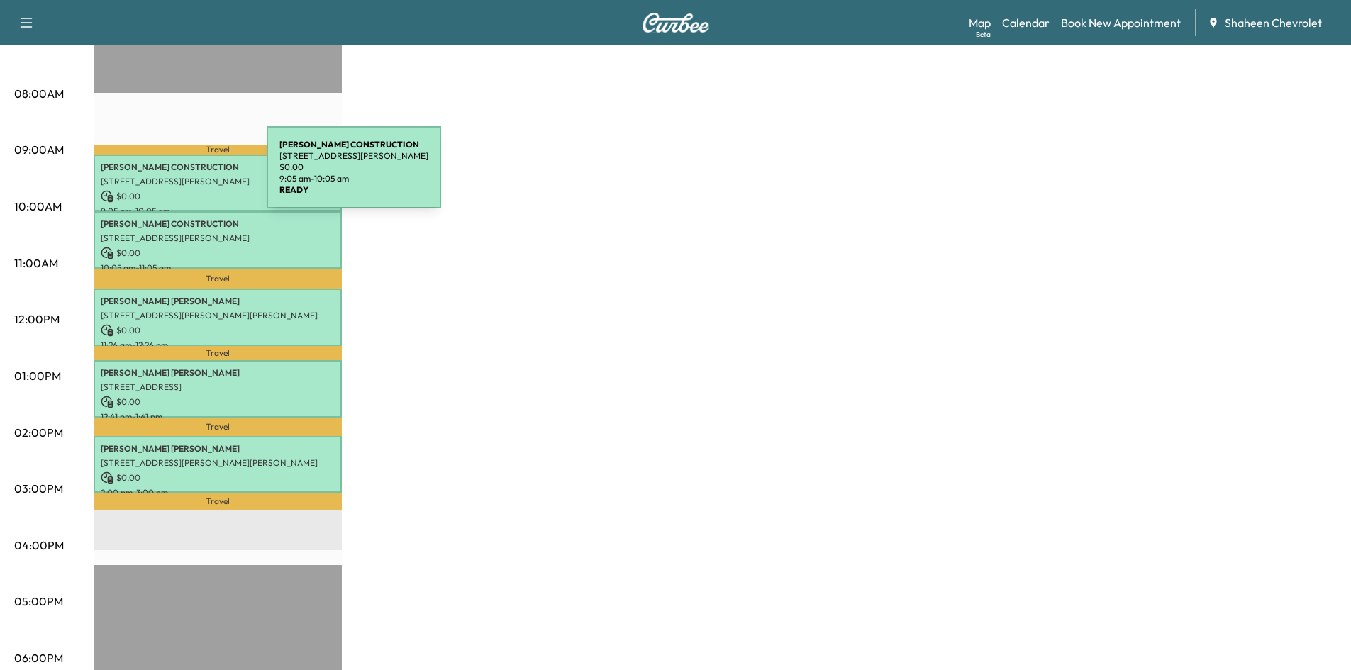
click at [160, 176] on p "[STREET_ADDRESS][PERSON_NAME]" at bounding box center [218, 181] width 234 height 11
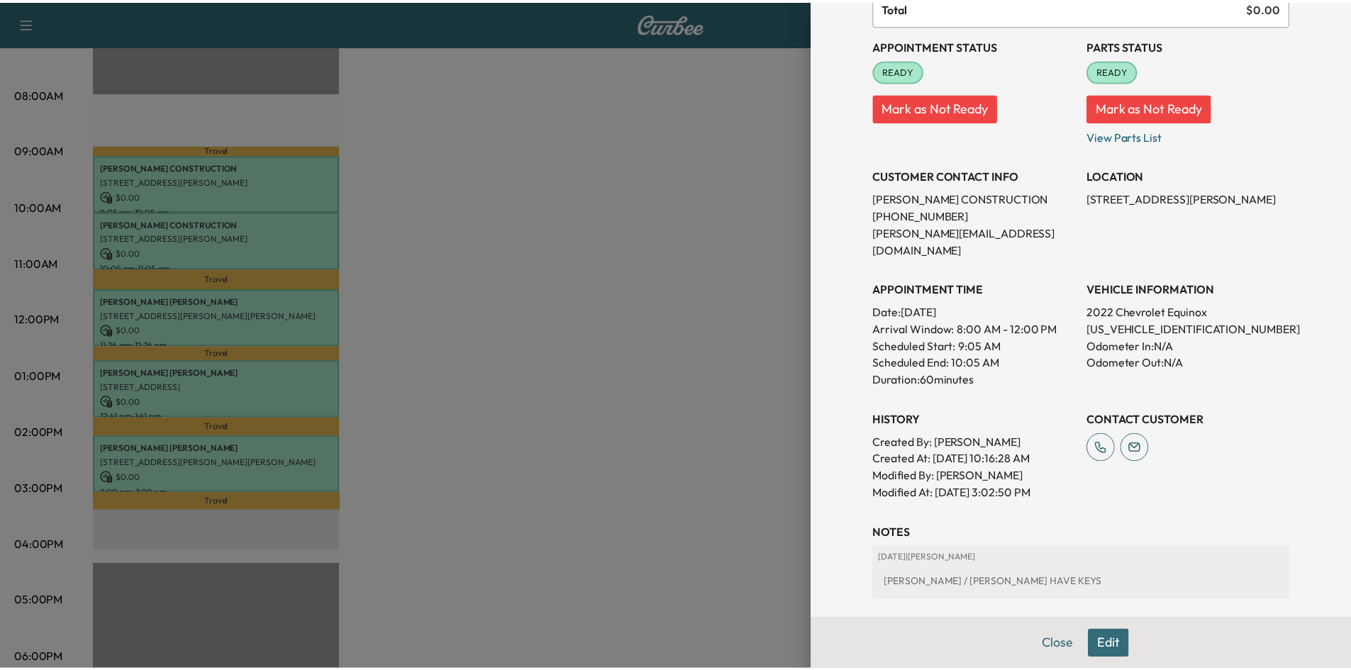
scroll to position [0, 0]
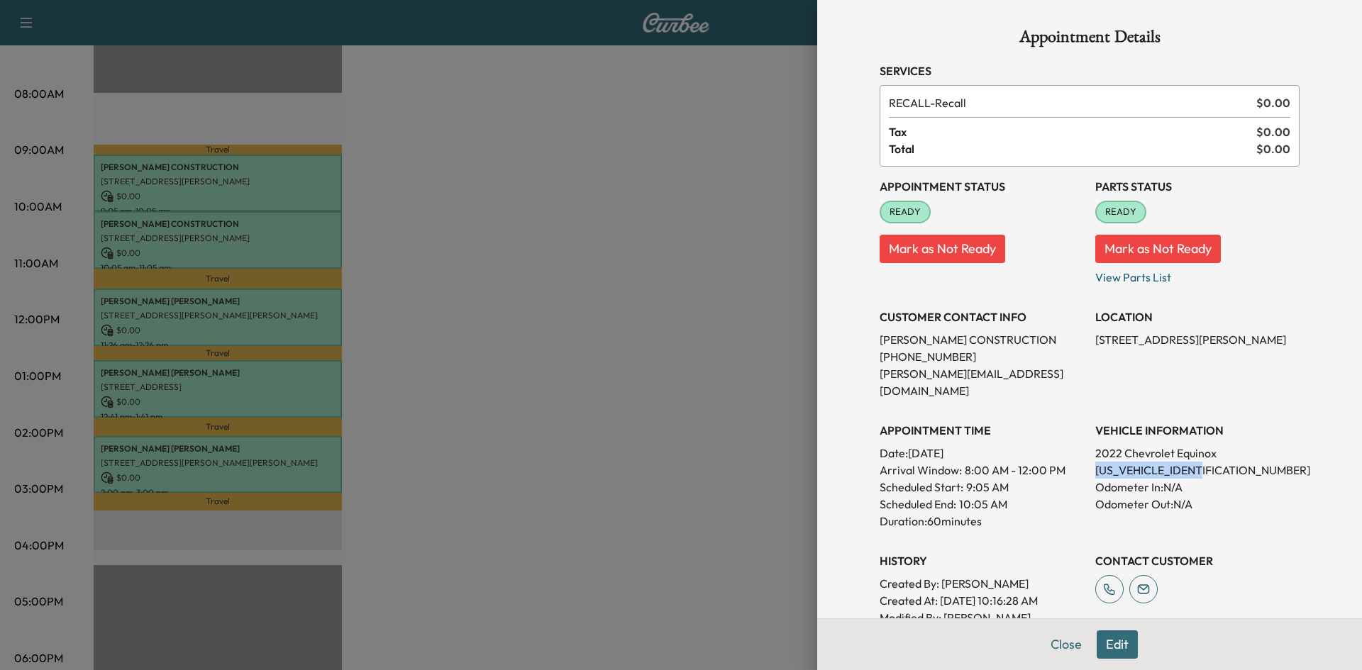
drag, startPoint x: 1203, startPoint y: 452, endPoint x: 1085, endPoint y: 458, distance: 118.6
click at [1095, 462] on p "[US_VEHICLE_IDENTIFICATION_NUMBER]" at bounding box center [1197, 470] width 204 height 17
copy p "[US_VEHICLE_IDENTIFICATION_NUMBER]"
click at [711, 312] on div at bounding box center [681, 335] width 1362 height 670
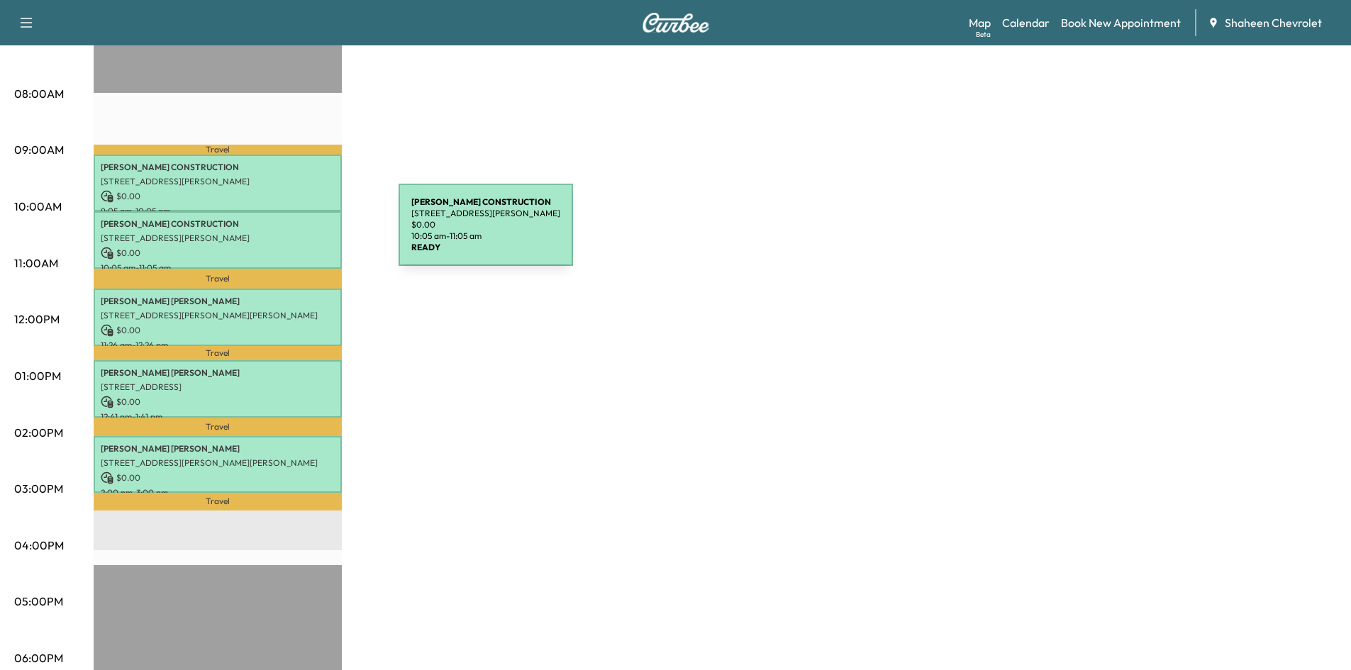
click at [292, 233] on p "[STREET_ADDRESS][PERSON_NAME]" at bounding box center [218, 238] width 234 height 11
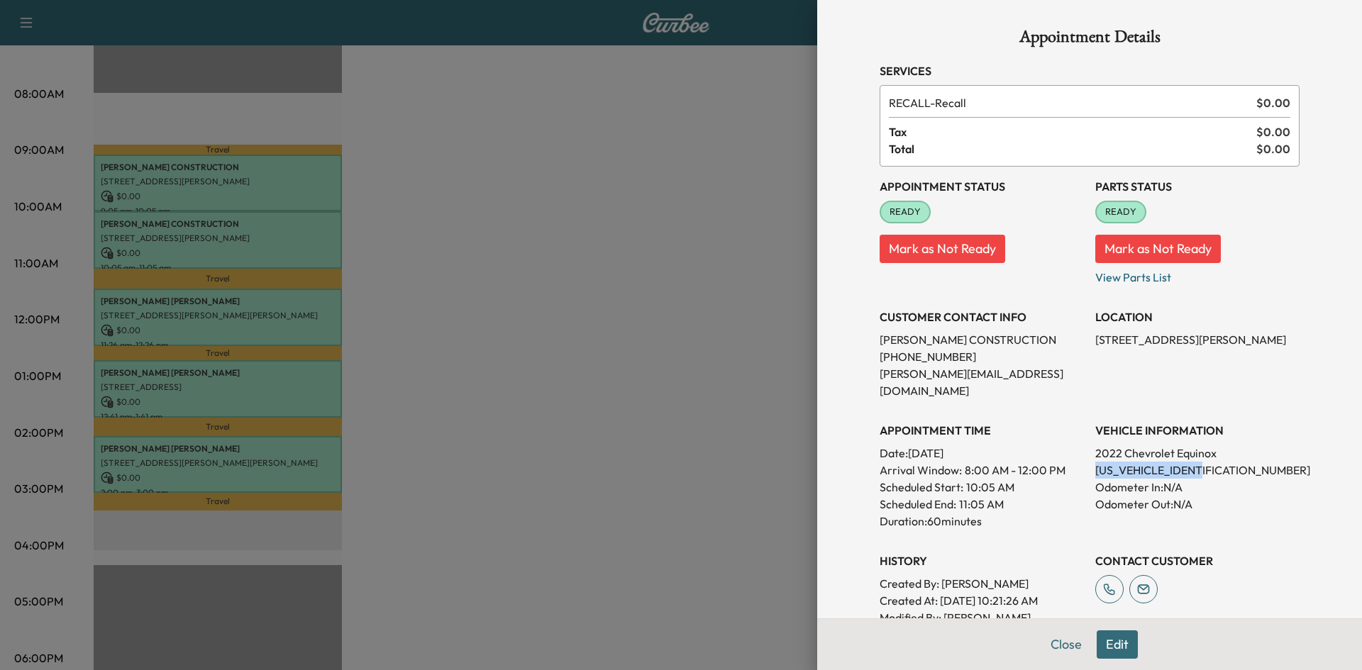
drag, startPoint x: 1206, startPoint y: 453, endPoint x: 1084, endPoint y: 451, distance: 122.0
click at [1084, 451] on div "Appointment Status READY Mark as Not Ready Parts Status READY Mark as Not Ready…" at bounding box center [1090, 405] width 420 height 477
copy p "[US_VEHICLE_IDENTIFICATION_NUMBER]"
drag, startPoint x: 429, startPoint y: 444, endPoint x: 433, endPoint y: 434, distance: 10.5
click at [429, 443] on div at bounding box center [681, 335] width 1362 height 670
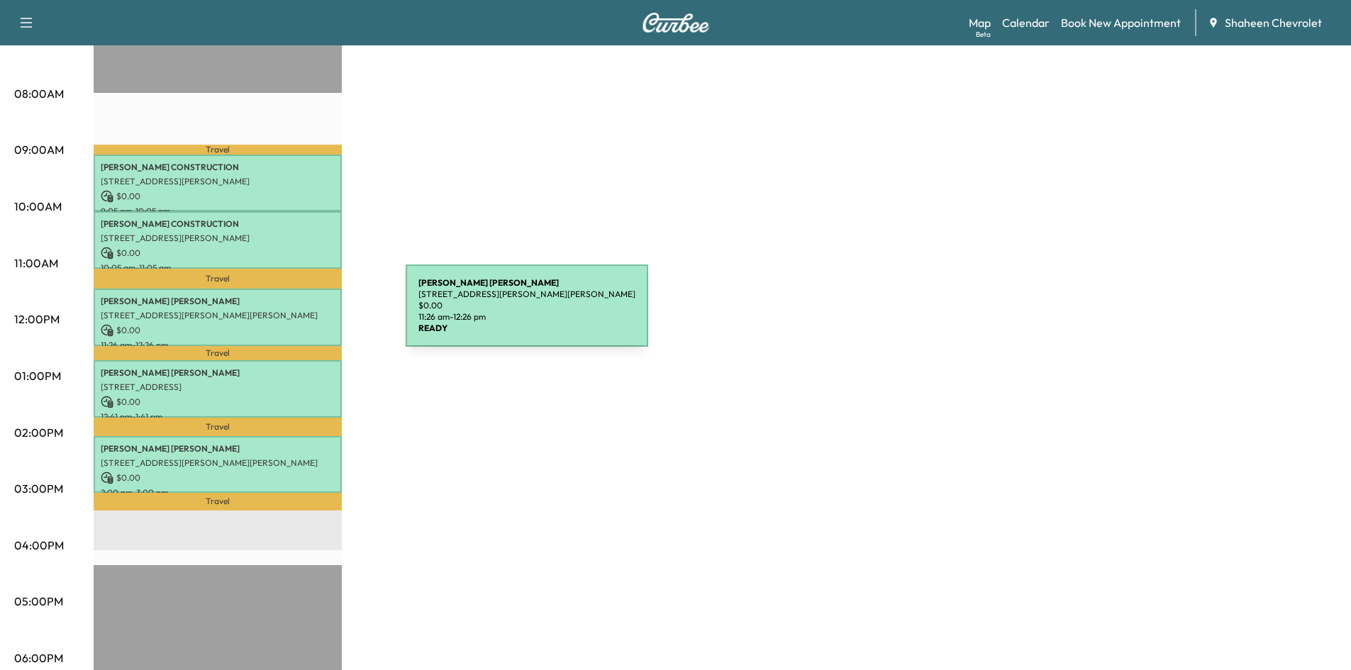
click at [299, 314] on p "[STREET_ADDRESS][PERSON_NAME][PERSON_NAME]" at bounding box center [218, 315] width 234 height 11
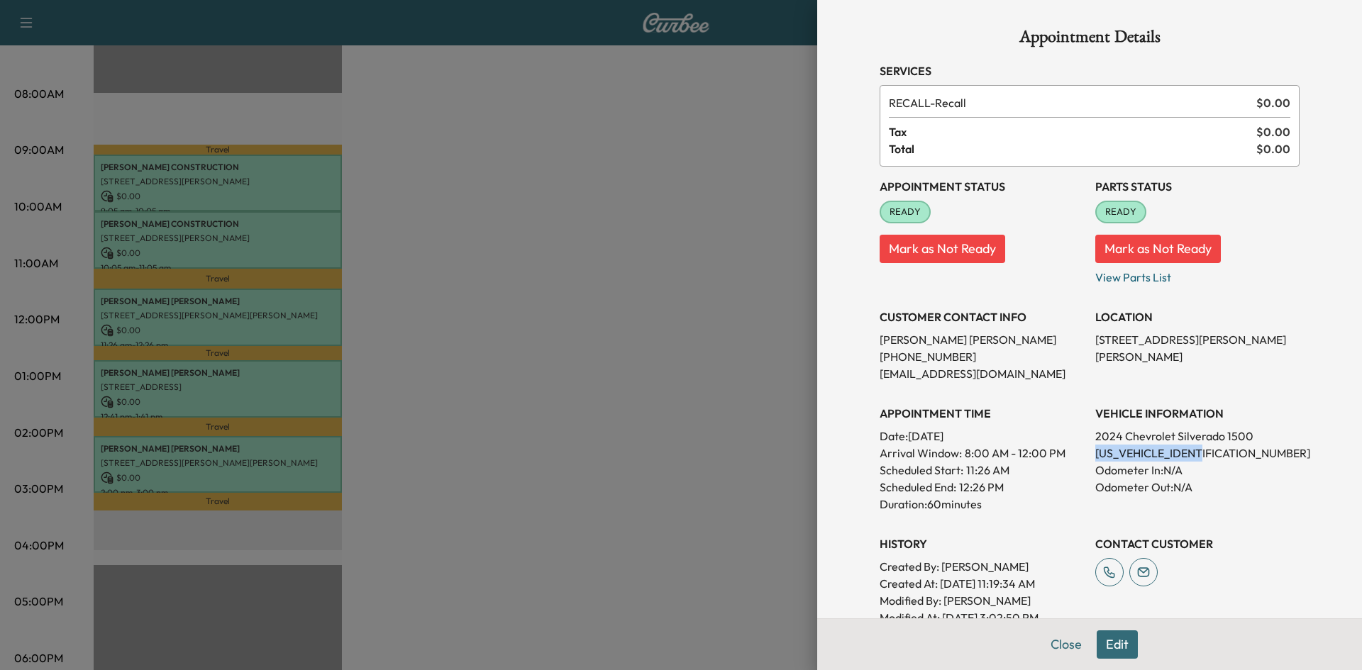
drag, startPoint x: 1202, startPoint y: 455, endPoint x: 1085, endPoint y: 453, distance: 117.0
click at [1095, 453] on p "[US_VEHICLE_IDENTIFICATION_NUMBER]" at bounding box center [1197, 453] width 204 height 17
copy p "[US_VEHICLE_IDENTIFICATION_NUMBER]"
click at [530, 349] on div at bounding box center [681, 335] width 1362 height 670
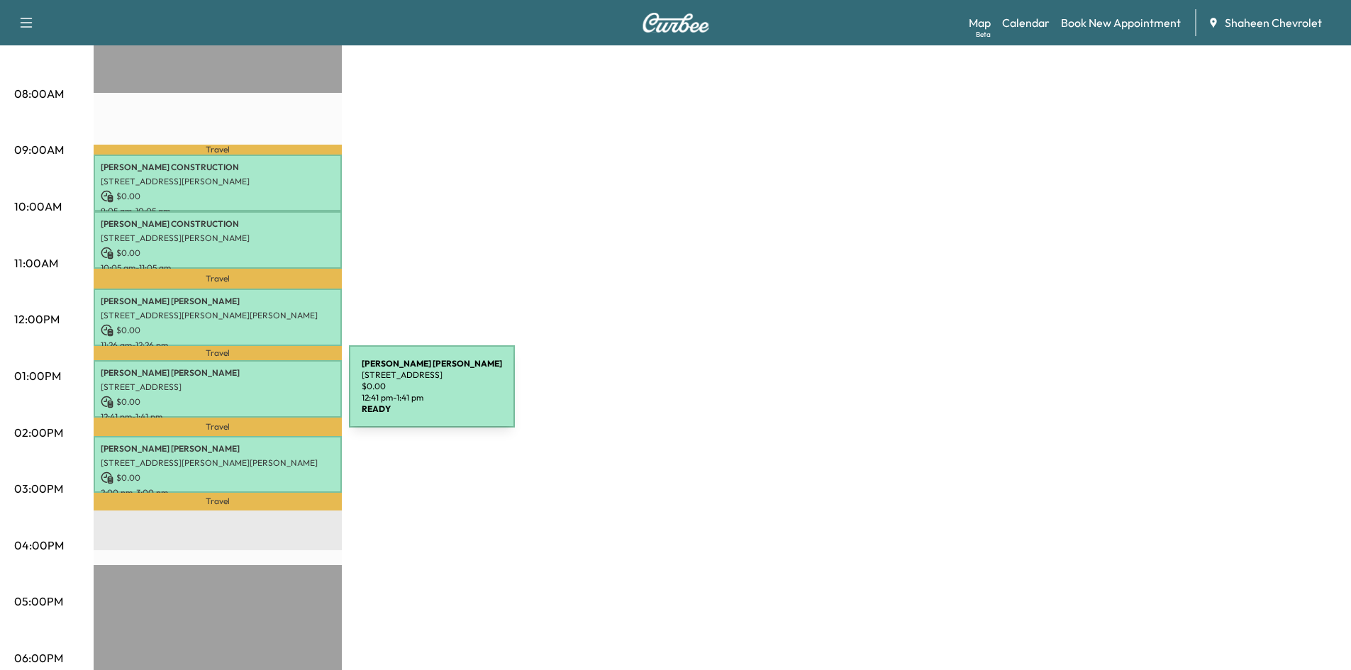
click at [243, 396] on p "$ 0.00" at bounding box center [218, 402] width 234 height 13
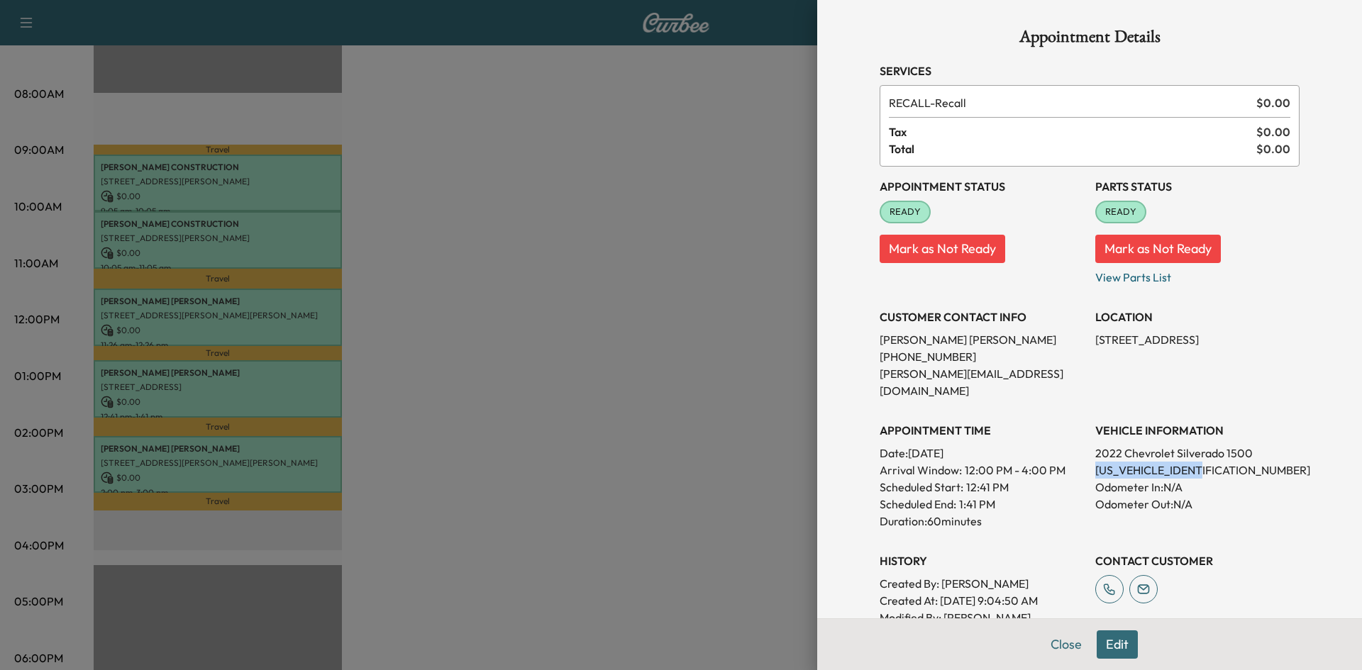
drag, startPoint x: 1202, startPoint y: 455, endPoint x: 1084, endPoint y: 448, distance: 118.7
click at [1084, 448] on div "Appointment Status READY Mark as Not Ready Parts Status READY Mark as Not Ready…" at bounding box center [1090, 405] width 420 height 477
copy p "[US_VEHICLE_IDENTIFICATION_NUMBER]"
click at [619, 373] on div at bounding box center [681, 335] width 1362 height 670
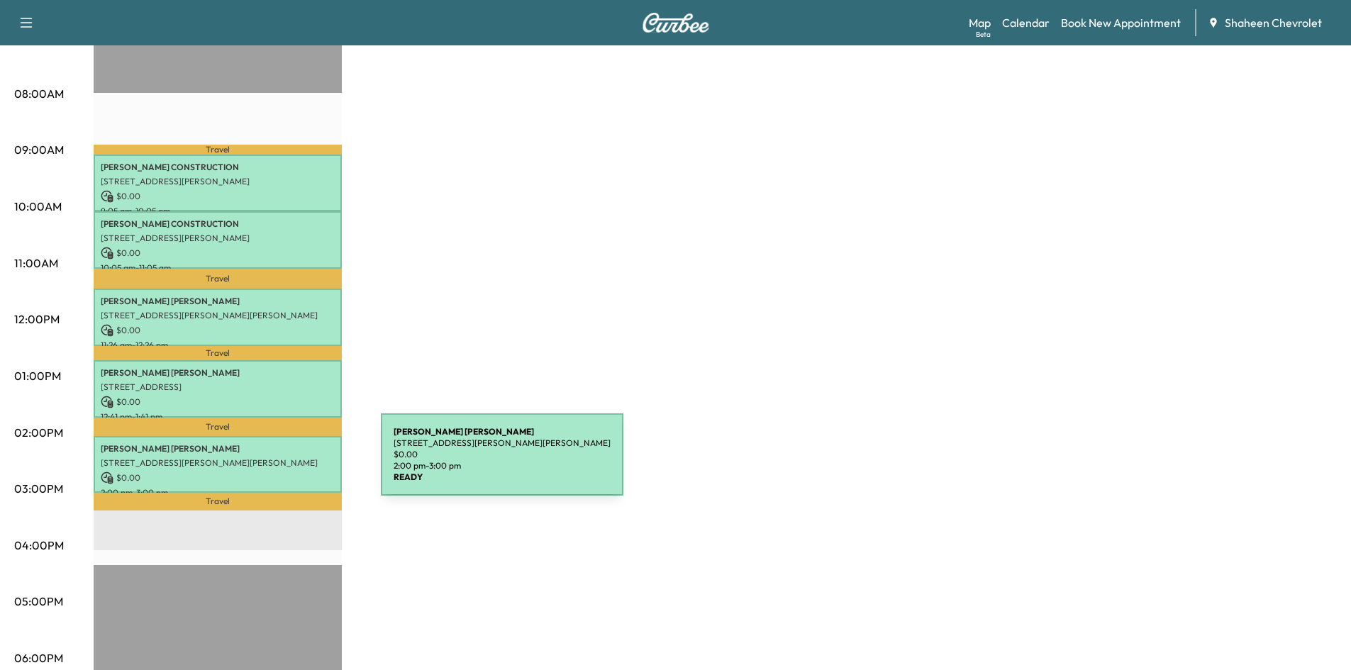
click at [275, 463] on p "[STREET_ADDRESS][PERSON_NAME][PERSON_NAME]" at bounding box center [218, 463] width 234 height 11
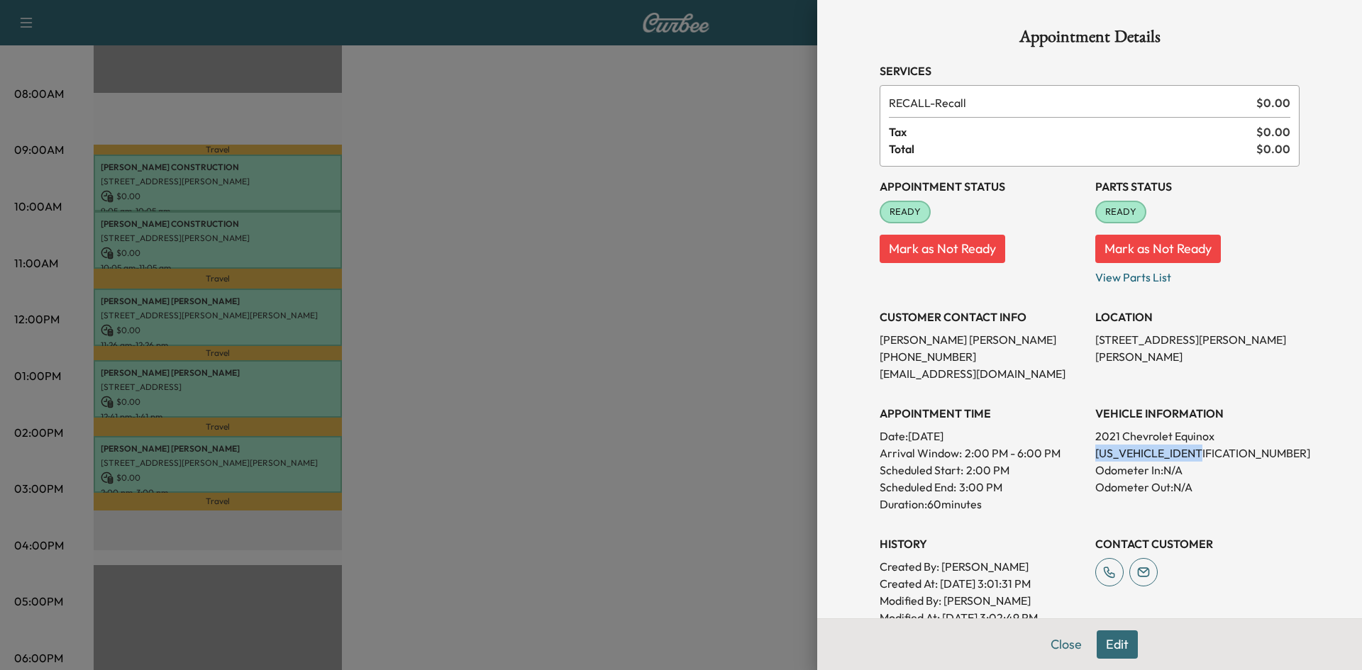
drag, startPoint x: 1201, startPoint y: 453, endPoint x: 1086, endPoint y: 454, distance: 114.9
click at [1095, 454] on p "[US_VEHICLE_IDENTIFICATION_NUMBER]" at bounding box center [1197, 453] width 204 height 17
copy p "[US_VEHICLE_IDENTIFICATION_NUMBER]"
click at [749, 363] on div at bounding box center [681, 335] width 1362 height 670
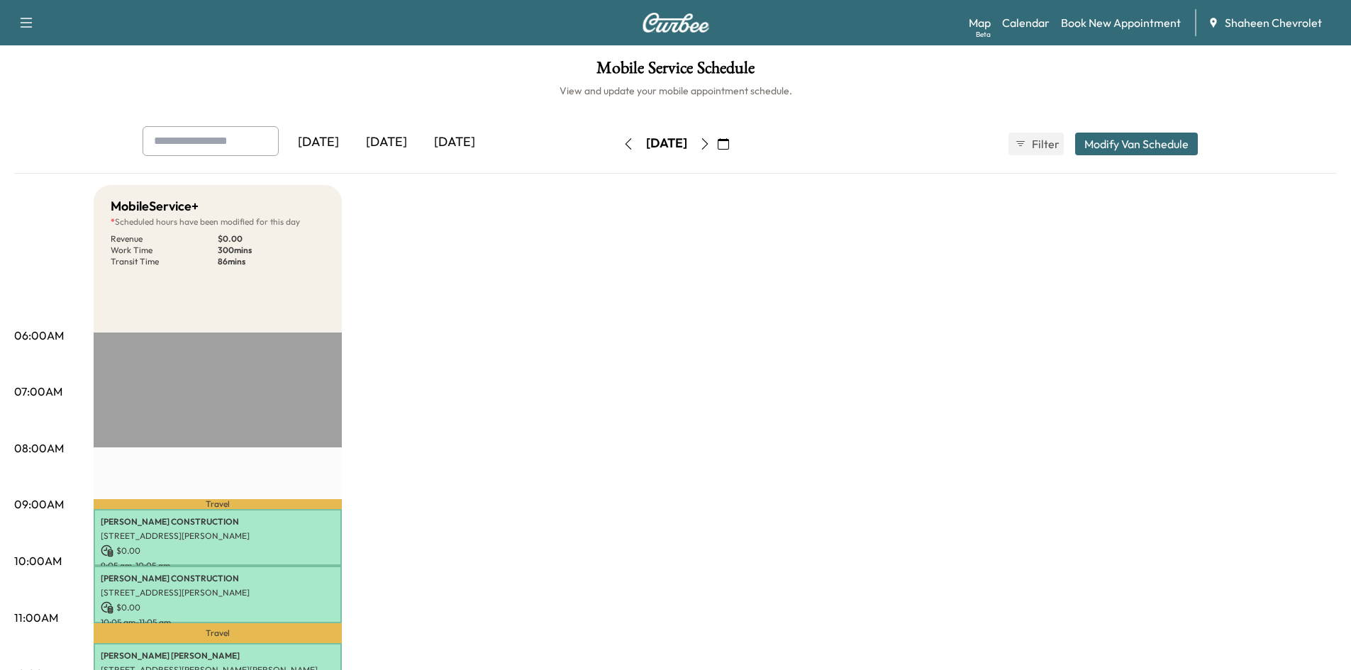
click at [711, 146] on icon "button" at bounding box center [704, 143] width 11 height 11
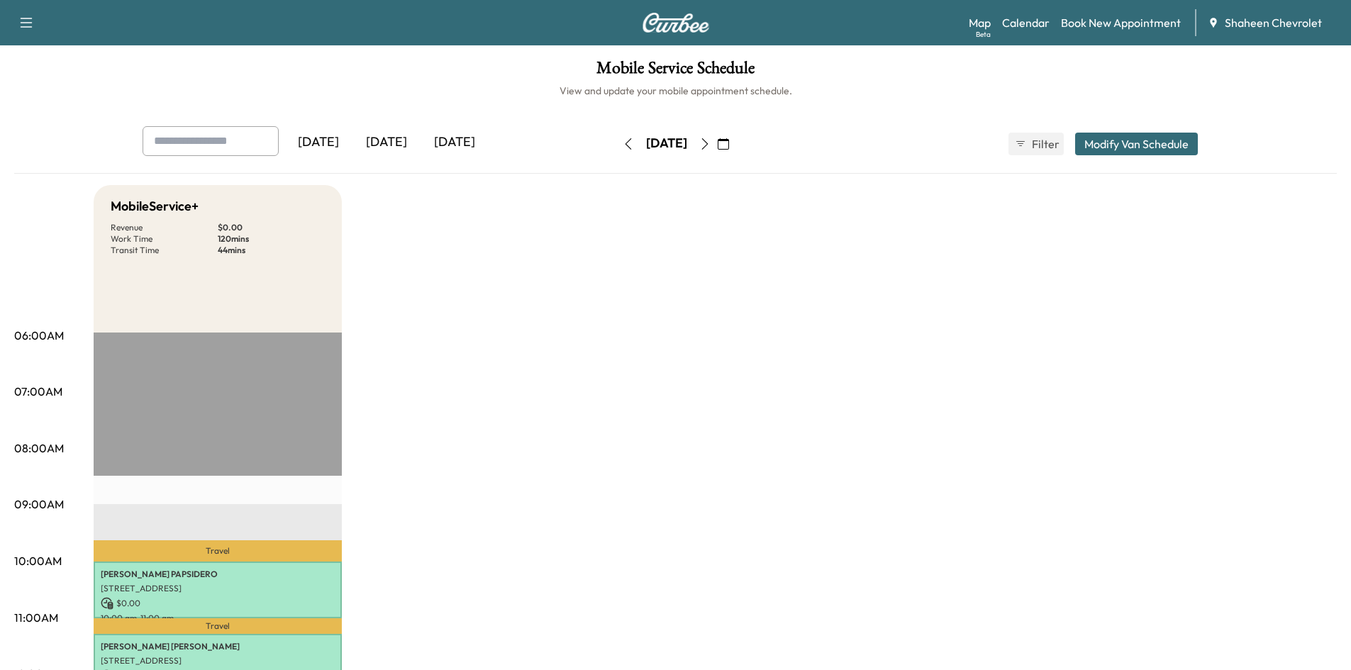
click at [711, 148] on icon "button" at bounding box center [704, 143] width 11 height 11
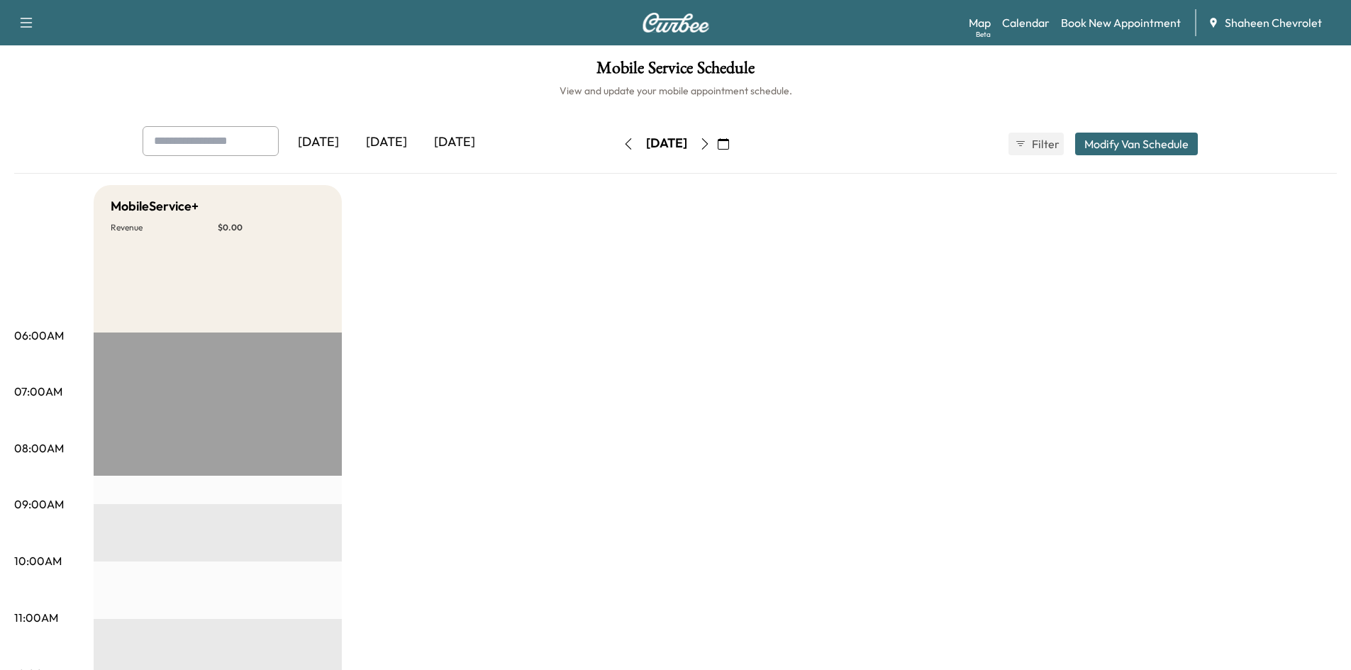
click at [711, 144] on icon "button" at bounding box center [704, 143] width 11 height 11
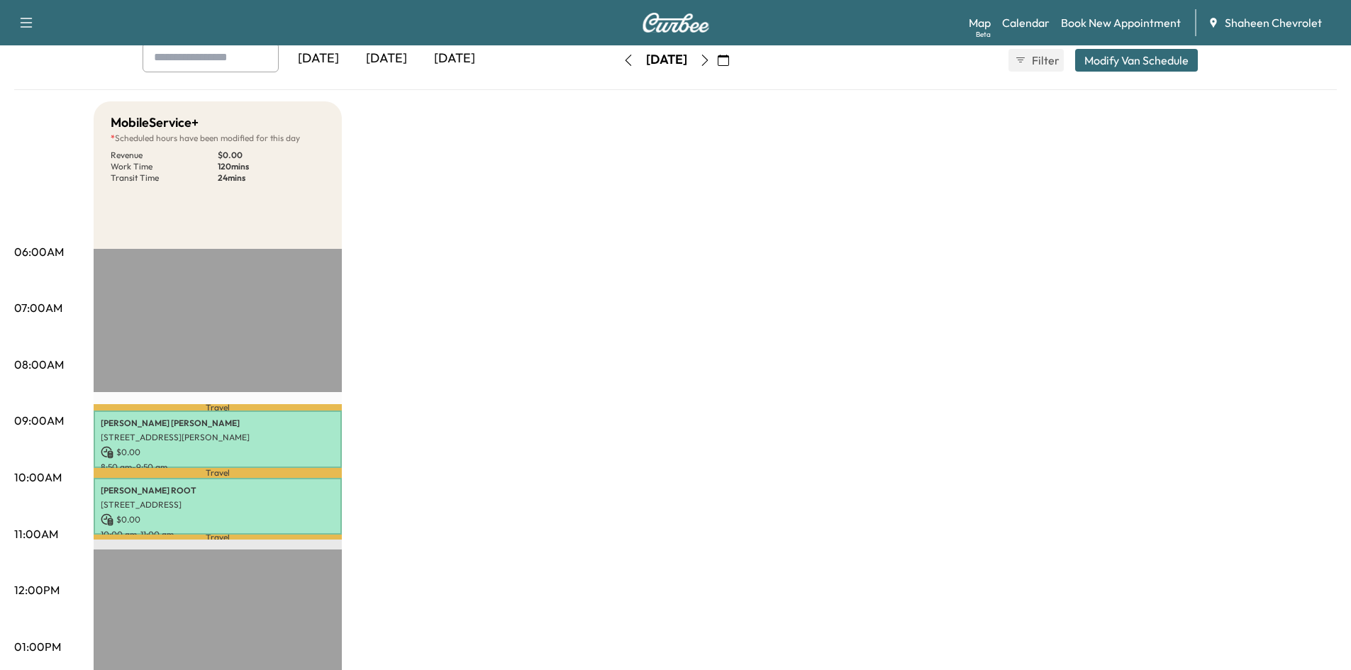
scroll to position [71, 0]
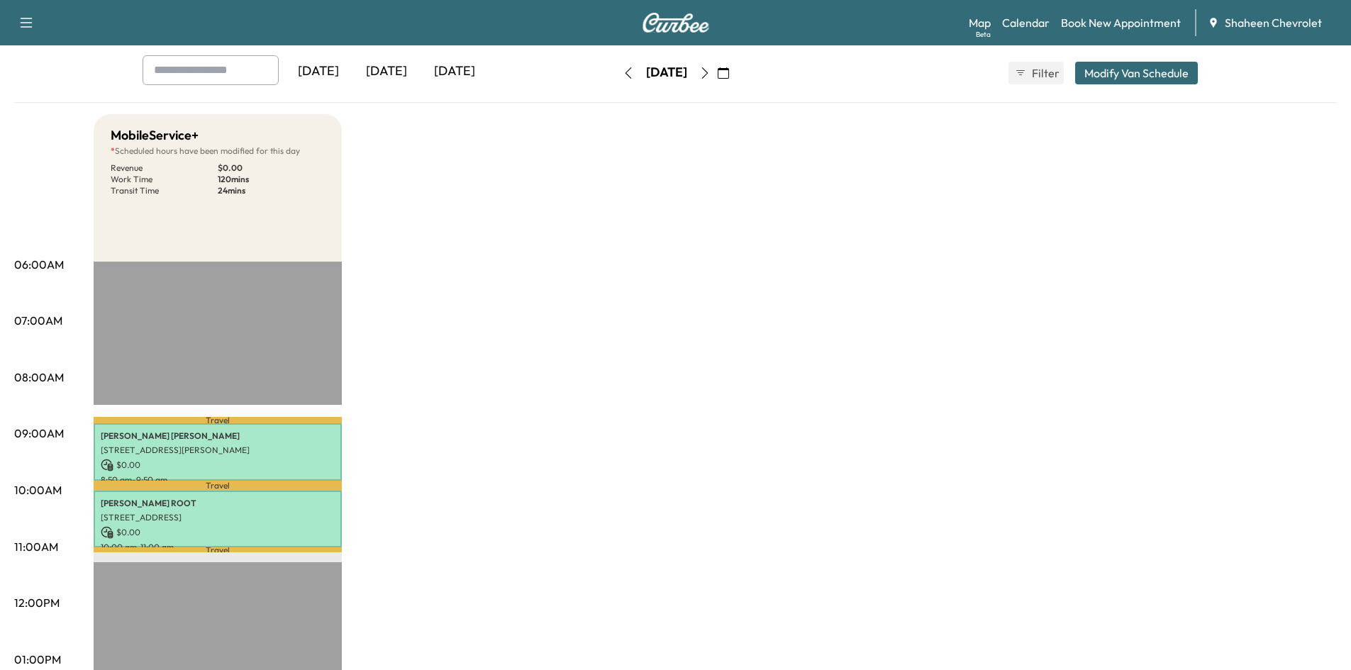
click at [623, 74] on icon "button" at bounding box center [628, 72] width 11 height 11
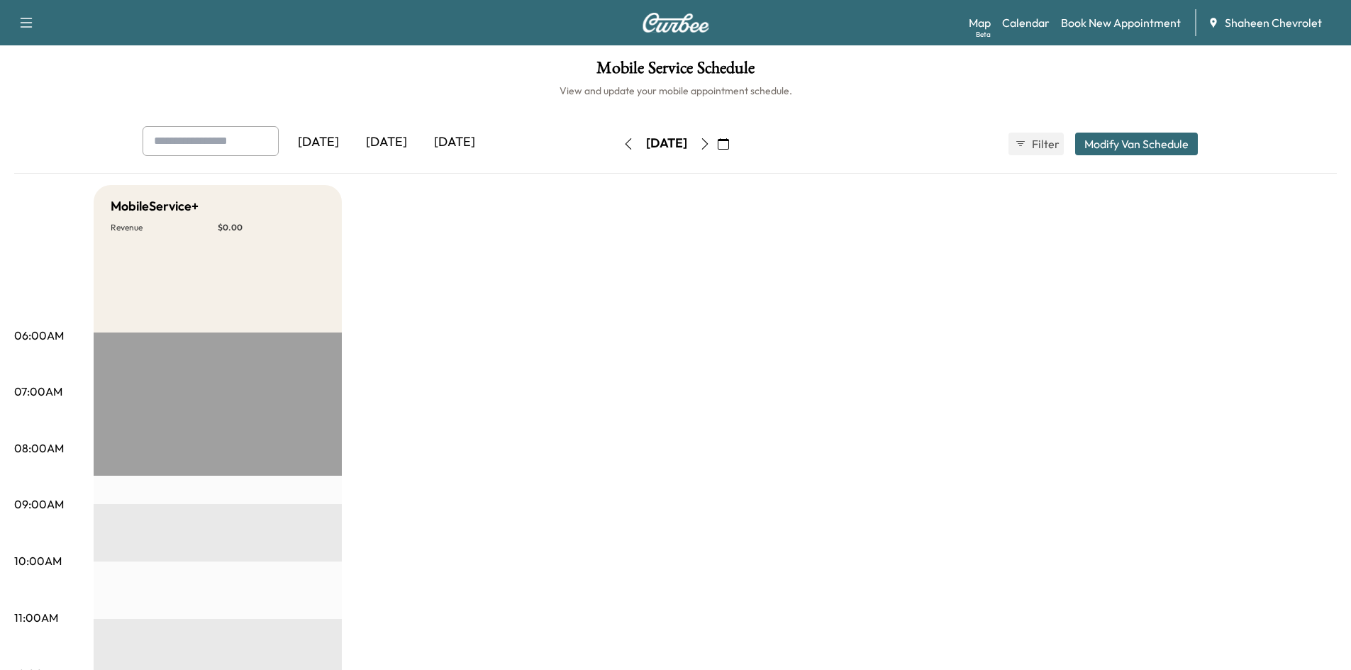
click at [616, 140] on button "button" at bounding box center [628, 144] width 24 height 23
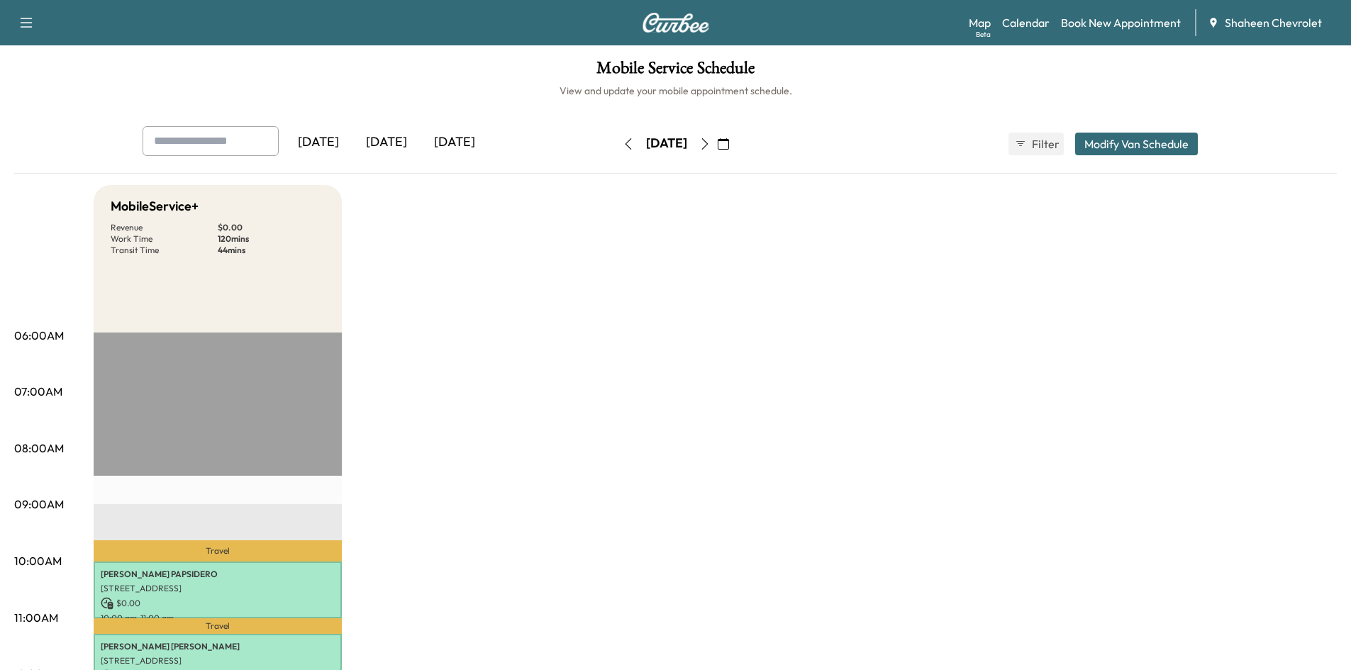
click at [623, 144] on icon "button" at bounding box center [628, 143] width 11 height 11
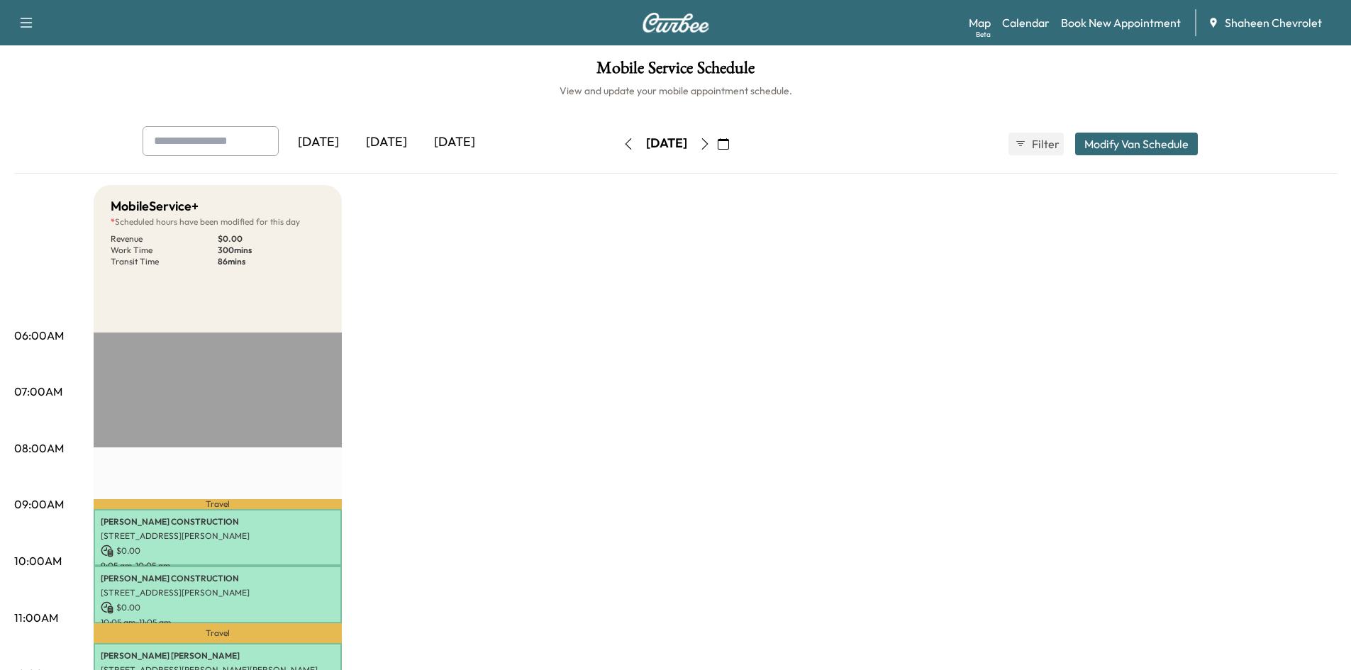
click at [623, 145] on icon "button" at bounding box center [628, 143] width 11 height 11
